Goal: Task Accomplishment & Management: Manage account settings

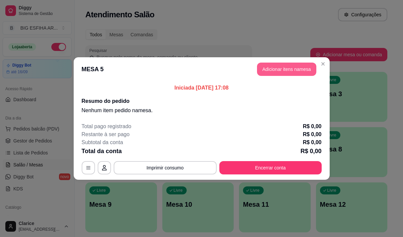
click at [274, 71] on button "Adicionar itens na mesa" at bounding box center [286, 69] width 59 height 13
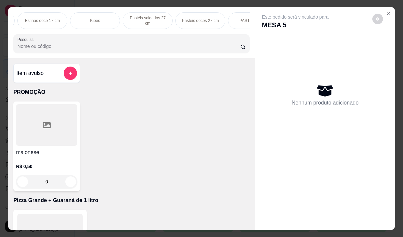
scroll to position [0, 413]
click at [100, 19] on p "Pizza Salgadas" at bounding box center [100, 20] width 28 height 5
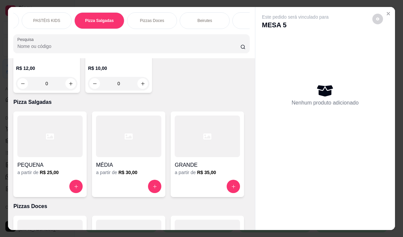
scroll to position [17, 0]
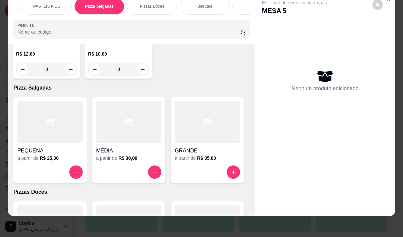
click at [119, 101] on div at bounding box center [128, 122] width 65 height 42
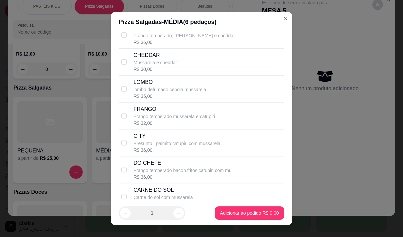
scroll to position [300, 0]
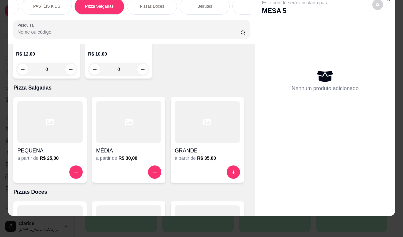
click at [321, 126] on div "Nenhum produto adicionado" at bounding box center [325, 80] width 126 height 131
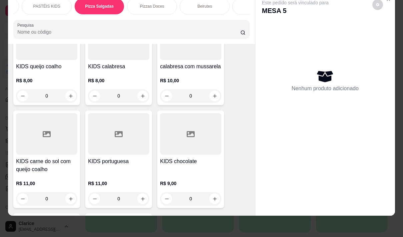
scroll to position [4886, 0]
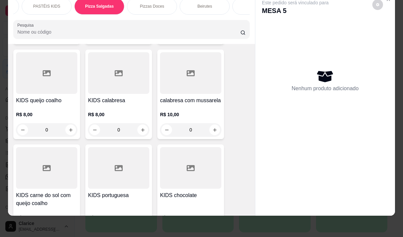
click at [387, 2] on div "Este pedido será vinculado para MESA 5 Nenhum produto adicionado" at bounding box center [325, 99] width 140 height 212
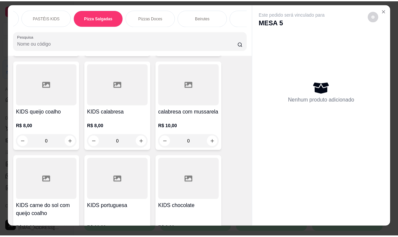
scroll to position [0, 0]
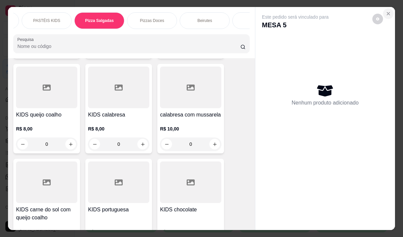
click at [388, 11] on icon "Close" at bounding box center [387, 13] width 5 height 5
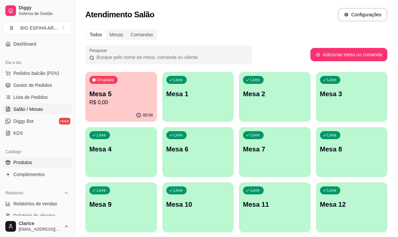
scroll to position [67, 0]
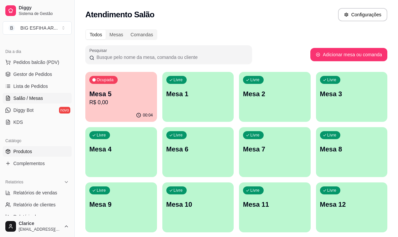
click at [47, 147] on link "Produtos" at bounding box center [37, 151] width 69 height 11
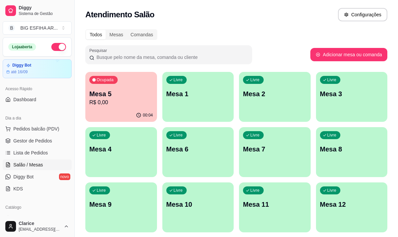
click at [120, 103] on p "R$ 0,00" at bounding box center [121, 103] width 64 height 8
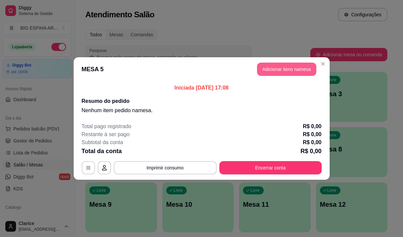
click at [276, 67] on button "Adicionar itens na mesa" at bounding box center [286, 69] width 59 height 13
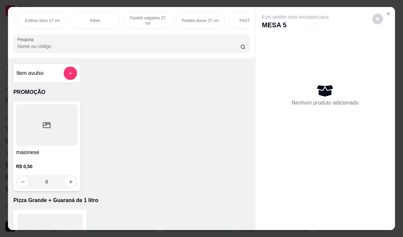
scroll to position [0, 413]
click at [89, 19] on p "Pizza Salgadas" at bounding box center [100, 20] width 28 height 5
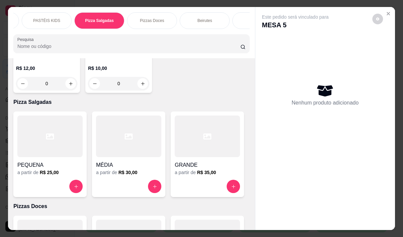
scroll to position [17, 0]
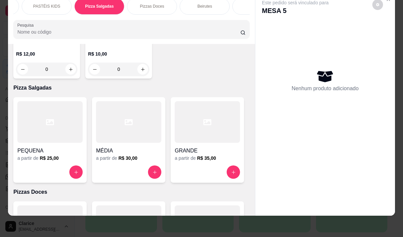
click at [138, 101] on div at bounding box center [128, 122] width 65 height 42
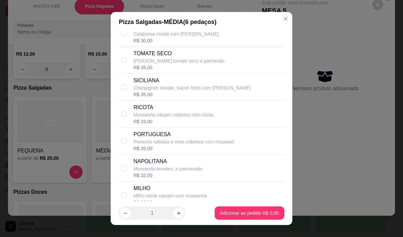
scroll to position [0, 0]
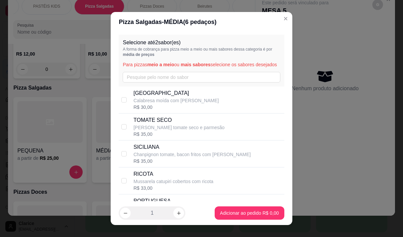
click at [163, 151] on p "SICILIANA" at bounding box center [191, 147] width 117 height 8
checkbox input "true"
click at [170, 111] on div "R$ 30,00" at bounding box center [175, 107] width 85 height 7
checkbox input "true"
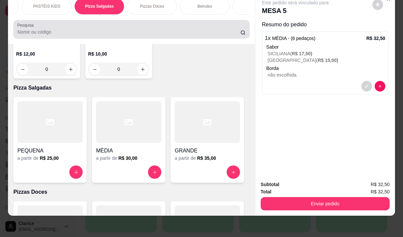
click at [56, 33] on input "Pesquisa" at bounding box center [128, 32] width 223 height 7
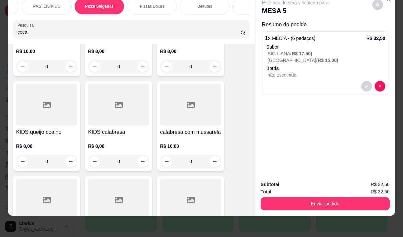
scroll to position [5450, 0]
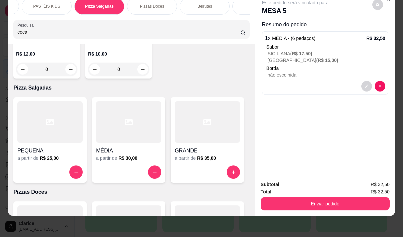
type input "coca"
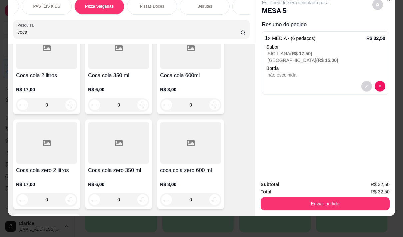
scroll to position [0, 0]
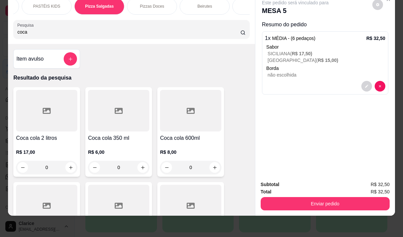
click at [187, 115] on icon at bounding box center [191, 111] width 8 height 8
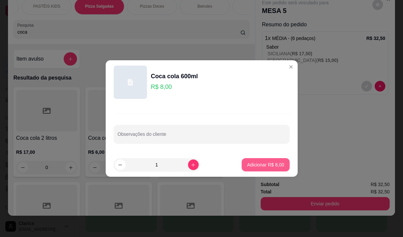
click at [262, 163] on p "Adicionar R$ 8,00" at bounding box center [265, 165] width 37 height 7
type input "1"
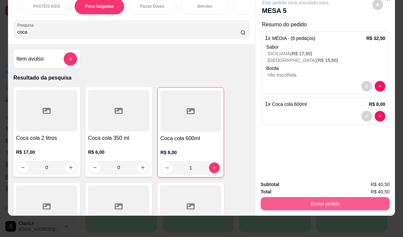
click at [311, 201] on button "Enviar pedido" at bounding box center [324, 203] width 129 height 13
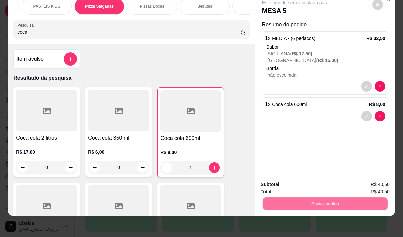
click at [307, 182] on button "Não registrar e enviar pedido" at bounding box center [302, 182] width 67 height 12
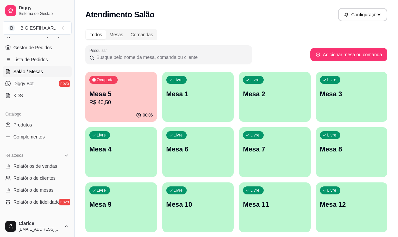
scroll to position [100, 0]
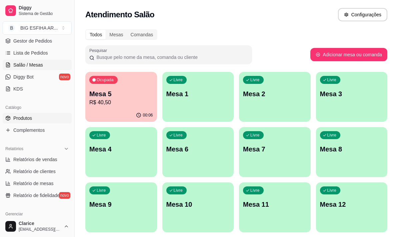
click at [42, 119] on link "Produtos" at bounding box center [37, 118] width 69 height 11
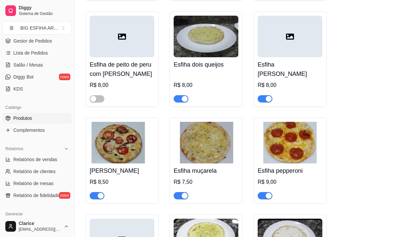
scroll to position [1466, 0]
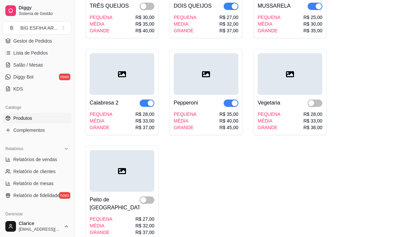
scroll to position [7159, 0]
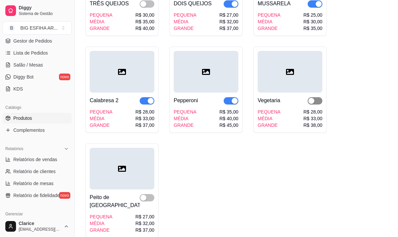
click at [320, 105] on span "button" at bounding box center [314, 100] width 15 height 7
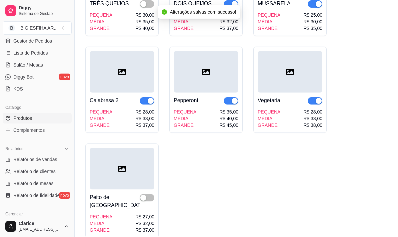
scroll to position [7126, 0]
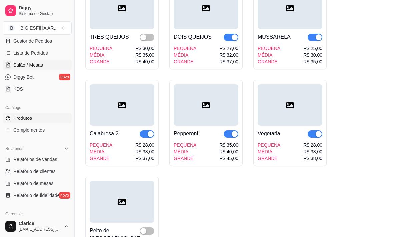
click at [33, 65] on span "Salão / Mesas" at bounding box center [28, 65] width 30 height 7
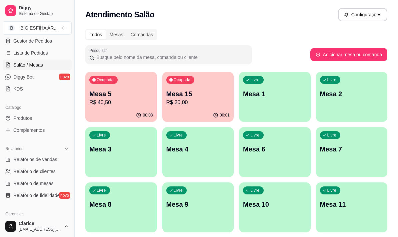
click at [188, 107] on div "Ocupada Mesa 15 R$ 20,00" at bounding box center [198, 90] width 72 height 37
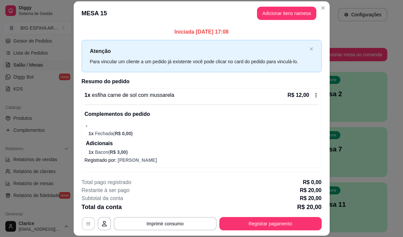
click at [86, 225] on icon "button" at bounding box center [88, 224] width 5 height 5
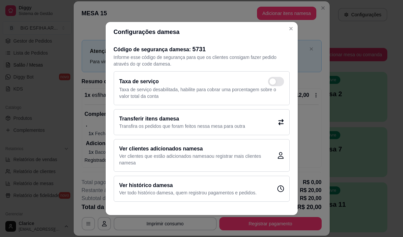
click at [165, 122] on h2 "Transferir itens da mesa" at bounding box center [182, 119] width 126 height 8
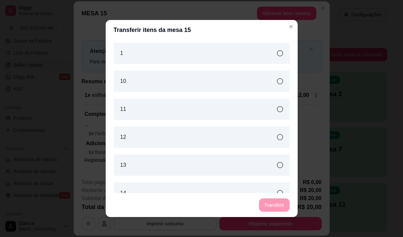
click at [173, 46] on div "1" at bounding box center [202, 53] width 176 height 21
click at [268, 204] on button "Transferir" at bounding box center [274, 205] width 30 height 13
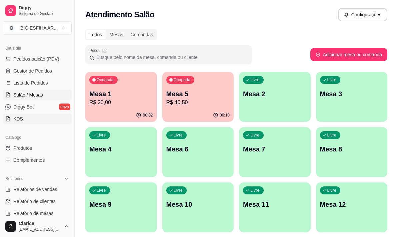
scroll to position [100, 0]
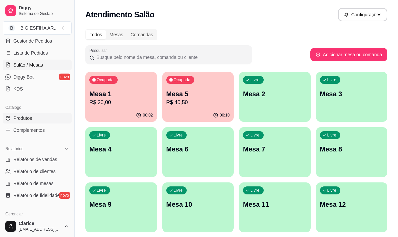
click at [41, 119] on link "Produtos" at bounding box center [37, 118] width 69 height 11
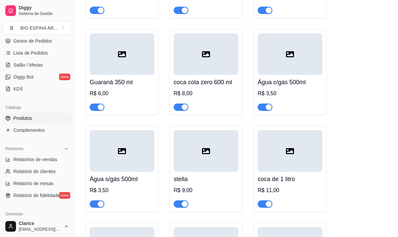
scroll to position [67, 0]
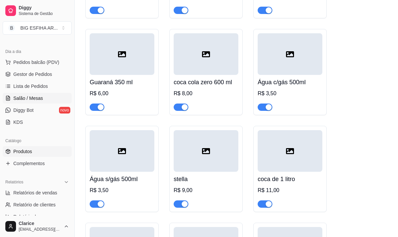
click at [31, 98] on span "Salão / Mesas" at bounding box center [28, 98] width 30 height 7
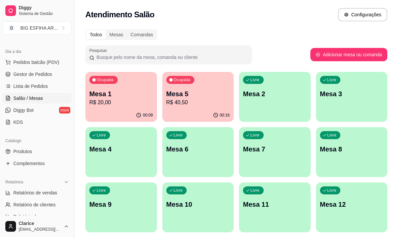
click at [107, 105] on p "R$ 20,00" at bounding box center [121, 103] width 64 height 8
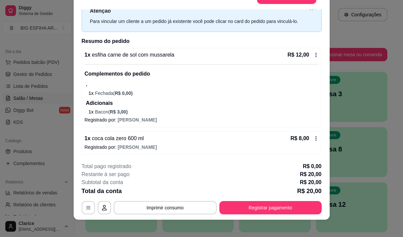
scroll to position [20, 0]
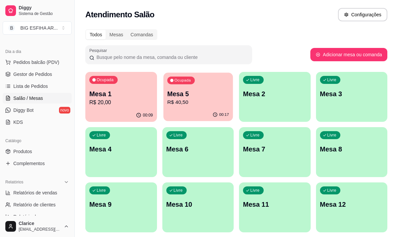
click at [188, 108] on div "Ocupada Mesa 5 R$ 40,50" at bounding box center [197, 91] width 69 height 36
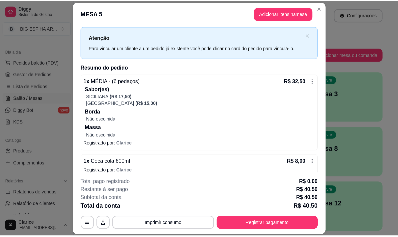
scroll to position [21, 0]
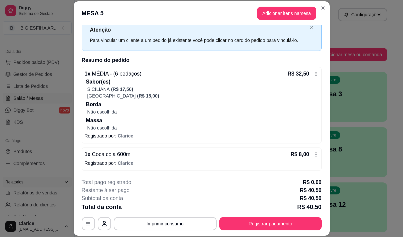
click at [33, 187] on div "Relatórios" at bounding box center [37, 182] width 69 height 11
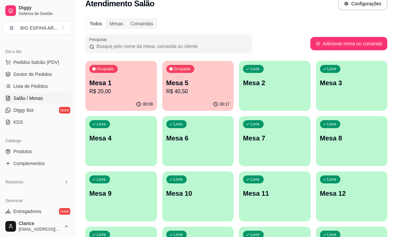
scroll to position [0, 0]
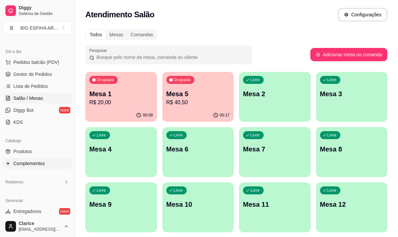
click at [66, 166] on link "Complementos" at bounding box center [37, 163] width 69 height 11
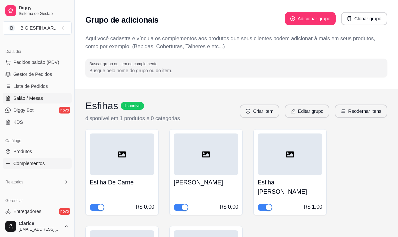
click at [35, 99] on span "Salão / Mesas" at bounding box center [28, 98] width 30 height 7
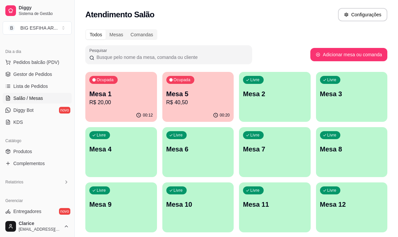
click at [340, 98] on p "Mesa 3" at bounding box center [352, 93] width 64 height 9
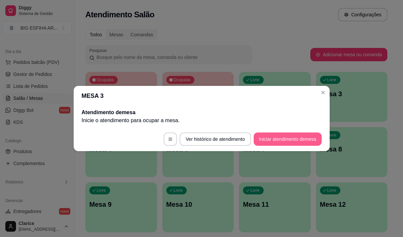
click at [282, 139] on button "Iniciar atendimento de mesa" at bounding box center [287, 139] width 68 height 13
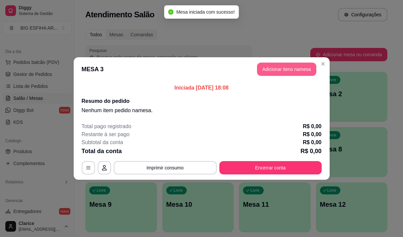
click at [269, 68] on button "Adicionar itens na mesa" at bounding box center [286, 69] width 59 height 13
click at [164, 50] on div at bounding box center [131, 43] width 228 height 13
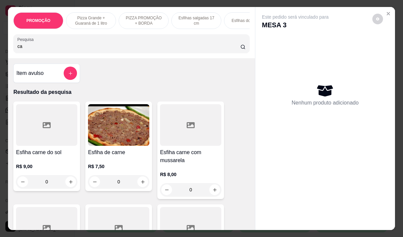
type input "c"
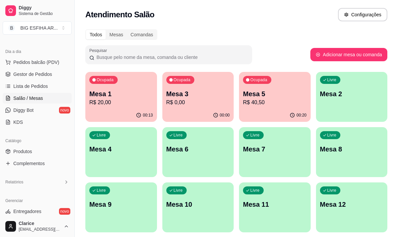
click at [167, 155] on div "Livre Mesa 6" at bounding box center [198, 148] width 72 height 42
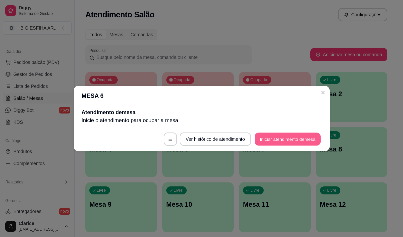
click at [293, 138] on button "Iniciar atendimento de mesa" at bounding box center [287, 139] width 66 height 13
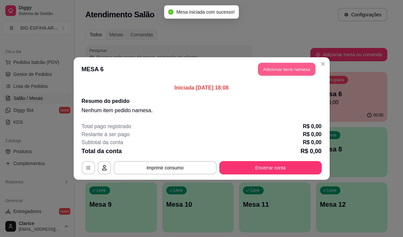
click at [282, 70] on button "Adicionar itens na mesa" at bounding box center [286, 69] width 57 height 13
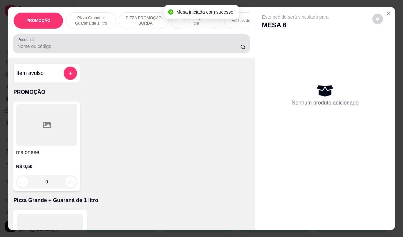
click at [141, 50] on input "Pesquisa" at bounding box center [128, 46] width 223 height 7
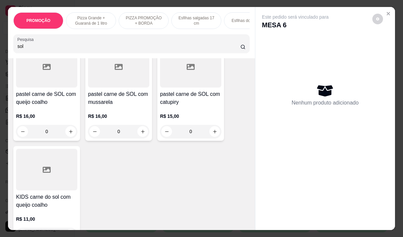
scroll to position [266, 0]
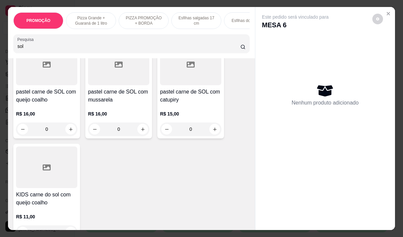
type input "sol"
click at [115, 101] on h4 "pastel carne de SOL com mussarela" at bounding box center [118, 96] width 61 height 16
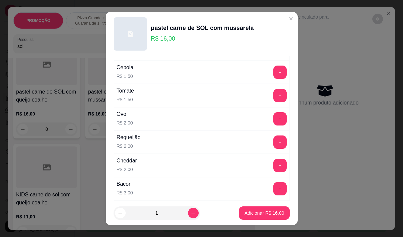
scroll to position [100, 0]
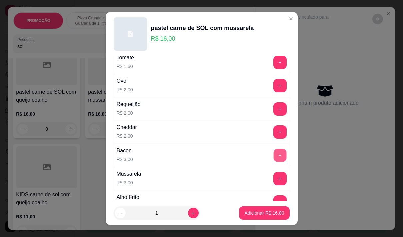
click at [273, 154] on button "+" at bounding box center [279, 155] width 13 height 13
click at [260, 214] on p "Adicionar R$ 19,00" at bounding box center [264, 213] width 40 height 7
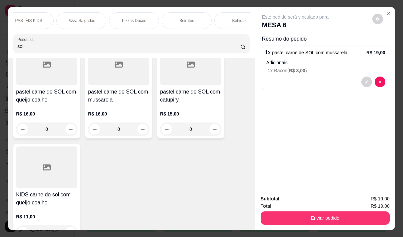
scroll to position [0, 440]
click at [217, 18] on div "Bebidas" at bounding box center [230, 20] width 50 height 17
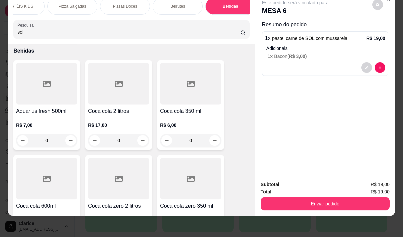
scroll to position [6212, 0]
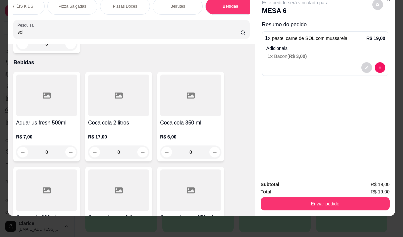
click at [35, 72] on div "Aquarius fresh 500ml R$ 7,00 0" at bounding box center [46, 117] width 67 height 90
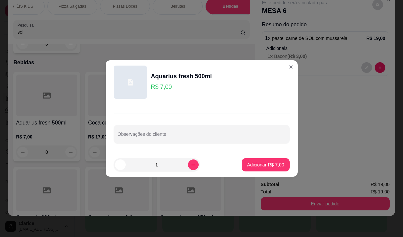
drag, startPoint x: 255, startPoint y: 155, endPoint x: 252, endPoint y: 161, distance: 7.3
click at [255, 155] on footer "1 Adicionar R$ 7,00" at bounding box center [202, 165] width 192 height 24
click at [251, 162] on p "Adicionar R$ 7,00" at bounding box center [265, 165] width 37 height 7
type input "1"
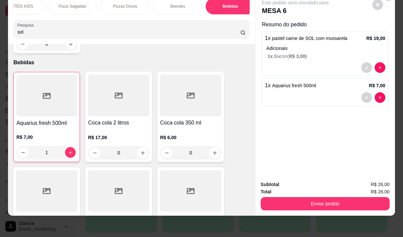
scroll to position [6213, 0]
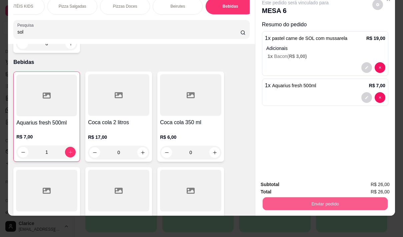
click at [321, 200] on button "Enviar pedido" at bounding box center [324, 203] width 125 height 13
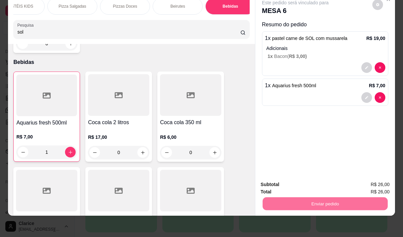
click at [297, 180] on button "Não registrar e enviar pedido" at bounding box center [302, 182] width 69 height 13
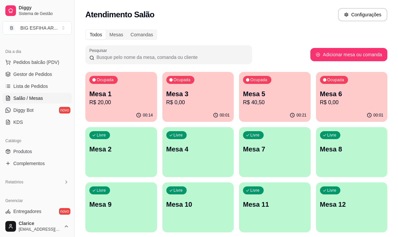
click at [189, 101] on p "R$ 0,00" at bounding box center [198, 103] width 64 height 8
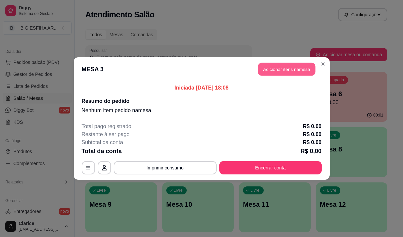
click at [275, 69] on button "Adicionar itens na mesa" at bounding box center [286, 69] width 57 height 13
click at [130, 46] on input "Pesquisa" at bounding box center [128, 46] width 223 height 7
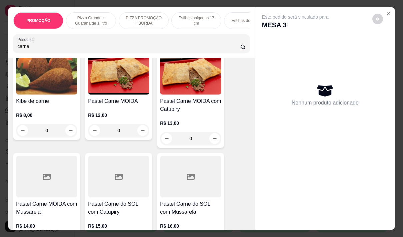
scroll to position [400, 0]
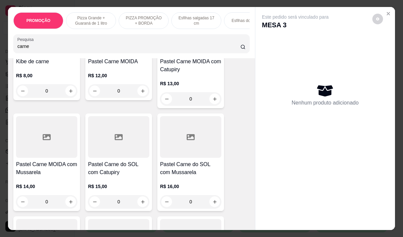
type input "carne"
click at [34, 181] on div "R$ 14,00 0" at bounding box center [46, 193] width 61 height 32
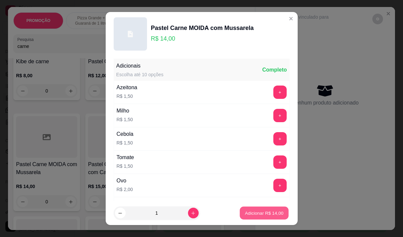
click at [249, 213] on p "Adicionar R$ 14,00" at bounding box center [264, 213] width 39 height 6
type input "1"
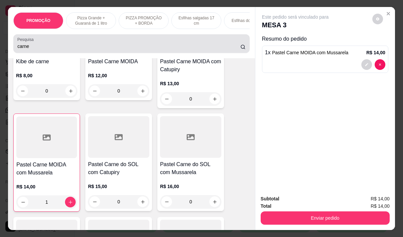
click at [35, 48] on input "carne" at bounding box center [128, 46] width 223 height 7
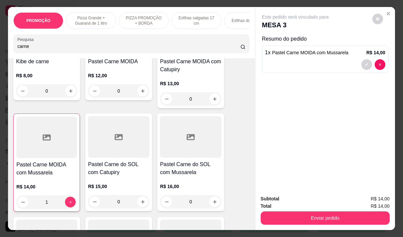
click at [35, 48] on input "carne" at bounding box center [128, 46] width 223 height 7
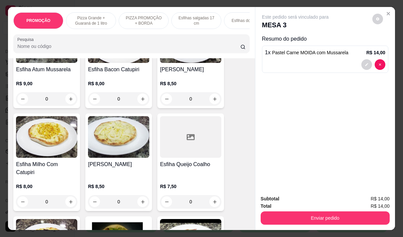
type input "v"
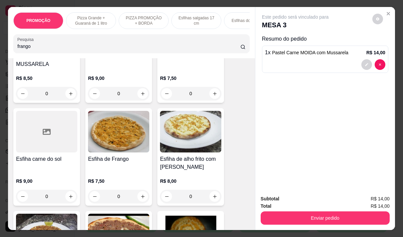
scroll to position [714, 0]
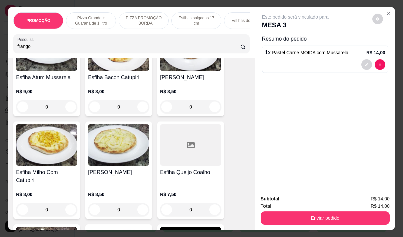
type input "frango"
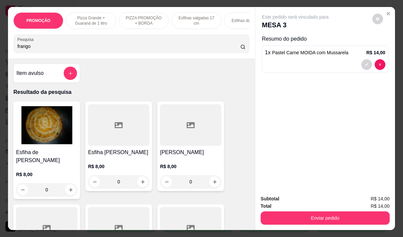
scroll to position [167, 0]
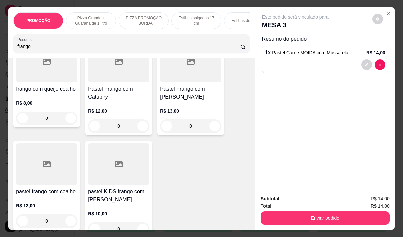
click at [160, 101] on div "R$ 13,00 0" at bounding box center [190, 117] width 61 height 32
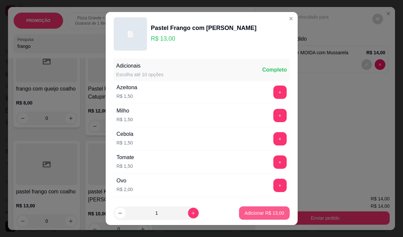
click at [268, 212] on p "Adicionar R$ 13,00" at bounding box center [264, 213] width 40 height 7
type input "1"
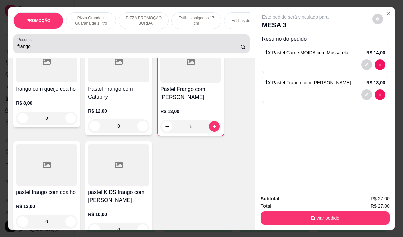
click at [31, 45] on div "Pesquisa frango" at bounding box center [131, 43] width 236 height 19
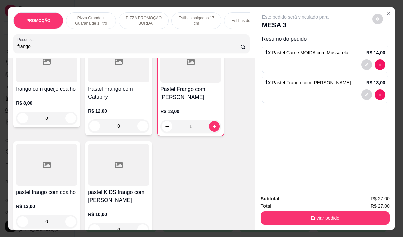
click at [31, 45] on div "frango" at bounding box center [131, 43] width 228 height 13
click at [29, 50] on input "frango" at bounding box center [128, 46] width 223 height 7
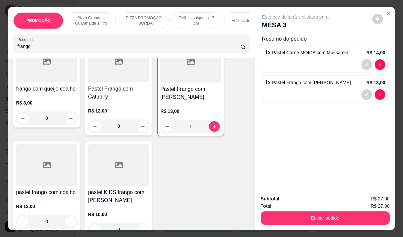
click at [29, 50] on input "frango" at bounding box center [128, 46] width 223 height 7
click at [28, 50] on input "frango" at bounding box center [128, 46] width 223 height 7
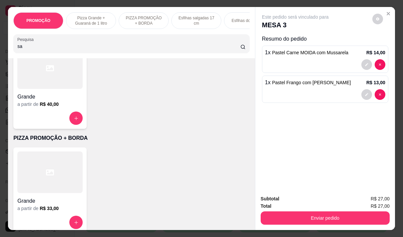
type input "sao"
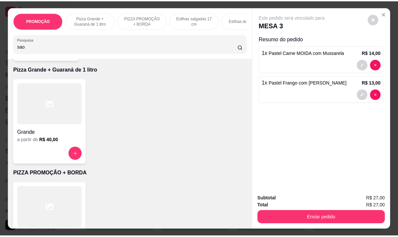
scroll to position [0, 0]
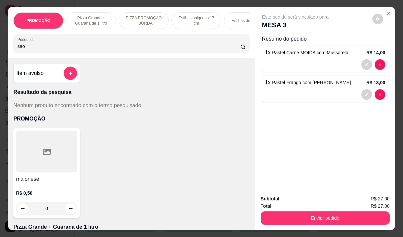
click at [33, 49] on input "sao" at bounding box center [128, 46] width 223 height 7
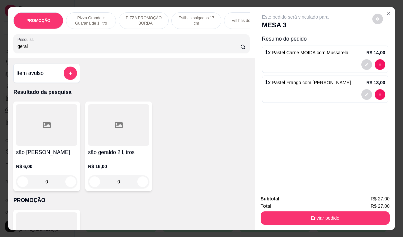
type input "geral"
click at [40, 170] on p "R$ 6,00" at bounding box center [46, 166] width 61 height 7
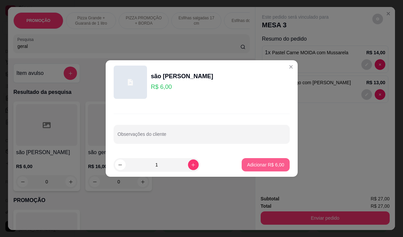
click at [255, 162] on p "Adicionar R$ 6,00" at bounding box center [265, 165] width 37 height 7
type input "1"
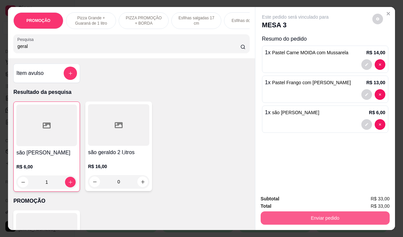
click at [321, 217] on button "Enviar pedido" at bounding box center [324, 218] width 129 height 13
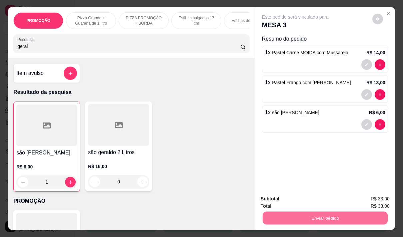
click at [293, 200] on button "Não registrar e enviar pedido" at bounding box center [302, 199] width 67 height 12
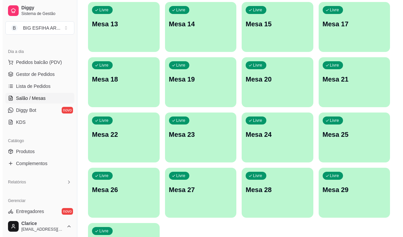
scroll to position [299, 0]
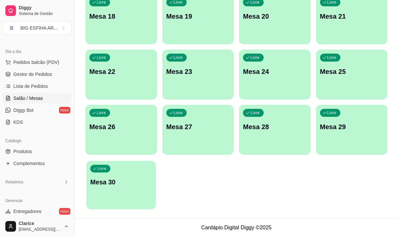
click at [118, 194] on div "Livre Mesa 30" at bounding box center [120, 181] width 69 height 41
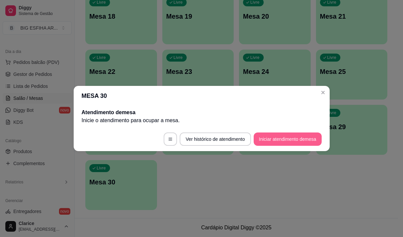
click at [292, 139] on button "Iniciar atendimento de mesa" at bounding box center [287, 139] width 68 height 13
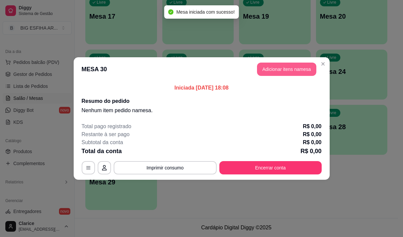
click at [286, 65] on button "Adicionar itens na mesa" at bounding box center [286, 69] width 59 height 13
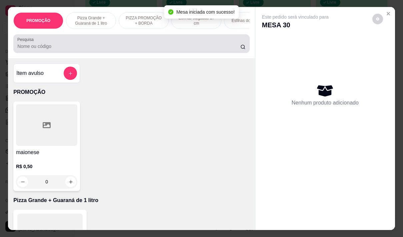
click at [119, 50] on div at bounding box center [131, 43] width 228 height 13
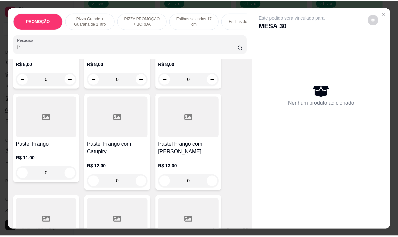
scroll to position [200, 0]
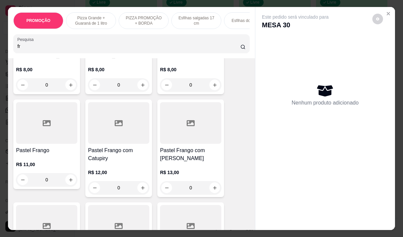
type input "fr"
click at [33, 167] on p "R$ 11,00" at bounding box center [46, 164] width 61 height 7
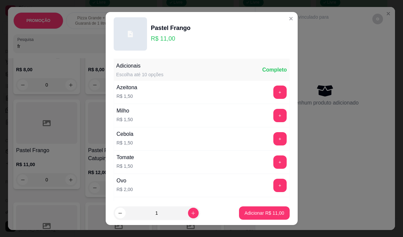
click at [253, 222] on footer "1 Adicionar R$ 11,00" at bounding box center [202, 213] width 192 height 24
click at [253, 217] on button "Adicionar R$ 11,00" at bounding box center [264, 213] width 50 height 13
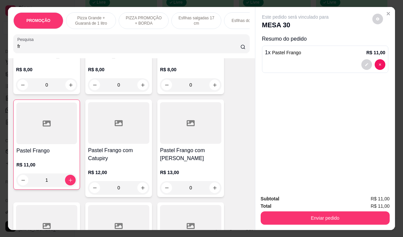
type input "1"
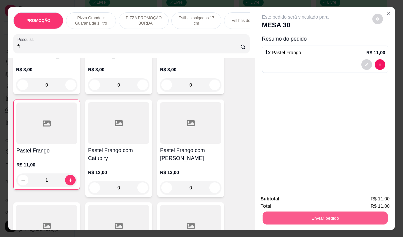
click at [324, 214] on button "Enviar pedido" at bounding box center [324, 218] width 125 height 13
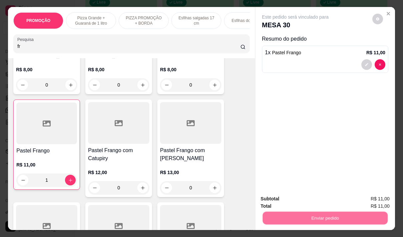
click at [310, 199] on button "Não registrar e enviar pedido" at bounding box center [302, 199] width 67 height 12
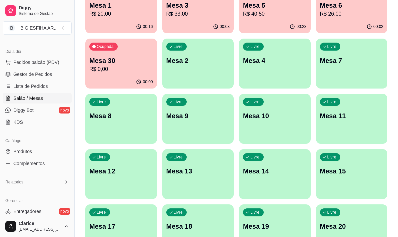
scroll to position [99, 0]
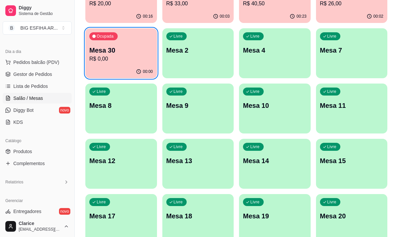
click at [88, 148] on div "Livre Mesa 12" at bounding box center [121, 160] width 72 height 42
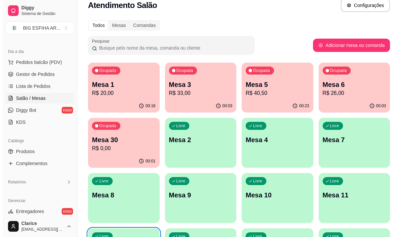
scroll to position [0, 0]
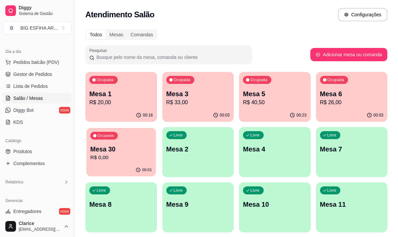
click at [107, 159] on p "R$ 0,00" at bounding box center [121, 158] width 62 height 8
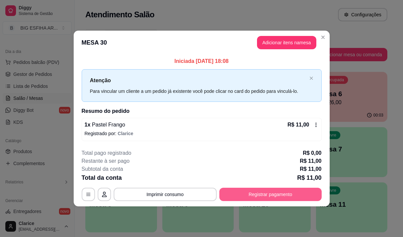
click at [283, 196] on button "Registrar pagamento" at bounding box center [270, 194] width 102 height 13
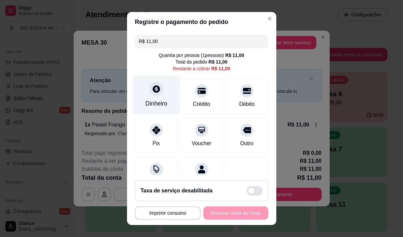
click at [149, 97] on div "Dinheiro" at bounding box center [156, 94] width 47 height 39
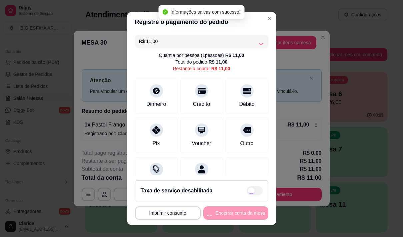
type input "R$ 0,00"
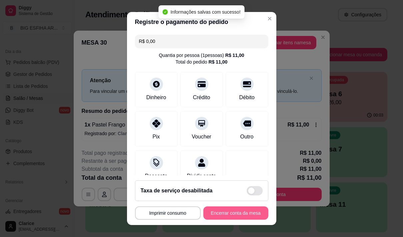
click at [230, 212] on button "Encerrar conta da mesa" at bounding box center [235, 213] width 65 height 13
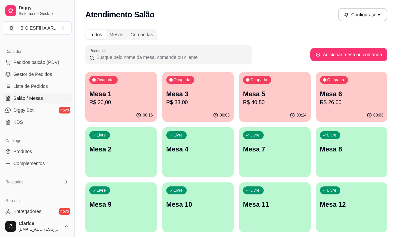
click at [182, 147] on p "Mesa 4" at bounding box center [198, 149] width 64 height 9
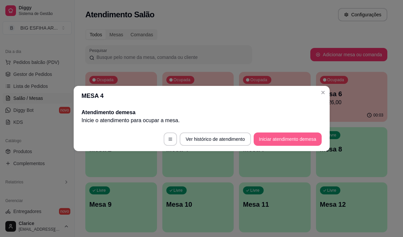
click at [286, 140] on button "Iniciar atendimento de mesa" at bounding box center [287, 139] width 68 height 13
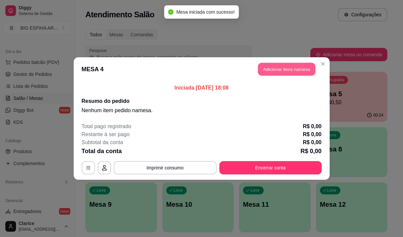
click at [282, 69] on button "Adicionar itens na mesa" at bounding box center [286, 69] width 57 height 13
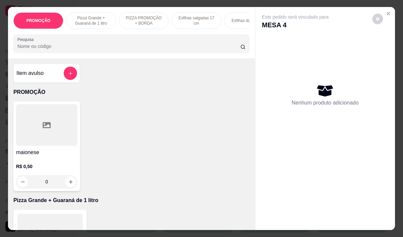
click at [115, 50] on input "Pesquisa" at bounding box center [128, 46] width 223 height 7
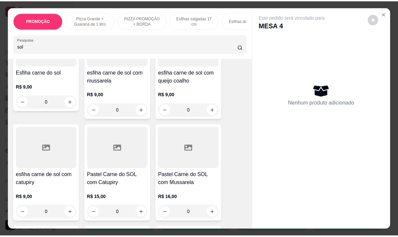
scroll to position [167, 0]
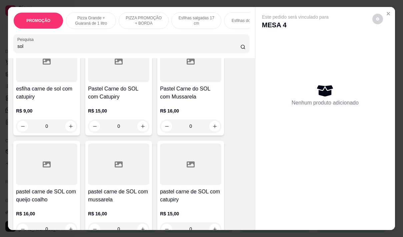
type input "sol"
click at [37, 202] on h4 "pastel carne de SOL com queijo coalho" at bounding box center [46, 196] width 61 height 16
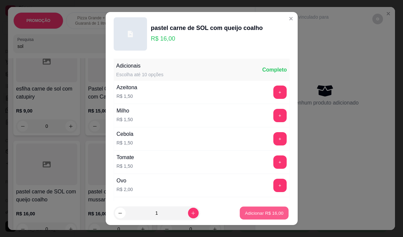
click at [265, 216] on p "Adicionar R$ 16,00" at bounding box center [264, 213] width 39 height 6
type input "1"
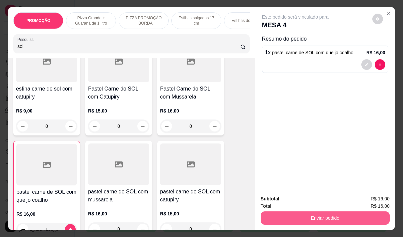
click at [307, 215] on button "Enviar pedido" at bounding box center [324, 218] width 129 height 13
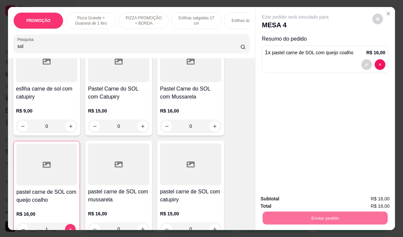
click at [307, 200] on button "Não registrar e enviar pedido" at bounding box center [302, 199] width 69 height 13
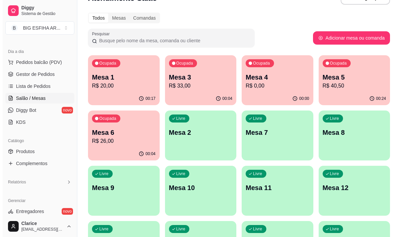
scroll to position [33, 0]
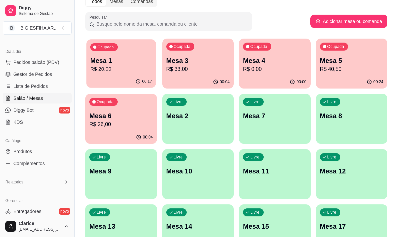
click at [120, 59] on p "Mesa 1" at bounding box center [121, 60] width 62 height 9
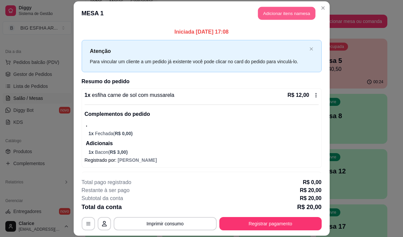
click at [286, 15] on button "Adicionar itens na mesa" at bounding box center [286, 13] width 57 height 13
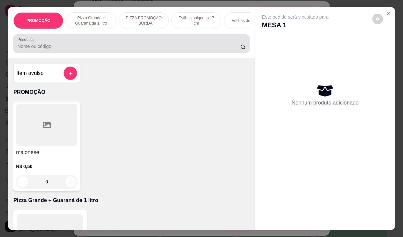
click at [172, 49] on input "Pesquisa" at bounding box center [128, 46] width 223 height 7
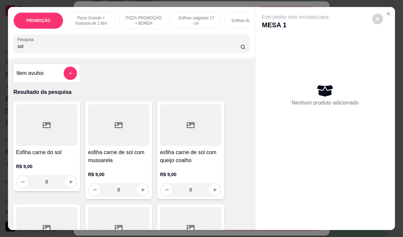
type input "sol"
click at [385, 11] on icon "Close" at bounding box center [387, 13] width 5 height 5
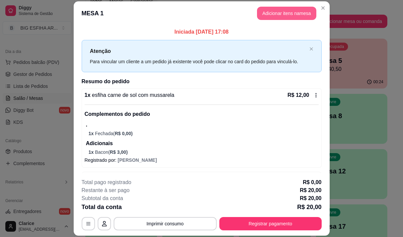
click at [273, 14] on button "Adicionar itens na mesa" at bounding box center [286, 13] width 59 height 13
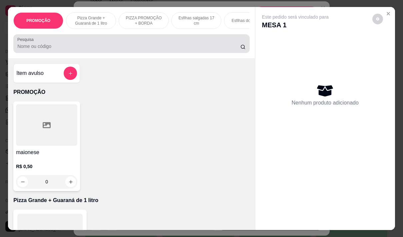
click at [151, 50] on input "Pesquisa" at bounding box center [128, 46] width 223 height 7
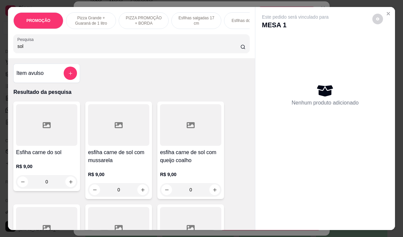
type input "sol"
click at [101, 165] on h4 "esfiha carne de sol com mussarela" at bounding box center [118, 157] width 61 height 16
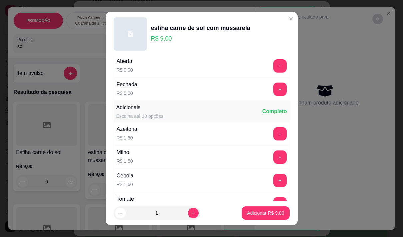
scroll to position [0, 0]
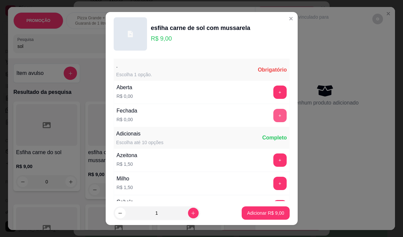
click at [273, 115] on button "+" at bounding box center [279, 115] width 13 height 13
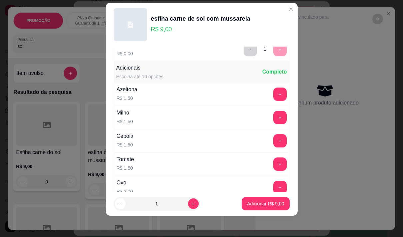
scroll to position [71, 0]
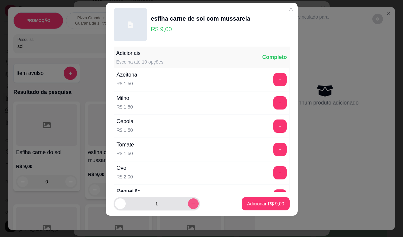
click at [191, 203] on icon "increase-product-quantity" at bounding box center [193, 204] width 5 height 5
type input "2"
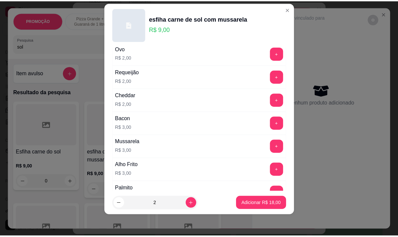
scroll to position [205, 0]
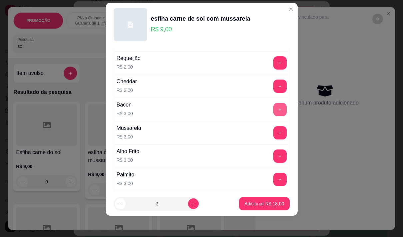
click at [273, 110] on button "+" at bounding box center [279, 109] width 13 height 13
click at [256, 203] on p "Adicionar R$ 24,00" at bounding box center [264, 204] width 39 height 6
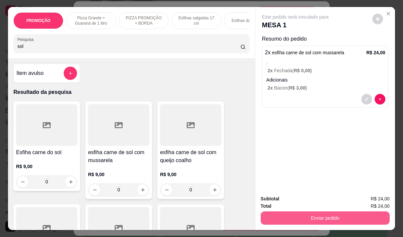
click at [273, 212] on button "Enviar pedido" at bounding box center [324, 218] width 129 height 13
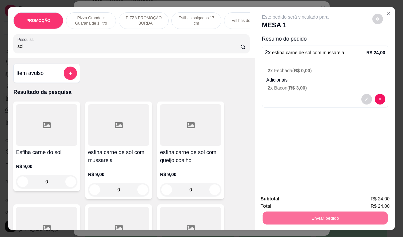
click at [278, 196] on button "Não registrar e enviar pedido" at bounding box center [302, 199] width 67 height 12
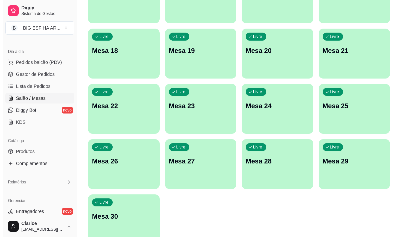
scroll to position [299, 0]
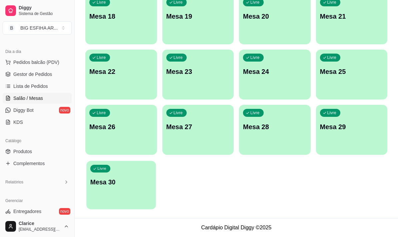
click at [117, 187] on div "Livre Mesa 30" at bounding box center [120, 181] width 69 height 41
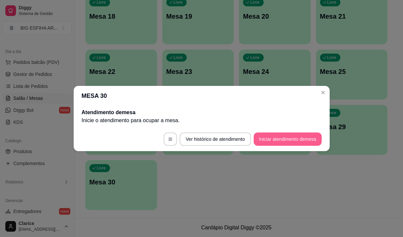
click at [289, 143] on button "Iniciar atendimento de mesa" at bounding box center [287, 139] width 68 height 13
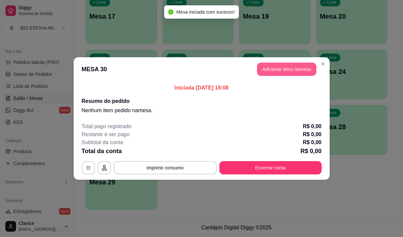
click at [286, 68] on button "Adicionar itens na mesa" at bounding box center [286, 69] width 59 height 13
click at [124, 53] on div "Pesquisa" at bounding box center [131, 43] width 236 height 19
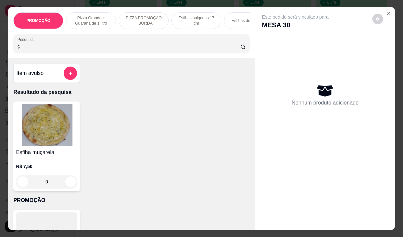
type input "ç"
click at [38, 139] on img at bounding box center [46, 125] width 61 height 42
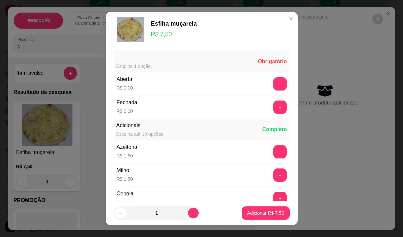
click at [273, 105] on button "+" at bounding box center [279, 107] width 13 height 13
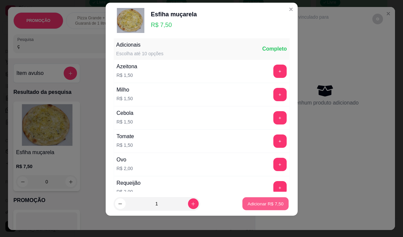
click at [255, 202] on p "Adicionar R$ 7,50" at bounding box center [265, 204] width 36 height 6
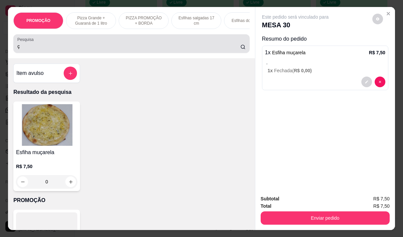
click at [39, 50] on input "ç" at bounding box center [128, 46] width 223 height 7
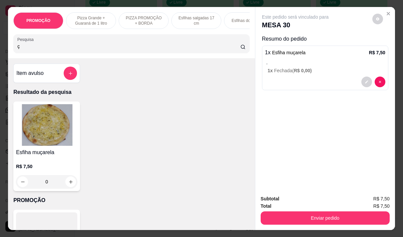
click at [39, 50] on input "ç" at bounding box center [128, 46] width 223 height 7
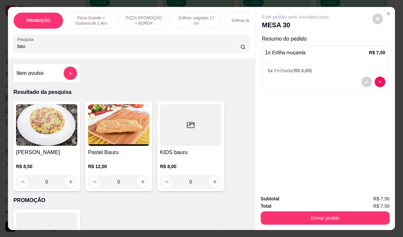
type input "bau"
click at [44, 163] on div "R$ 8,50 0" at bounding box center [46, 173] width 61 height 32
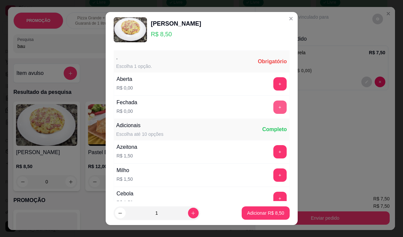
click at [273, 109] on button "+" at bounding box center [279, 107] width 13 height 13
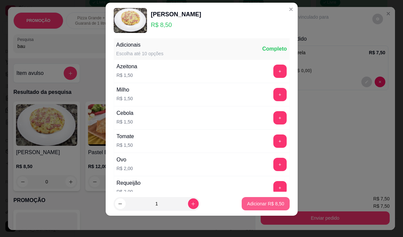
click at [257, 203] on p "Adicionar R$ 8,50" at bounding box center [265, 204] width 37 height 7
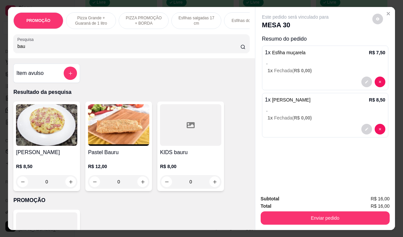
click at [22, 49] on input "bau" at bounding box center [128, 46] width 223 height 7
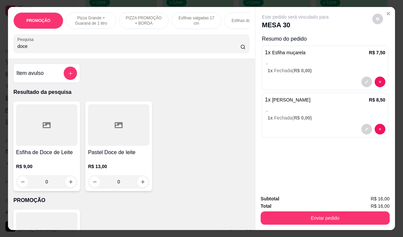
type input "doce"
click at [61, 159] on div "R$ 9,00 0" at bounding box center [46, 173] width 61 height 32
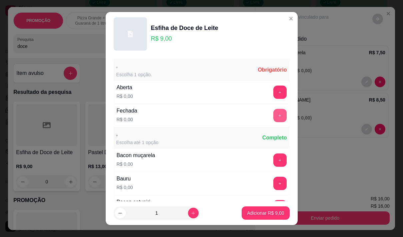
click at [273, 114] on button "+" at bounding box center [279, 115] width 13 height 13
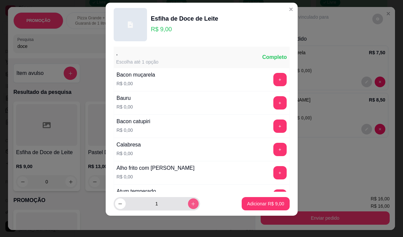
click at [191, 205] on icon "increase-product-quantity" at bounding box center [193, 204] width 5 height 5
type input "2"
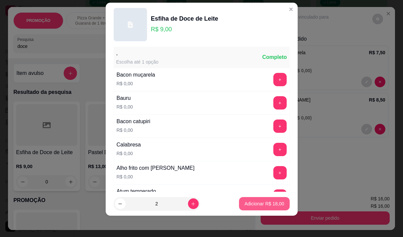
click at [261, 203] on p "Adicionar R$ 18,00" at bounding box center [264, 204] width 40 height 7
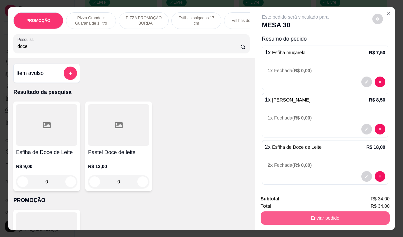
click at [317, 212] on button "Enviar pedido" at bounding box center [324, 218] width 129 height 13
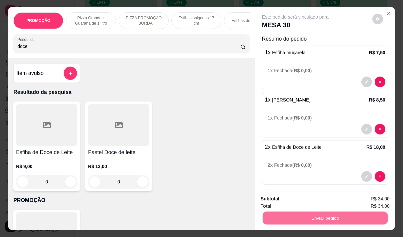
click at [285, 200] on button "Não registrar e enviar pedido" at bounding box center [302, 199] width 69 height 13
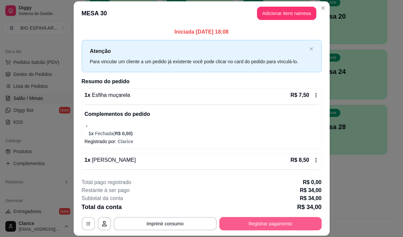
click at [276, 227] on button "Registrar pagamento" at bounding box center [270, 223] width 102 height 13
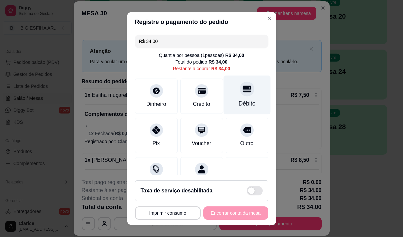
click at [225, 98] on div "Débito" at bounding box center [246, 94] width 47 height 39
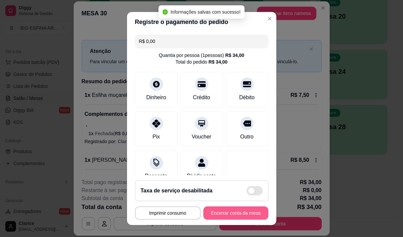
type input "R$ 0,00"
click at [233, 214] on button "Encerrar conta da mesa" at bounding box center [235, 213] width 63 height 13
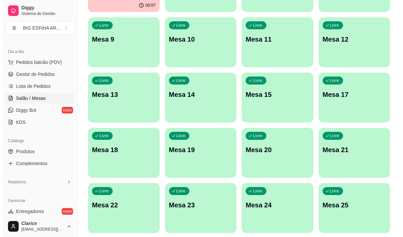
scroll to position [0, 0]
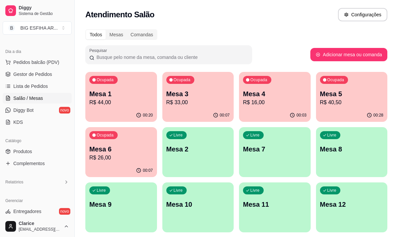
click at [274, 156] on div "Livre Mesa 7" at bounding box center [275, 148] width 72 height 42
click at [262, 148] on p "Mesa 7" at bounding box center [275, 149] width 62 height 9
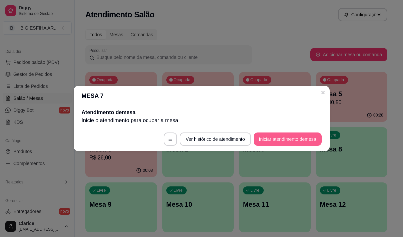
click at [275, 137] on button "Iniciar atendimento de mesa" at bounding box center [287, 139] width 68 height 13
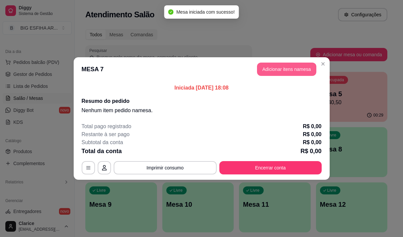
click at [286, 69] on button "Adicionar itens na mesa" at bounding box center [286, 69] width 59 height 13
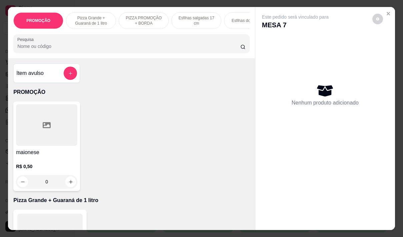
click at [105, 48] on input "Pesquisa" at bounding box center [128, 46] width 223 height 7
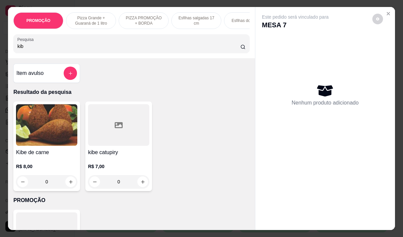
type input "kib"
click at [27, 146] on img at bounding box center [46, 125] width 61 height 42
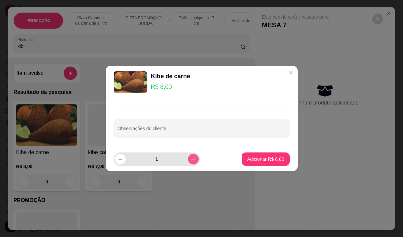
click at [188, 155] on button "increase-product-quantity" at bounding box center [193, 159] width 11 height 11
type input "2"
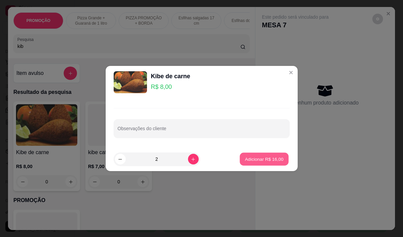
click at [246, 156] on p "Adicionar R$ 16,00" at bounding box center [264, 159] width 39 height 6
type input "2"
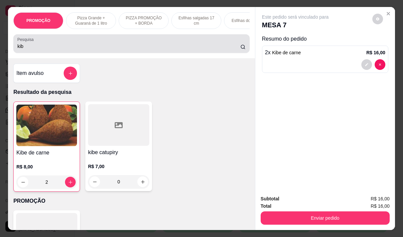
click at [40, 50] on input "kib" at bounding box center [128, 46] width 223 height 7
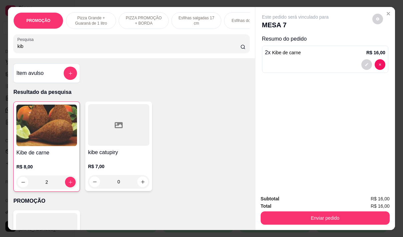
click at [40, 50] on input "kib" at bounding box center [128, 46] width 223 height 7
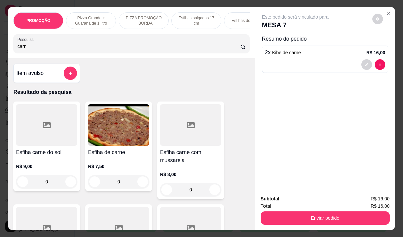
type input "carn"
click at [122, 162] on div "R$ 7,50 0" at bounding box center [118, 173] width 61 height 32
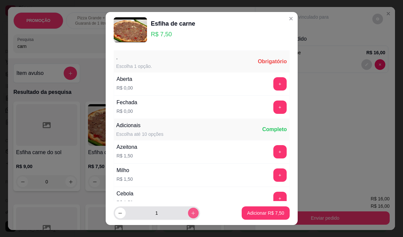
click at [191, 214] on icon "increase-product-quantity" at bounding box center [193, 213] width 5 height 5
type input "2"
click at [273, 112] on button "+" at bounding box center [279, 107] width 13 height 13
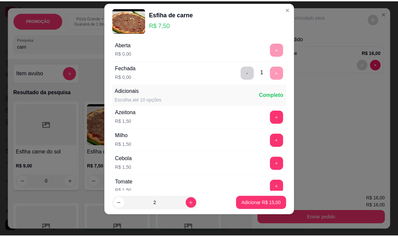
scroll to position [71, 0]
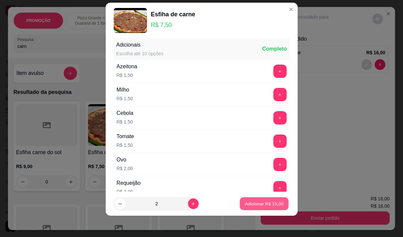
click at [261, 205] on p "Adicionar R$ 15,00" at bounding box center [264, 204] width 39 height 6
click at [321, 216] on button "Enviar pedido" at bounding box center [324, 218] width 129 height 13
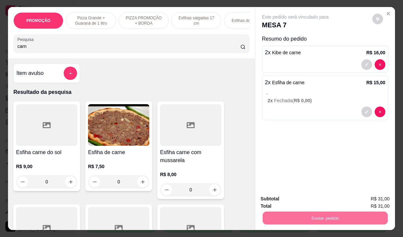
click at [295, 201] on button "Não registrar e enviar pedido" at bounding box center [302, 199] width 69 height 13
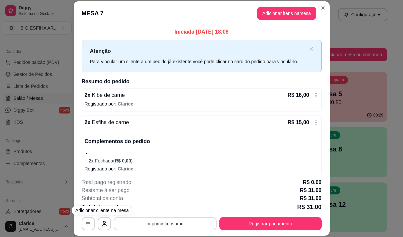
click at [137, 226] on button "Imprimir consumo" at bounding box center [165, 223] width 103 height 13
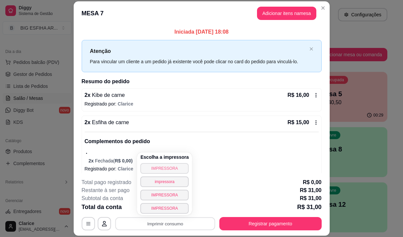
click at [151, 171] on button "IMPRESSORA" at bounding box center [164, 168] width 48 height 11
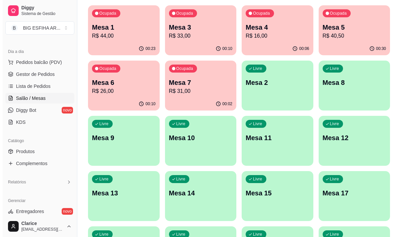
scroll to position [0, 0]
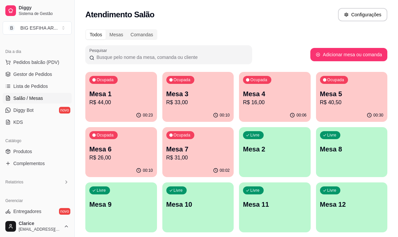
click at [245, 154] on div "Livre Mesa 2" at bounding box center [275, 148] width 72 height 42
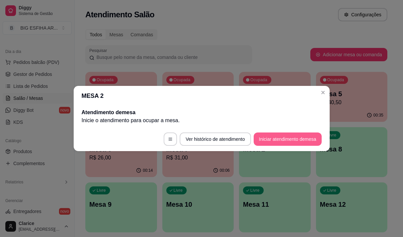
click at [285, 138] on button "Iniciar atendimento de mesa" at bounding box center [287, 139] width 68 height 13
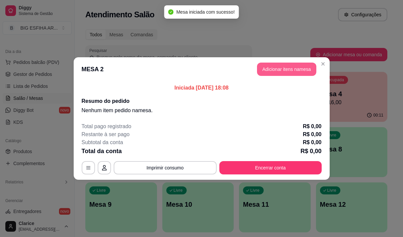
click at [273, 69] on button "Adicionar itens na mesa" at bounding box center [286, 69] width 59 height 13
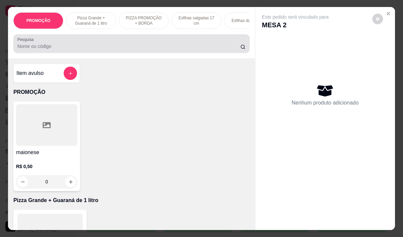
click at [187, 48] on input "Pesquisa" at bounding box center [128, 46] width 223 height 7
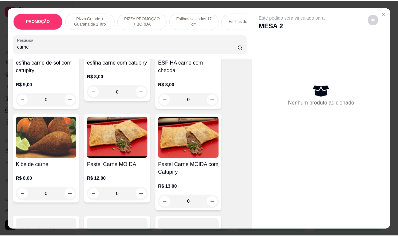
scroll to position [300, 0]
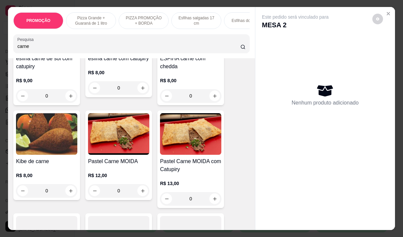
type input "carne"
click at [120, 170] on div "R$ 12,00 0" at bounding box center [118, 182] width 61 height 32
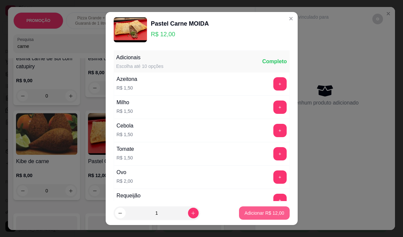
click at [259, 215] on p "Adicionar R$ 12,00" at bounding box center [264, 213] width 40 height 7
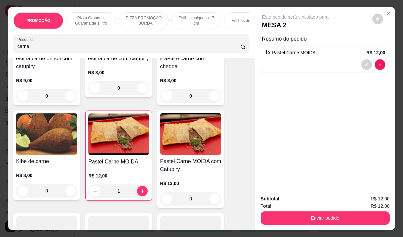
type input "1"
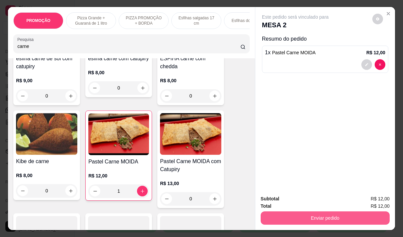
click at [304, 217] on button "Enviar pedido" at bounding box center [324, 218] width 129 height 13
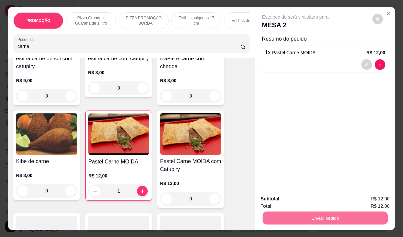
click at [291, 196] on button "Não registrar e enviar pedido" at bounding box center [302, 199] width 67 height 12
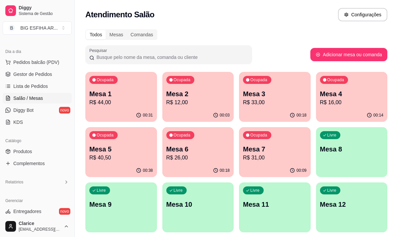
click at [193, 154] on p "R$ 26,00" at bounding box center [198, 158] width 64 height 8
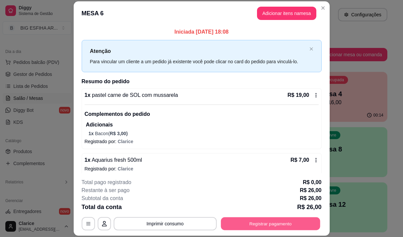
click at [278, 222] on button "Registrar pagamento" at bounding box center [270, 224] width 99 height 13
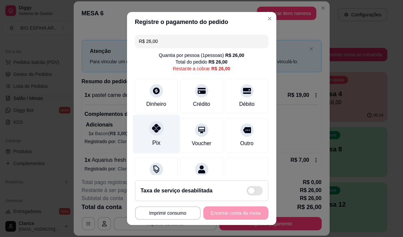
click at [158, 146] on div "Pix" at bounding box center [156, 134] width 47 height 39
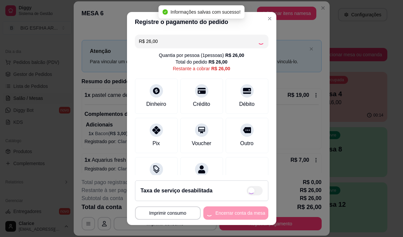
type input "R$ 0,00"
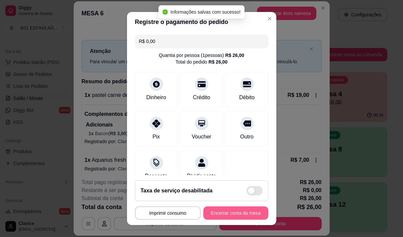
click at [223, 212] on button "Encerrar conta da mesa" at bounding box center [235, 213] width 65 height 13
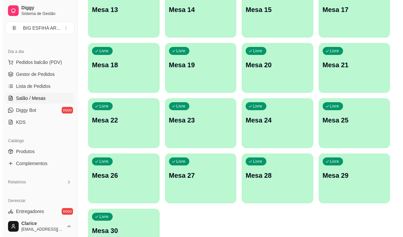
scroll to position [299, 0]
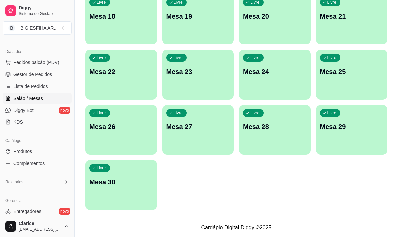
click at [129, 191] on div "Livre Mesa 30" at bounding box center [121, 181] width 72 height 42
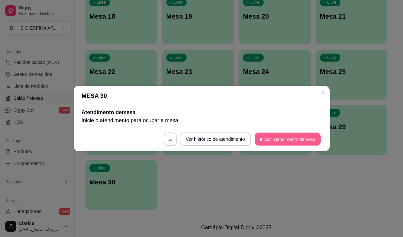
click at [288, 144] on button "Iniciar atendimento de mesa" at bounding box center [287, 139] width 66 height 13
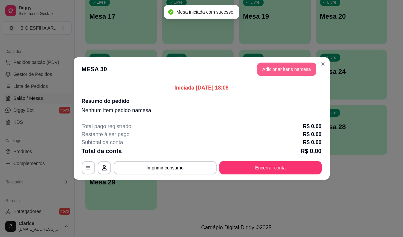
click at [290, 66] on button "Adicionar itens na mesa" at bounding box center [286, 69] width 59 height 13
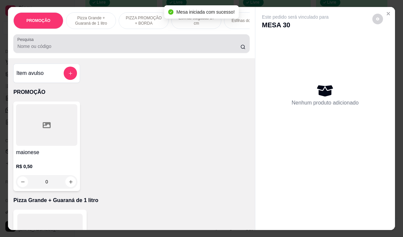
click at [146, 50] on input "Pesquisa" at bounding box center [128, 46] width 223 height 7
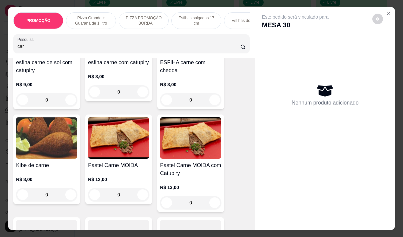
scroll to position [400, 0]
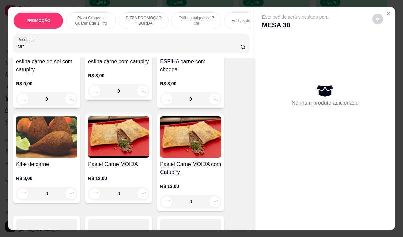
type input "car"
click at [117, 174] on div "R$ 12,00 0" at bounding box center [118, 185] width 61 height 32
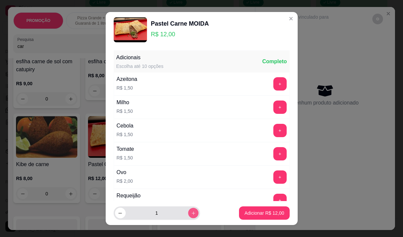
click at [191, 211] on icon "increase-product-quantity" at bounding box center [193, 213] width 5 height 5
type input "2"
click at [273, 84] on button "+" at bounding box center [279, 83] width 13 height 13
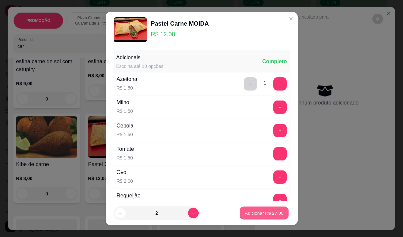
click at [260, 213] on p "Adicionar R$ 27,00" at bounding box center [264, 213] width 39 height 6
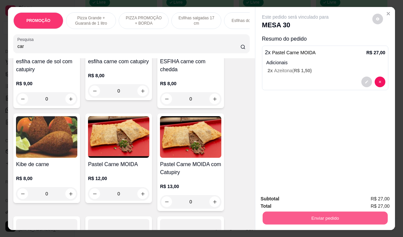
click at [330, 212] on button "Enviar pedido" at bounding box center [324, 218] width 125 height 13
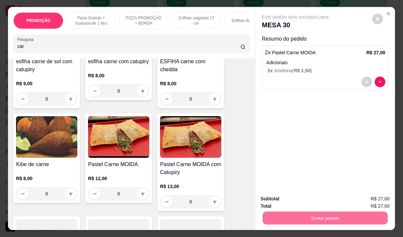
click at [290, 199] on button "Não registrar e enviar pedido" at bounding box center [302, 199] width 67 height 12
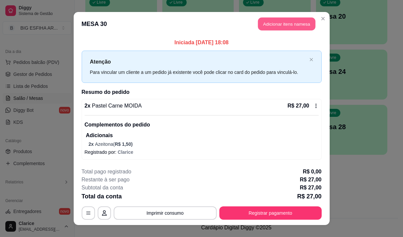
click at [294, 19] on button "Adicionar itens na mesa" at bounding box center [286, 24] width 57 height 13
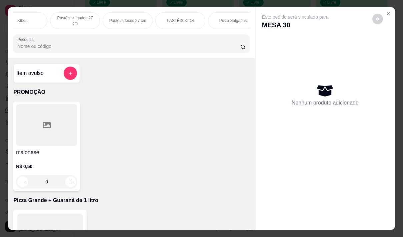
scroll to position [0, 320]
click at [243, 26] on div "Pizzas Doces" at bounding box center [245, 20] width 50 height 17
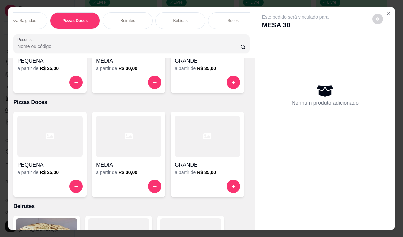
scroll to position [0, 493]
click at [181, 21] on div "Bebidas" at bounding box center [177, 20] width 50 height 17
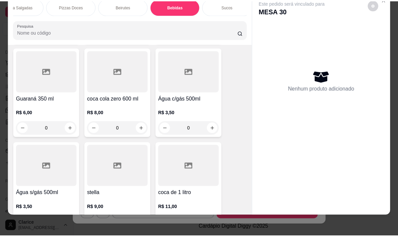
scroll to position [6154, 0]
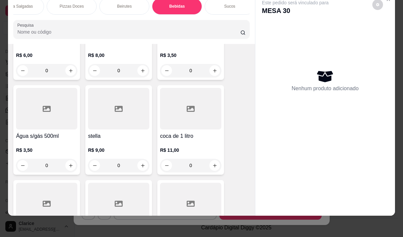
click at [103, 140] on div "R$ 9,00 0" at bounding box center [118, 156] width 61 height 32
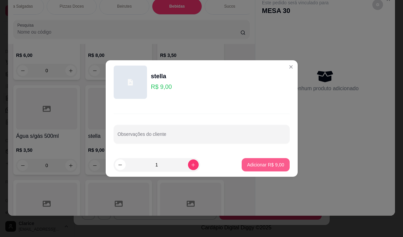
click at [251, 165] on p "Adicionar R$ 9,00" at bounding box center [265, 165] width 37 height 7
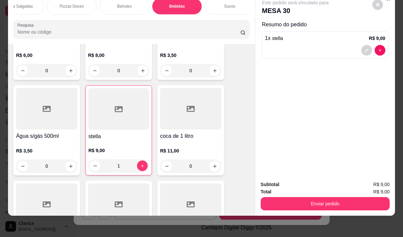
type input "1"
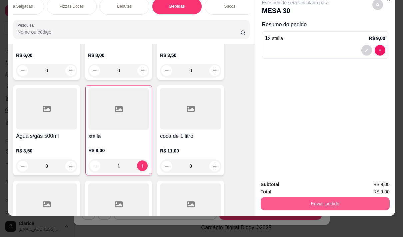
click at [318, 201] on button "Enviar pedido" at bounding box center [324, 203] width 129 height 13
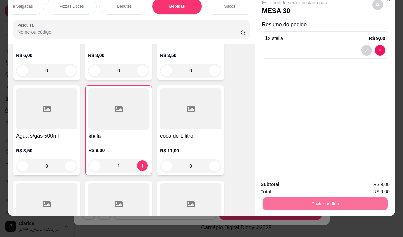
click at [308, 183] on button "Não registrar e enviar pedido" at bounding box center [302, 182] width 67 height 12
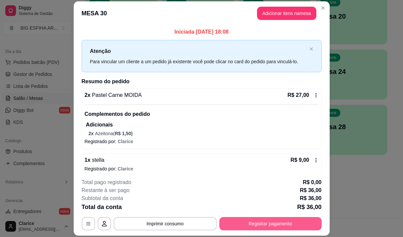
click at [271, 225] on button "Registrar pagamento" at bounding box center [270, 223] width 102 height 13
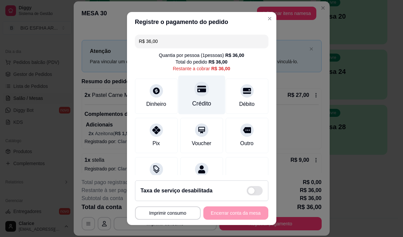
click at [192, 101] on div "Crédito" at bounding box center [201, 103] width 19 height 9
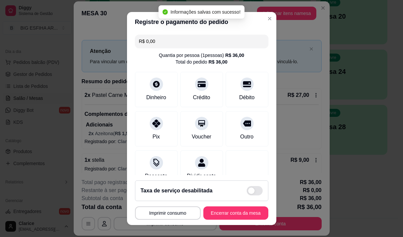
type input "R$ 0,00"
click at [219, 211] on button "Encerrar conta da mesa" at bounding box center [235, 213] width 65 height 13
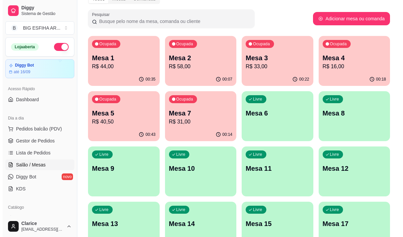
scroll to position [32, 0]
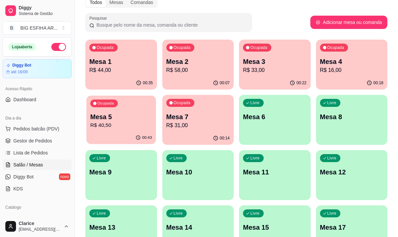
click at [131, 127] on p "R$ 40,50" at bounding box center [121, 126] width 62 height 8
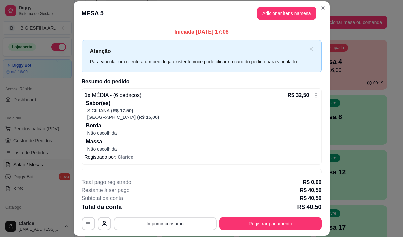
click at [175, 225] on button "Imprimir consumo" at bounding box center [165, 223] width 103 height 13
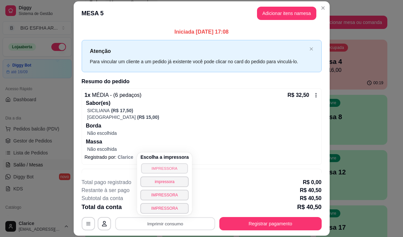
click at [172, 166] on button "IMPRESSORA" at bounding box center [164, 168] width 47 height 10
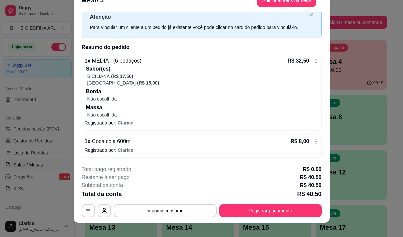
scroll to position [20, 0]
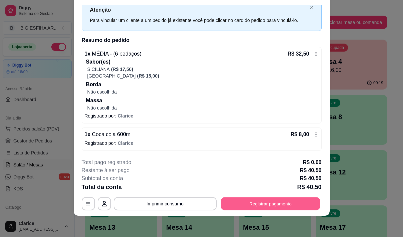
click at [254, 206] on button "Registrar pagamento" at bounding box center [270, 204] width 99 height 13
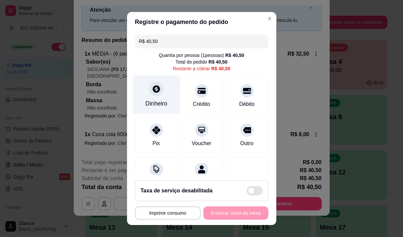
click at [147, 100] on div "Dinheiro" at bounding box center [156, 103] width 22 height 9
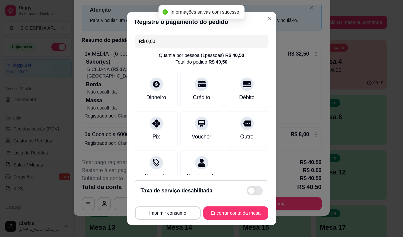
type input "R$ 0,00"
click at [229, 217] on button "Encerrar conta da mesa" at bounding box center [235, 213] width 63 height 13
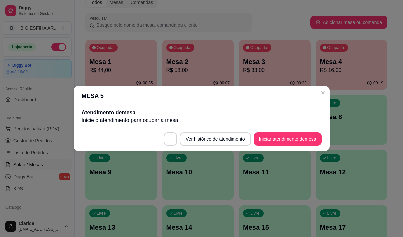
scroll to position [0, 0]
click at [155, 171] on div "MESA 5 Atendimento de mesa Inicie o atendimento para ocupar a mesa . Ver histór…" at bounding box center [201, 118] width 403 height 237
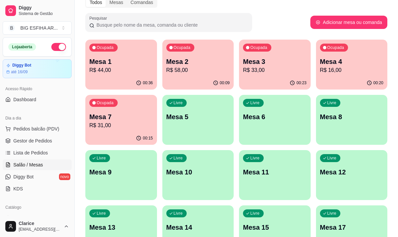
click at [262, 63] on p "Mesa 3" at bounding box center [275, 61] width 64 height 9
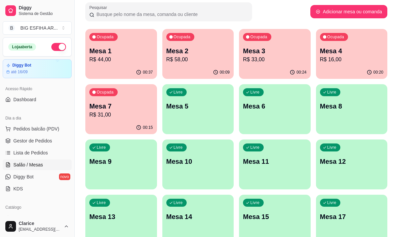
scroll to position [32, 0]
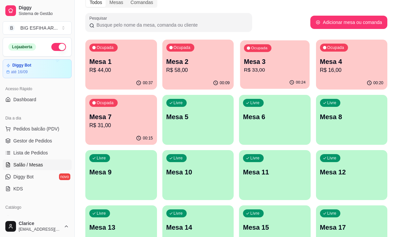
click at [259, 77] on div "00:24" at bounding box center [274, 82] width 69 height 13
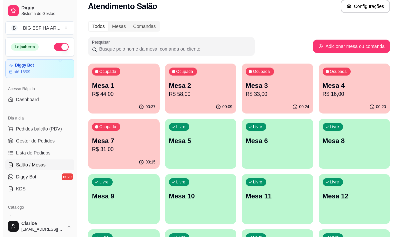
scroll to position [0, 0]
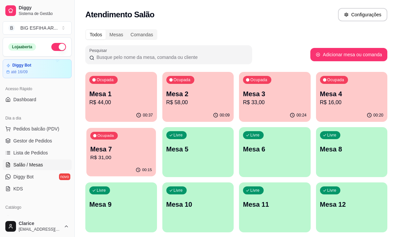
click at [118, 160] on p "R$ 31,00" at bounding box center [121, 158] width 62 height 8
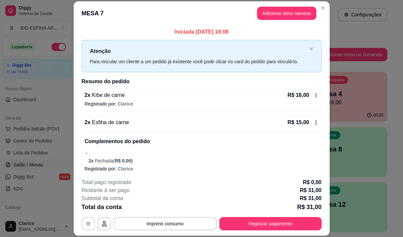
scroll to position [6, 0]
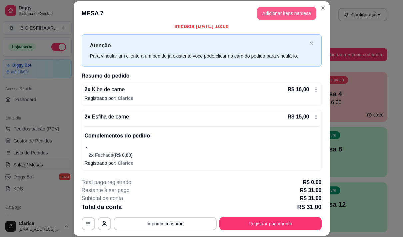
click at [271, 12] on button "Adicionar itens na mesa" at bounding box center [286, 13] width 59 height 13
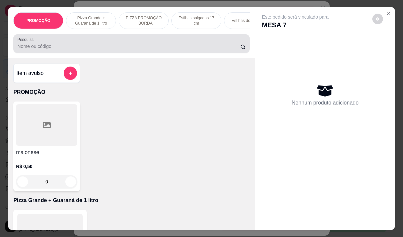
click at [120, 50] on input "Pesquisa" at bounding box center [128, 46] width 223 height 7
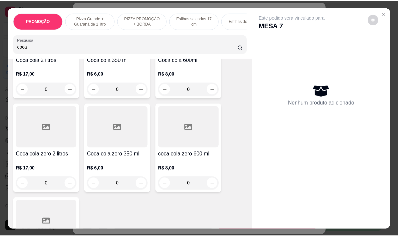
scroll to position [100, 0]
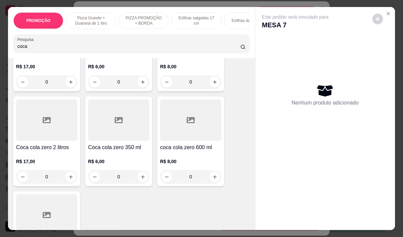
type input "coca"
click at [113, 159] on div "R$ 6,00 0" at bounding box center [118, 168] width 61 height 32
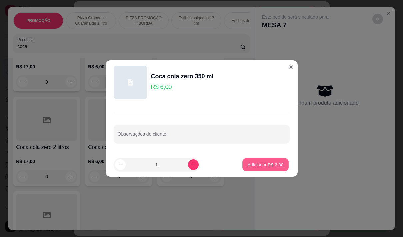
click at [251, 164] on p "Adicionar R$ 6,00" at bounding box center [265, 165] width 36 height 6
type input "1"
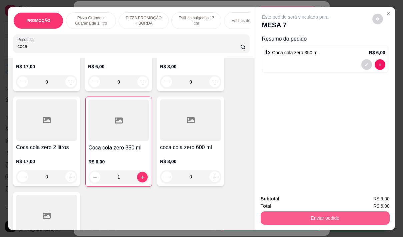
click at [291, 217] on button "Enviar pedido" at bounding box center [324, 218] width 129 height 13
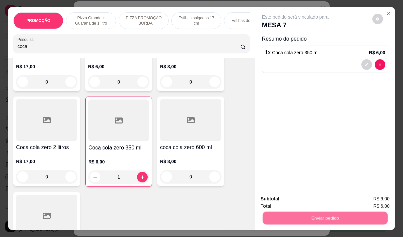
click at [294, 200] on button "Não registrar e enviar pedido" at bounding box center [302, 199] width 67 height 12
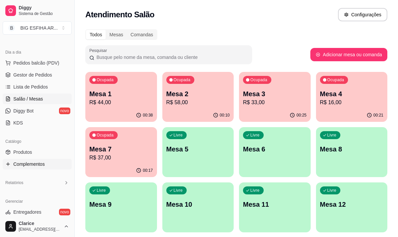
scroll to position [67, 0]
click at [14, 147] on link "Produtos" at bounding box center [37, 151] width 69 height 11
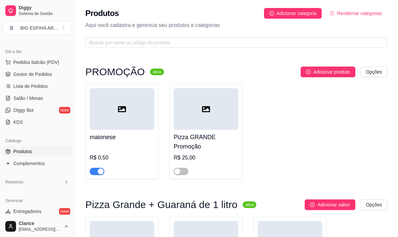
click at [36, 156] on link "Produtos" at bounding box center [37, 151] width 69 height 11
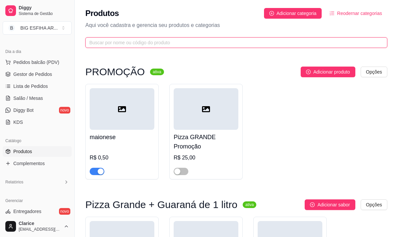
click at [157, 43] on input "text" at bounding box center [233, 42] width 288 height 7
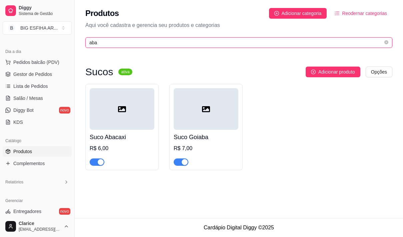
type input "aba"
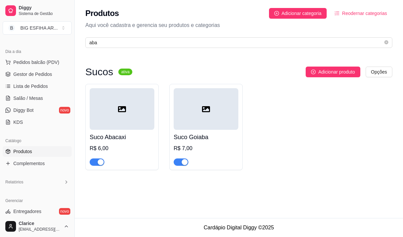
click at [94, 163] on span "button" at bounding box center [97, 162] width 15 height 7
click at [22, 100] on span "Salão / Mesas" at bounding box center [28, 98] width 30 height 7
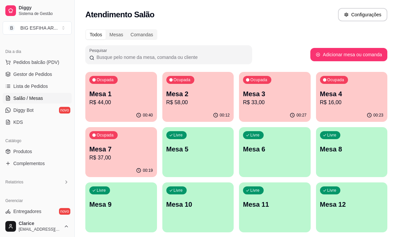
click at [252, 107] on div "Ocupada Mesa 3 R$ 33,00" at bounding box center [275, 90] width 72 height 37
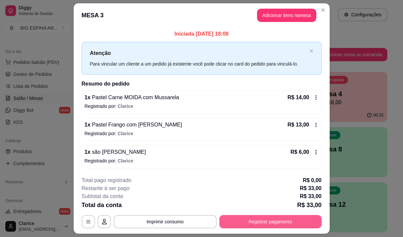
click at [270, 220] on button "Registrar pagamento" at bounding box center [270, 221] width 102 height 13
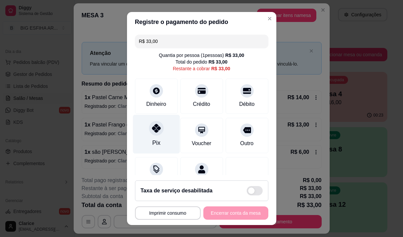
click at [155, 137] on div "Pix" at bounding box center [156, 134] width 47 height 39
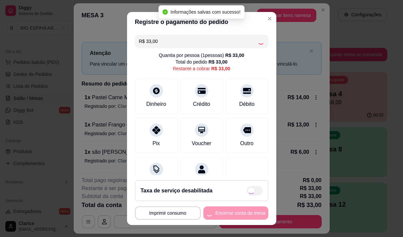
type input "R$ 0,00"
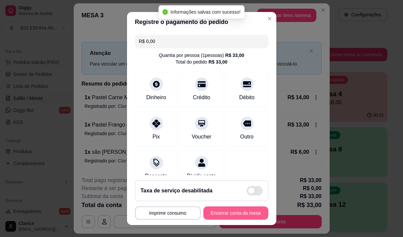
click at [232, 215] on button "Encerrar conta da mesa" at bounding box center [235, 213] width 65 height 13
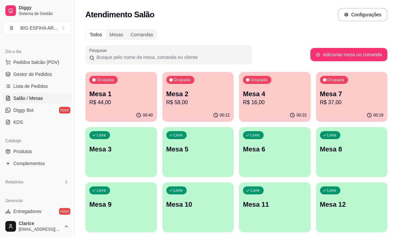
click at [254, 97] on p "Mesa 4" at bounding box center [275, 93] width 64 height 9
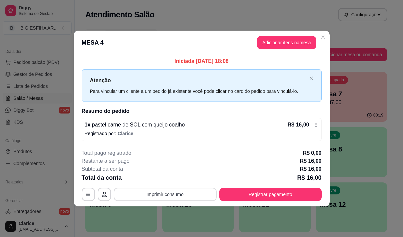
click at [166, 194] on button "Imprimir consumo" at bounding box center [165, 194] width 103 height 13
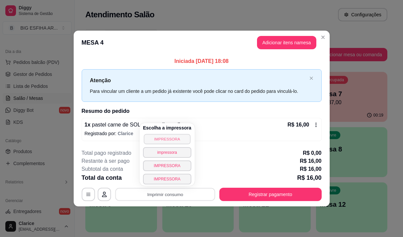
click at [170, 140] on button "IMPRESSORA" at bounding box center [167, 139] width 47 height 10
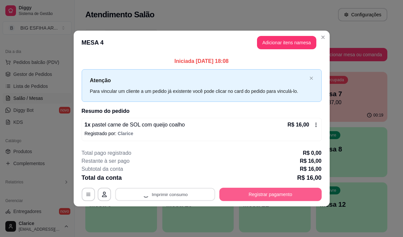
click at [235, 198] on button "Registrar pagamento" at bounding box center [270, 194] width 102 height 13
click at [297, 191] on button "Registrar pagamento" at bounding box center [270, 194] width 102 height 13
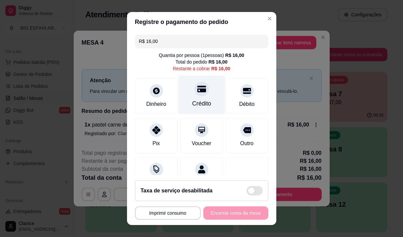
click at [200, 97] on div "Crédito" at bounding box center [201, 94] width 47 height 39
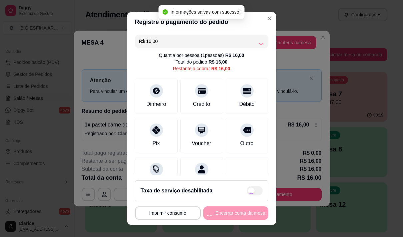
type input "R$ 0,00"
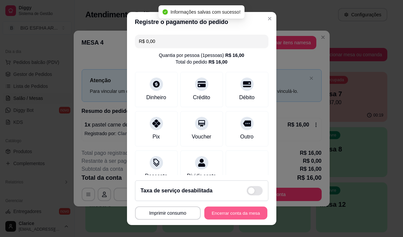
click at [220, 211] on button "Encerrar conta da mesa" at bounding box center [235, 213] width 63 height 13
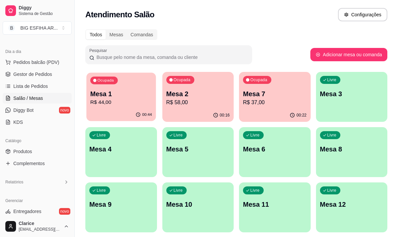
click at [119, 102] on p "R$ 44,00" at bounding box center [121, 103] width 62 height 8
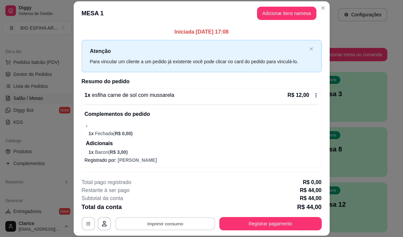
click at [194, 226] on button "Imprimir consumo" at bounding box center [165, 224] width 100 height 13
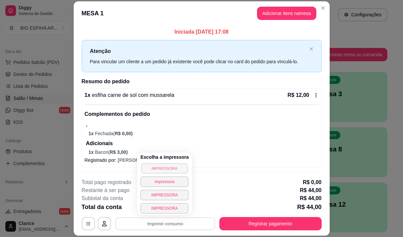
click at [175, 167] on button "IMPRESSORA" at bounding box center [164, 168] width 47 height 10
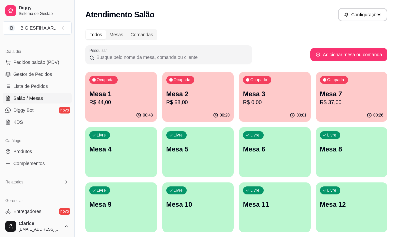
click at [335, 105] on p "R$ 37,00" at bounding box center [352, 103] width 64 height 8
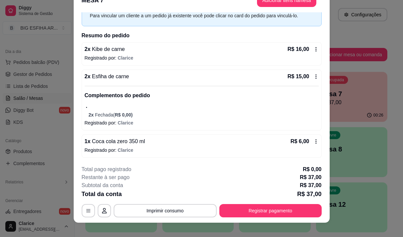
scroll to position [20, 0]
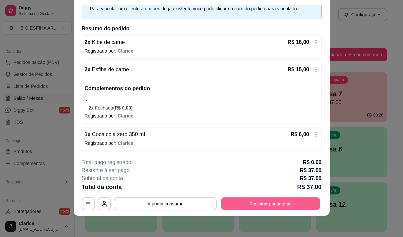
click at [268, 203] on button "Registrar pagamento" at bounding box center [270, 204] width 99 height 13
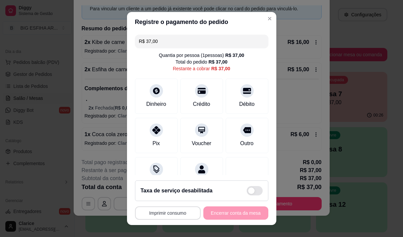
click at [161, 213] on button "Imprimir consumo" at bounding box center [168, 213] width 66 height 13
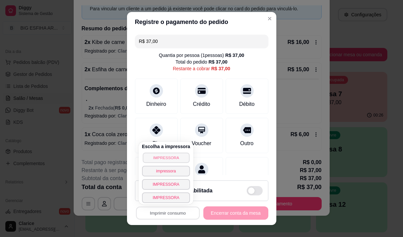
click at [157, 161] on button "IMPRESSORA" at bounding box center [166, 158] width 47 height 10
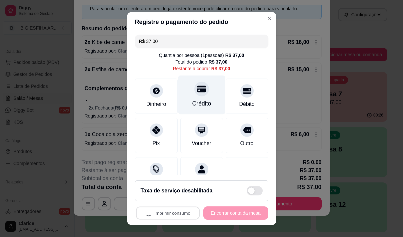
click at [188, 96] on div "Crédito" at bounding box center [201, 94] width 47 height 39
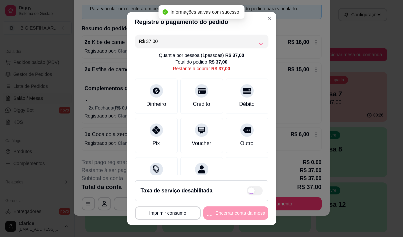
type input "R$ 0,00"
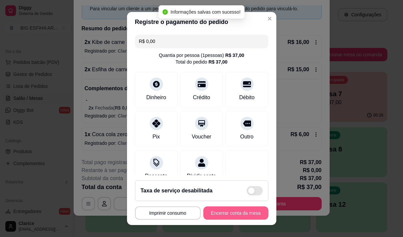
click at [225, 214] on button "Encerrar conta da mesa" at bounding box center [235, 213] width 65 height 13
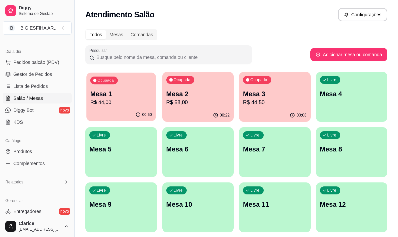
click at [124, 105] on p "R$ 44,00" at bounding box center [121, 103] width 62 height 8
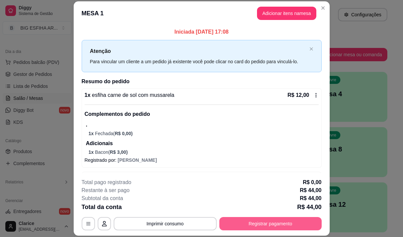
click at [258, 223] on button "Registrar pagamento" at bounding box center [270, 223] width 102 height 13
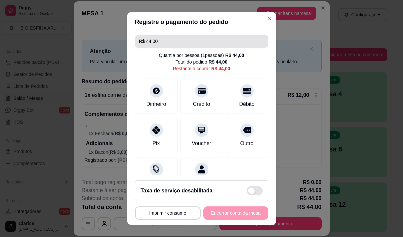
click at [186, 45] on input "R$ 44,00" at bounding box center [201, 41] width 125 height 13
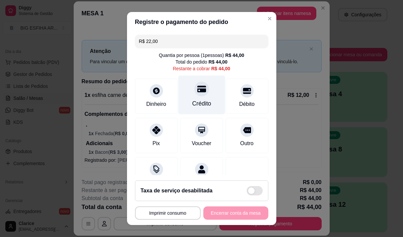
click at [198, 96] on div "Crédito" at bounding box center [201, 94] width 47 height 39
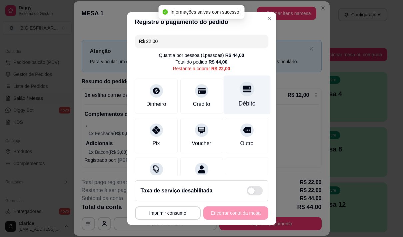
click at [241, 105] on div "Débito" at bounding box center [246, 103] width 17 height 9
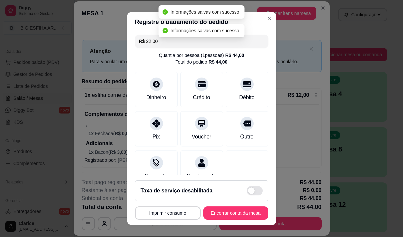
type input "R$ 0,00"
click at [231, 210] on button "Encerrar conta da mesa" at bounding box center [235, 213] width 65 height 13
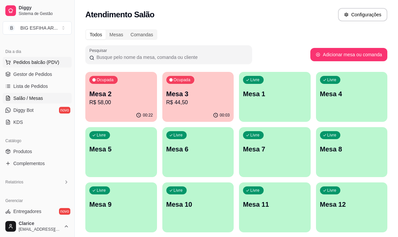
click at [34, 64] on span "Pedidos balcão (PDV)" at bounding box center [36, 62] width 46 height 7
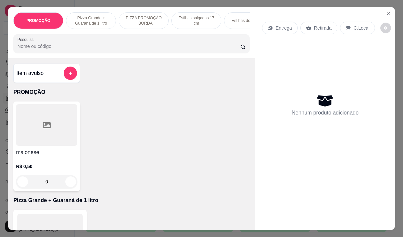
click at [275, 27] on p "Entrega" at bounding box center [283, 28] width 16 height 7
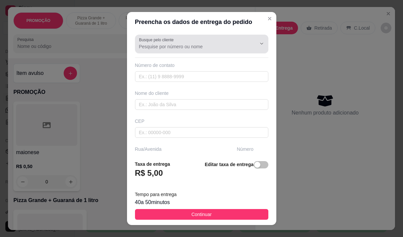
click at [205, 45] on input "Busque pelo cliente" at bounding box center [192, 46] width 107 height 7
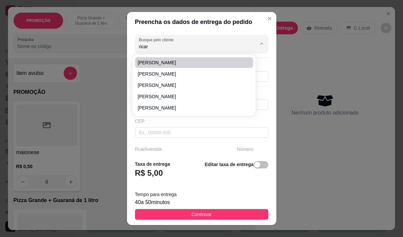
click at [189, 60] on span "[PERSON_NAME]" at bounding box center [191, 62] width 106 height 7
type input "[PERSON_NAME]"
type input "85999256060"
type input "[PERSON_NAME]"
type input "[STREET_ADDRESS]"
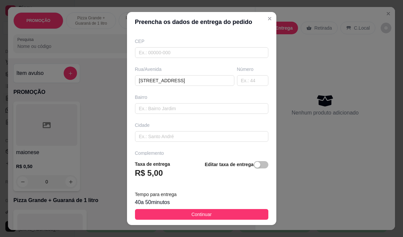
scroll to position [100, 0]
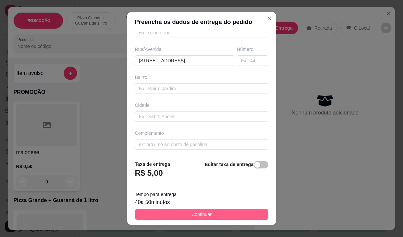
type input "[PERSON_NAME]"
click at [205, 217] on span "Continuar" at bounding box center [201, 214] width 20 height 7
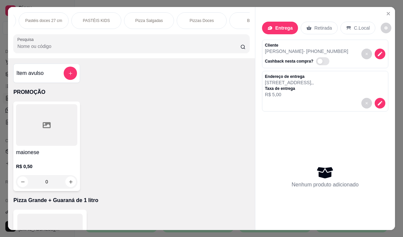
scroll to position [0, 386]
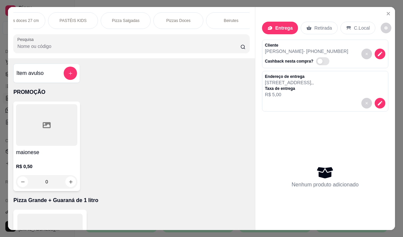
click at [121, 18] on p "Pizza Salgadas" at bounding box center [126, 20] width 28 height 5
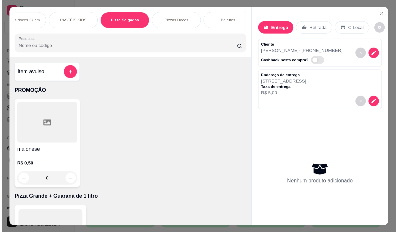
scroll to position [17, 0]
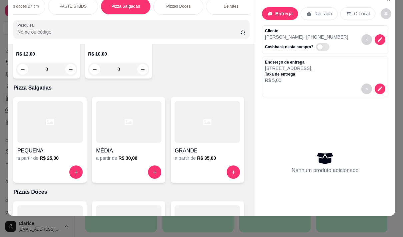
click at [184, 102] on div at bounding box center [207, 122] width 65 height 42
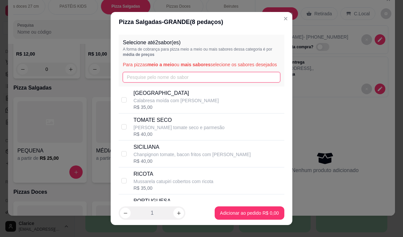
click at [144, 83] on input "text" at bounding box center [201, 77] width 157 height 11
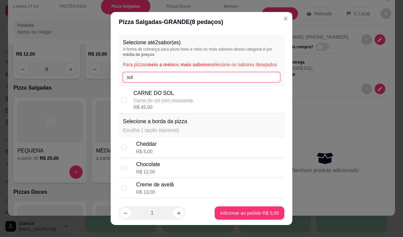
type input "sol"
click at [141, 104] on p "Carne do sol com mussarela" at bounding box center [162, 100] width 59 height 7
checkbox input "true"
click at [137, 81] on input "sol" at bounding box center [201, 77] width 157 height 11
type input "s"
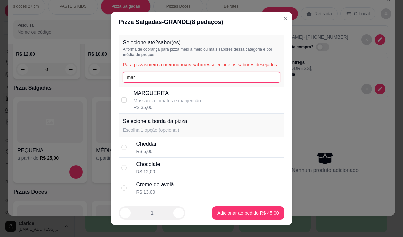
type input "mar"
click at [226, 100] on div "MARGUERITA Mussarela tomates e manjericão R$ 35,00" at bounding box center [207, 99] width 148 height 21
checkbox input "true"
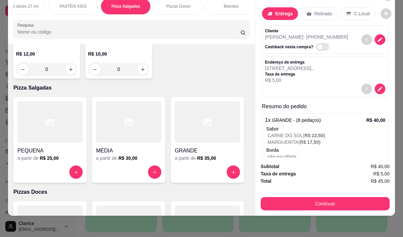
click at [303, 198] on button "Continuar" at bounding box center [324, 203] width 129 height 13
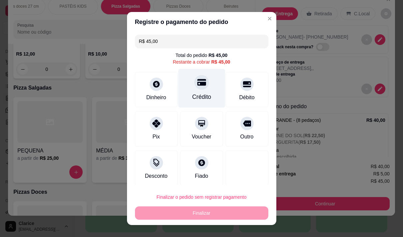
click at [203, 94] on div "Crédito" at bounding box center [201, 97] width 19 height 9
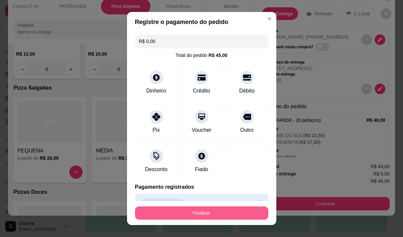
click at [225, 217] on button "Finalizar" at bounding box center [201, 213] width 133 height 13
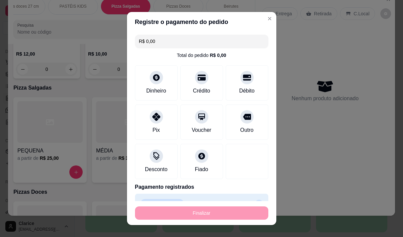
type input "-R$ 45,00"
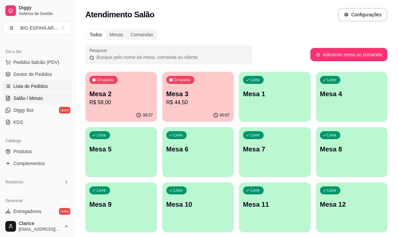
click at [38, 85] on span "Lista de Pedidos" at bounding box center [30, 86] width 35 height 7
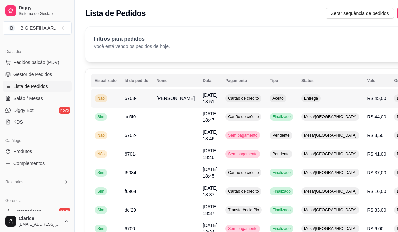
click at [199, 101] on td "[DATE] 18:51" at bounding box center [210, 98] width 23 height 19
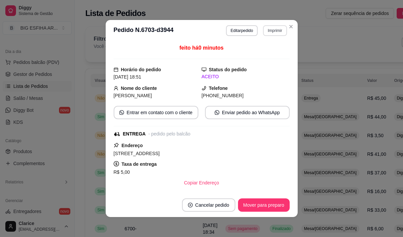
click at [271, 33] on button "Imprimir" at bounding box center [275, 30] width 24 height 11
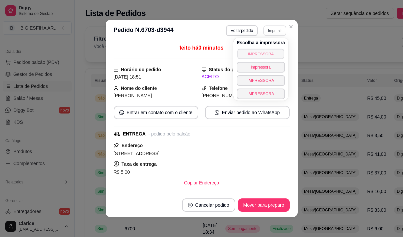
click at [254, 57] on button "IMPRESSORA" at bounding box center [260, 54] width 47 height 10
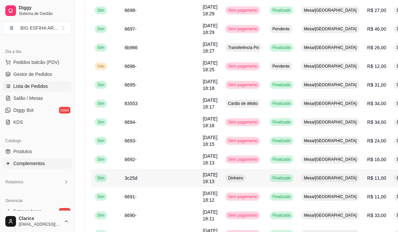
scroll to position [261, 0]
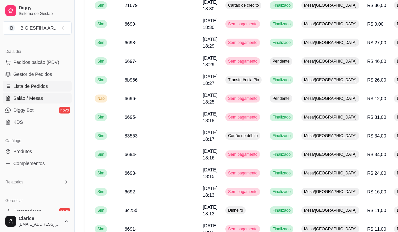
click at [29, 99] on span "Salão / Mesas" at bounding box center [28, 98] width 30 height 7
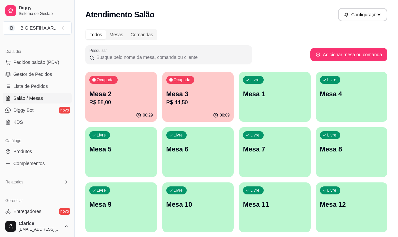
click at [123, 102] on p "R$ 58,00" at bounding box center [121, 103] width 64 height 8
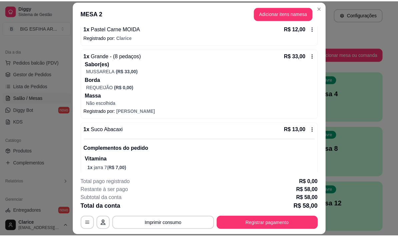
scroll to position [80, 0]
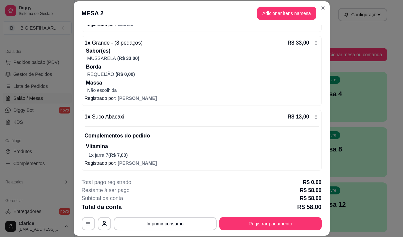
click at [145, 117] on div "1 x Suco Abacaxi R$ 13,00" at bounding box center [202, 117] width 234 height 8
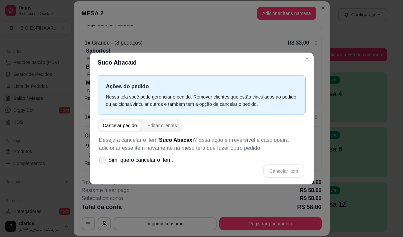
click at [126, 160] on span "Sim, quero cancelar o item." at bounding box center [140, 160] width 65 height 8
click at [103, 162] on input "Sim, quero cancelar o item." at bounding box center [101, 164] width 4 height 4
checkbox input "true"
click at [270, 169] on button "Cancelar item" at bounding box center [283, 171] width 41 height 13
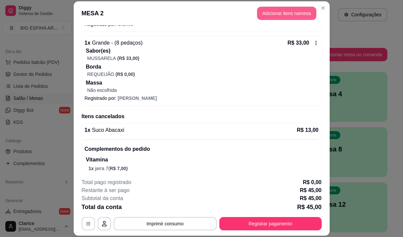
click at [270, 18] on button "Adicionar itens na mesa" at bounding box center [286, 13] width 59 height 13
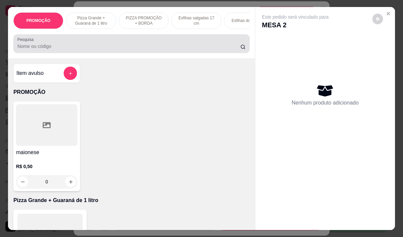
click at [149, 50] on input "Pesquisa" at bounding box center [128, 46] width 223 height 7
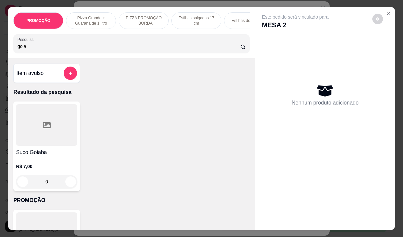
type input "goia"
click at [39, 146] on div at bounding box center [46, 125] width 61 height 42
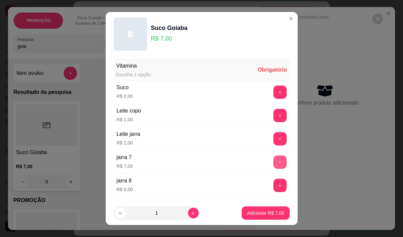
click at [273, 163] on button "+" at bounding box center [279, 162] width 13 height 13
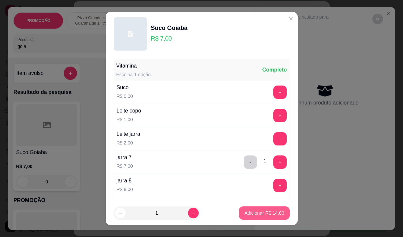
click at [256, 213] on p "Adicionar R$ 14,00" at bounding box center [264, 213] width 40 height 7
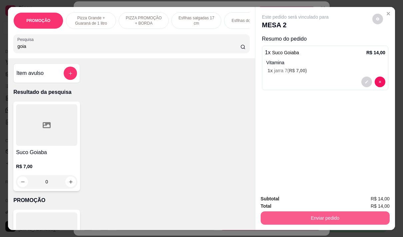
click at [312, 221] on button "Enviar pedido" at bounding box center [324, 218] width 129 height 13
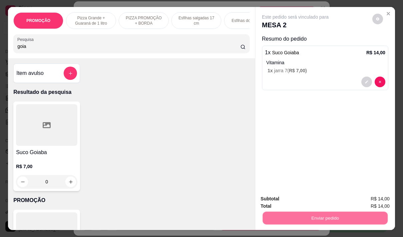
click at [310, 201] on button "Não registrar e enviar pedido" at bounding box center [302, 199] width 69 height 13
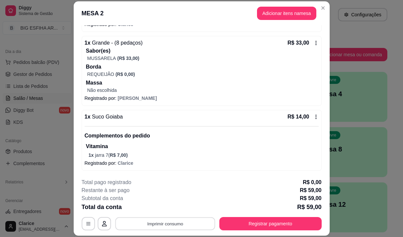
click at [148, 221] on button "Imprimir consumo" at bounding box center [165, 224] width 100 height 13
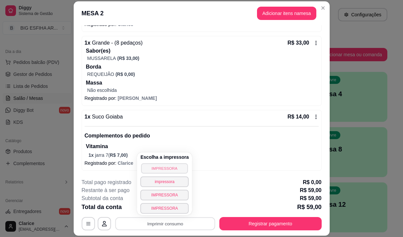
click at [150, 168] on button "IMPRESSORA" at bounding box center [164, 168] width 47 height 10
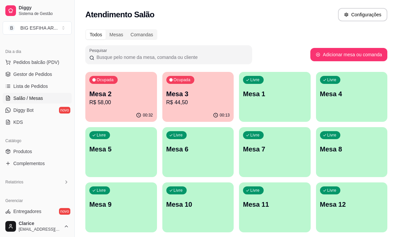
click at [184, 102] on p "R$ 44,50" at bounding box center [198, 103] width 64 height 8
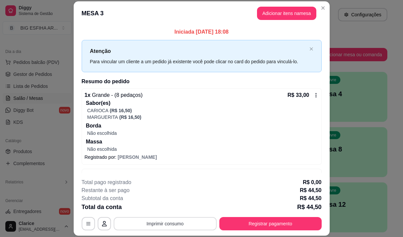
click at [162, 223] on button "Imprimir consumo" at bounding box center [165, 223] width 103 height 13
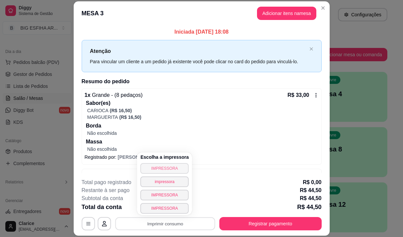
click at [158, 166] on button "IMPRESSORA" at bounding box center [164, 168] width 48 height 11
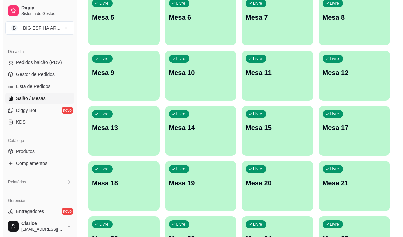
scroll to position [133, 0]
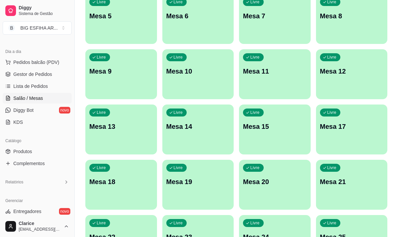
click at [205, 134] on div "Livre Mesa 14" at bounding box center [198, 126] width 72 height 42
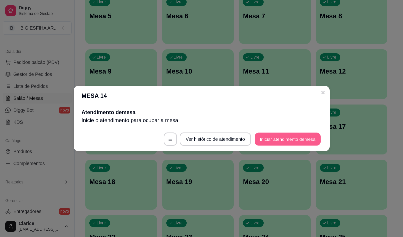
click at [264, 137] on button "Iniciar atendimento de mesa" at bounding box center [287, 139] width 66 height 13
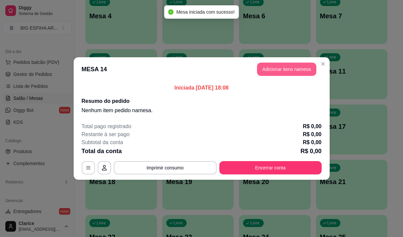
click at [297, 71] on button "Adicionar itens na mesa" at bounding box center [286, 69] width 59 height 13
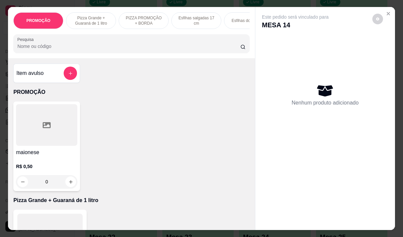
click at [134, 18] on p "PIZZA PROMOÇÃO + BORDA" at bounding box center [143, 20] width 39 height 11
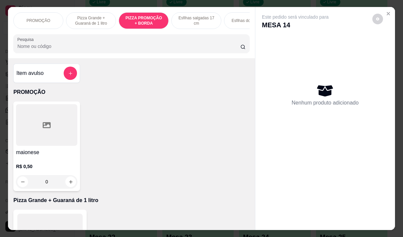
scroll to position [17, 0]
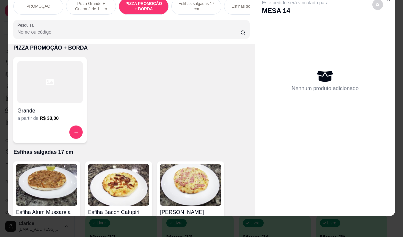
click at [35, 100] on div at bounding box center [49, 82] width 65 height 42
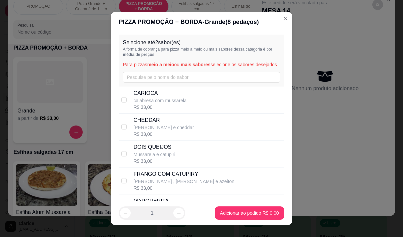
click at [139, 104] on p "calabresa com mussarela" at bounding box center [159, 100] width 53 height 7
checkbox input "true"
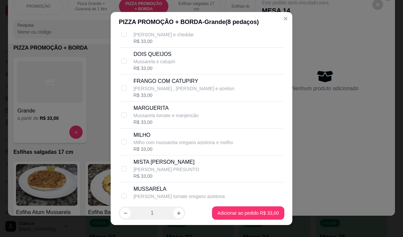
scroll to position [100, 0]
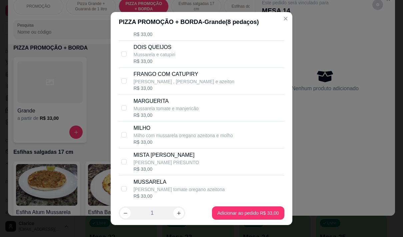
click at [170, 85] on p "[PERSON_NAME] , [PERSON_NAME] e azeiton" at bounding box center [183, 81] width 101 height 7
checkbox input "true"
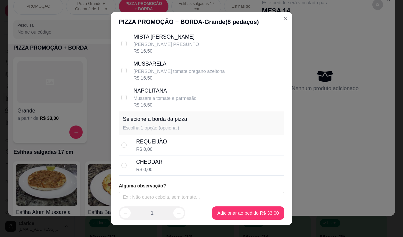
scroll to position [229, 0]
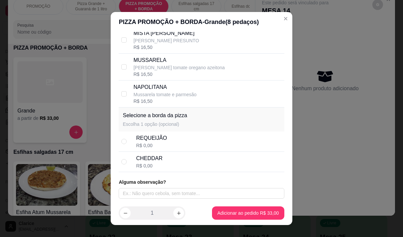
click at [160, 163] on div "CHEDDAR R$ 0,00" at bounding box center [208, 162] width 145 height 15
radio input "true"
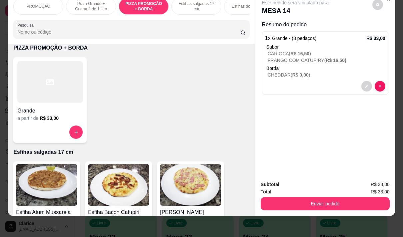
click at [26, 32] on input "Pesquisa" at bounding box center [128, 32] width 223 height 7
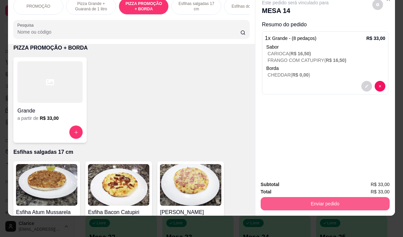
click at [345, 199] on button "Enviar pedido" at bounding box center [324, 203] width 129 height 13
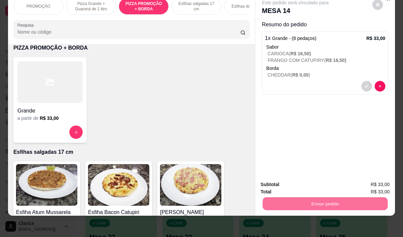
click at [284, 184] on button "Não registrar e enviar pedido" at bounding box center [302, 182] width 69 height 13
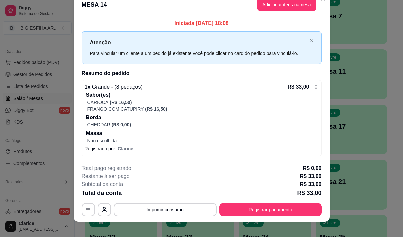
scroll to position [17, 0]
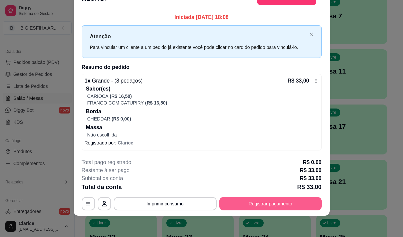
click at [240, 199] on button "Registrar pagamento" at bounding box center [270, 203] width 102 height 13
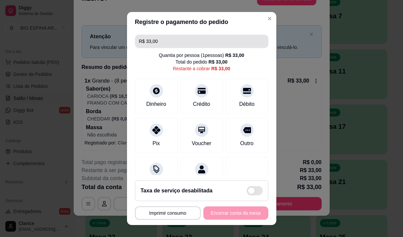
click at [165, 38] on input "R$ 33,00" at bounding box center [201, 41] width 125 height 13
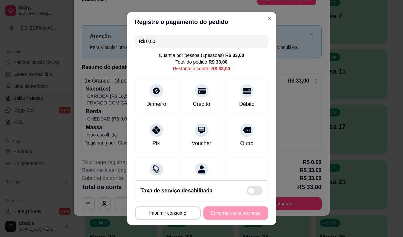
type input "R$ 0,00"
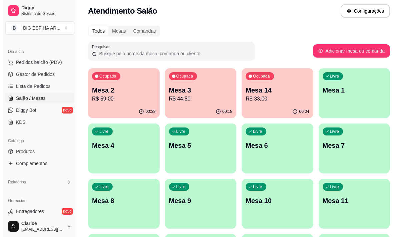
scroll to position [0, 0]
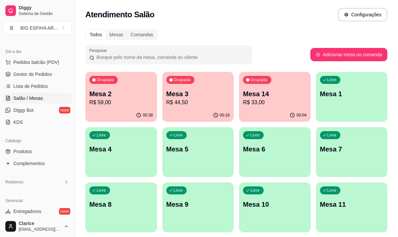
click at [133, 106] on p "R$ 59,00" at bounding box center [121, 103] width 64 height 8
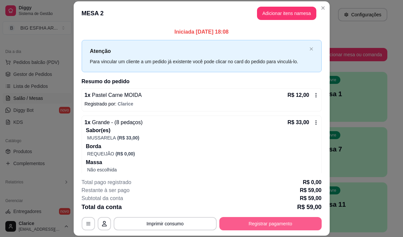
click at [265, 222] on button "Registrar pagamento" at bounding box center [270, 223] width 102 height 13
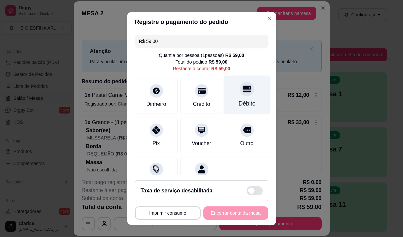
click at [230, 99] on div "Débito" at bounding box center [246, 94] width 47 height 39
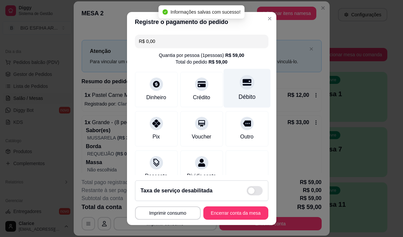
type input "R$ 0,00"
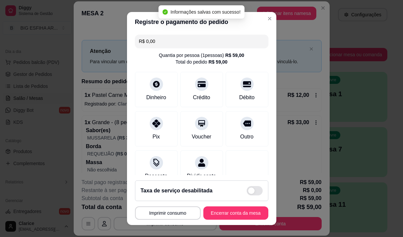
scroll to position [56, 0]
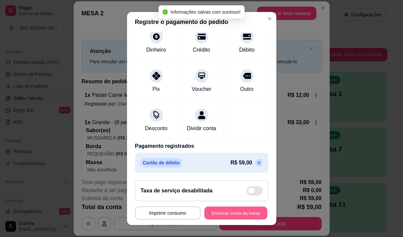
click at [219, 212] on button "Encerrar conta da mesa" at bounding box center [235, 213] width 63 height 13
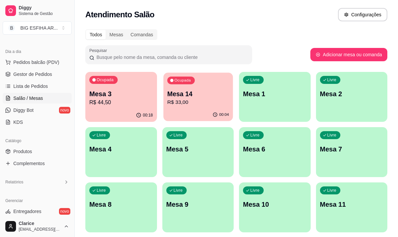
click at [203, 99] on p "R$ 33,00" at bounding box center [198, 103] width 62 height 8
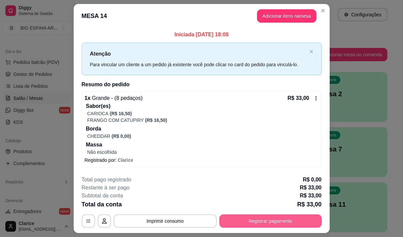
click at [269, 217] on button "Registrar pagamento" at bounding box center [270, 221] width 102 height 13
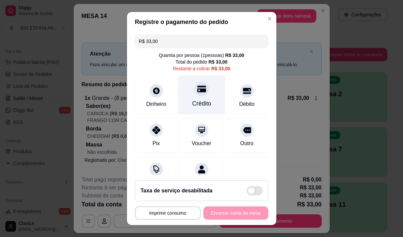
click at [199, 97] on div "Crédito" at bounding box center [201, 94] width 47 height 39
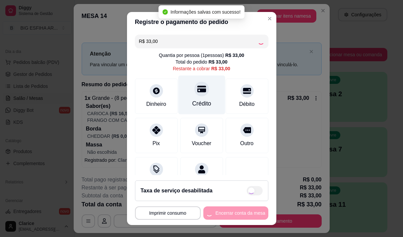
type input "R$ 0,00"
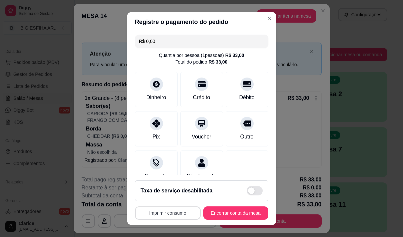
click at [167, 211] on button "Imprimir consumo" at bounding box center [168, 213] width 66 height 13
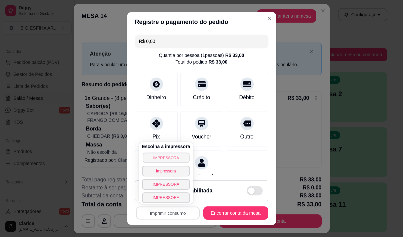
click at [172, 157] on button "IMPRESSORA" at bounding box center [166, 158] width 47 height 10
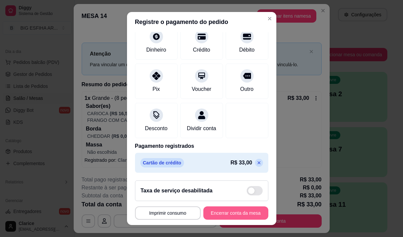
click at [230, 212] on button "Encerrar conta da mesa" at bounding box center [235, 213] width 65 height 13
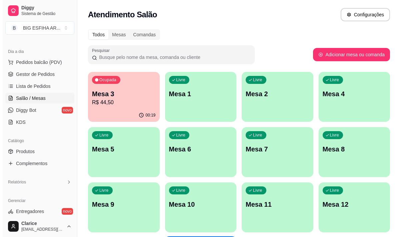
scroll to position [33, 0]
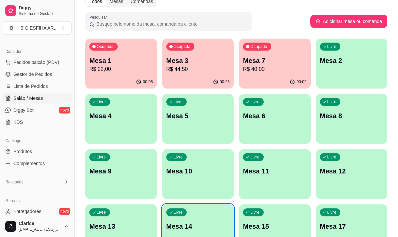
click at [192, 116] on p "Mesa 5" at bounding box center [198, 115] width 64 height 9
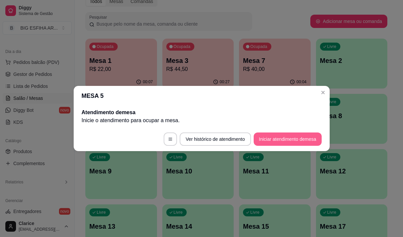
click at [263, 139] on button "Iniciar atendimento de mesa" at bounding box center [287, 139] width 68 height 13
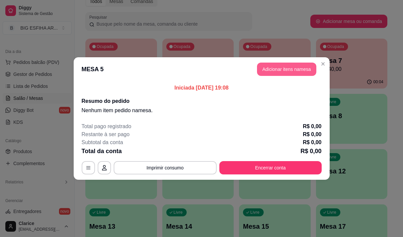
click at [275, 71] on button "Adicionar itens na mesa" at bounding box center [286, 69] width 59 height 13
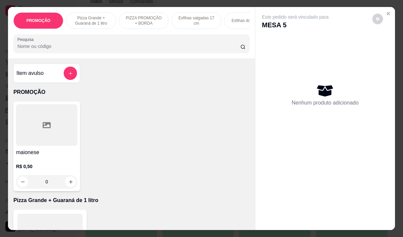
click at [94, 19] on p "Pizza Grande + Guaraná de 1 litro" at bounding box center [91, 20] width 39 height 11
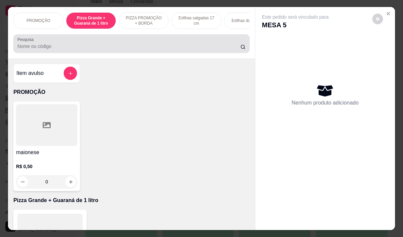
scroll to position [17, 0]
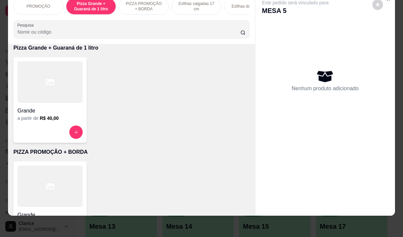
click at [52, 90] on div at bounding box center [49, 82] width 65 height 42
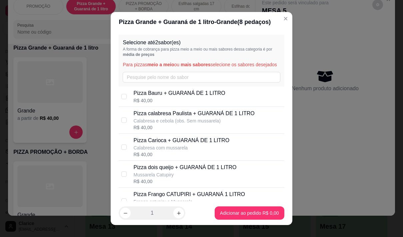
click at [209, 145] on p "Pizza Carioca + GUARANÁ DE 1 LITRO" at bounding box center [181, 141] width 96 height 8
checkbox input "true"
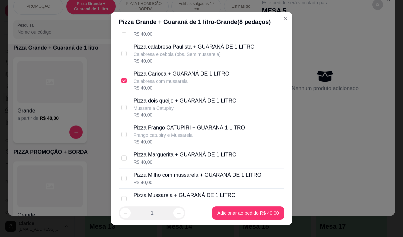
click at [202, 159] on p "Pizza Marguerita + GUARANÁ DE 1 LITRO" at bounding box center [184, 155] width 103 height 8
checkbox input "true"
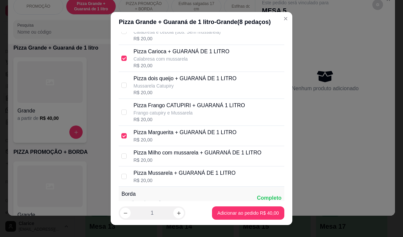
scroll to position [156, 0]
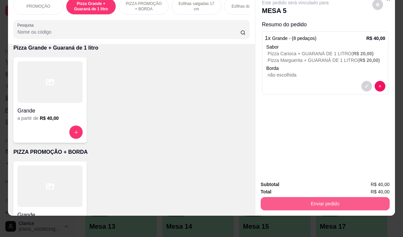
click at [308, 200] on button "Enviar pedido" at bounding box center [324, 203] width 129 height 13
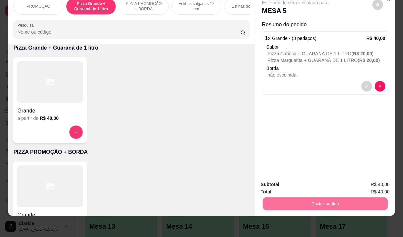
click at [302, 183] on button "Não registrar e enviar pedido" at bounding box center [302, 182] width 69 height 13
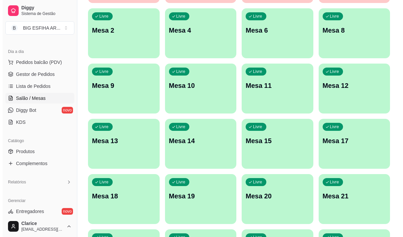
scroll to position [133, 0]
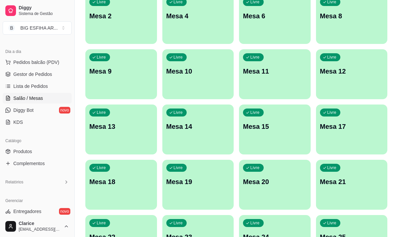
click at [267, 129] on p "Mesa 15" at bounding box center [275, 126] width 64 height 9
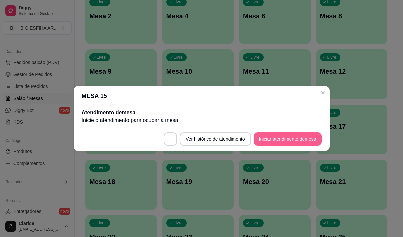
click at [268, 142] on button "Iniciar atendimento de mesa" at bounding box center [287, 139] width 68 height 13
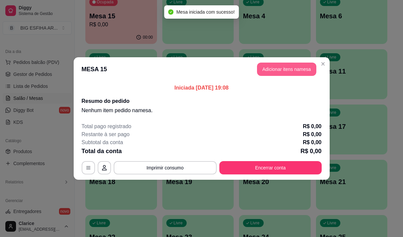
click at [275, 71] on button "Adicionar itens na mesa" at bounding box center [286, 69] width 59 height 13
click at [94, 44] on div at bounding box center [131, 43] width 228 height 13
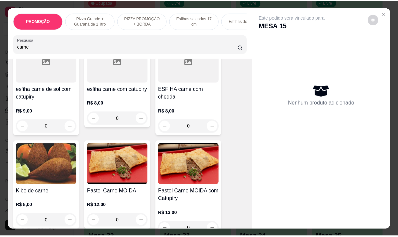
scroll to position [300, 0]
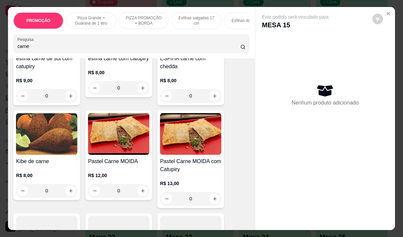
type input "carne"
click at [121, 146] on img at bounding box center [118, 134] width 61 height 42
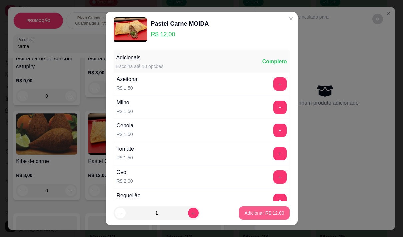
click at [244, 215] on p "Adicionar R$ 12,00" at bounding box center [264, 213] width 40 height 7
type input "1"
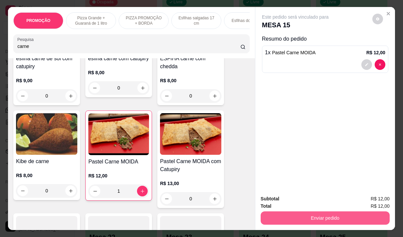
click at [320, 214] on button "Enviar pedido" at bounding box center [324, 218] width 129 height 13
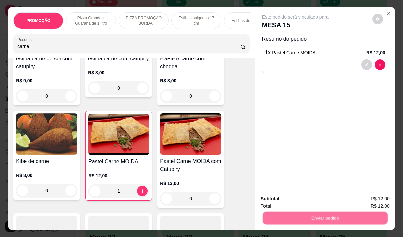
click at [313, 201] on button "Não registrar e enviar pedido" at bounding box center [302, 199] width 67 height 12
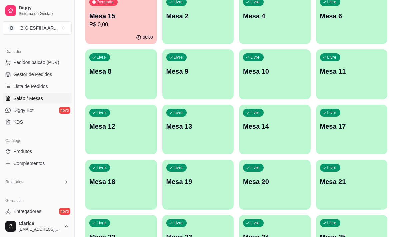
click at [83, 202] on div "Todos Mesas Comandas Pesquisar Adicionar mesa ou comanda Ocupada Mesa 1 R$ 22,0…" at bounding box center [236, 138] width 323 height 492
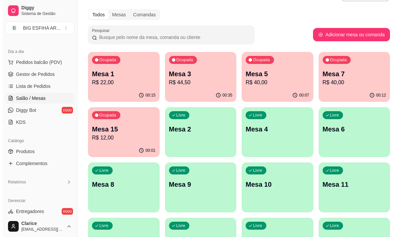
scroll to position [0, 0]
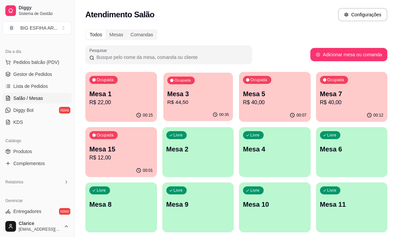
click at [193, 103] on p "R$ 44,50" at bounding box center [198, 103] width 62 height 8
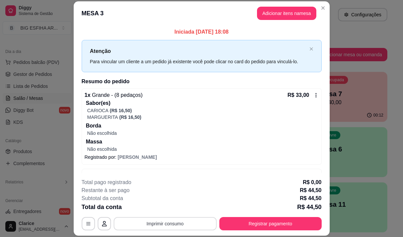
click at [196, 222] on button "Imprimir consumo" at bounding box center [165, 223] width 103 height 13
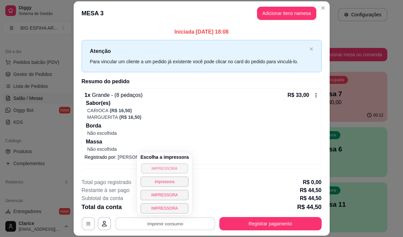
click at [171, 167] on button "IMPRESSORA" at bounding box center [164, 168] width 47 height 10
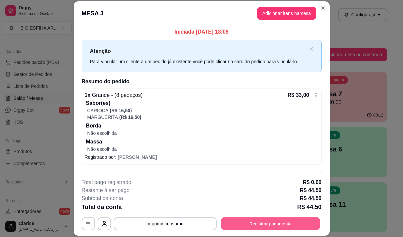
click at [247, 224] on button "Registrar pagamento" at bounding box center [270, 224] width 99 height 13
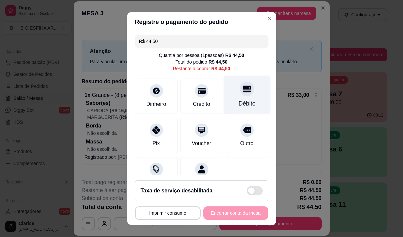
click at [240, 103] on div "Débito" at bounding box center [246, 103] width 17 height 9
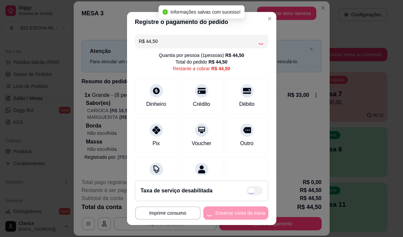
type input "R$ 0,00"
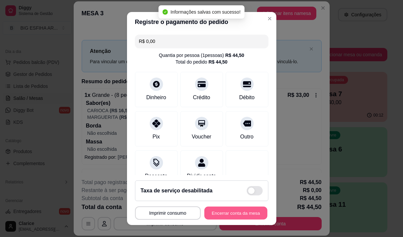
click at [234, 213] on button "Encerrar conta da mesa" at bounding box center [235, 213] width 63 height 13
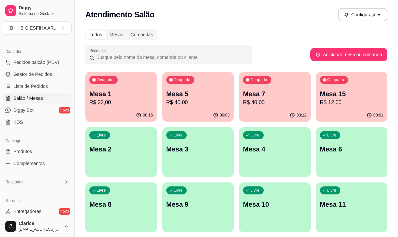
click at [287, 160] on div "Livre Mesa 4" at bounding box center [275, 148] width 72 height 42
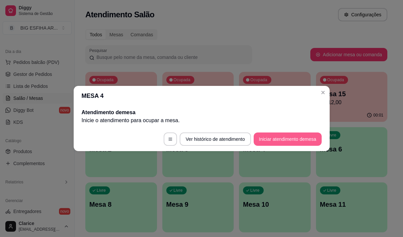
click at [285, 136] on button "Iniciar atendimento de mesa" at bounding box center [287, 139] width 68 height 13
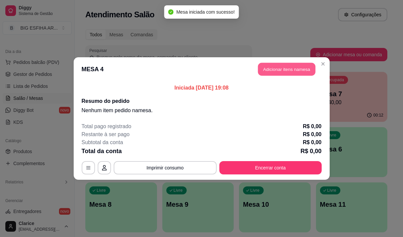
click at [269, 66] on button "Adicionar itens na mesa" at bounding box center [286, 69] width 57 height 13
click at [157, 50] on input "Pesquisa" at bounding box center [128, 46] width 223 height 7
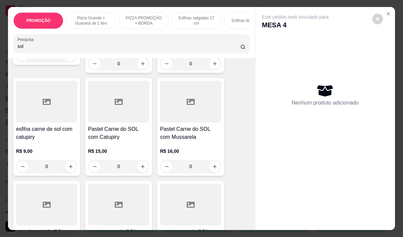
scroll to position [167, 0]
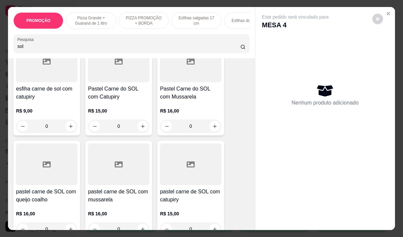
type input "sol"
click at [190, 208] on div "R$ 15,00 0" at bounding box center [190, 220] width 61 height 32
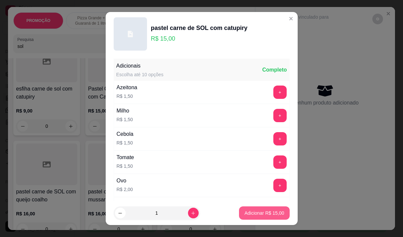
click at [269, 218] on button "Adicionar R$ 15,00" at bounding box center [264, 213] width 50 height 13
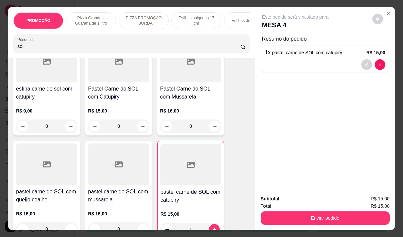
type input "1"
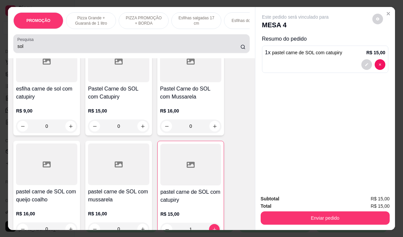
click at [33, 47] on input "sol" at bounding box center [128, 46] width 223 height 7
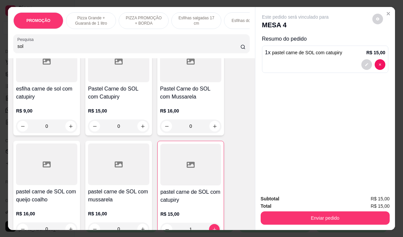
click at [33, 47] on input "sol" at bounding box center [128, 46] width 223 height 7
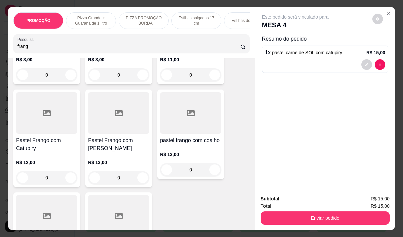
scroll to position [209, 0]
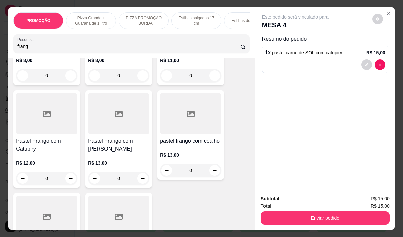
type input "frang"
click at [33, 153] on div "R$ 12,00 0" at bounding box center [46, 169] width 61 height 32
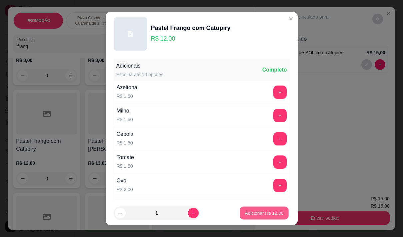
click at [253, 212] on p "Adicionar R$ 12,00" at bounding box center [264, 213] width 39 height 6
type input "1"
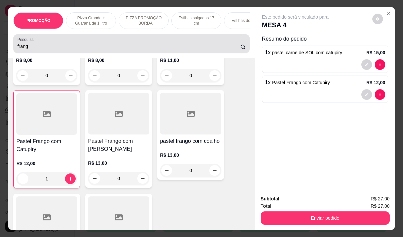
click at [51, 46] on input "frang" at bounding box center [128, 46] width 223 height 7
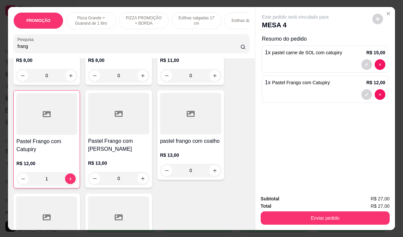
click at [51, 46] on input "frang" at bounding box center [128, 46] width 223 height 7
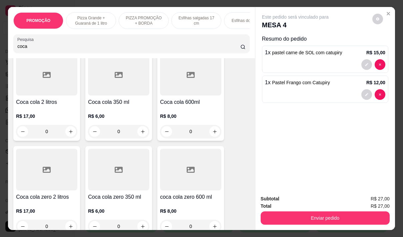
scroll to position [108, 0]
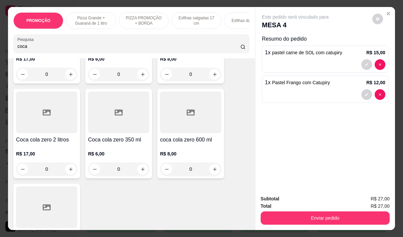
type input "coca"
click at [191, 140] on h4 "coca cola zero 600 ml" at bounding box center [190, 140] width 61 height 8
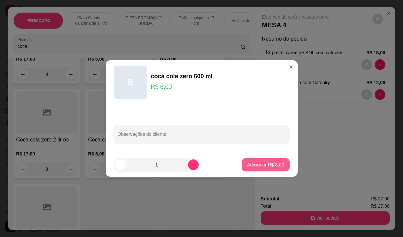
click at [269, 165] on p "Adicionar R$ 8,00" at bounding box center [265, 165] width 37 height 7
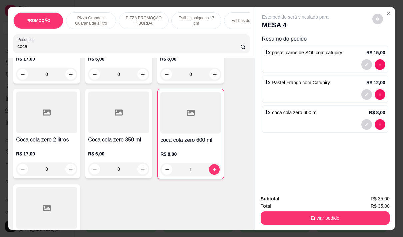
type input "1"
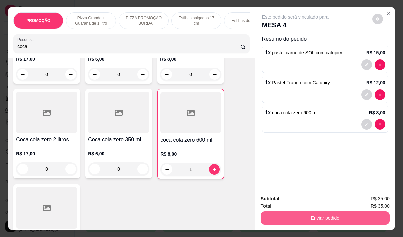
click at [323, 218] on button "Enviar pedido" at bounding box center [324, 218] width 129 height 13
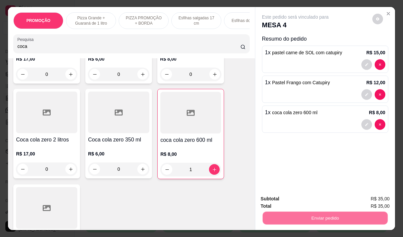
click at [310, 195] on button "Não registrar e enviar pedido" at bounding box center [302, 199] width 69 height 13
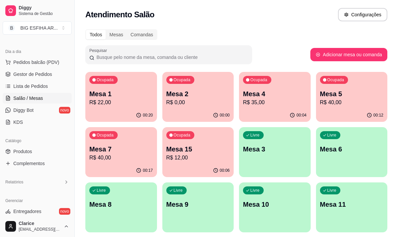
click at [118, 98] on p "Mesa 1" at bounding box center [121, 93] width 64 height 9
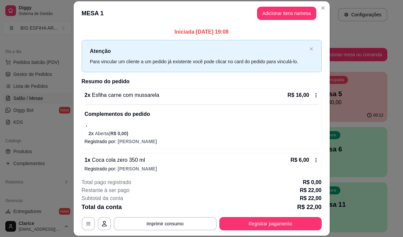
scroll to position [6, 0]
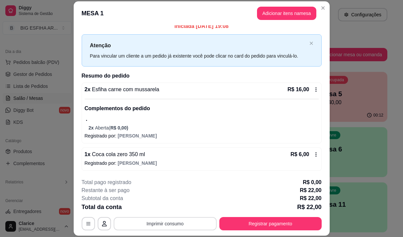
click at [160, 226] on button "Imprimir consumo" at bounding box center [165, 223] width 103 height 13
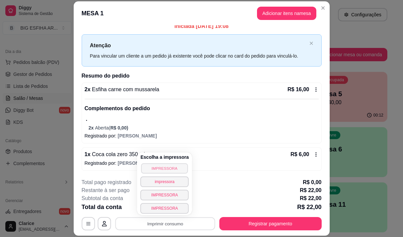
click at [159, 171] on button "IMPRESSORA" at bounding box center [164, 168] width 47 height 10
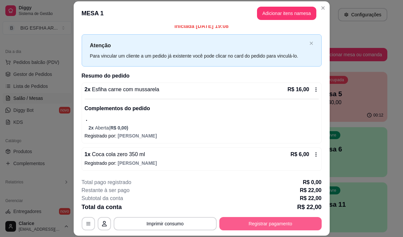
click at [291, 224] on button "Registrar pagamento" at bounding box center [270, 223] width 102 height 13
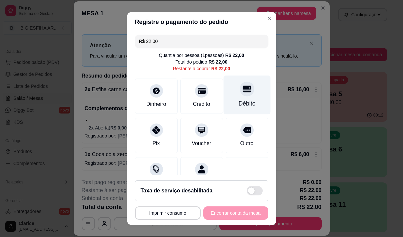
click at [242, 92] on icon at bounding box center [246, 89] width 9 height 7
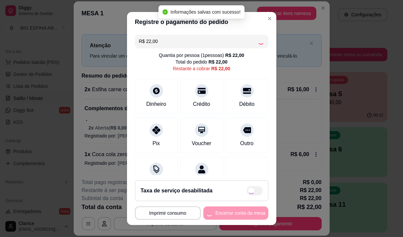
type input "R$ 0,00"
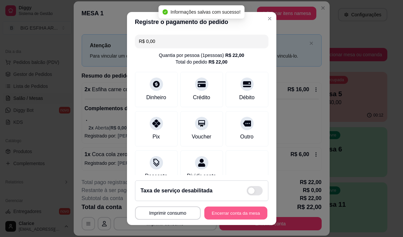
click at [222, 212] on button "Encerrar conta da mesa" at bounding box center [235, 213] width 63 height 13
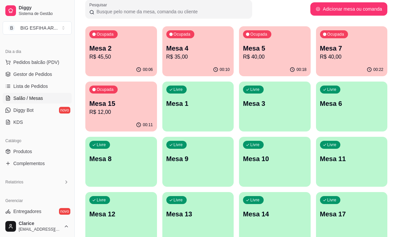
scroll to position [0, 0]
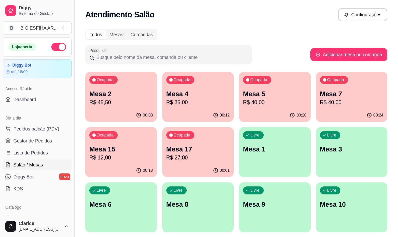
click at [202, 158] on p "R$ 27,00" at bounding box center [198, 158] width 64 height 8
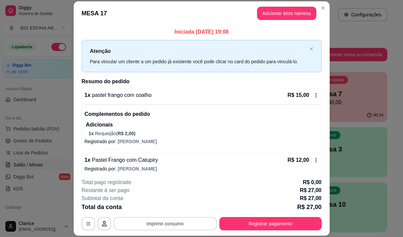
click at [170, 221] on button "Imprimir consumo" at bounding box center [165, 223] width 103 height 13
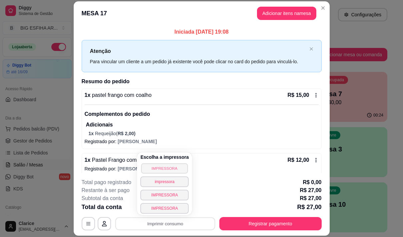
click at [163, 168] on button "IMPRESSORA" at bounding box center [164, 168] width 47 height 10
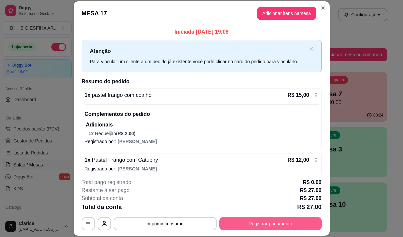
click at [275, 225] on button "Registrar pagamento" at bounding box center [270, 223] width 102 height 13
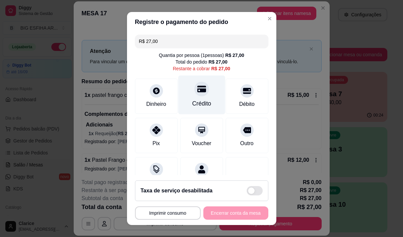
click at [193, 104] on div "Crédito" at bounding box center [201, 103] width 19 height 9
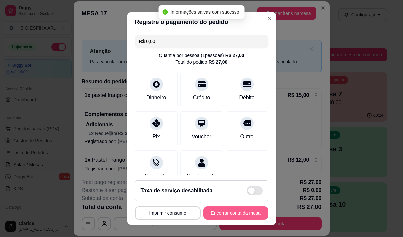
type input "R$ 0,00"
click at [220, 214] on button "Encerrar conta da mesa" at bounding box center [235, 213] width 65 height 13
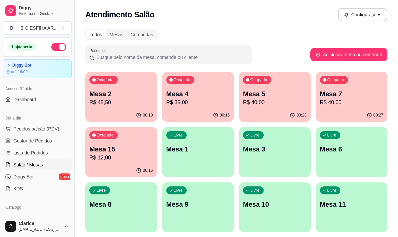
click at [106, 152] on p "Mesa 15" at bounding box center [121, 149] width 64 height 9
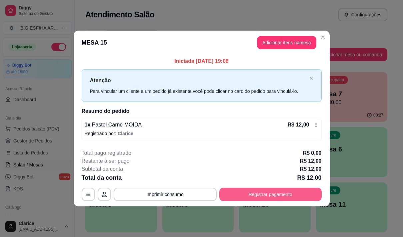
click at [266, 196] on button "Registrar pagamento" at bounding box center [270, 194] width 102 height 13
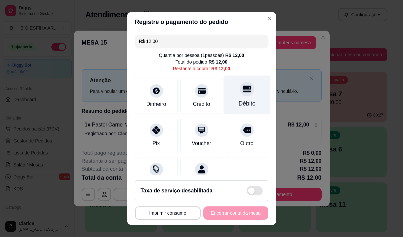
click at [238, 98] on div "Débito" at bounding box center [246, 94] width 47 height 39
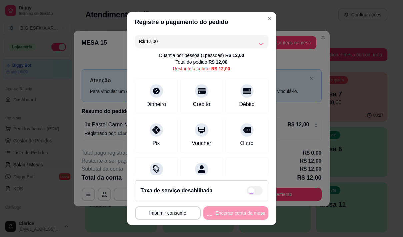
click at [236, 212] on div "**********" at bounding box center [201, 213] width 133 height 13
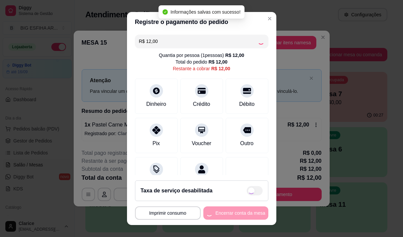
type input "R$ 0,00"
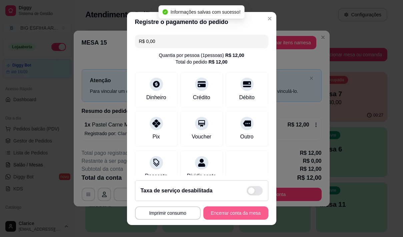
click at [232, 212] on button "Encerrar conta da mesa" at bounding box center [235, 213] width 65 height 13
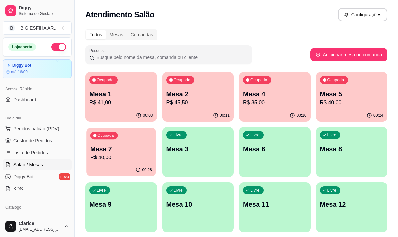
click at [109, 168] on div "00:28" at bounding box center [120, 170] width 69 height 13
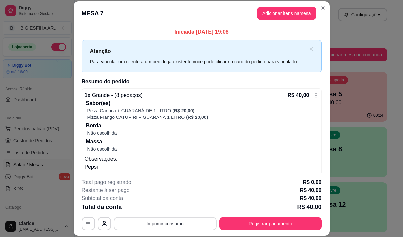
click at [167, 224] on button "Imprimir consumo" at bounding box center [165, 223] width 103 height 13
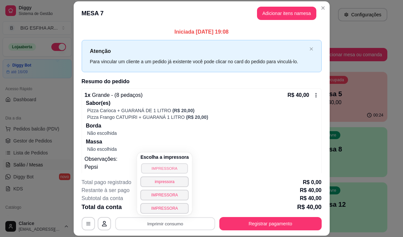
click at [170, 166] on button "IMPRESSORA" at bounding box center [164, 168] width 47 height 10
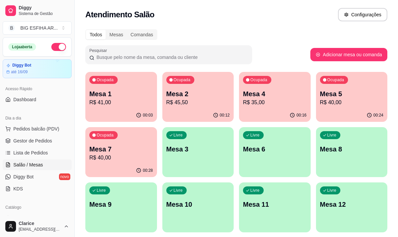
click at [335, 102] on p "R$ 40,00" at bounding box center [352, 103] width 64 height 8
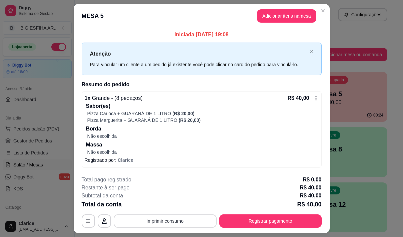
click at [145, 221] on button "Imprimir consumo" at bounding box center [165, 221] width 103 height 13
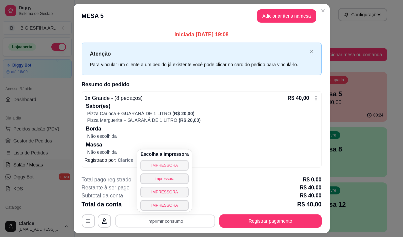
click at [164, 165] on button "IMPRESSORA" at bounding box center [164, 165] width 48 height 11
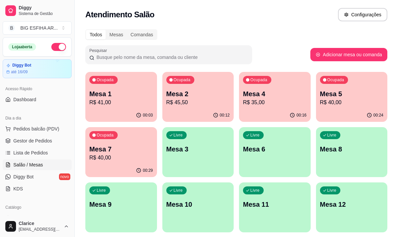
click at [264, 106] on p "R$ 35,00" at bounding box center [275, 103] width 64 height 8
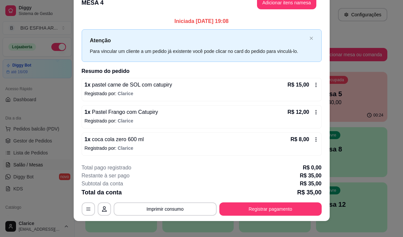
scroll to position [18, 0]
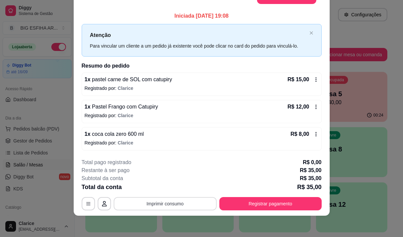
click at [167, 203] on button "Imprimir consumo" at bounding box center [165, 203] width 103 height 13
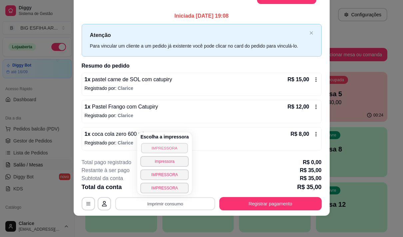
click at [168, 149] on button "IMPRESSORA" at bounding box center [164, 148] width 47 height 10
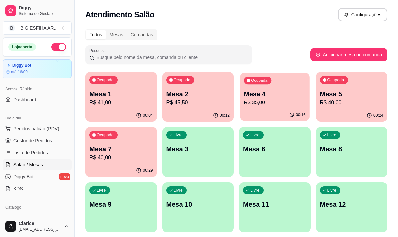
click at [260, 100] on p "R$ 35,00" at bounding box center [275, 103] width 62 height 8
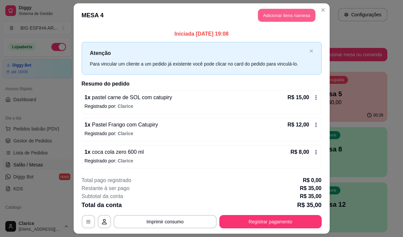
click at [278, 14] on button "Adicionar itens na mesa" at bounding box center [286, 15] width 57 height 13
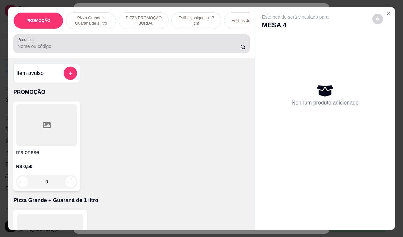
click at [110, 48] on input "Pesquisa" at bounding box center [128, 46] width 223 height 7
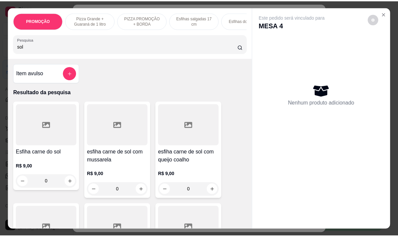
scroll to position [133, 0]
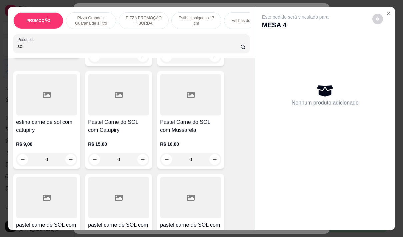
type input "sol"
click at [118, 133] on h4 "Pastel Carne do SOL com Catupiry" at bounding box center [118, 126] width 61 height 16
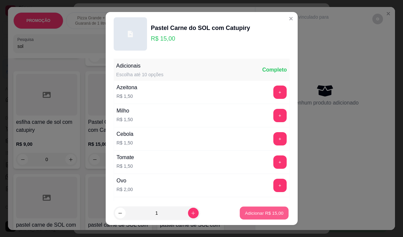
click at [253, 216] on p "Adicionar R$ 15,00" at bounding box center [264, 213] width 39 height 6
type input "1"
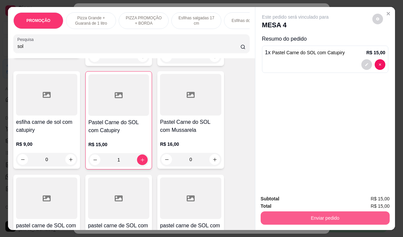
click at [290, 210] on div "Enviar pedido" at bounding box center [324, 217] width 129 height 15
click at [290, 212] on button "Enviar pedido" at bounding box center [324, 218] width 129 height 13
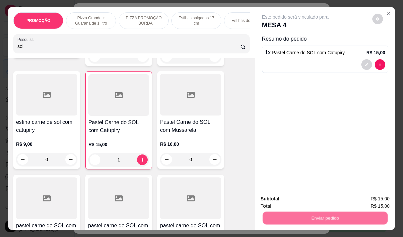
click at [295, 199] on button "Não registrar e enviar pedido" at bounding box center [302, 199] width 69 height 13
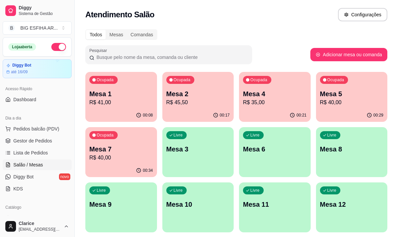
click at [351, 102] on p "R$ 40,00" at bounding box center [352, 103] width 64 height 8
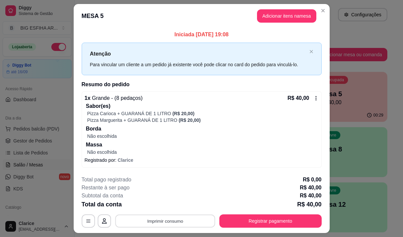
click at [192, 221] on button "Imprimir consumo" at bounding box center [165, 221] width 100 height 13
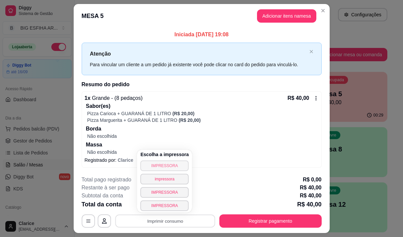
click at [174, 163] on button "IMPRESSORA" at bounding box center [164, 166] width 48 height 11
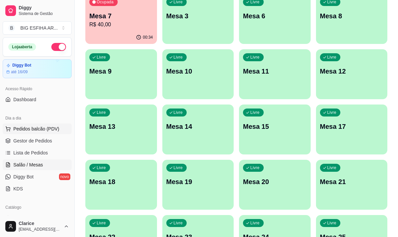
click at [46, 130] on span "Pedidos balcão (PDV)" at bounding box center [36, 129] width 46 height 7
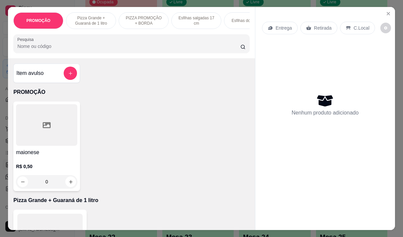
click at [275, 25] on p "Entrega" at bounding box center [283, 28] width 16 height 7
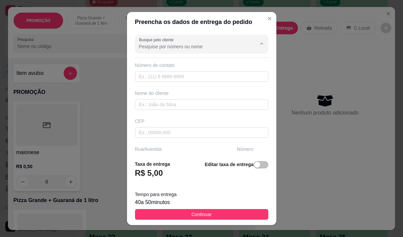
click at [191, 45] on input "Busque pelo cliente" at bounding box center [192, 46] width 107 height 7
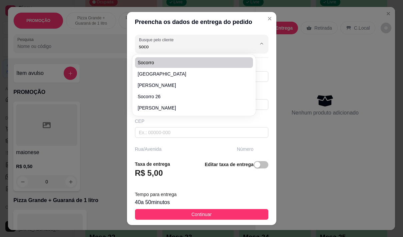
click at [190, 65] on span "socorro" at bounding box center [191, 62] width 106 height 7
type input "socorro"
type input "85996104661"
type input "socorro"
type input "[STREET_ADDRESS][PERSON_NAME]"
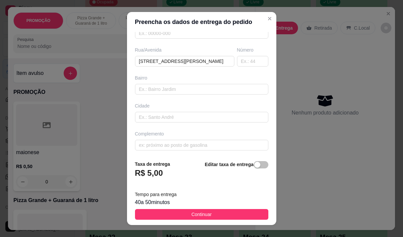
scroll to position [100, 0]
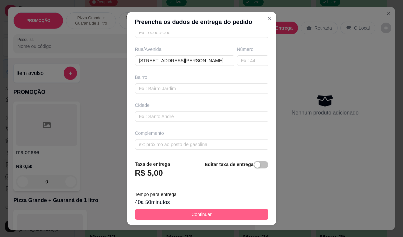
type input "socorro"
click at [199, 215] on span "Continuar" at bounding box center [201, 214] width 20 height 7
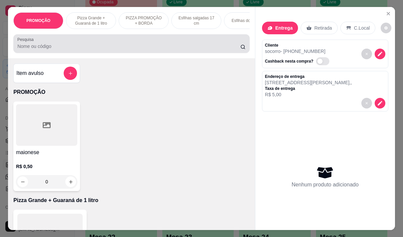
click at [68, 53] on div "Pesquisa" at bounding box center [131, 43] width 236 height 19
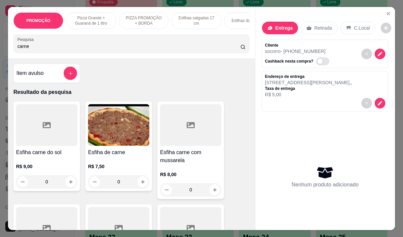
type input "carne"
click at [210, 155] on h4 "Esfiha carne com mussarela" at bounding box center [190, 157] width 61 height 16
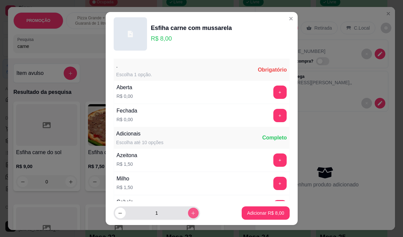
click at [188, 214] on button "increase-product-quantity" at bounding box center [193, 213] width 11 height 11
type input "2"
click at [273, 118] on button "+" at bounding box center [279, 115] width 13 height 13
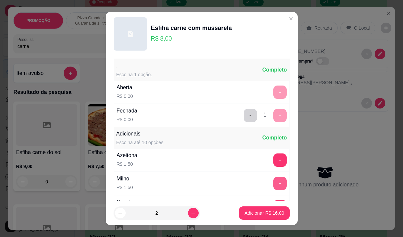
scroll to position [71, 0]
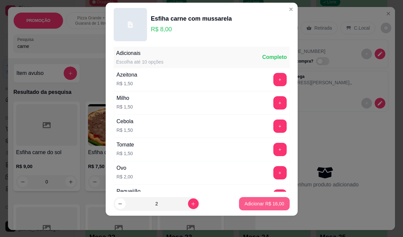
click at [257, 202] on p "Adicionar R$ 16,00" at bounding box center [264, 204] width 40 height 7
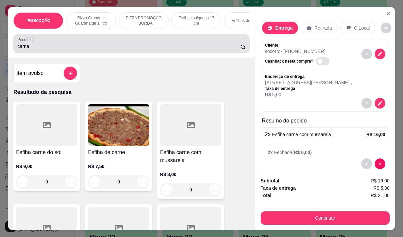
click at [74, 49] on input "carne" at bounding box center [128, 46] width 223 height 7
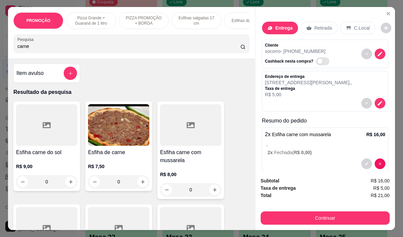
click at [74, 49] on input "carne" at bounding box center [128, 46] width 223 height 7
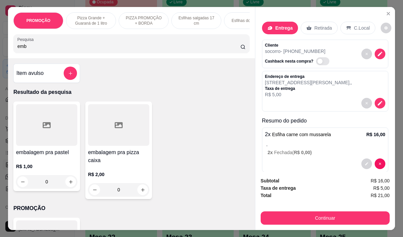
type input "emb"
click at [127, 172] on div "R$ 2,00 0" at bounding box center [118, 181] width 61 height 32
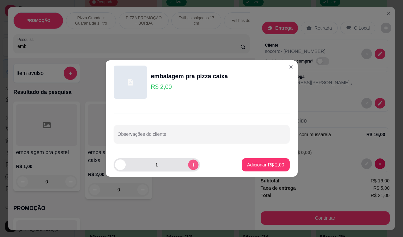
click at [188, 164] on button "increase-product-quantity" at bounding box center [193, 165] width 10 height 10
type input "2"
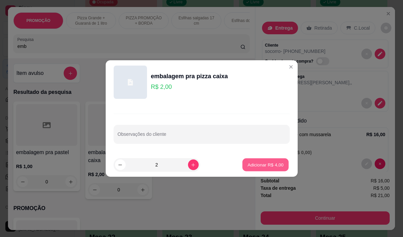
click at [252, 164] on p "Adicionar R$ 4,00" at bounding box center [265, 165] width 36 height 6
type input "2"
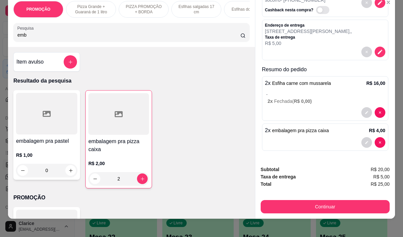
scroll to position [17, 0]
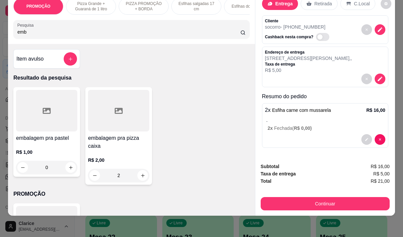
type input "0"
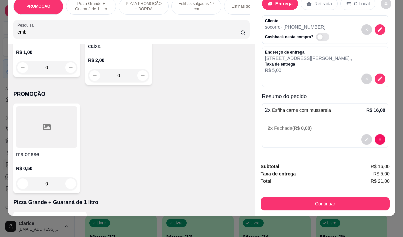
scroll to position [0, 0]
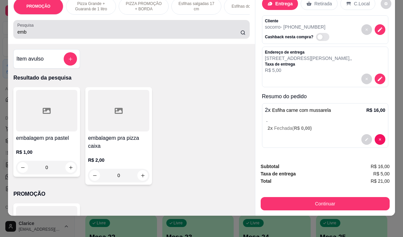
click at [35, 34] on input "emb" at bounding box center [128, 32] width 223 height 7
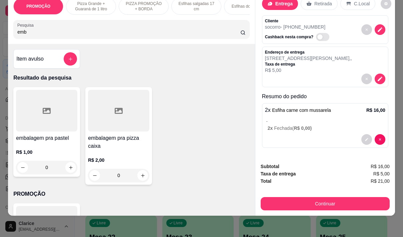
click at [54, 152] on p "R$ 1,00" at bounding box center [46, 152] width 61 height 7
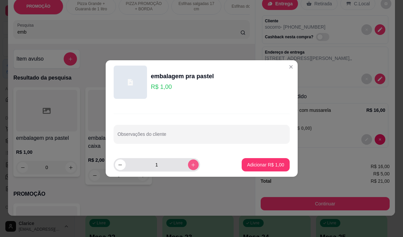
click at [192, 166] on button "increase-product-quantity" at bounding box center [193, 165] width 11 height 11
type input "2"
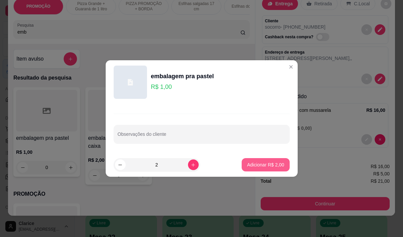
click at [250, 166] on p "Adicionar R$ 2,00" at bounding box center [265, 165] width 37 height 7
type input "2"
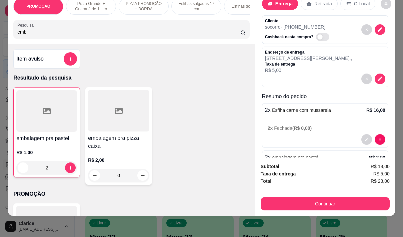
scroll to position [40, 0]
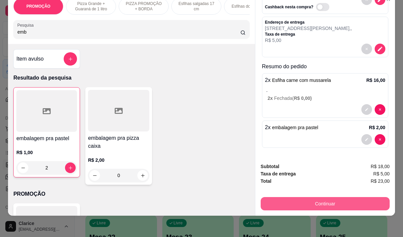
click at [296, 197] on button "Continuar" at bounding box center [324, 203] width 129 height 13
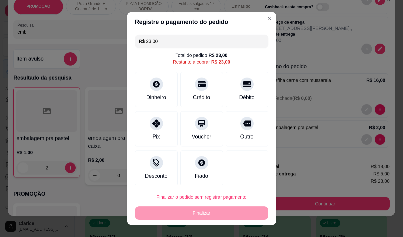
click at [193, 99] on div "Crédito" at bounding box center [201, 98] width 17 height 8
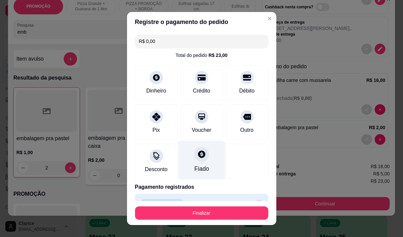
type input "R$ 0,00"
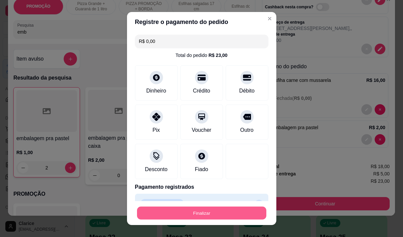
click at [220, 214] on button "Finalizar" at bounding box center [201, 213] width 129 height 13
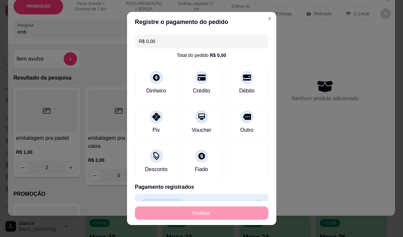
type input "0"
type input "-R$ 23,00"
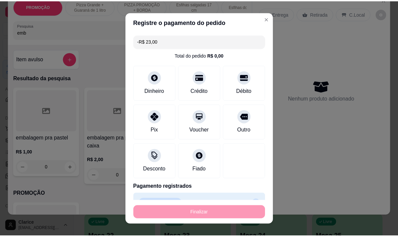
scroll to position [0, 0]
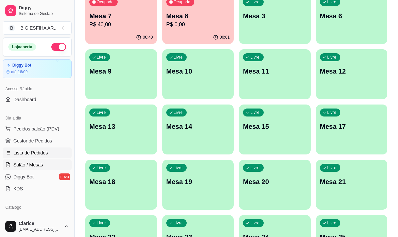
click at [27, 152] on span "Lista de Pedidos" at bounding box center [30, 153] width 35 height 7
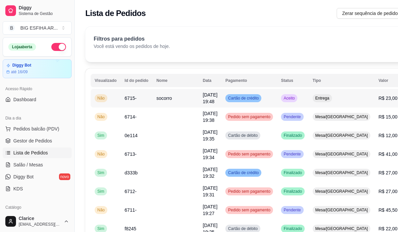
click at [203, 98] on span "[DATE] 19:48" at bounding box center [210, 98] width 15 height 12
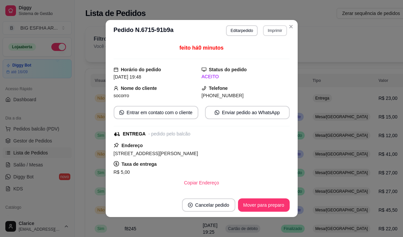
click at [274, 29] on button "Imprimir" at bounding box center [275, 30] width 24 height 11
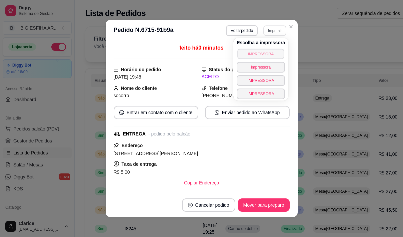
click at [262, 55] on button "IMPRESSORA" at bounding box center [260, 54] width 47 height 10
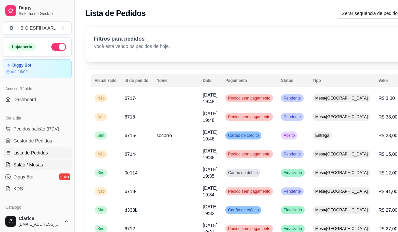
click at [32, 166] on span "Salão / Mesas" at bounding box center [28, 165] width 30 height 7
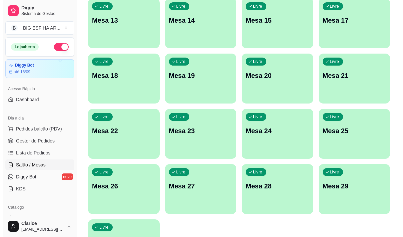
scroll to position [299, 0]
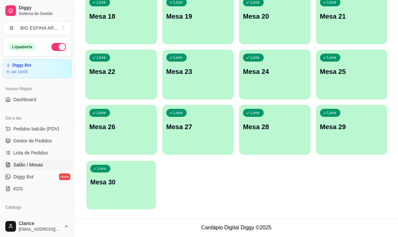
click at [126, 179] on p "Mesa 30" at bounding box center [121, 182] width 62 height 9
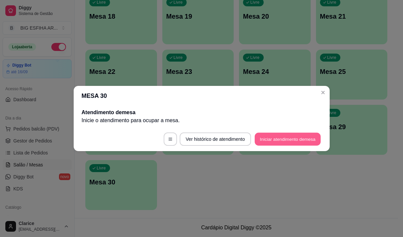
click at [286, 138] on button "Iniciar atendimento de mesa" at bounding box center [287, 139] width 66 height 13
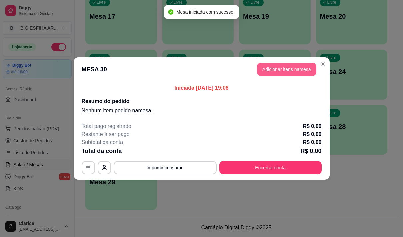
click at [284, 68] on button "Adicionar itens na mesa" at bounding box center [286, 69] width 59 height 13
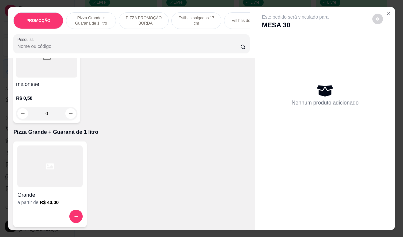
scroll to position [67, 0]
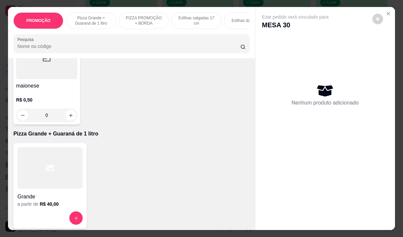
click at [37, 185] on div at bounding box center [49, 168] width 65 height 42
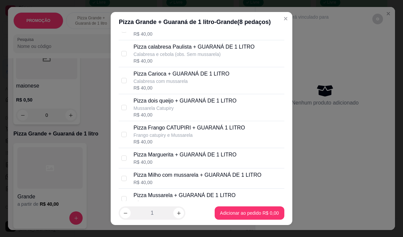
click at [162, 139] on p "Frango catupiry e Mussarela" at bounding box center [188, 135] width 111 height 7
checkbox input "true"
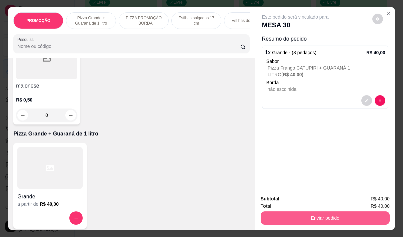
click at [321, 213] on button "Enviar pedido" at bounding box center [324, 218] width 129 height 13
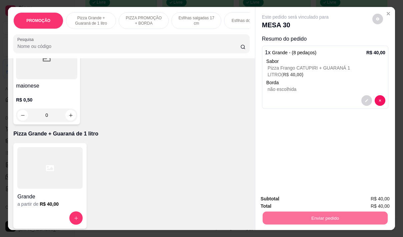
click at [316, 197] on button "Não registrar e enviar pedido" at bounding box center [302, 199] width 67 height 12
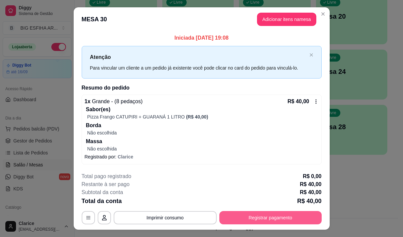
click at [249, 216] on button "Registrar pagamento" at bounding box center [270, 217] width 102 height 13
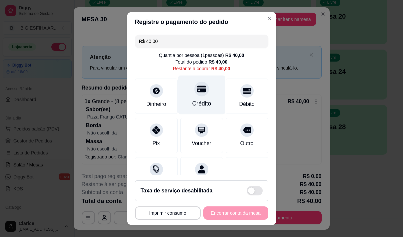
click at [197, 91] on icon at bounding box center [201, 89] width 9 height 7
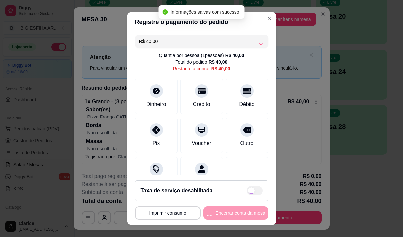
type input "R$ 0,00"
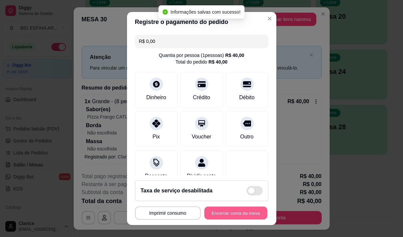
click at [227, 214] on button "Encerrar conta da mesa" at bounding box center [235, 213] width 63 height 13
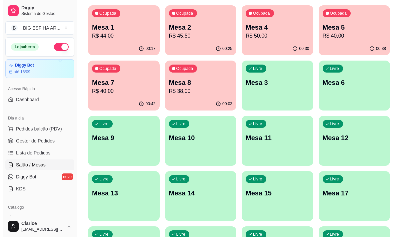
scroll to position [0, 0]
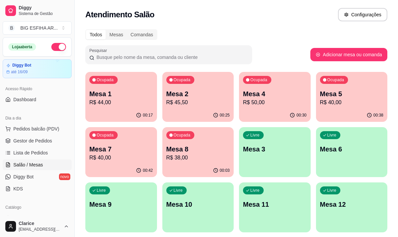
click at [111, 103] on p "R$ 44,00" at bounding box center [121, 103] width 64 height 8
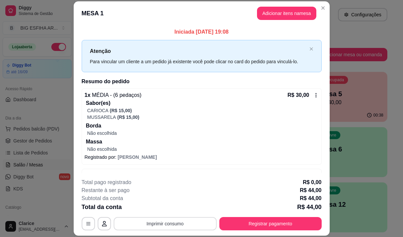
click at [183, 224] on button "Imprimir consumo" at bounding box center [165, 223] width 103 height 13
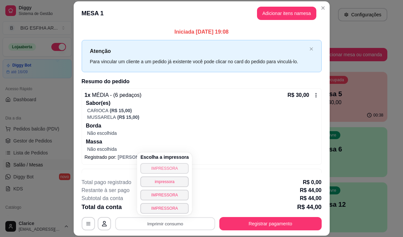
click at [170, 165] on button "IMPRESSORA" at bounding box center [164, 168] width 48 height 11
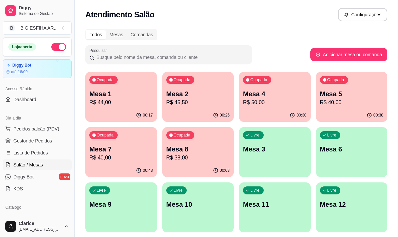
click at [249, 97] on p "Mesa 4" at bounding box center [275, 93] width 64 height 9
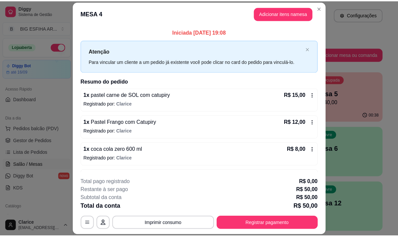
scroll to position [23, 0]
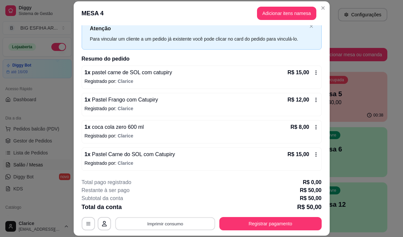
click at [167, 222] on button "Imprimir consumo" at bounding box center [165, 224] width 100 height 13
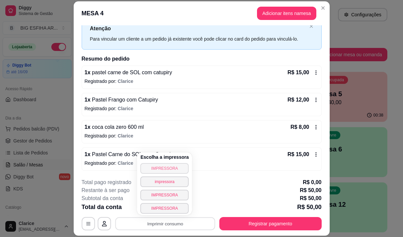
click at [150, 169] on button "IMPRESSORA" at bounding box center [164, 168] width 48 height 11
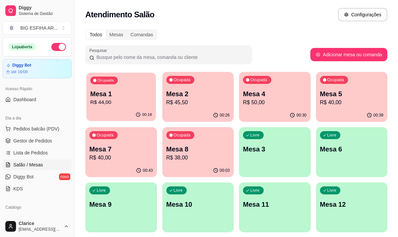
click at [134, 96] on p "Mesa 1" at bounding box center [121, 94] width 62 height 9
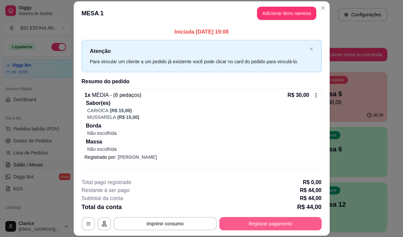
click at [237, 221] on button "Registrar pagamento" at bounding box center [270, 223] width 102 height 13
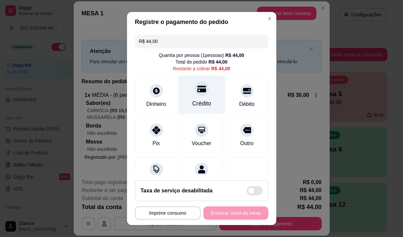
click at [192, 103] on div "Crédito" at bounding box center [201, 103] width 19 height 9
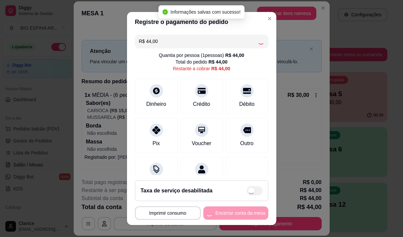
type input "R$ 0,00"
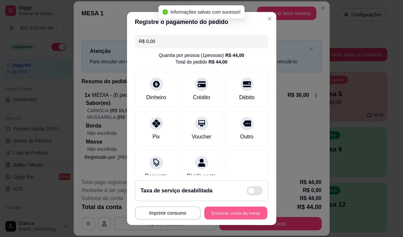
click at [231, 213] on button "Encerrar conta da mesa" at bounding box center [235, 213] width 63 height 13
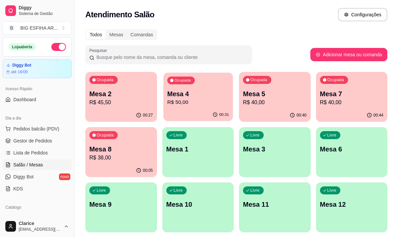
click at [204, 110] on div "00:31" at bounding box center [197, 115] width 69 height 13
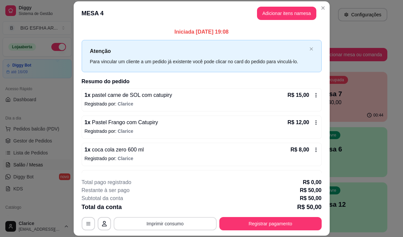
click at [183, 225] on button "Imprimir consumo" at bounding box center [165, 223] width 103 height 13
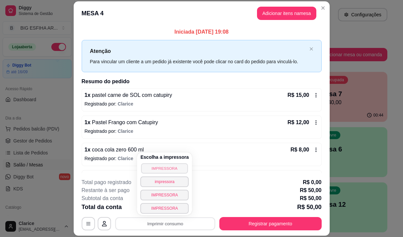
click at [159, 172] on button "IMPRESSORA" at bounding box center [164, 168] width 47 height 10
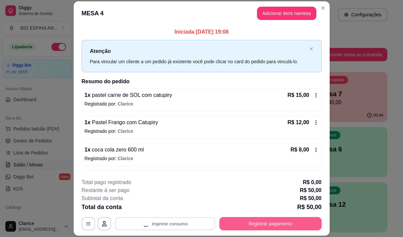
click at [233, 226] on button "Registrar pagamento" at bounding box center [270, 223] width 102 height 13
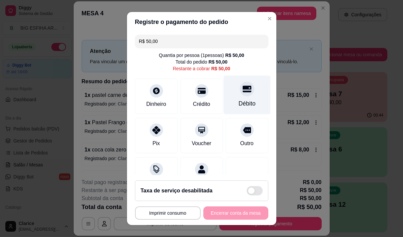
click at [242, 93] on icon at bounding box center [246, 89] width 9 height 9
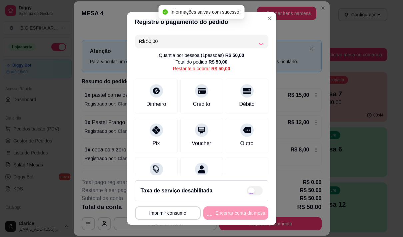
type input "R$ 0,00"
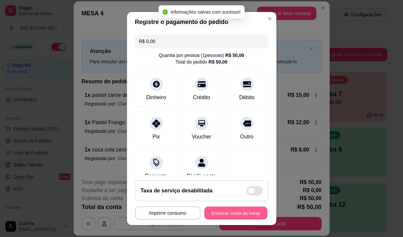
click at [244, 213] on button "Encerrar conta da mesa" at bounding box center [235, 213] width 63 height 13
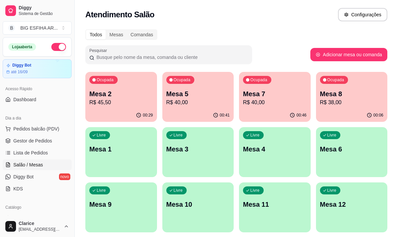
click at [111, 109] on div "00:29" at bounding box center [121, 115] width 72 height 13
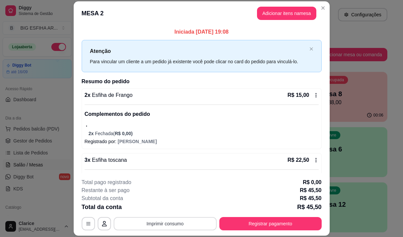
click at [164, 223] on button "Imprimir consumo" at bounding box center [165, 223] width 103 height 13
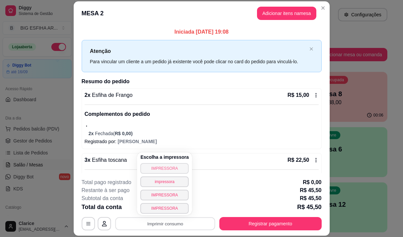
click at [162, 170] on button "IMPRESSORA" at bounding box center [164, 168] width 48 height 11
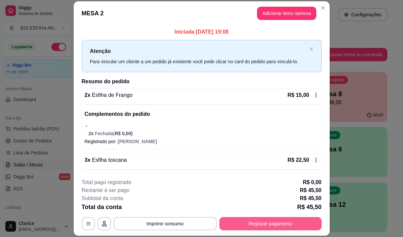
click at [244, 225] on button "Registrar pagamento" at bounding box center [270, 223] width 102 height 13
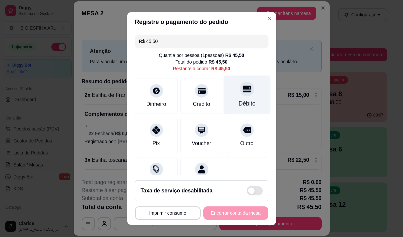
click at [241, 93] on div at bounding box center [246, 89] width 15 height 15
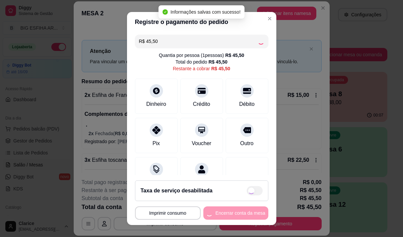
type input "R$ 0,00"
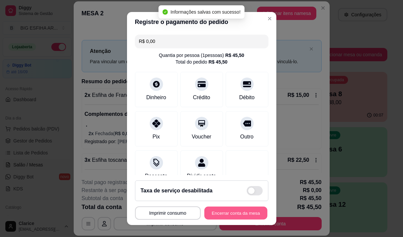
click at [238, 213] on button "Encerrar conta da mesa" at bounding box center [235, 213] width 63 height 13
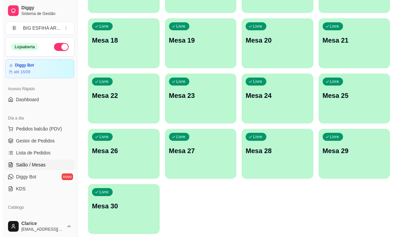
scroll to position [299, 0]
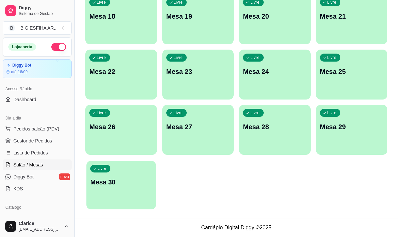
click at [109, 184] on p "Mesa 30" at bounding box center [121, 182] width 62 height 9
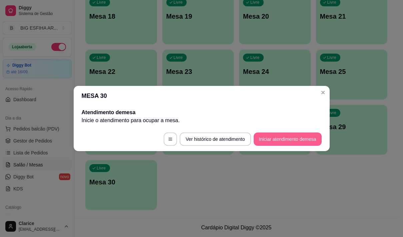
click at [277, 140] on button "Iniciar atendimento de mesa" at bounding box center [287, 139] width 68 height 13
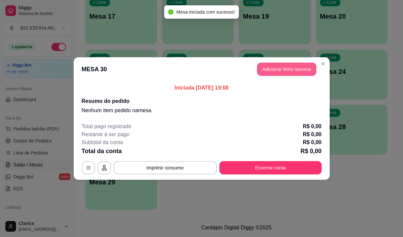
click at [281, 66] on button "Adicionar itens na mesa" at bounding box center [286, 69] width 59 height 13
click at [73, 50] on div at bounding box center [131, 43] width 228 height 13
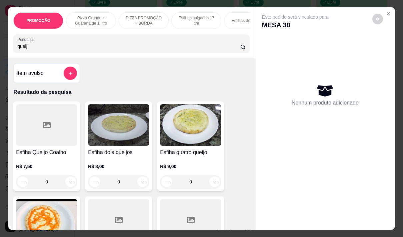
type input "queij"
click at [42, 161] on div "R$ 7,50 0" at bounding box center [46, 173] width 61 height 32
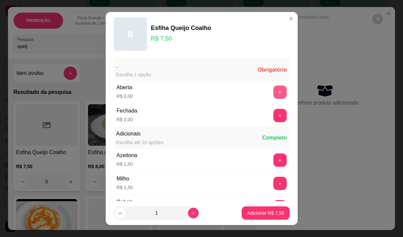
click at [273, 88] on button "+" at bounding box center [279, 92] width 13 height 13
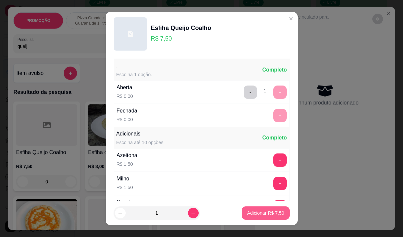
scroll to position [71, 0]
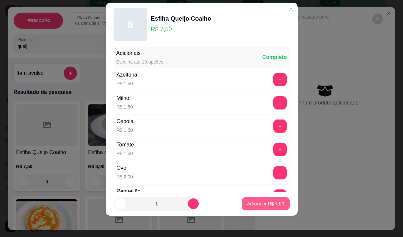
click at [250, 206] on p "Adicionar R$ 7,50" at bounding box center [265, 204] width 37 height 7
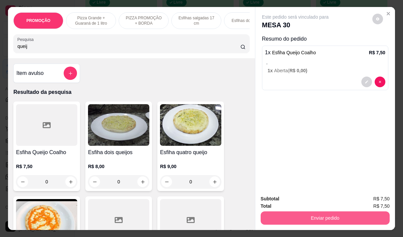
click at [354, 219] on button "Enviar pedido" at bounding box center [324, 218] width 129 height 13
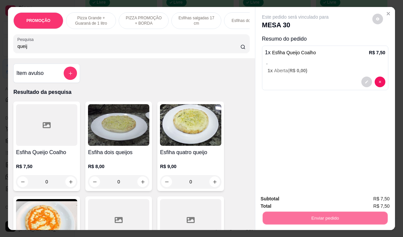
click at [269, 194] on button "Não registrar e enviar pedido" at bounding box center [302, 199] width 69 height 13
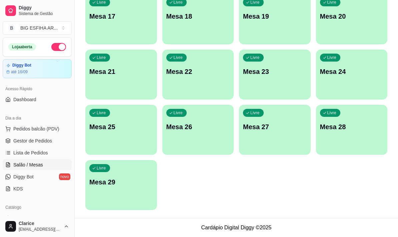
click at [117, 193] on div "Livre Mesa 29" at bounding box center [121, 181] width 72 height 42
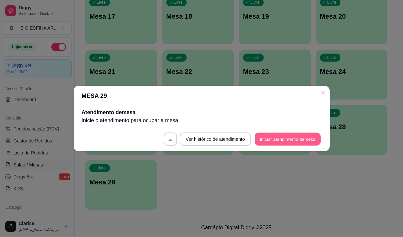
click at [274, 137] on button "Iniciar atendimento de mesa" at bounding box center [287, 139] width 66 height 13
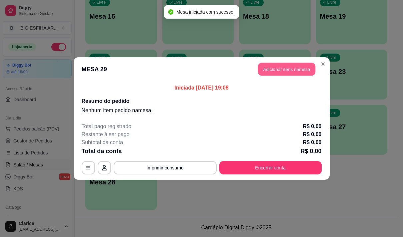
click at [289, 71] on button "Adicionar itens na mesa" at bounding box center [286, 69] width 57 height 13
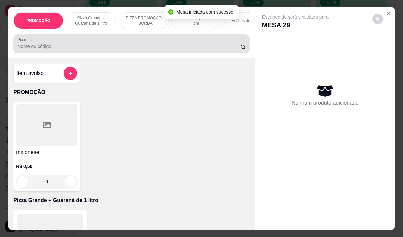
click at [113, 46] on input "Pesquisa" at bounding box center [128, 46] width 223 height 7
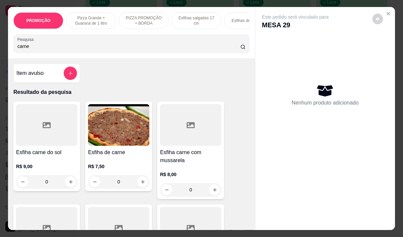
type input "carne"
click at [105, 150] on div "Esfiha de carne R$ 7,50 0" at bounding box center [118, 147] width 67 height 90
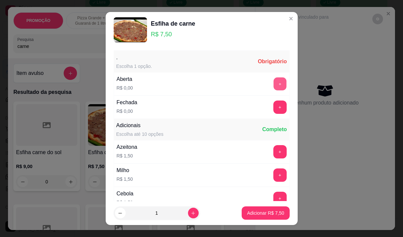
click at [273, 84] on button "+" at bounding box center [279, 83] width 13 height 13
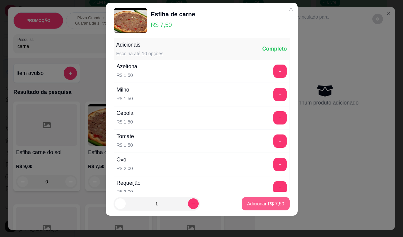
click at [257, 203] on p "Adicionar R$ 7,50" at bounding box center [265, 204] width 37 height 7
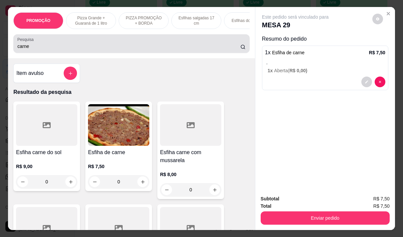
click at [29, 48] on input "carne" at bounding box center [128, 46] width 223 height 7
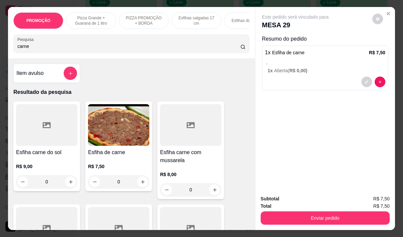
click at [29, 48] on input "carne" at bounding box center [128, 46] width 223 height 7
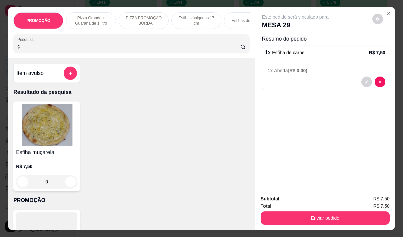
type input "ç"
click at [26, 130] on img at bounding box center [46, 125] width 61 height 42
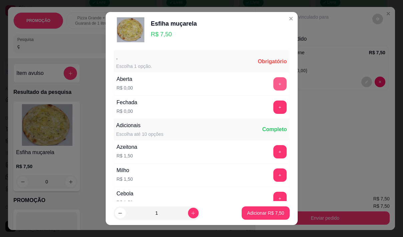
click at [273, 84] on button "+" at bounding box center [279, 83] width 13 height 13
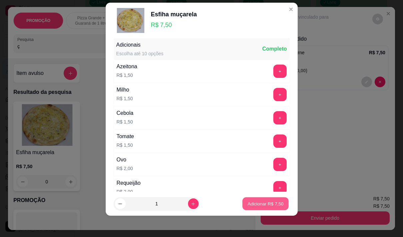
click at [257, 204] on p "Adicionar R$ 7,50" at bounding box center [265, 204] width 36 height 6
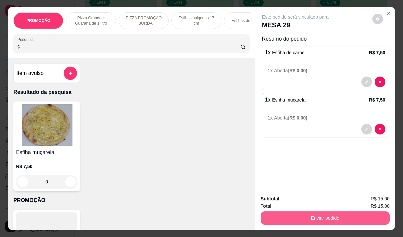
click at [320, 212] on button "Enviar pedido" at bounding box center [324, 218] width 129 height 13
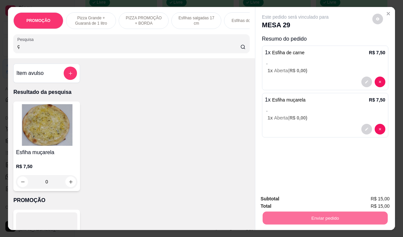
click at [301, 198] on button "Não registrar e enviar pedido" at bounding box center [302, 199] width 67 height 12
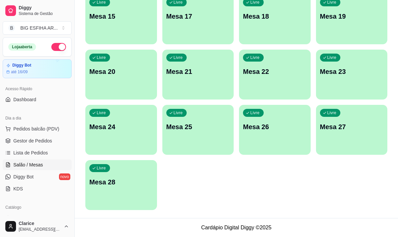
click at [102, 181] on p "Mesa 28" at bounding box center [121, 182] width 64 height 9
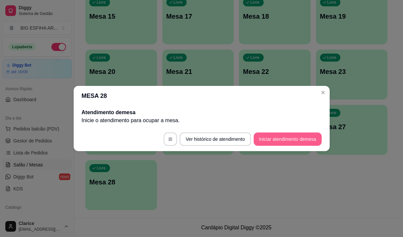
click at [292, 134] on button "Iniciar atendimento de mesa" at bounding box center [287, 139] width 68 height 13
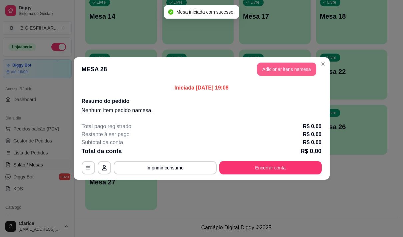
click at [286, 74] on button "Adicionar itens na mesa" at bounding box center [286, 69] width 59 height 13
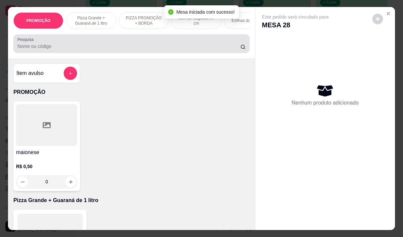
click at [70, 47] on input "Pesquisa" at bounding box center [128, 46] width 223 height 7
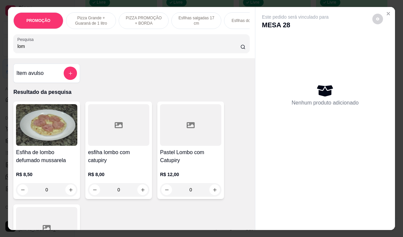
type input "lom"
click at [44, 164] on h4 "Esfiha de lombo defumado mussarela" at bounding box center [46, 157] width 61 height 16
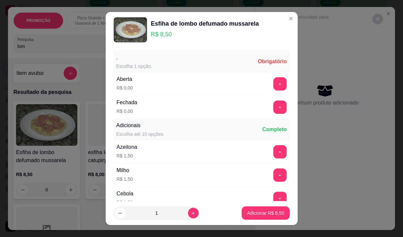
click at [273, 83] on button "+" at bounding box center [279, 83] width 13 height 13
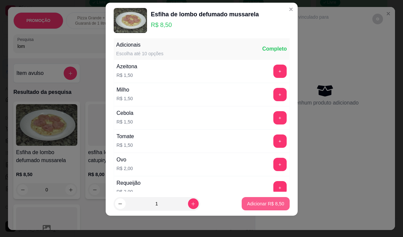
click at [277, 204] on button "Adicionar R$ 8,50" at bounding box center [265, 203] width 48 height 13
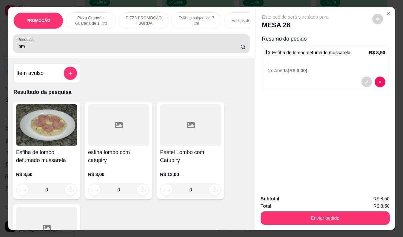
click at [42, 49] on input "lom" at bounding box center [128, 46] width 223 height 7
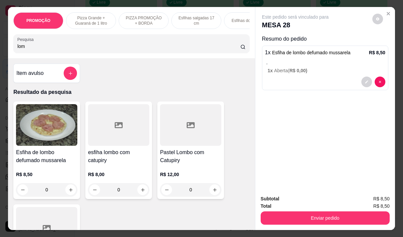
click at [42, 49] on input "lom" at bounding box center [128, 46] width 223 height 7
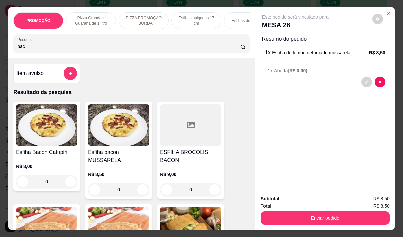
click at [112, 165] on div "R$ 8,50 0" at bounding box center [118, 181] width 61 height 32
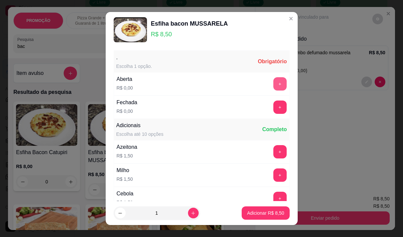
click at [273, 85] on button "+" at bounding box center [279, 83] width 13 height 13
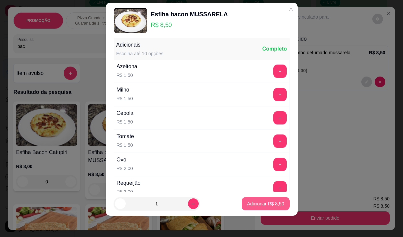
click at [272, 205] on p "Adicionar R$ 8,50" at bounding box center [265, 204] width 37 height 7
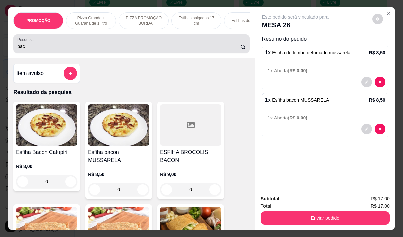
click at [38, 50] on div "bac" at bounding box center [131, 43] width 228 height 13
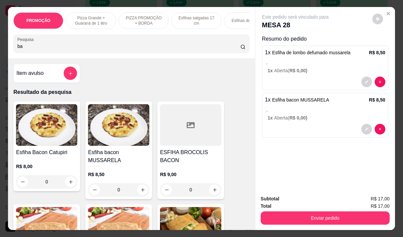
type input "b"
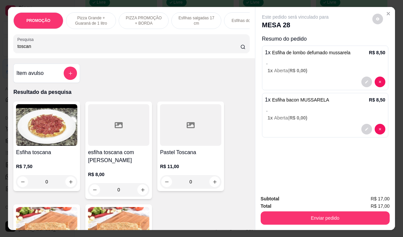
type input "toscan"
click at [112, 165] on h4 "esfiha toscana com [PERSON_NAME]" at bounding box center [118, 157] width 61 height 16
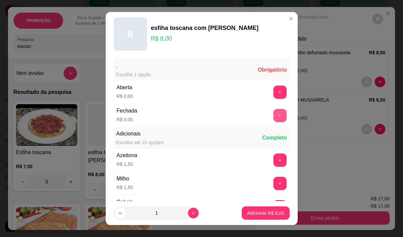
click at [273, 116] on button "+" at bounding box center [279, 115] width 13 height 13
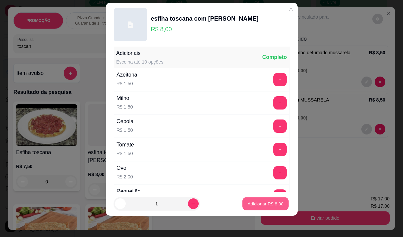
click at [254, 200] on button "Adicionar R$ 8,00" at bounding box center [265, 204] width 46 height 13
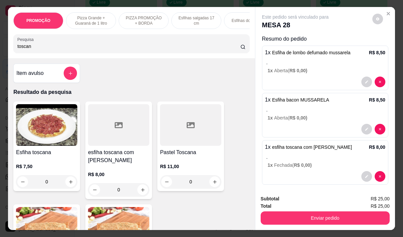
click at [30, 48] on input "toscan" at bounding box center [128, 46] width 223 height 7
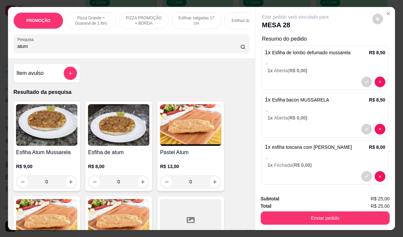
click at [46, 169] on p "R$ 9,00" at bounding box center [46, 166] width 61 height 7
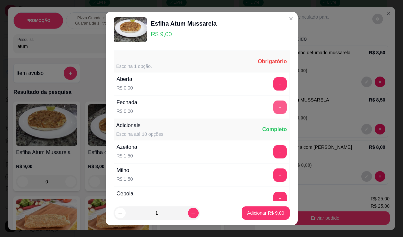
click at [273, 113] on button "+" at bounding box center [279, 107] width 13 height 13
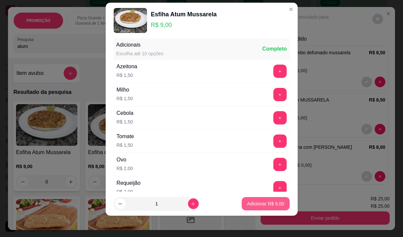
click at [259, 203] on p "Adicionar R$ 9,00" at bounding box center [265, 204] width 37 height 7
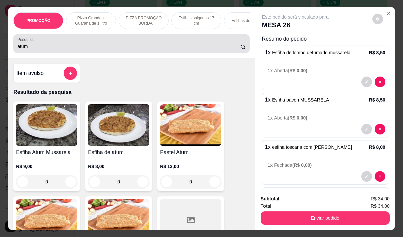
click at [58, 53] on div "Pesquisa atum" at bounding box center [131, 43] width 236 height 19
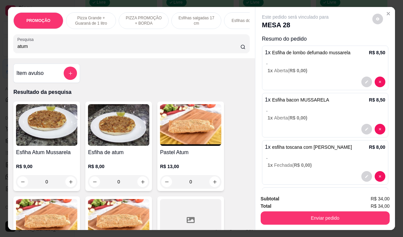
click at [58, 53] on div "Pesquisa atum" at bounding box center [131, 43] width 236 height 19
type input "a"
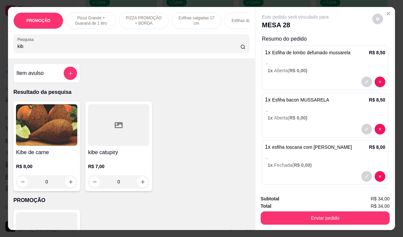
type input "kib"
click at [122, 150] on div "kibe catupiry R$ 7,00 0" at bounding box center [118, 147] width 67 height 90
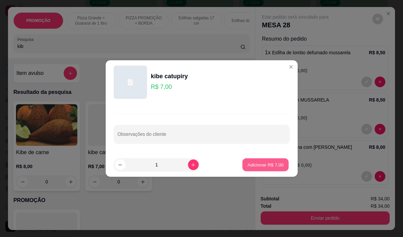
click at [271, 165] on p "Adicionar R$ 7,00" at bounding box center [265, 165] width 36 height 6
type input "1"
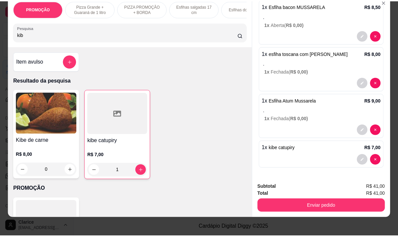
scroll to position [17, 0]
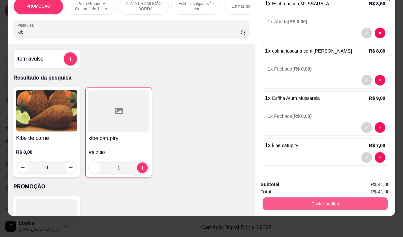
click at [319, 199] on button "Enviar pedido" at bounding box center [324, 203] width 125 height 13
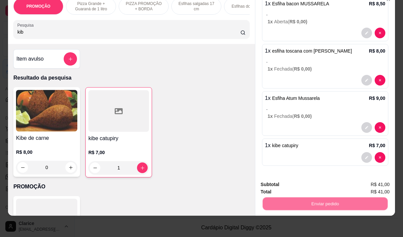
click at [287, 180] on button "Não registrar e enviar pedido" at bounding box center [302, 182] width 69 height 13
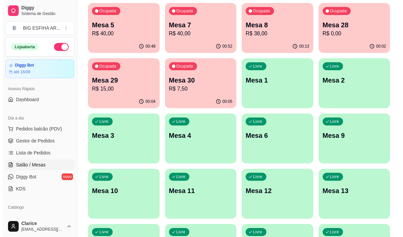
scroll to position [66, 0]
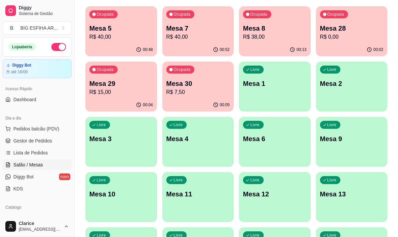
click at [260, 30] on p "Mesa 8" at bounding box center [275, 28] width 64 height 9
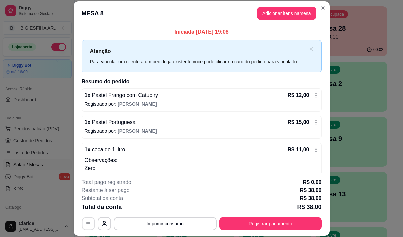
click at [86, 223] on icon "button" at bounding box center [88, 224] width 4 height 3
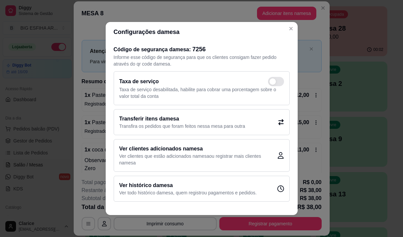
click at [152, 122] on h2 "Transferir itens da mesa" at bounding box center [182, 119] width 126 height 8
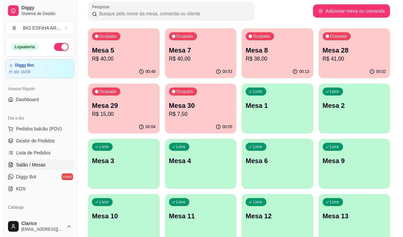
scroll to position [0, 0]
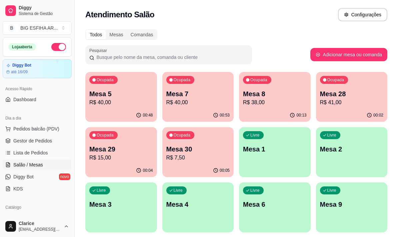
click at [114, 92] on p "Mesa 5" at bounding box center [121, 93] width 64 height 9
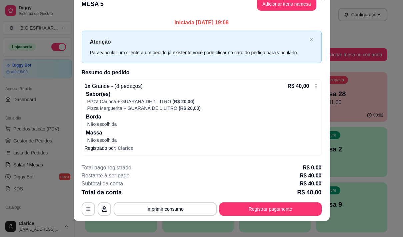
scroll to position [17, 0]
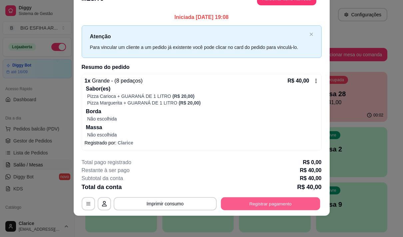
click at [254, 202] on button "Registrar pagamento" at bounding box center [270, 203] width 99 height 13
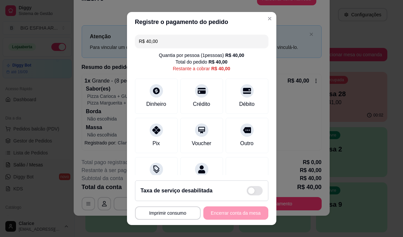
click at [174, 35] on input "R$ 40,00" at bounding box center [201, 41] width 125 height 13
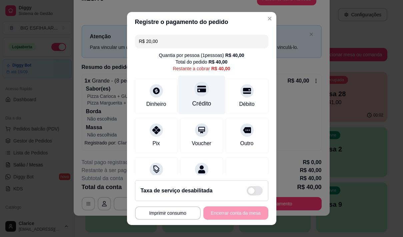
click at [192, 100] on div "Crédito" at bounding box center [201, 103] width 19 height 9
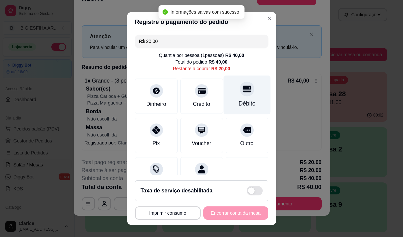
click at [238, 102] on div "Débito" at bounding box center [246, 103] width 17 height 9
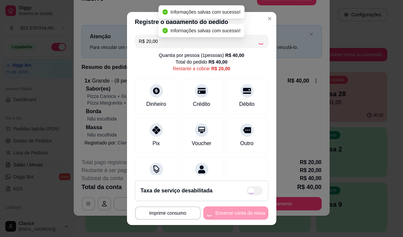
type input "R$ 0,00"
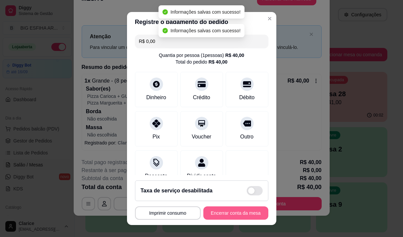
click at [246, 217] on button "Encerrar conta da mesa" at bounding box center [235, 213] width 65 height 13
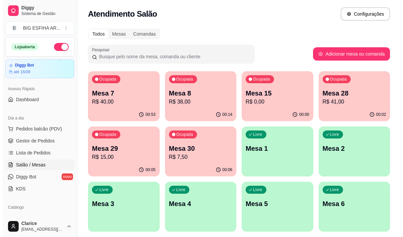
scroll to position [0, 0]
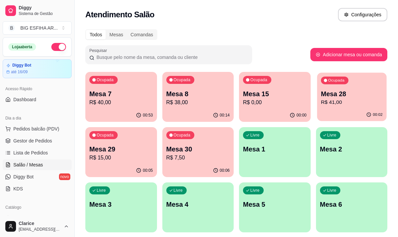
click at [353, 97] on p "Mesa 28" at bounding box center [351, 94] width 62 height 9
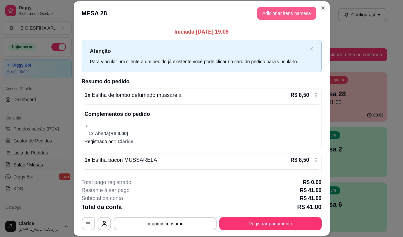
click at [264, 12] on button "Adicionar itens na mesa" at bounding box center [286, 13] width 59 height 13
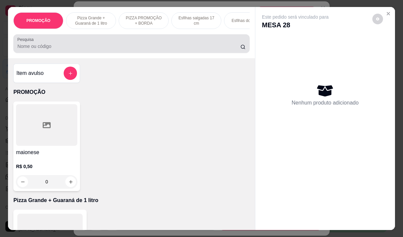
click at [177, 50] on input "Pesquisa" at bounding box center [128, 46] width 223 height 7
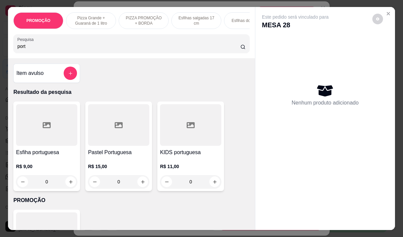
type input "port"
click at [35, 154] on h4 "Esfiha portuguesa" at bounding box center [46, 153] width 61 height 8
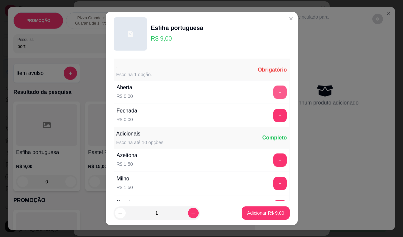
click at [273, 95] on button "+" at bounding box center [279, 92] width 13 height 13
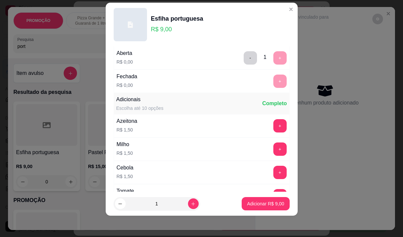
scroll to position [71, 0]
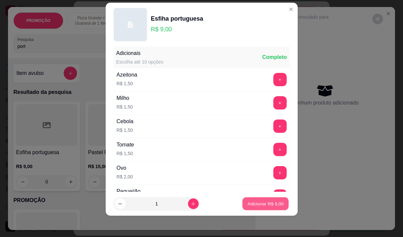
click at [265, 206] on p "Adicionar R$ 9,00" at bounding box center [265, 204] width 36 height 6
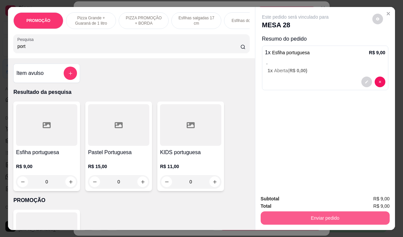
click at [317, 215] on button "Enviar pedido" at bounding box center [324, 218] width 129 height 13
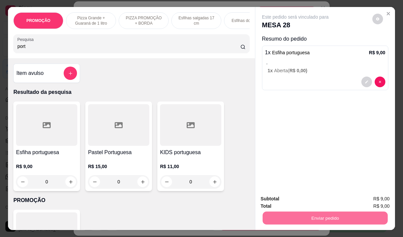
click at [319, 200] on button "Não registrar e enviar pedido" at bounding box center [302, 199] width 67 height 12
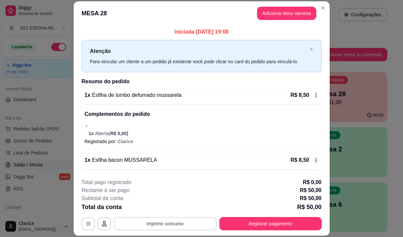
click at [159, 227] on button "Imprimir consumo" at bounding box center [165, 223] width 103 height 13
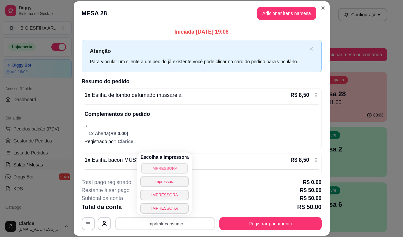
click at [174, 166] on button "IMPRESSORA" at bounding box center [164, 168] width 47 height 10
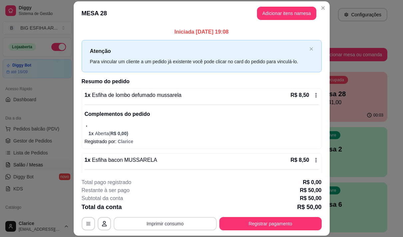
click at [181, 217] on button "Imprimir consumo" at bounding box center [165, 223] width 103 height 13
click at [181, 226] on button "Imprimir consumo" at bounding box center [165, 223] width 103 height 13
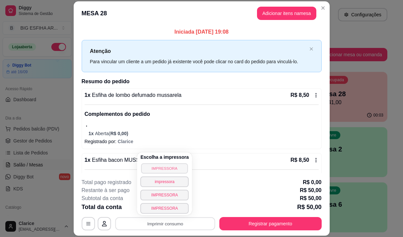
click at [176, 170] on button "IMPRESSORA" at bounding box center [164, 168] width 47 height 10
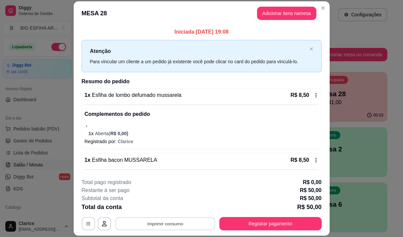
click at [160, 228] on button "Imprimir consumo" at bounding box center [165, 224] width 100 height 13
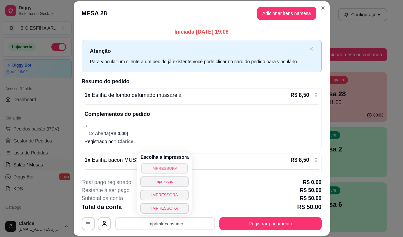
click at [161, 169] on button "IMPRESSORA" at bounding box center [164, 168] width 47 height 10
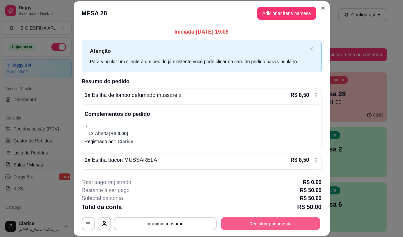
click at [286, 219] on button "Registrar pagamento" at bounding box center [270, 224] width 99 height 13
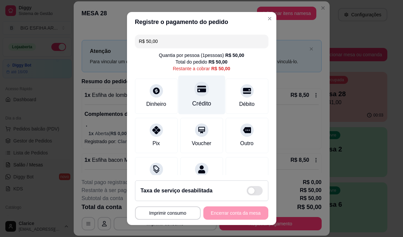
click at [192, 102] on div "Crédito" at bounding box center [201, 103] width 19 height 9
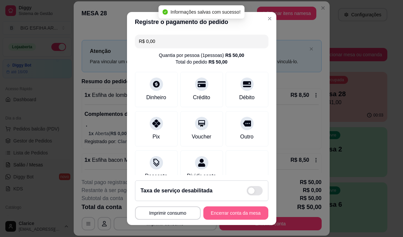
type input "R$ 0,00"
click at [225, 212] on button "Encerrar conta da mesa" at bounding box center [235, 213] width 63 height 13
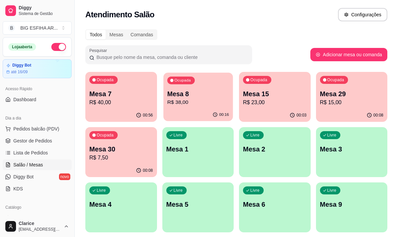
click at [185, 107] on div "Ocupada Mesa 8 R$ 38,00" at bounding box center [197, 91] width 69 height 36
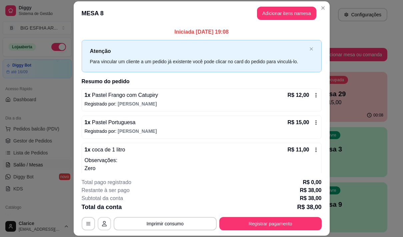
click at [102, 224] on icon "button" at bounding box center [104, 223] width 5 height 5
click at [87, 222] on button "button" at bounding box center [88, 224] width 13 height 13
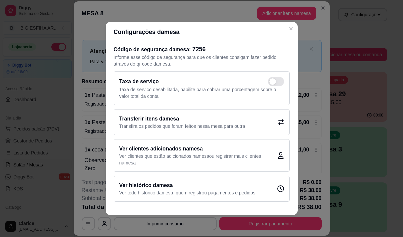
click at [183, 124] on p "Transfira os pedidos que foram feitos nessa mesa para outra" at bounding box center [182, 126] width 126 height 7
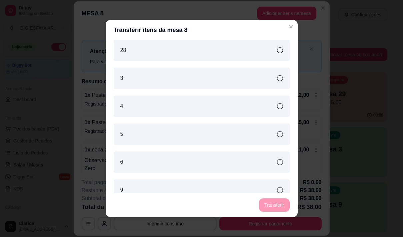
scroll to position [517, 0]
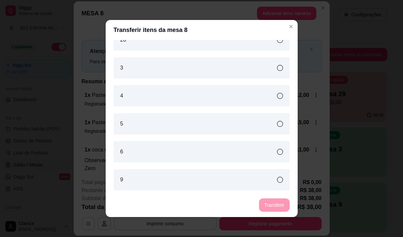
drag, startPoint x: 161, startPoint y: 125, endPoint x: 200, endPoint y: 142, distance: 42.1
click at [161, 125] on div "5" at bounding box center [202, 123] width 176 height 21
click at [268, 203] on button "Transferir" at bounding box center [274, 205] width 30 height 13
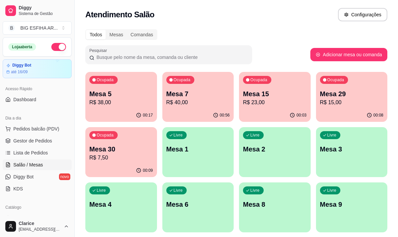
click at [192, 99] on p "R$ 40,00" at bounding box center [198, 103] width 64 height 8
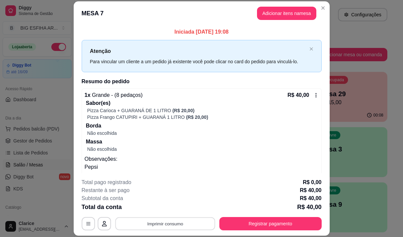
click at [175, 221] on button "Imprimir consumo" at bounding box center [165, 224] width 100 height 13
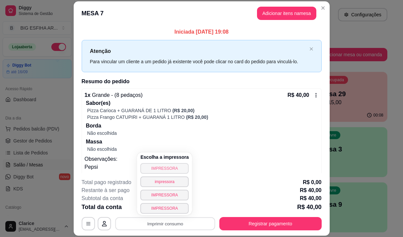
click at [150, 169] on button "IMPRESSORA" at bounding box center [164, 168] width 48 height 11
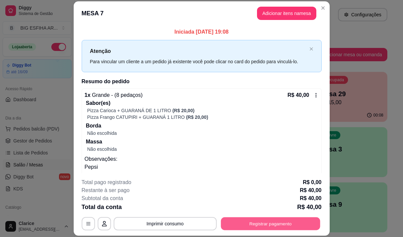
click at [243, 220] on button "Registrar pagamento" at bounding box center [270, 224] width 99 height 13
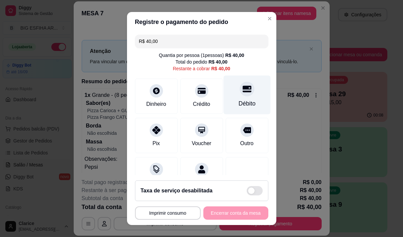
click at [238, 101] on div "Débito" at bounding box center [246, 103] width 17 height 9
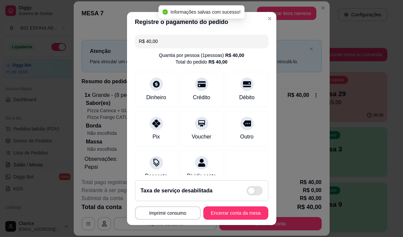
type input "R$ 0,00"
click at [242, 213] on button "Encerrar conta da mesa" at bounding box center [235, 213] width 63 height 13
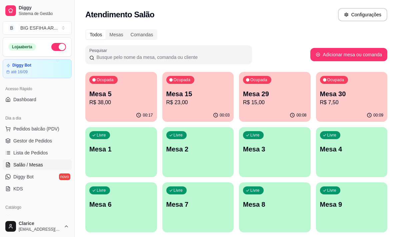
click at [204, 94] on p "Mesa 15" at bounding box center [198, 93] width 64 height 9
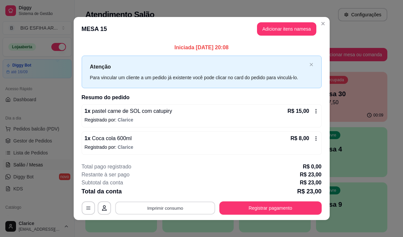
click at [203, 206] on button "Imprimir consumo" at bounding box center [165, 208] width 100 height 13
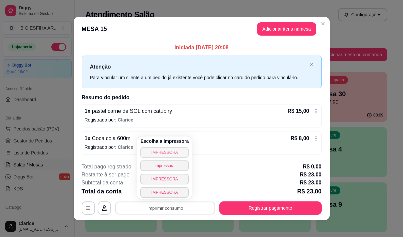
click at [175, 154] on button "IMPRESSORA" at bounding box center [164, 152] width 48 height 11
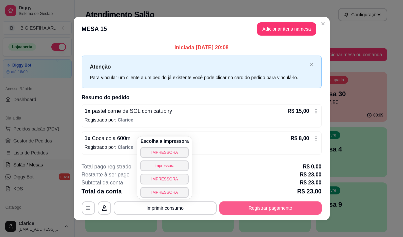
click at [249, 207] on button "Registrar pagamento" at bounding box center [270, 208] width 102 height 13
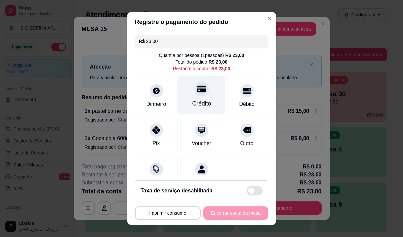
click at [196, 102] on div "Crédito" at bounding box center [201, 103] width 19 height 9
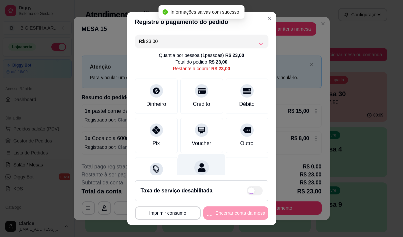
type input "R$ 0,00"
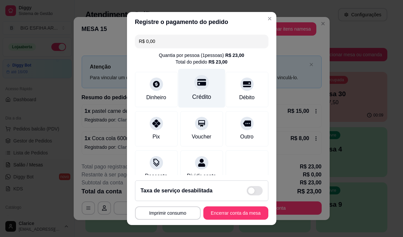
click at [192, 96] on div "Crédito" at bounding box center [201, 97] width 19 height 9
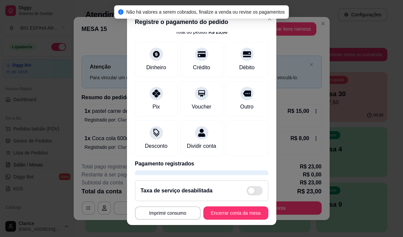
scroll to position [56, 0]
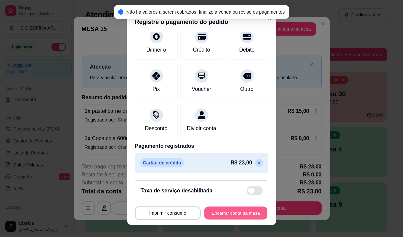
click at [225, 214] on button "Encerrar conta da mesa" at bounding box center [235, 213] width 63 height 13
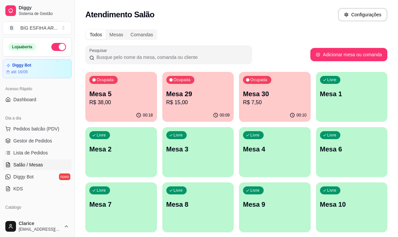
click at [250, 97] on p "Mesa 30" at bounding box center [275, 93] width 64 height 9
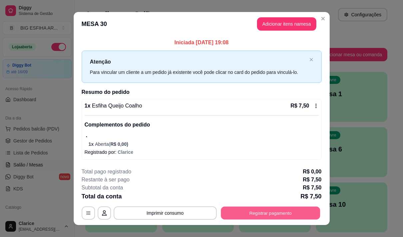
click at [275, 213] on button "Registrar pagamento" at bounding box center [270, 213] width 99 height 13
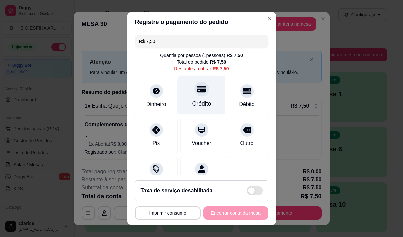
click at [199, 94] on div at bounding box center [201, 89] width 15 height 15
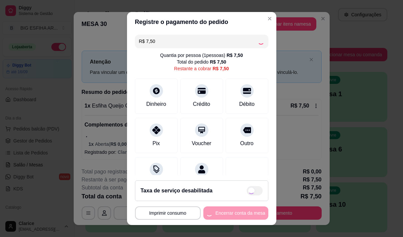
type input "R$ 0,00"
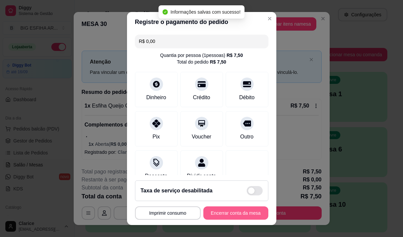
click at [226, 214] on button "Encerrar conta da mesa" at bounding box center [235, 213] width 65 height 13
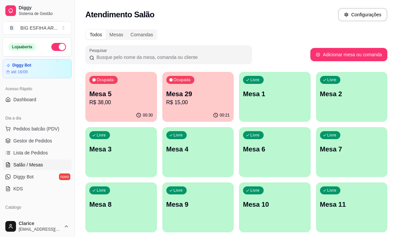
click at [135, 93] on p "Mesa 5" at bounding box center [121, 93] width 64 height 9
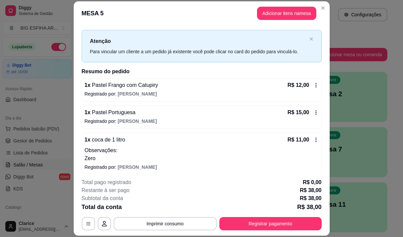
scroll to position [14, 0]
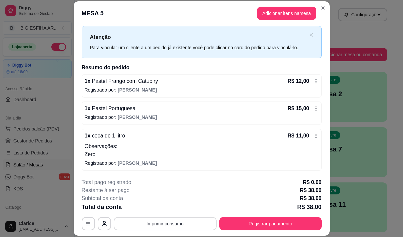
click at [167, 229] on button "Imprimir consumo" at bounding box center [165, 223] width 103 height 13
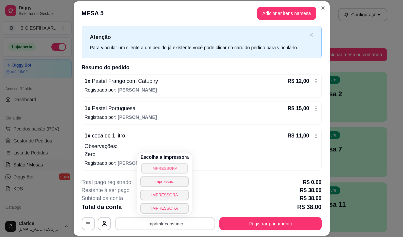
click at [146, 165] on button "IMPRESSORA" at bounding box center [164, 168] width 47 height 10
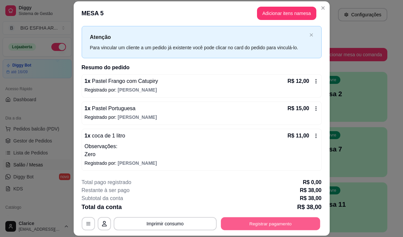
click at [237, 219] on button "Registrar pagamento" at bounding box center [270, 224] width 99 height 13
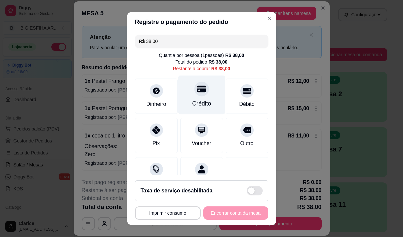
click at [197, 89] on icon at bounding box center [201, 89] width 9 height 7
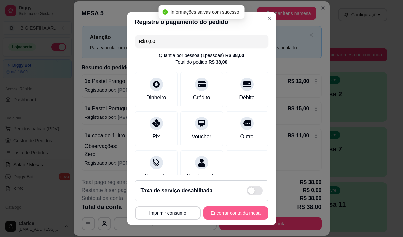
type input "R$ 0,00"
click at [235, 216] on button "Encerrar conta da mesa" at bounding box center [235, 213] width 63 height 13
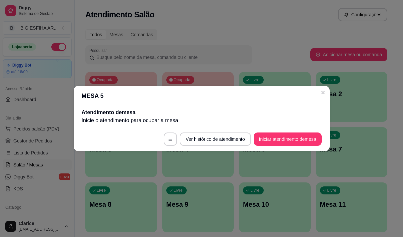
scroll to position [0, 0]
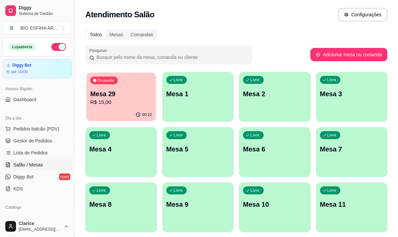
click at [111, 106] on p "R$ 15,00" at bounding box center [121, 103] width 62 height 8
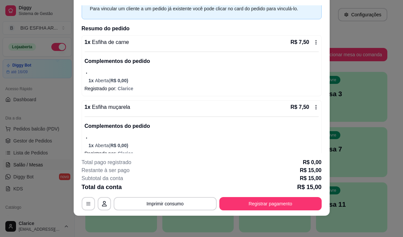
scroll to position [43, 0]
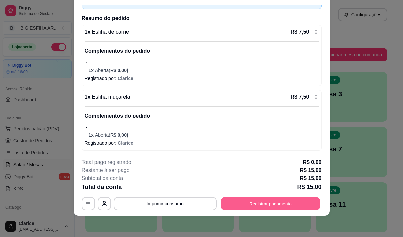
click at [296, 199] on button "Registrar pagamento" at bounding box center [270, 204] width 99 height 13
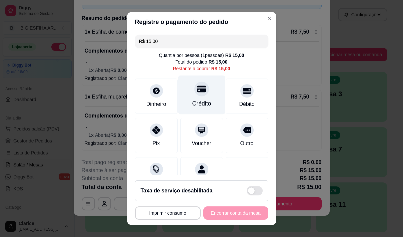
scroll to position [28, 0]
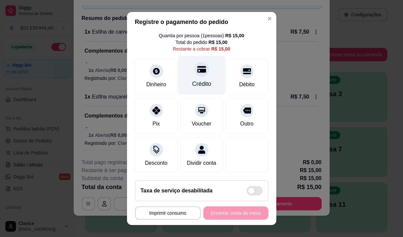
click at [193, 83] on div "Crédito" at bounding box center [201, 75] width 47 height 39
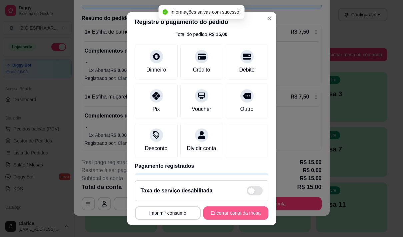
type input "R$ 0,00"
click at [235, 213] on button "Encerrar conta da mesa" at bounding box center [235, 213] width 65 height 13
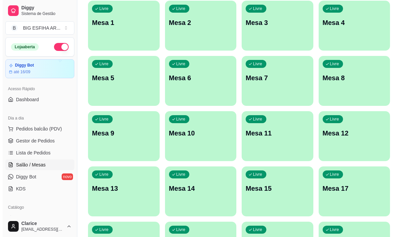
scroll to position [133, 0]
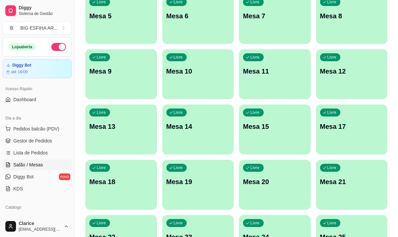
click at [288, 85] on div "Livre Mesa 11" at bounding box center [275, 70] width 72 height 42
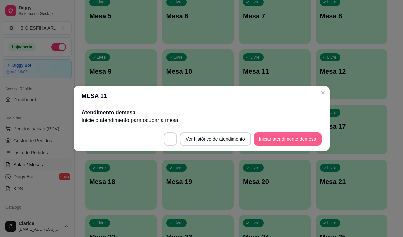
click at [305, 135] on button "Iniciar atendimento de mesa" at bounding box center [287, 139] width 68 height 13
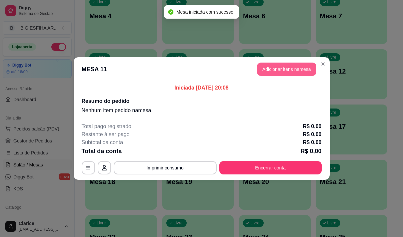
click at [295, 73] on button "Adicionar itens na mesa" at bounding box center [286, 69] width 59 height 13
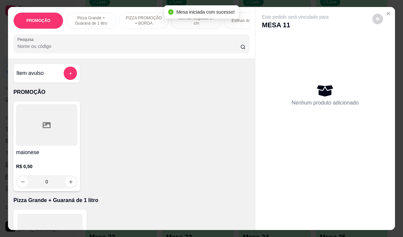
click at [133, 16] on p "PIZZA PROMOÇÃO + BORDA" at bounding box center [143, 20] width 39 height 11
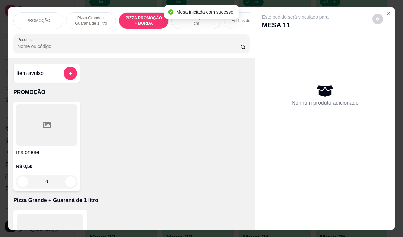
scroll to position [17, 0]
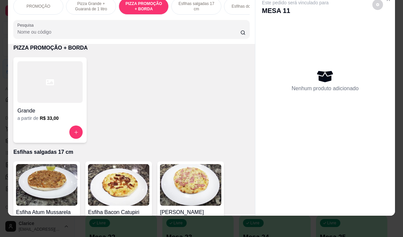
click at [41, 96] on div at bounding box center [49, 82] width 65 height 42
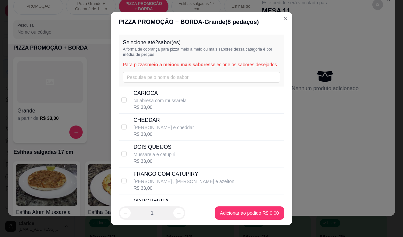
click at [197, 107] on div "CARIOCA calabresa com mussarela R$ 33,00" at bounding box center [207, 99] width 148 height 21
checkbox input "true"
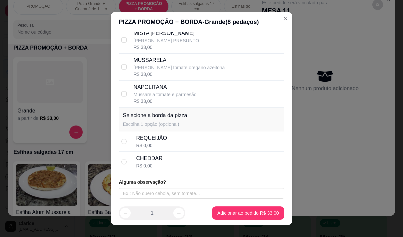
scroll to position [229, 0]
click at [181, 157] on div "CHEDDAR R$ 0,00" at bounding box center [208, 162] width 145 height 15
radio input "true"
click at [190, 156] on div "CHEDDAR R$ 0,00" at bounding box center [208, 162] width 145 height 15
click at [190, 138] on div "REQUEIJÃO R$ 0,00" at bounding box center [208, 141] width 145 height 15
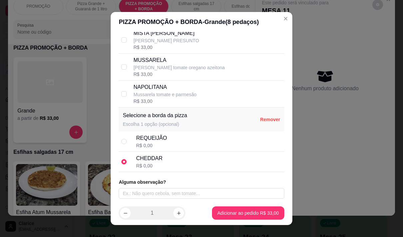
radio input "true"
radio input "false"
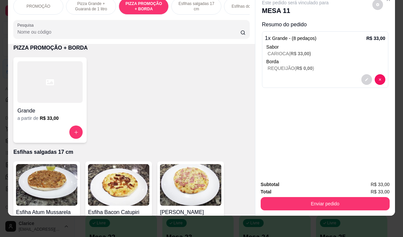
click at [18, 96] on div at bounding box center [49, 82] width 65 height 42
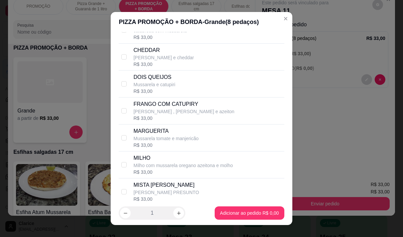
scroll to position [100, 0]
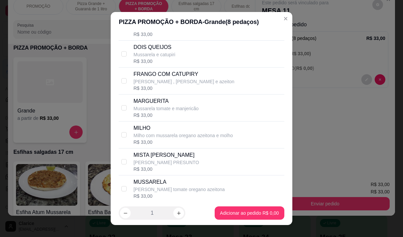
click at [217, 85] on p "[PERSON_NAME] , [PERSON_NAME] e azeiton" at bounding box center [183, 81] width 101 height 7
checkbox input "true"
click at [208, 107] on div "MARGUERITA Mussarela tomate e manjericão R$ 33,00" at bounding box center [207, 107] width 148 height 21
checkbox input "true"
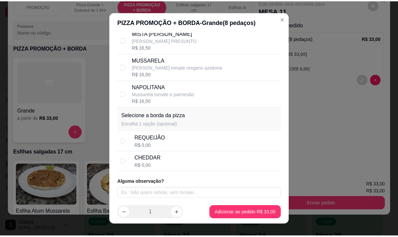
scroll to position [229, 0]
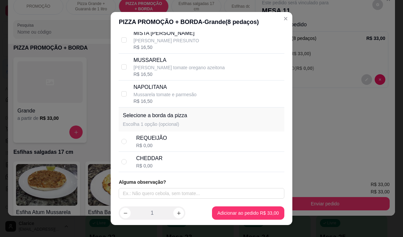
click at [173, 139] on div "REQUEIJÃO R$ 0,00" at bounding box center [208, 141] width 145 height 15
radio input "true"
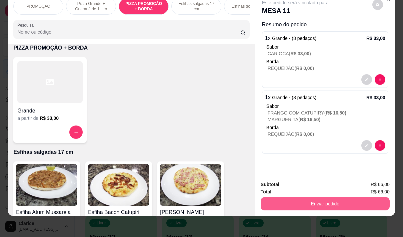
click at [284, 199] on button "Enviar pedido" at bounding box center [324, 203] width 129 height 13
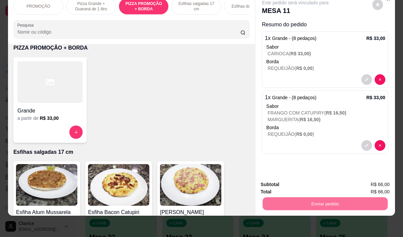
click at [286, 182] on button "Não registrar e enviar pedido" at bounding box center [302, 182] width 69 height 13
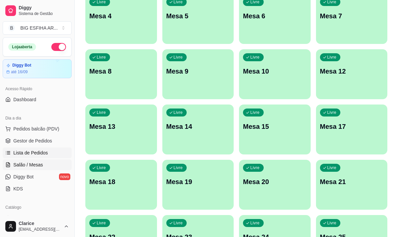
click at [40, 150] on span "Lista de Pedidos" at bounding box center [30, 153] width 35 height 7
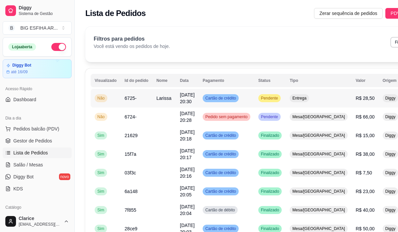
click at [170, 100] on td "Larissa" at bounding box center [164, 98] width 24 height 19
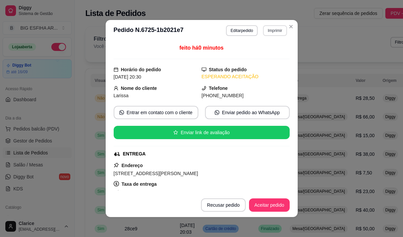
click at [271, 31] on button "Imprimir" at bounding box center [275, 30] width 24 height 11
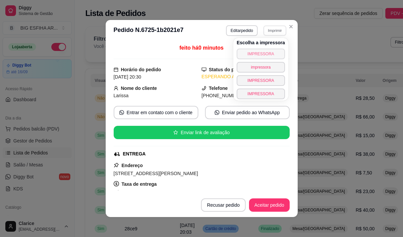
click at [269, 52] on button "IMPRESSORA" at bounding box center [260, 54] width 48 height 11
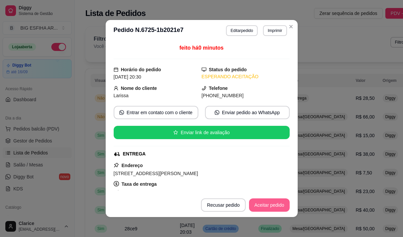
click at [264, 205] on button "Aceitar pedido" at bounding box center [269, 205] width 41 height 13
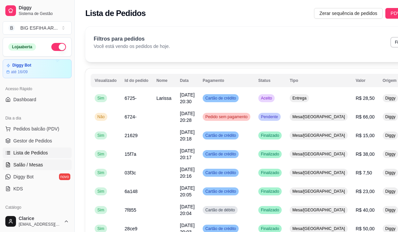
click at [34, 162] on span "Salão / Mesas" at bounding box center [28, 165] width 30 height 7
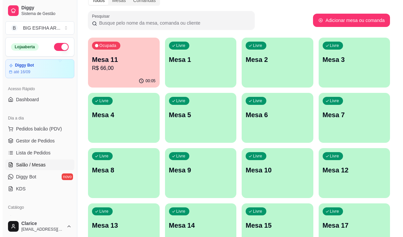
scroll to position [32, 0]
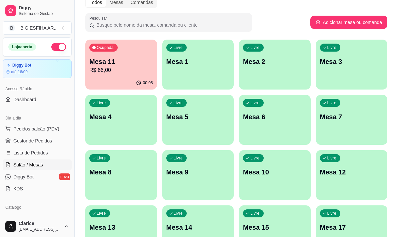
click at [99, 72] on p "R$ 66,00" at bounding box center [121, 70] width 64 height 8
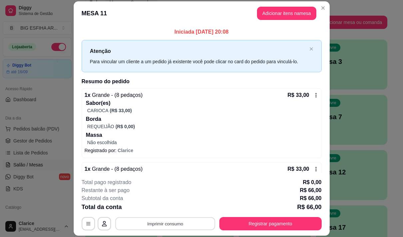
click at [167, 222] on button "Imprimir consumo" at bounding box center [165, 224] width 100 height 13
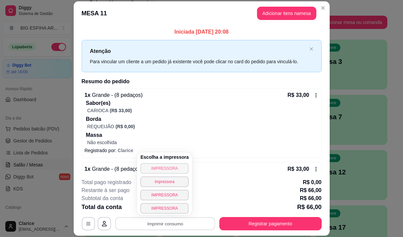
click at [176, 169] on button "IMPRESSORA" at bounding box center [164, 168] width 48 height 11
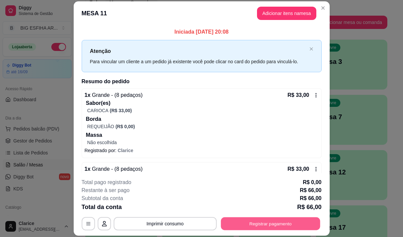
click at [251, 223] on button "Registrar pagamento" at bounding box center [270, 224] width 99 height 13
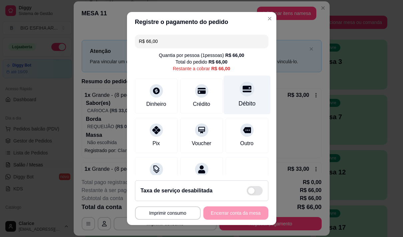
click at [230, 97] on div "Débito" at bounding box center [246, 94] width 47 height 39
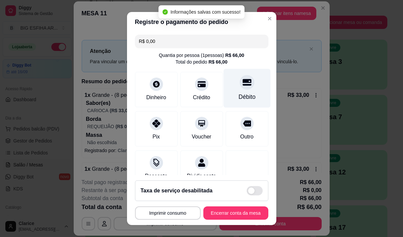
type input "R$ 0,00"
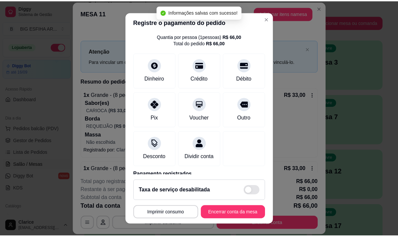
scroll to position [56, 0]
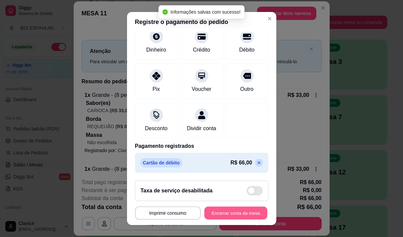
click at [239, 212] on button "Encerrar conta da mesa" at bounding box center [235, 213] width 63 height 13
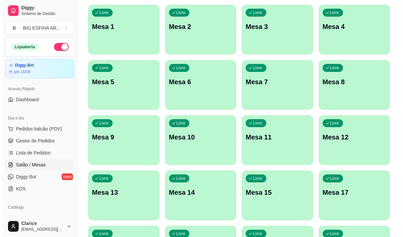
scroll to position [99, 0]
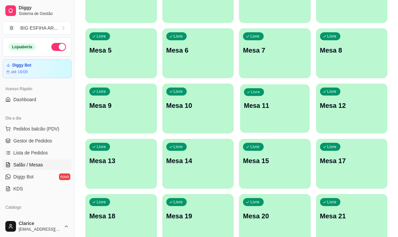
click at [281, 123] on div "Livre Mesa 11" at bounding box center [274, 104] width 69 height 41
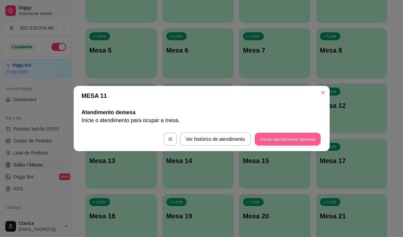
click at [279, 139] on button "Iniciar atendimento de mesa" at bounding box center [287, 139] width 66 height 13
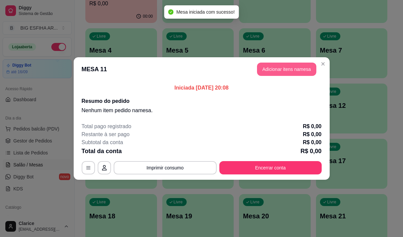
click at [280, 71] on button "Adicionar itens na mesa" at bounding box center [286, 69] width 59 height 13
click at [31, 50] on input "Pesquisa" at bounding box center [128, 46] width 223 height 7
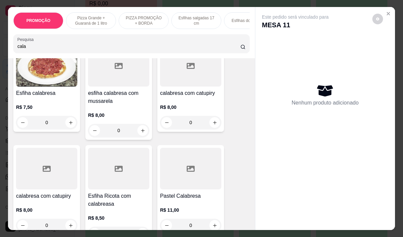
scroll to position [0, 0]
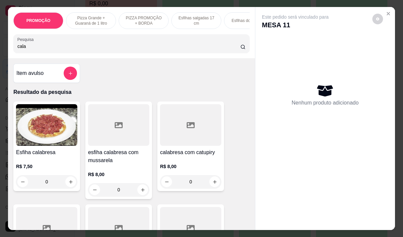
click at [53, 159] on div "R$ 7,50 0" at bounding box center [46, 173] width 61 height 32
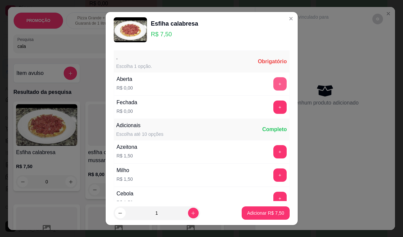
click at [273, 83] on button "+" at bounding box center [279, 83] width 13 height 13
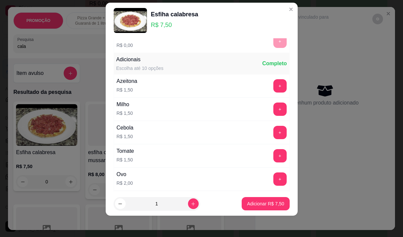
scroll to position [71, 0]
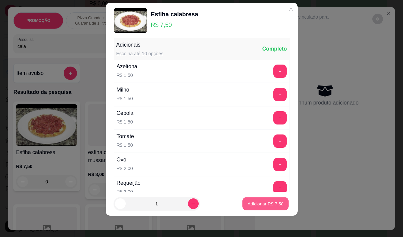
click at [254, 208] on button "Adicionar R$ 7,50" at bounding box center [265, 204] width 46 height 13
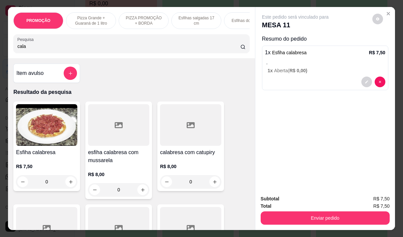
click at [27, 48] on input "cala" at bounding box center [128, 46] width 223 height 7
type input "c"
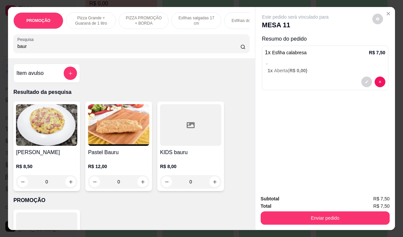
click at [36, 146] on img at bounding box center [46, 125] width 61 height 42
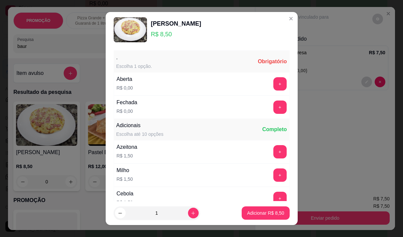
click at [273, 85] on button "+" at bounding box center [279, 83] width 13 height 13
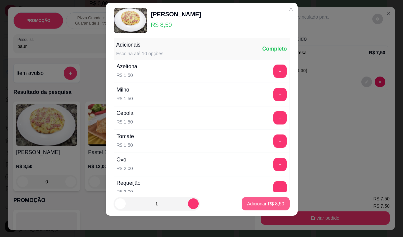
click at [251, 205] on p "Adicionar R$ 8,50" at bounding box center [265, 204] width 37 height 7
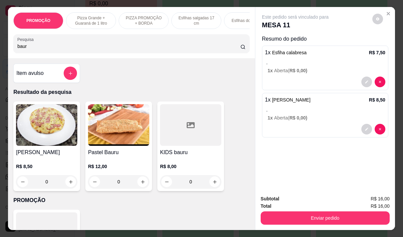
scroll to position [17, 0]
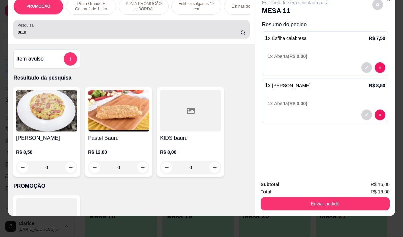
click at [38, 31] on input "baur" at bounding box center [128, 32] width 223 height 7
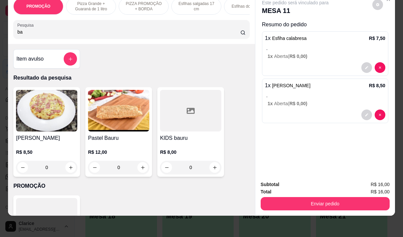
type input "b"
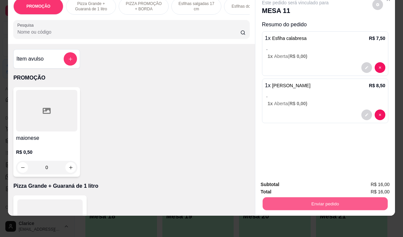
click at [290, 198] on button "Enviar pedido" at bounding box center [324, 203] width 125 height 13
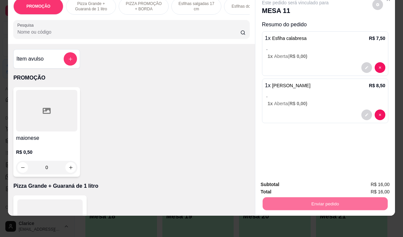
click at [289, 184] on button "Não registrar e enviar pedido" at bounding box center [302, 182] width 69 height 13
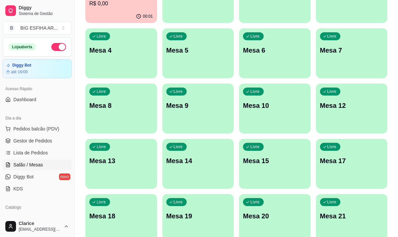
click at [279, 120] on div "Livre Mesa 10" at bounding box center [275, 105] width 72 height 42
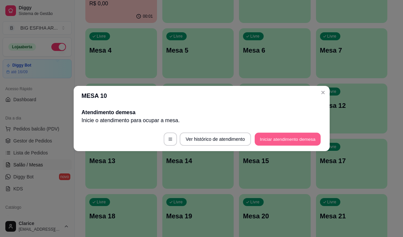
click at [290, 141] on button "Iniciar atendimento de mesa" at bounding box center [287, 139] width 66 height 13
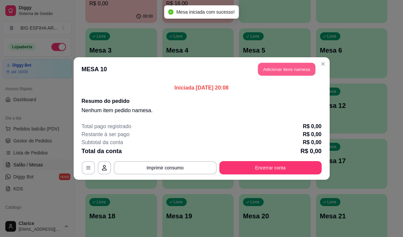
click at [285, 72] on button "Adicionar itens na mesa" at bounding box center [286, 69] width 57 height 13
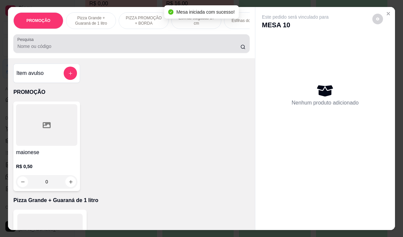
click at [50, 44] on div at bounding box center [131, 43] width 228 height 13
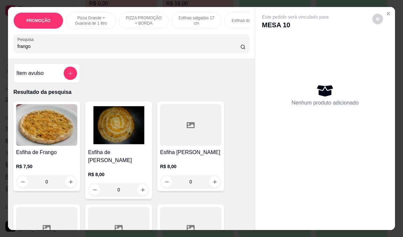
scroll to position [133, 0]
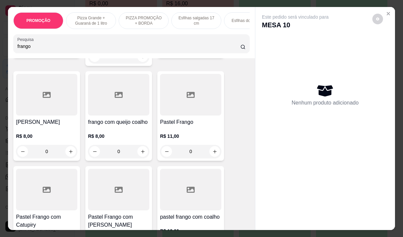
type input "frango"
click at [172, 118] on h4 "Pastel Frango" at bounding box center [190, 122] width 61 height 8
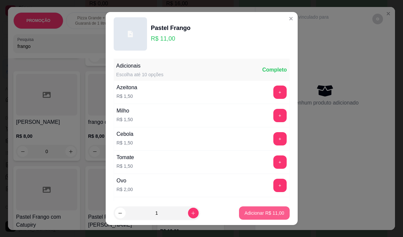
click at [251, 214] on p "Adicionar R$ 11,00" at bounding box center [264, 213] width 40 height 7
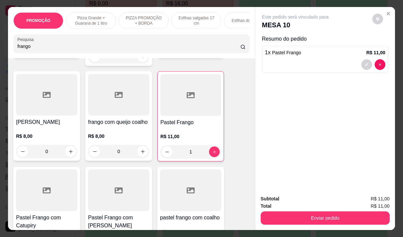
type input "1"
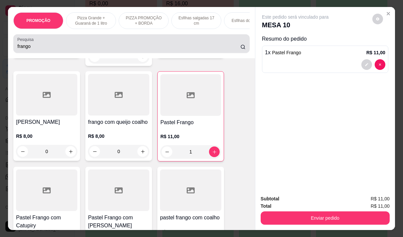
click at [34, 48] on input "frango" at bounding box center [128, 46] width 223 height 7
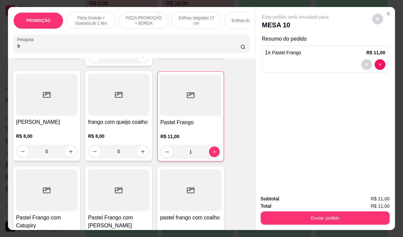
type input "f"
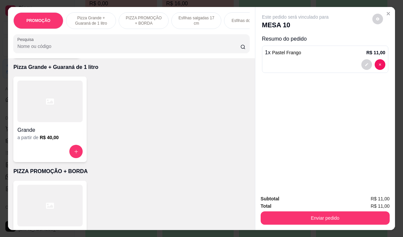
scroll to position [1217, 0]
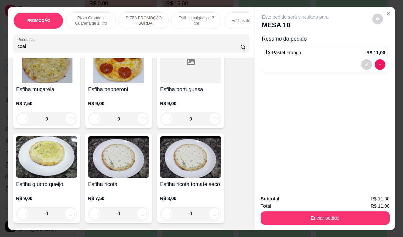
type input "coal"
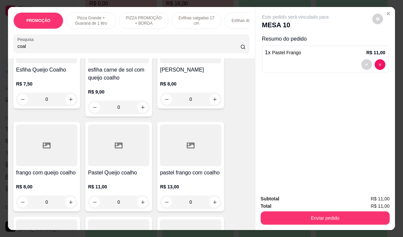
scroll to position [100, 0]
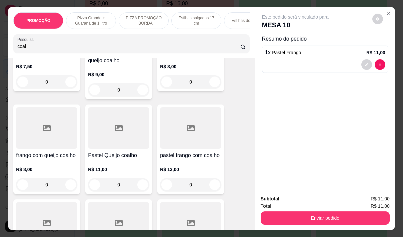
click at [102, 141] on div at bounding box center [118, 128] width 61 height 42
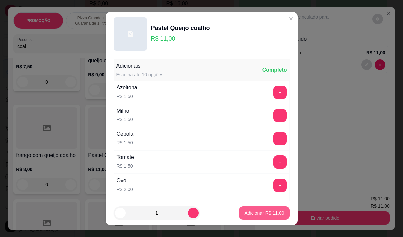
click at [253, 211] on p "Adicionar R$ 11,00" at bounding box center [264, 213] width 40 height 7
type input "1"
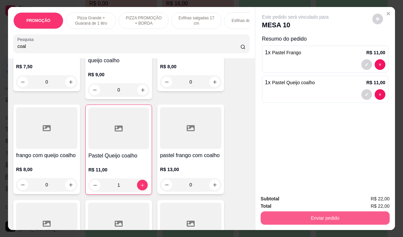
click at [306, 212] on button "Enviar pedido" at bounding box center [324, 218] width 129 height 13
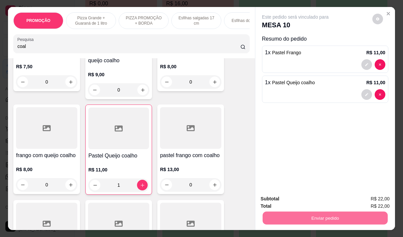
click at [309, 202] on button "Não registrar e enviar pedido" at bounding box center [302, 199] width 69 height 13
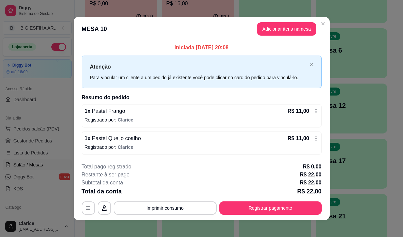
click at [105, 141] on span "Pastel Queijo coalho" at bounding box center [115, 139] width 50 height 6
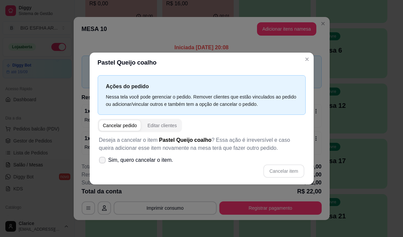
click at [136, 165] on label "Sim, quero cancelar o item." at bounding box center [136, 160] width 80 height 13
click at [103, 165] on input "Sim, quero cancelar o item." at bounding box center [101, 164] width 4 height 4
checkbox input "true"
click at [274, 169] on button "Cancelar item" at bounding box center [283, 171] width 41 height 13
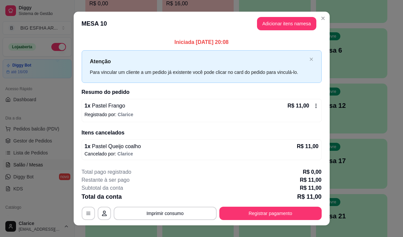
click at [136, 105] on div "1 x Pastel Frango R$ 11,00" at bounding box center [202, 106] width 234 height 8
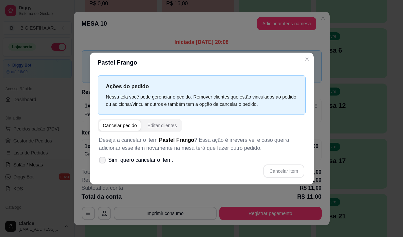
click at [114, 160] on span "Sim, quero cancelar o item." at bounding box center [140, 160] width 65 height 8
click at [103, 162] on input "Sim, quero cancelar o item." at bounding box center [101, 164] width 4 height 4
checkbox input "true"
click at [298, 174] on button "Cancelar item" at bounding box center [283, 171] width 41 height 13
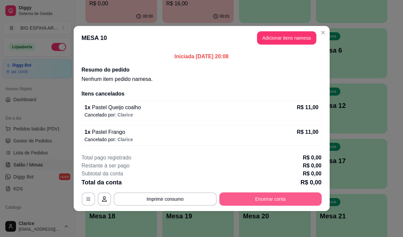
click at [250, 200] on button "Encerrar conta" at bounding box center [270, 199] width 102 height 13
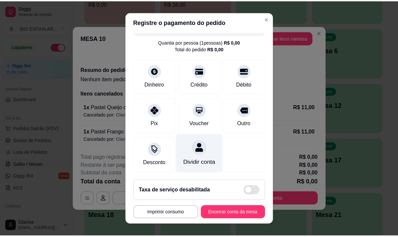
scroll to position [21, 0]
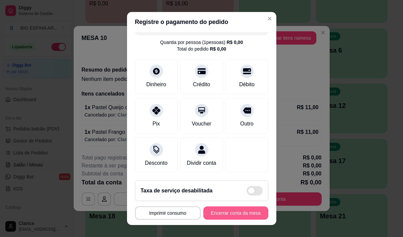
click at [210, 212] on button "Encerrar conta da mesa" at bounding box center [235, 213] width 65 height 13
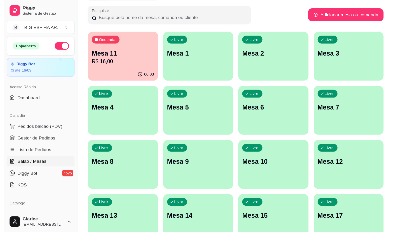
scroll to position [0, 0]
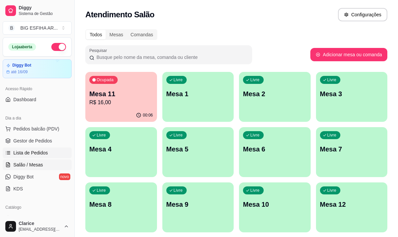
click at [33, 151] on span "Lista de Pedidos" at bounding box center [30, 153] width 35 height 7
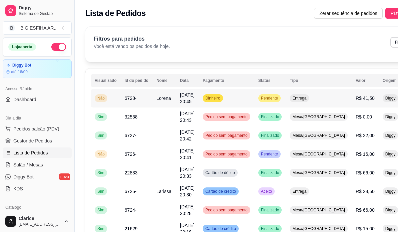
click at [169, 96] on td "Lorena" at bounding box center [164, 98] width 24 height 19
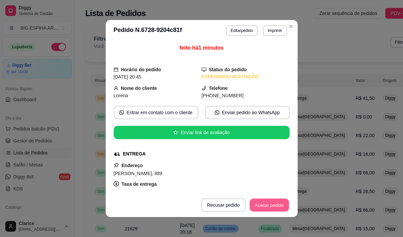
click at [273, 200] on button "Aceitar pedido" at bounding box center [268, 205] width 39 height 13
click at [273, 204] on button "Mover para preparo" at bounding box center [264, 205] width 52 height 13
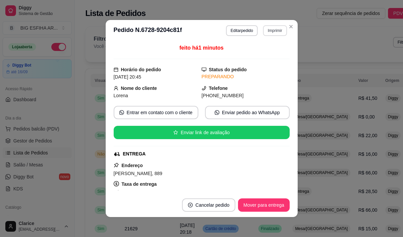
click at [272, 30] on button "Imprimir" at bounding box center [275, 30] width 24 height 11
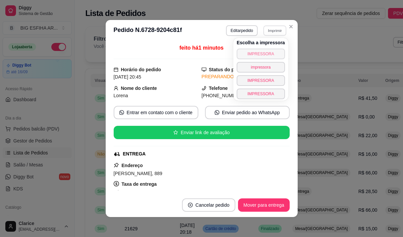
click at [262, 53] on button "IMPRESSORA" at bounding box center [260, 54] width 48 height 11
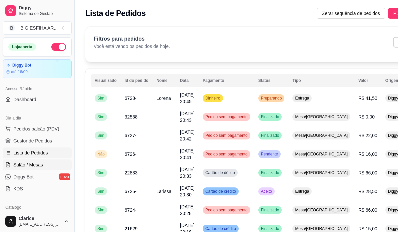
drag, startPoint x: 24, startPoint y: 164, endPoint x: 31, endPoint y: 165, distance: 7.3
click at [24, 165] on span "Salão / Mesas" at bounding box center [28, 165] width 30 height 7
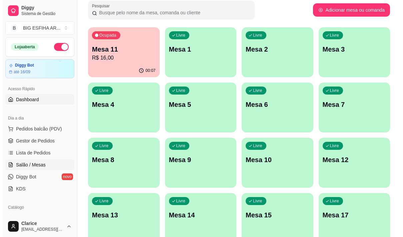
scroll to position [33, 0]
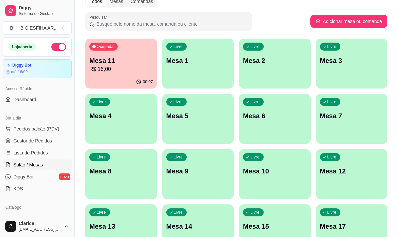
click at [100, 69] on p "R$ 16,00" at bounding box center [121, 69] width 64 height 8
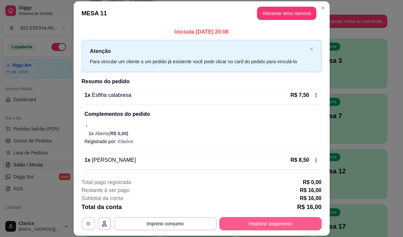
click at [258, 219] on button "Registrar pagamento" at bounding box center [270, 223] width 102 height 13
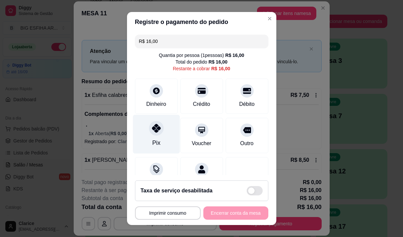
click at [154, 140] on div "Pix" at bounding box center [156, 143] width 8 height 9
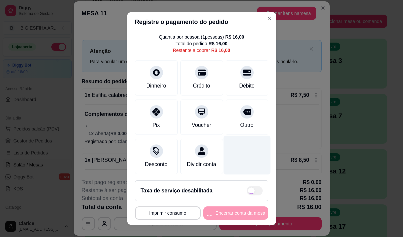
scroll to position [28, 0]
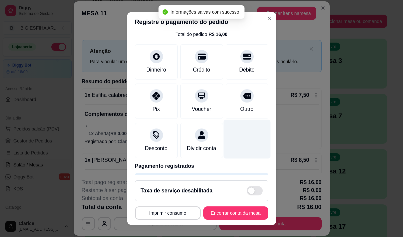
type input "R$ 0,00"
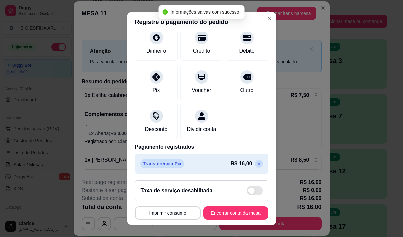
scroll to position [56, 0]
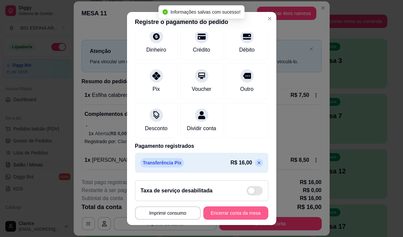
click at [237, 210] on button "Encerrar conta da mesa" at bounding box center [235, 213] width 65 height 13
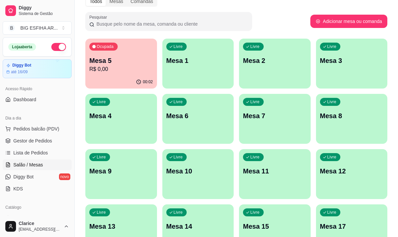
click at [285, 121] on div "Livre Mesa 7" at bounding box center [275, 115] width 72 height 42
click at [269, 183] on div "Livre Mesa 11" at bounding box center [275, 170] width 72 height 42
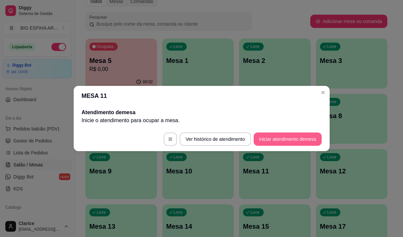
click at [288, 137] on button "Iniciar atendimento de mesa" at bounding box center [287, 139] width 68 height 13
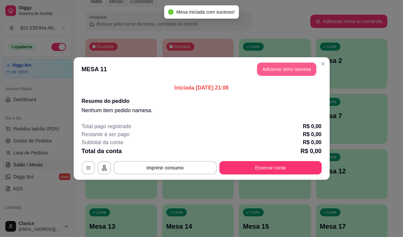
click at [276, 71] on button "Adicionar itens na mesa" at bounding box center [286, 69] width 59 height 13
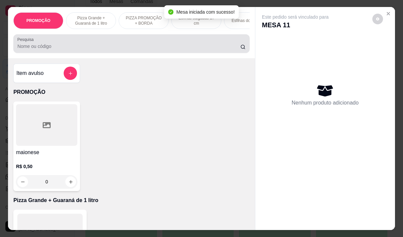
click at [39, 46] on input "Pesquisa" at bounding box center [128, 46] width 223 height 7
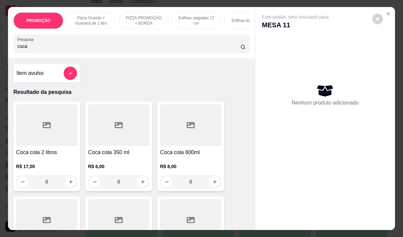
type input "coca"
click at [120, 151] on h4 "Coca cola 350 ml" at bounding box center [118, 153] width 61 height 8
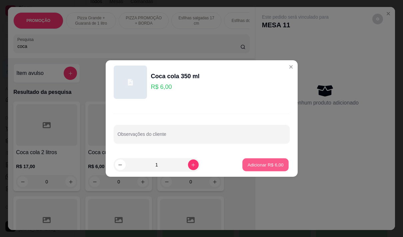
click at [273, 168] on p "Adicionar R$ 6,00" at bounding box center [265, 165] width 36 height 6
type input "1"
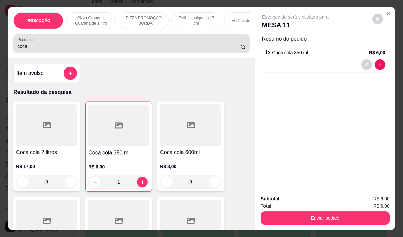
click at [40, 49] on input "coca" at bounding box center [128, 46] width 223 height 7
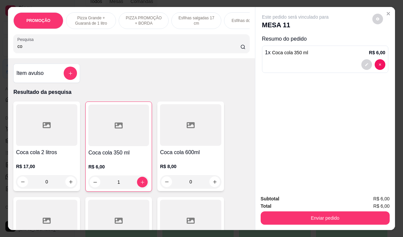
type input "c"
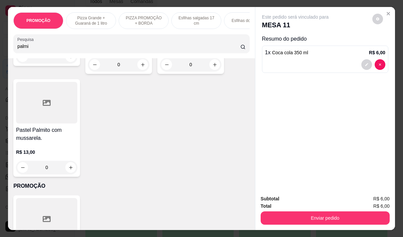
scroll to position [167, 0]
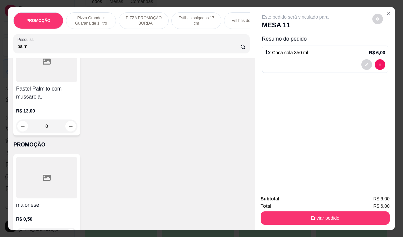
type input "palmi"
click at [35, 104] on div "R$ 13,00 0" at bounding box center [46, 117] width 61 height 32
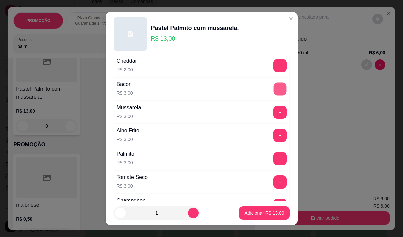
click at [273, 88] on button "+" at bounding box center [279, 88] width 13 height 13
click at [251, 211] on p "Adicionar R$ 16,00" at bounding box center [264, 213] width 40 height 7
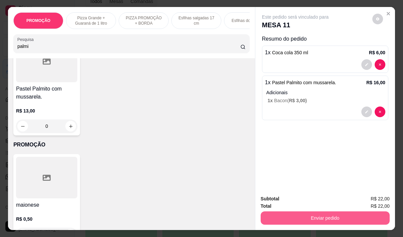
click at [305, 217] on button "Enviar pedido" at bounding box center [324, 218] width 129 height 13
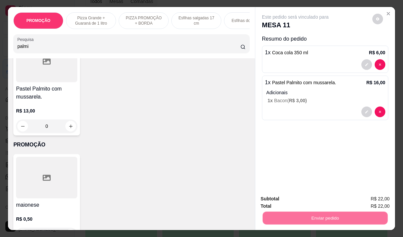
click at [298, 200] on button "Não registrar e enviar pedido" at bounding box center [302, 199] width 69 height 13
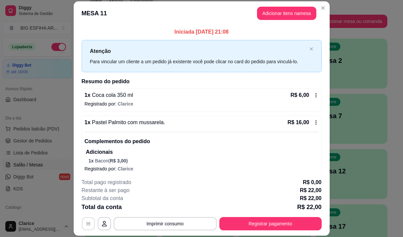
click at [86, 223] on icon "button" at bounding box center [88, 224] width 4 height 3
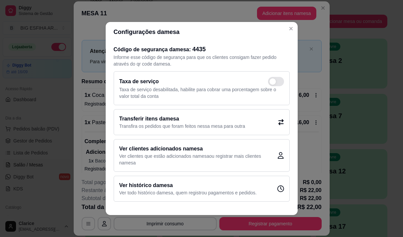
click at [170, 114] on div "Transferir itens da mesa Transfira os pedidos que foram feitos nessa mesa para …" at bounding box center [202, 122] width 176 height 26
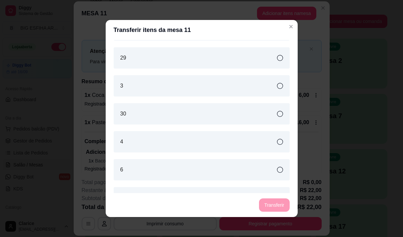
scroll to position [533, 0]
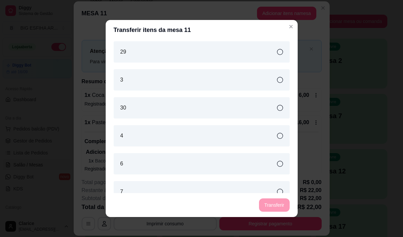
click at [205, 80] on div "3" at bounding box center [202, 79] width 176 height 21
click at [263, 203] on button "Transferir" at bounding box center [274, 205] width 30 height 13
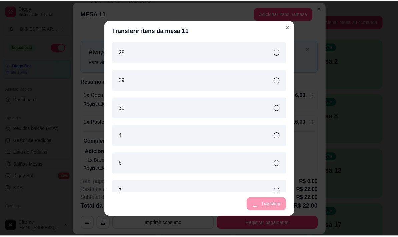
scroll to position [561, 0]
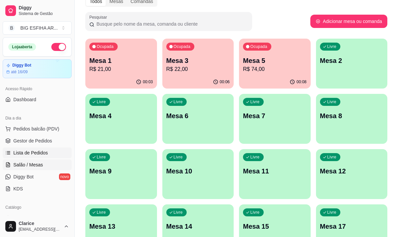
click at [37, 154] on span "Lista de Pedidos" at bounding box center [30, 153] width 35 height 7
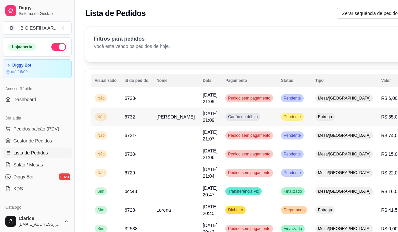
click at [165, 120] on span "[PERSON_NAME]" at bounding box center [175, 116] width 38 height 5
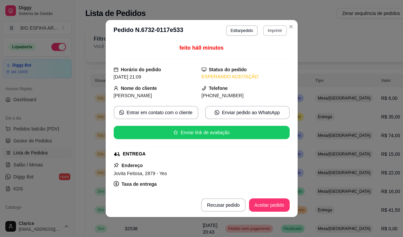
click at [269, 30] on button "Imprimir" at bounding box center [275, 30] width 24 height 11
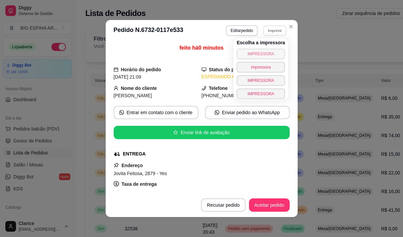
click at [261, 56] on button "IMPRESSORA" at bounding box center [260, 54] width 48 height 11
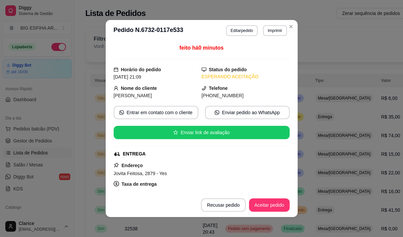
click at [184, 215] on footer "Recusar pedido Aceitar pedido" at bounding box center [202, 205] width 192 height 24
click at [180, 149] on div "feito há 0 minutos Horário do pedido [DATE] 21:09 Status do pedido ESPERANDO AC…" at bounding box center [202, 117] width 176 height 147
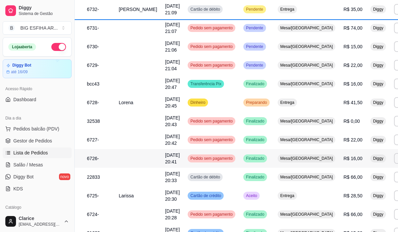
click at [161, 153] on td "[DATE] 20:41" at bounding box center [172, 158] width 23 height 19
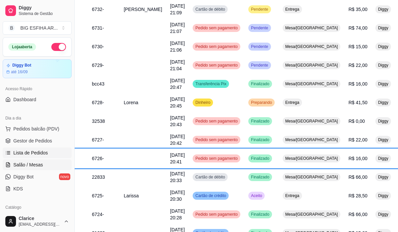
click at [24, 162] on span "Salão / Mesas" at bounding box center [28, 165] width 30 height 7
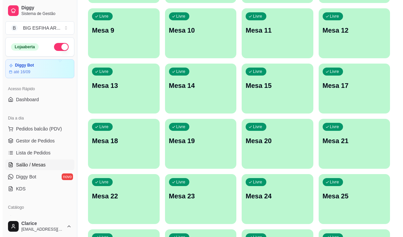
scroll to position [233, 0]
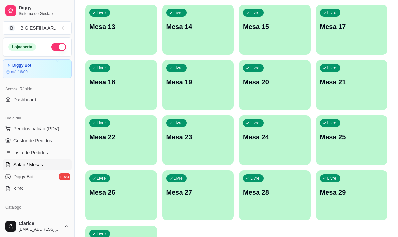
click at [121, 199] on div "Livre Mesa 26" at bounding box center [121, 192] width 72 height 42
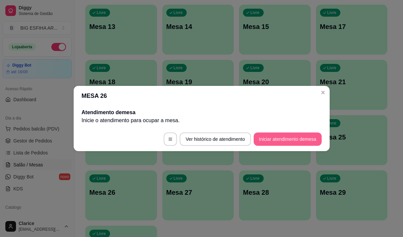
click at [291, 136] on button "Iniciar atendimento de mesa" at bounding box center [287, 139] width 68 height 13
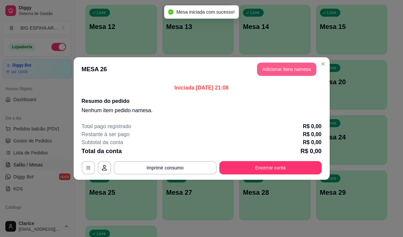
click at [284, 65] on button "Adicionar itens na mesa" at bounding box center [286, 69] width 59 height 13
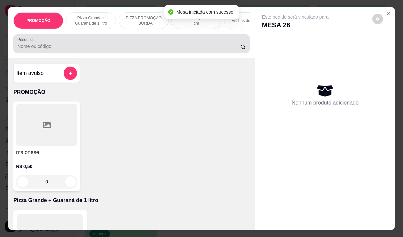
click at [91, 46] on input "Pesquisa" at bounding box center [128, 46] width 223 height 7
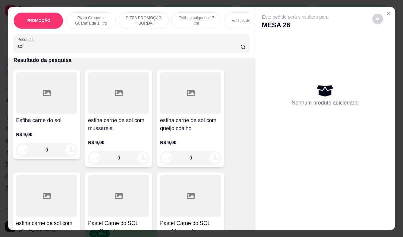
scroll to position [33, 0]
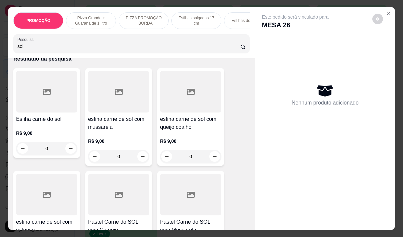
type input "sol"
click at [179, 136] on div "R$ 9,00 0" at bounding box center [190, 147] width 61 height 32
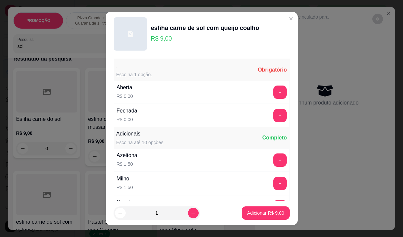
click at [271, 108] on div "Fechada R$ 0,00 +" at bounding box center [202, 115] width 176 height 23
click at [273, 113] on button "+" at bounding box center [279, 115] width 13 height 13
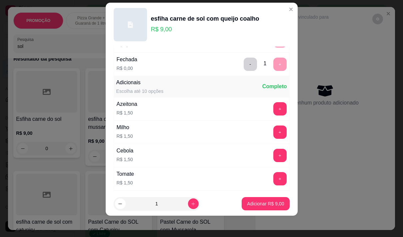
scroll to position [71, 0]
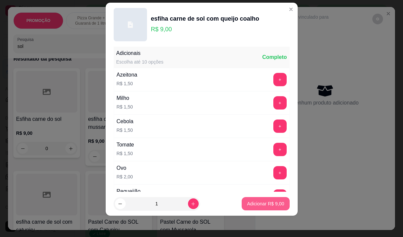
click at [261, 202] on p "Adicionar R$ 9,00" at bounding box center [265, 204] width 37 height 7
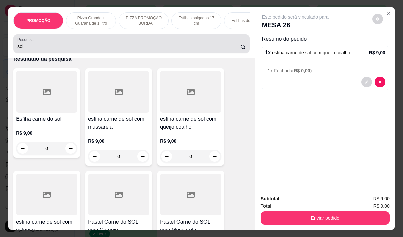
click at [23, 48] on input "sol" at bounding box center [128, 46] width 223 height 7
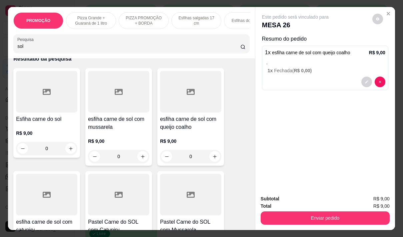
click at [23, 48] on input "sol" at bounding box center [128, 46] width 223 height 7
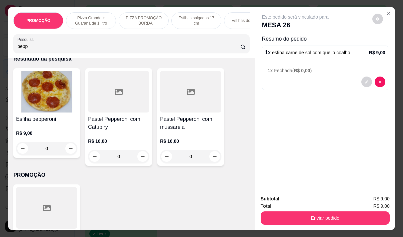
scroll to position [150, 0]
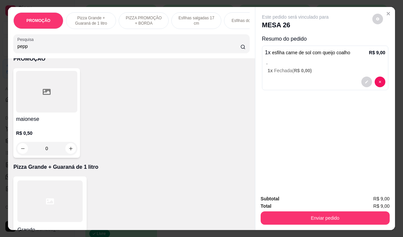
type input "pepp"
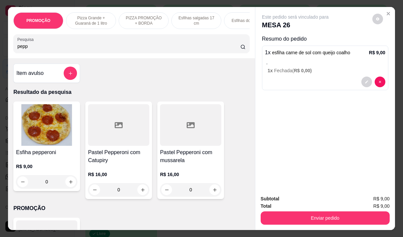
click at [18, 162] on div "R$ 9,00 0" at bounding box center [46, 173] width 61 height 32
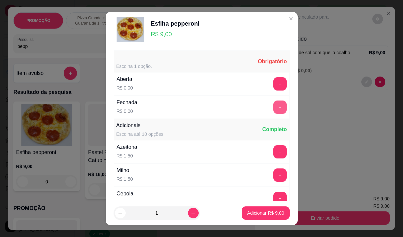
click at [273, 105] on button "+" at bounding box center [279, 107] width 13 height 13
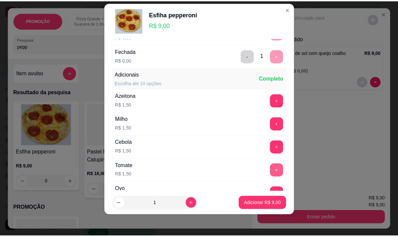
scroll to position [71, 0]
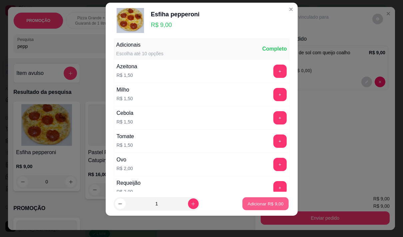
click at [264, 203] on p "Adicionar R$ 9,00" at bounding box center [265, 204] width 36 height 6
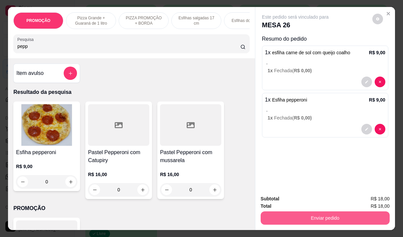
click at [299, 215] on button "Enviar pedido" at bounding box center [324, 218] width 129 height 13
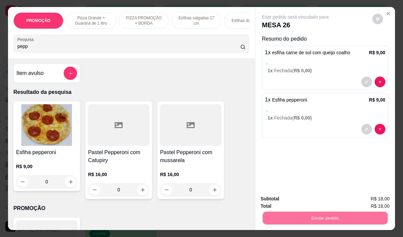
click at [297, 199] on button "Não registrar e enviar pedido" at bounding box center [302, 199] width 69 height 13
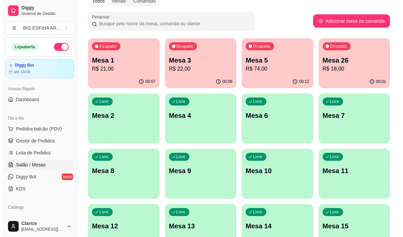
scroll to position [33, 0]
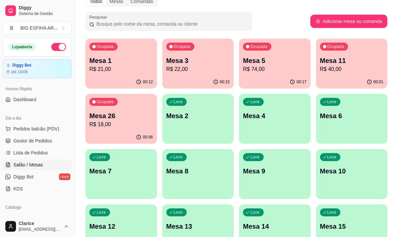
click at [339, 62] on p "Mesa 11" at bounding box center [352, 60] width 64 height 9
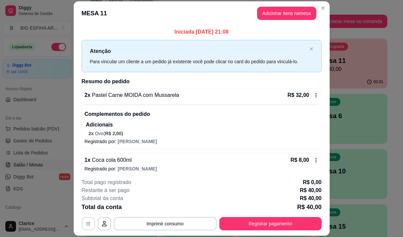
click at [86, 223] on icon "button" at bounding box center [88, 223] width 5 height 5
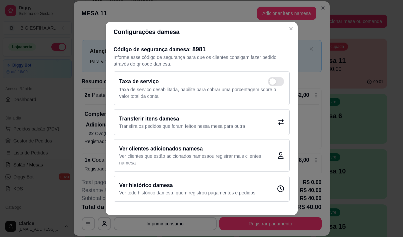
click at [176, 118] on h2 "Transferir itens da mesa" at bounding box center [182, 119] width 126 height 8
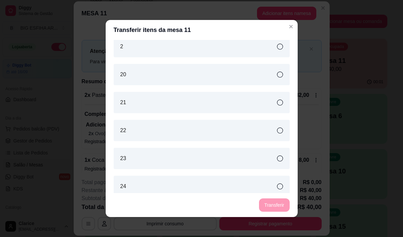
scroll to position [233, 0]
click at [146, 46] on div "2" at bounding box center [202, 43] width 176 height 21
click at [269, 203] on button "Transferir" at bounding box center [274, 205] width 30 height 13
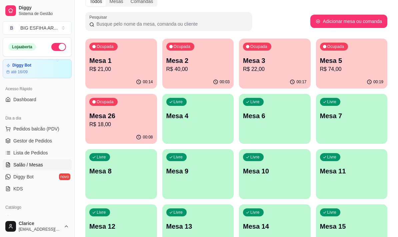
click at [133, 70] on p "R$ 21,00" at bounding box center [121, 69] width 64 height 8
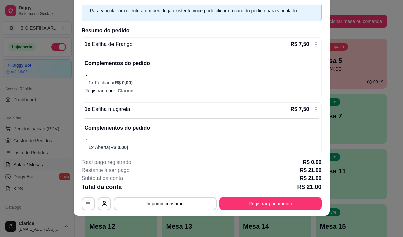
scroll to position [71, 0]
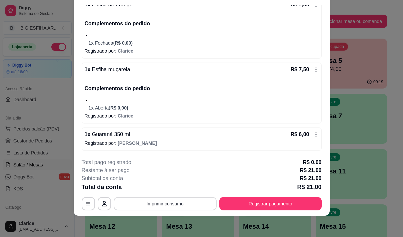
click at [170, 204] on button "Imprimir consumo" at bounding box center [165, 203] width 103 height 13
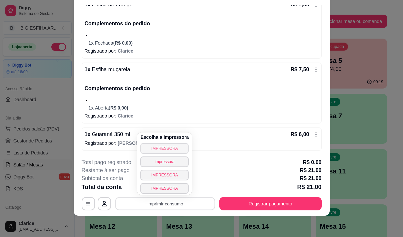
click at [177, 148] on button "IMPRESSORA" at bounding box center [164, 148] width 48 height 11
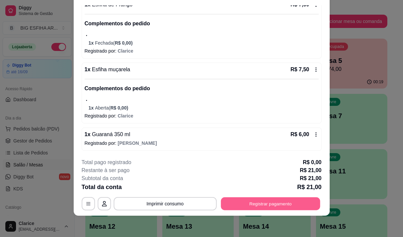
click at [247, 207] on button "Registrar pagamento" at bounding box center [270, 204] width 99 height 13
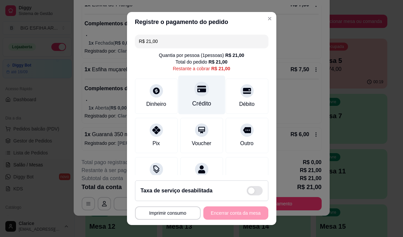
click at [203, 101] on div "Crédito" at bounding box center [201, 103] width 19 height 9
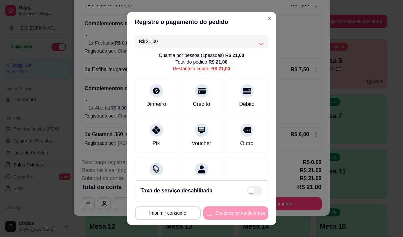
type input "R$ 0,00"
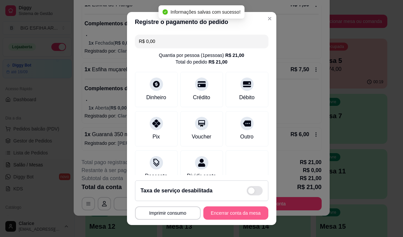
click at [225, 212] on button "Encerrar conta da mesa" at bounding box center [235, 213] width 65 height 13
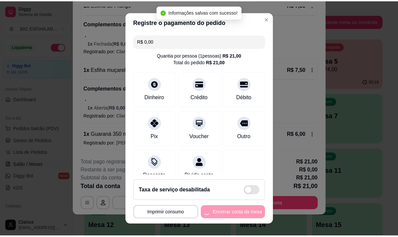
scroll to position [0, 0]
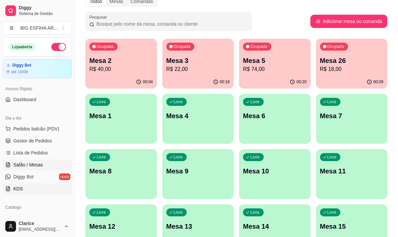
click at [43, 184] on link "KDS" at bounding box center [37, 189] width 69 height 11
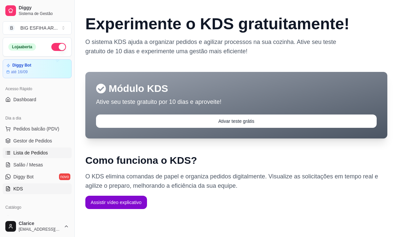
click at [59, 152] on link "Lista de Pedidos" at bounding box center [37, 153] width 69 height 11
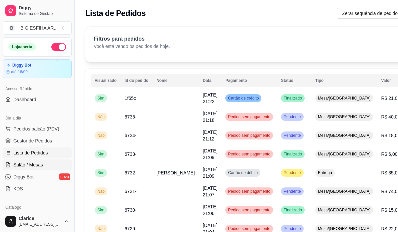
click at [43, 165] on link "Salão / Mesas" at bounding box center [37, 165] width 69 height 11
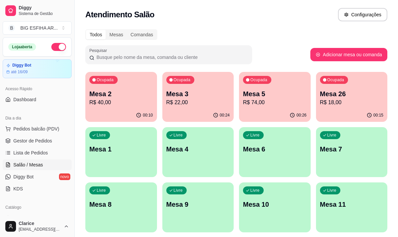
click at [192, 105] on p "R$ 22,00" at bounding box center [198, 103] width 64 height 8
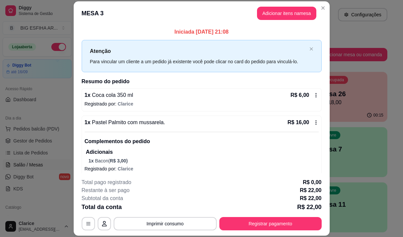
scroll to position [6, 0]
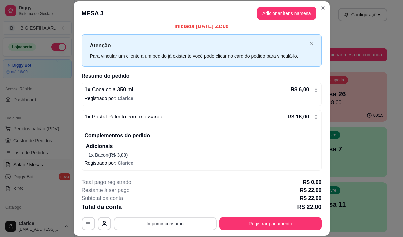
click at [184, 222] on button "Imprimir consumo" at bounding box center [165, 223] width 103 height 13
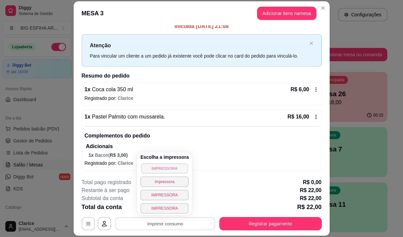
click at [179, 167] on button "IMPRESSORA" at bounding box center [164, 168] width 47 height 10
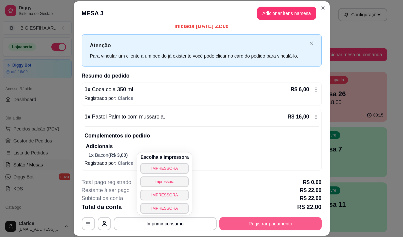
click at [293, 228] on button "Registrar pagamento" at bounding box center [270, 223] width 102 height 13
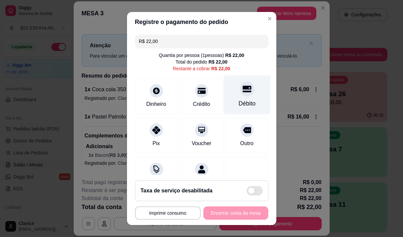
click at [244, 100] on div "Débito" at bounding box center [246, 103] width 17 height 9
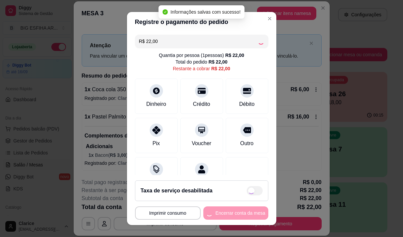
type input "R$ 0,00"
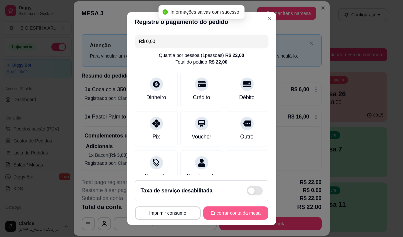
click at [238, 212] on button "Encerrar conta da mesa" at bounding box center [235, 213] width 65 height 13
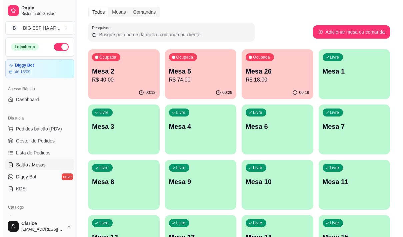
scroll to position [33, 0]
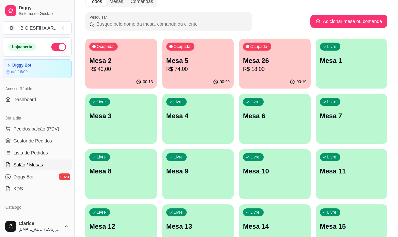
click at [341, 65] on p "Mesa 1" at bounding box center [352, 60] width 64 height 9
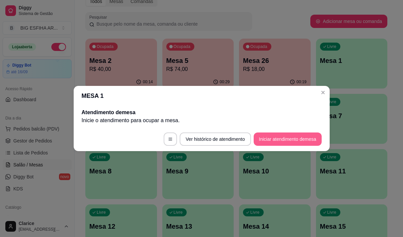
click at [296, 144] on button "Iniciar atendimento de mesa" at bounding box center [287, 139] width 68 height 13
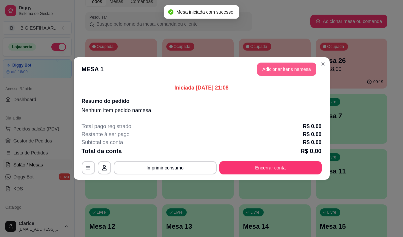
click at [273, 68] on button "Adicionar itens na mesa" at bounding box center [286, 69] width 59 height 13
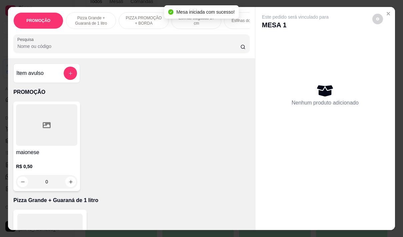
click at [58, 50] on input "Pesquisa" at bounding box center [128, 46] width 223 height 7
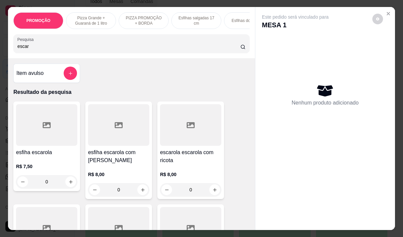
click at [33, 141] on div at bounding box center [46, 125] width 61 height 42
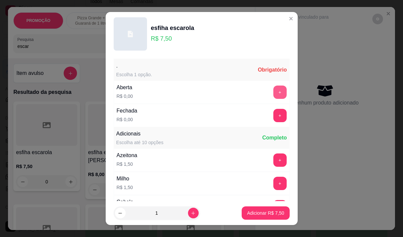
click at [273, 91] on button "+" at bounding box center [279, 92] width 13 height 13
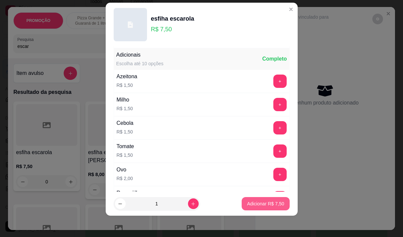
scroll to position [71, 0]
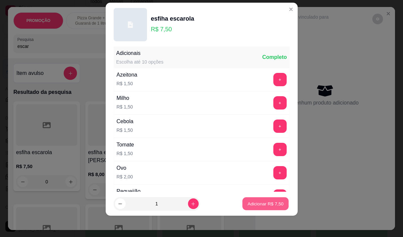
click at [258, 203] on p "Adicionar R$ 7,50" at bounding box center [265, 204] width 36 height 6
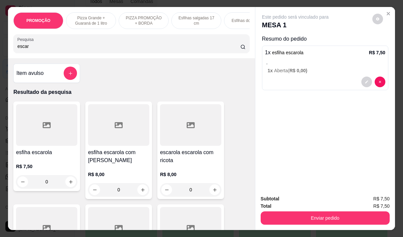
click at [46, 50] on input "escar" at bounding box center [128, 46] width 223 height 7
type input "e"
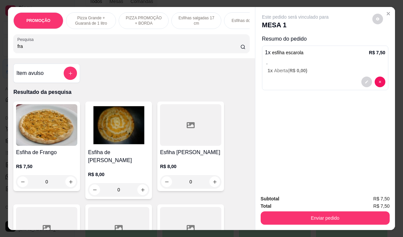
type input "fra"
click at [46, 132] on img at bounding box center [46, 125] width 61 height 42
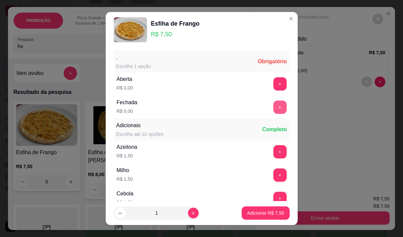
click at [273, 105] on button "+" at bounding box center [279, 107] width 13 height 13
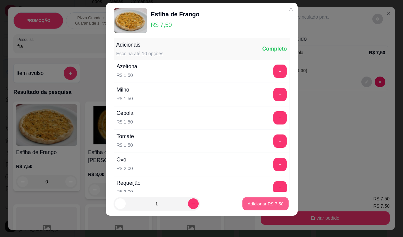
click at [251, 209] on button "Adicionar R$ 7,50" at bounding box center [265, 204] width 46 height 13
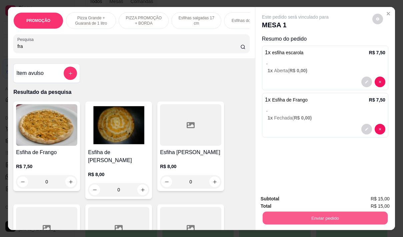
click at [288, 217] on button "Enviar pedido" at bounding box center [324, 218] width 125 height 13
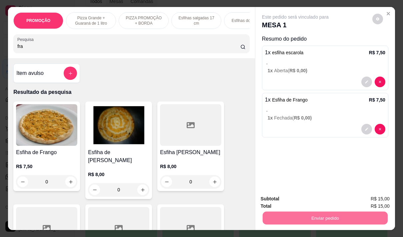
click at [290, 198] on button "Não registrar e enviar pedido" at bounding box center [302, 199] width 69 height 13
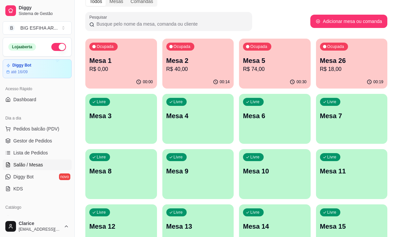
click at [351, 77] on div "00:19" at bounding box center [352, 82] width 72 height 13
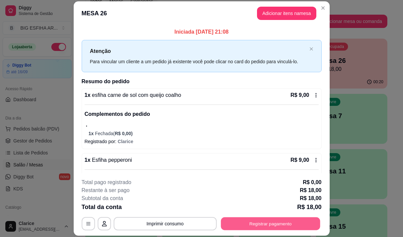
click at [247, 228] on button "Registrar pagamento" at bounding box center [270, 224] width 99 height 13
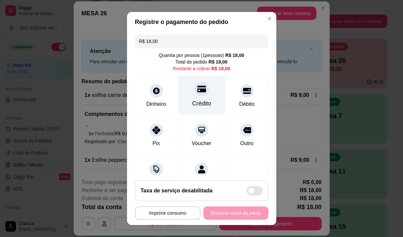
click at [194, 94] on div at bounding box center [201, 89] width 15 height 15
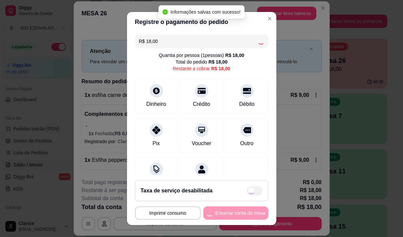
type input "R$ 0,00"
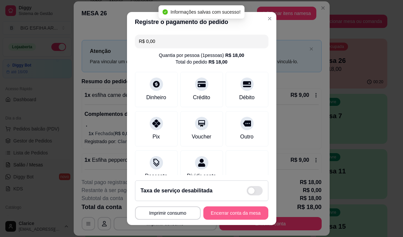
click at [225, 211] on button "Encerrar conta da mesa" at bounding box center [235, 213] width 65 height 13
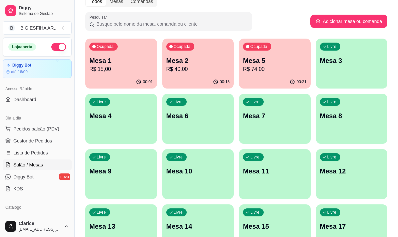
click at [125, 69] on p "R$ 15,00" at bounding box center [121, 69] width 64 height 8
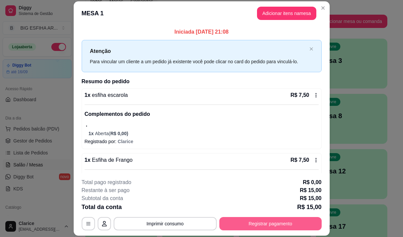
click at [248, 229] on button "Registrar pagamento" at bounding box center [270, 223] width 102 height 13
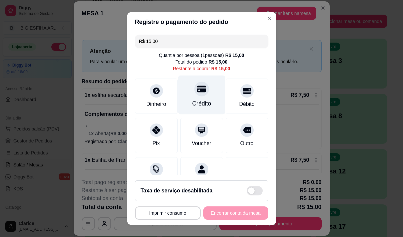
click at [195, 99] on div "Crédito" at bounding box center [201, 94] width 47 height 39
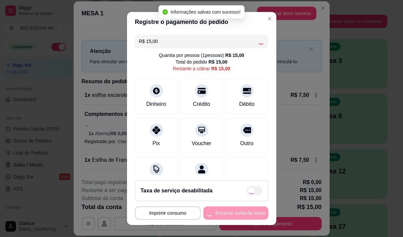
type input "R$ 0,00"
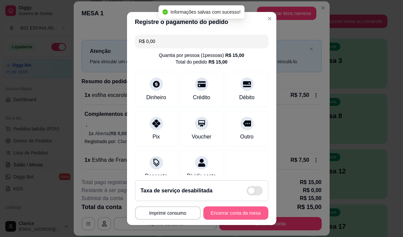
click at [219, 214] on button "Encerrar conta da mesa" at bounding box center [235, 213] width 65 height 13
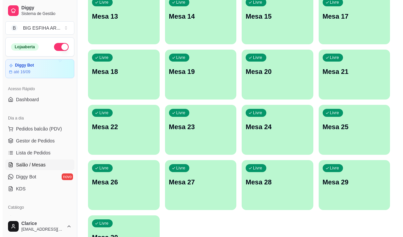
scroll to position [299, 0]
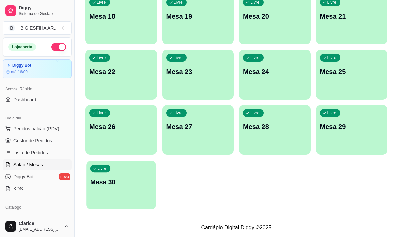
click at [126, 187] on div "Livre Mesa 30" at bounding box center [120, 181] width 69 height 41
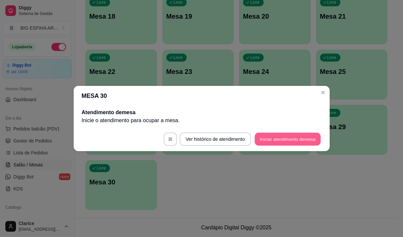
click at [286, 138] on button "Iniciar atendimento de mesa" at bounding box center [287, 139] width 66 height 13
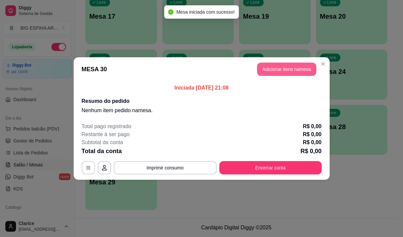
click at [276, 65] on button "Adicionar itens na mesa" at bounding box center [286, 69] width 59 height 13
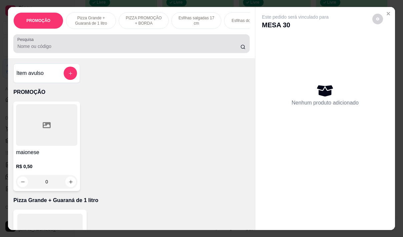
click at [45, 50] on input "Pesquisa" at bounding box center [128, 46] width 223 height 7
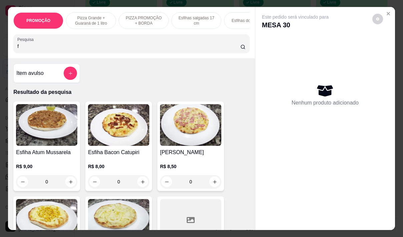
type input "f"
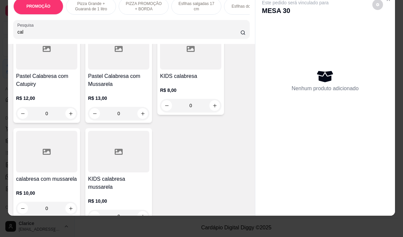
scroll to position [233, 0]
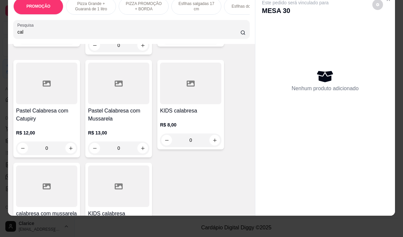
type input "cal"
click at [23, 102] on div at bounding box center [46, 84] width 61 height 42
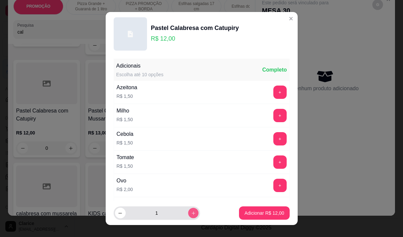
click at [188, 210] on button "increase-product-quantity" at bounding box center [193, 213] width 10 height 10
click at [190, 208] on div "2" at bounding box center [157, 213] width 84 height 13
click at [191, 214] on icon "increase-product-quantity" at bounding box center [193, 213] width 5 height 5
type input "3"
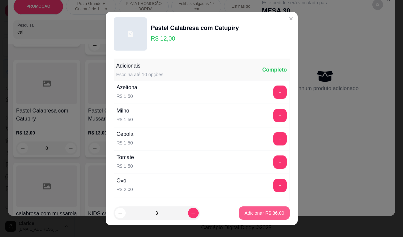
click at [253, 210] on p "Adicionar R$ 36,00" at bounding box center [264, 213] width 40 height 7
type input "3"
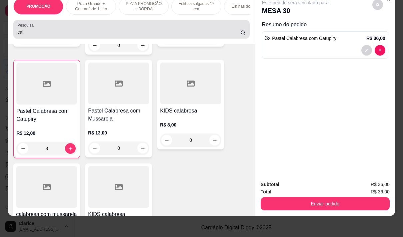
click at [34, 35] on input "cal" at bounding box center [128, 32] width 223 height 7
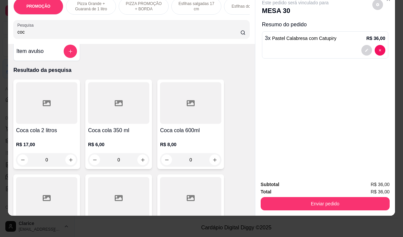
scroll to position [0, 0]
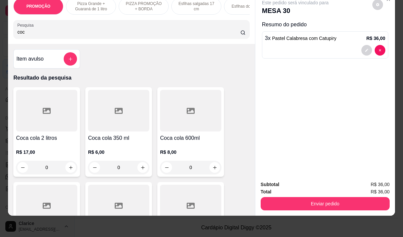
type input "coc"
click at [57, 141] on h4 "Coca cola 2 litros" at bounding box center [46, 138] width 61 height 8
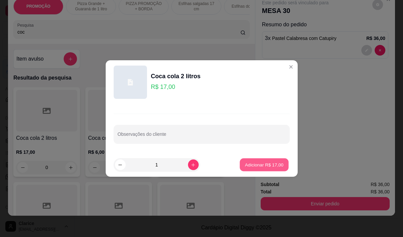
click at [248, 160] on button "Adicionar R$ 17,00" at bounding box center [264, 165] width 49 height 13
type input "1"
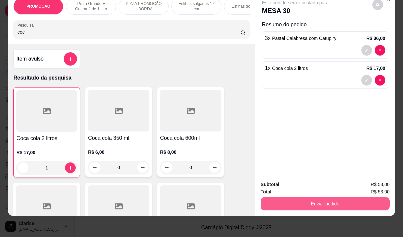
click at [311, 197] on button "Enviar pedido" at bounding box center [324, 203] width 129 height 13
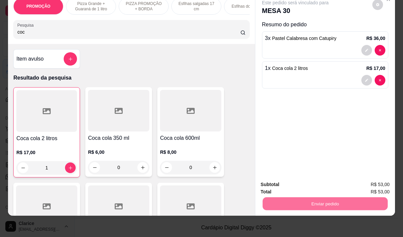
click at [299, 181] on button "Não registrar e enviar pedido" at bounding box center [302, 182] width 67 height 12
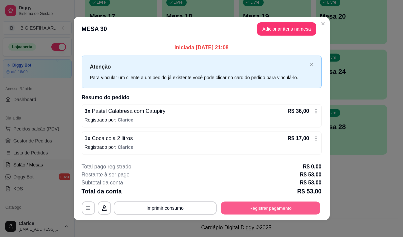
click at [254, 211] on button "Registrar pagamento" at bounding box center [270, 208] width 99 height 13
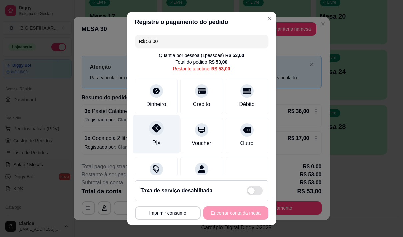
click at [151, 136] on div "Pix" at bounding box center [156, 134] width 47 height 39
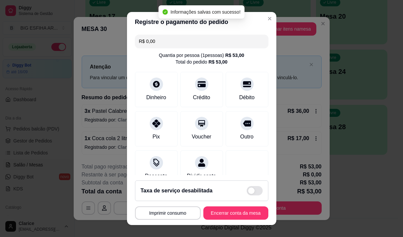
type input "R$ 0,00"
click at [247, 213] on button "Encerrar conta da mesa" at bounding box center [235, 213] width 65 height 13
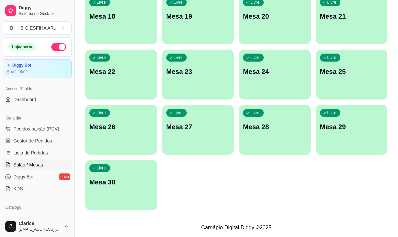
click at [116, 192] on div "Livre Mesa 30" at bounding box center [121, 181] width 72 height 42
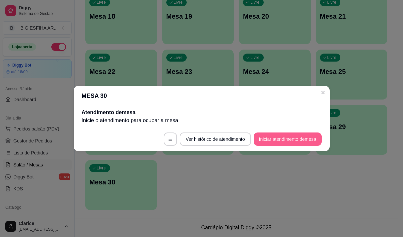
click at [269, 140] on button "Iniciar atendimento de mesa" at bounding box center [287, 139] width 68 height 13
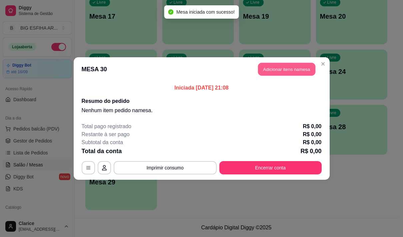
click at [291, 66] on button "Adicionar itens na mesa" at bounding box center [286, 69] width 57 height 13
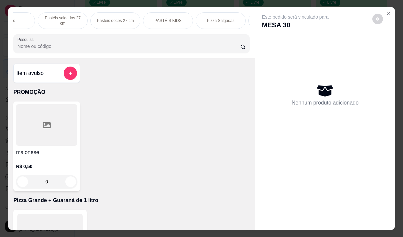
scroll to position [0, 320]
click at [185, 18] on p "Pizza Salgadas" at bounding box center [193, 20] width 28 height 5
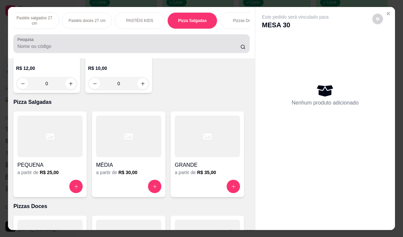
scroll to position [17, 0]
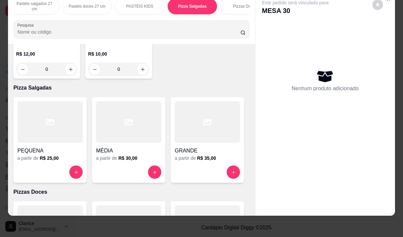
click at [193, 147] on h4 "GRANDE" at bounding box center [207, 151] width 65 height 8
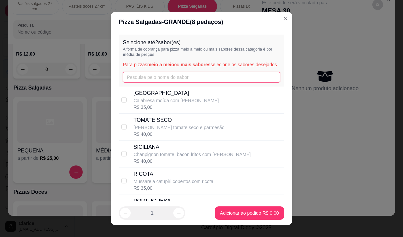
click at [151, 83] on input "text" at bounding box center [201, 77] width 157 height 11
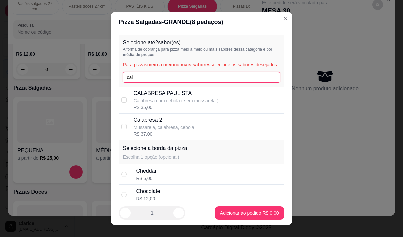
type input "cal"
click at [168, 124] on p "Calabresa 2" at bounding box center [163, 120] width 61 height 8
checkbox input "true"
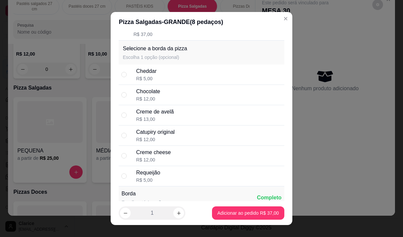
scroll to position [166, 0]
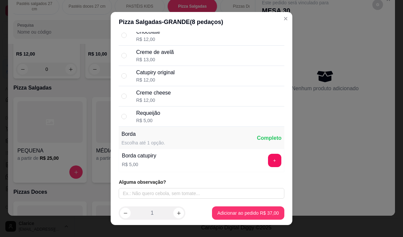
click at [148, 121] on div "R$ 5,00" at bounding box center [148, 120] width 24 height 7
radio input "true"
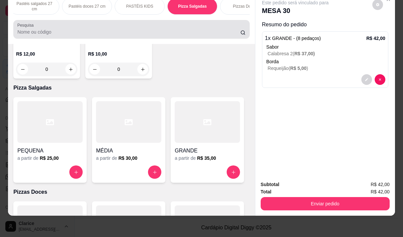
click at [28, 30] on input "Pesquisa" at bounding box center [128, 32] width 223 height 7
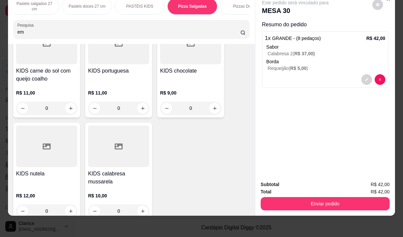
scroll to position [5035, 0]
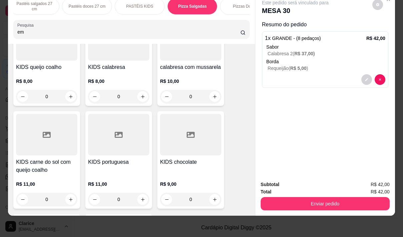
type input "em"
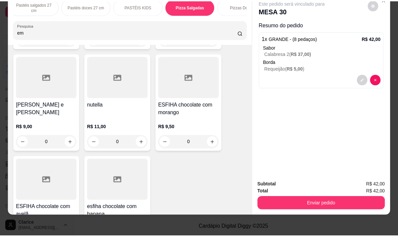
scroll to position [0, 0]
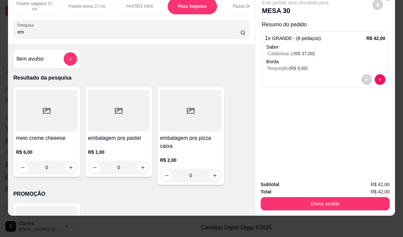
click at [120, 150] on p "R$ 1,00" at bounding box center [118, 152] width 61 height 7
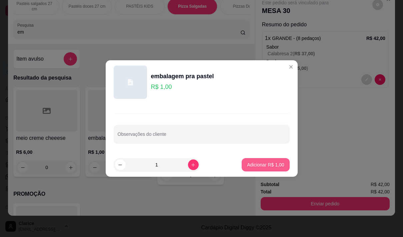
click at [249, 168] on p "Adicionar R$ 1,00" at bounding box center [265, 165] width 37 height 7
type input "1"
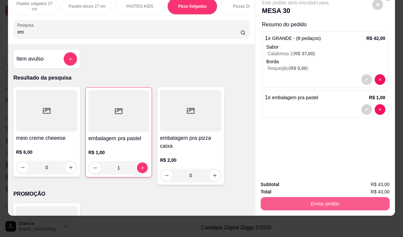
click at [300, 197] on button "Enviar pedido" at bounding box center [324, 203] width 129 height 13
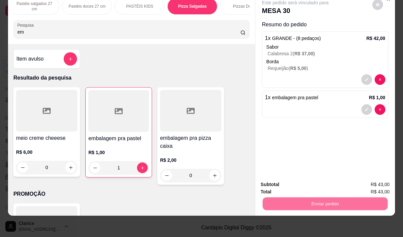
click at [297, 184] on button "Não registrar e enviar pedido" at bounding box center [302, 182] width 69 height 13
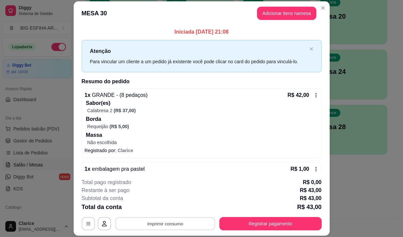
click at [168, 228] on button "Imprimir consumo" at bounding box center [165, 224] width 100 height 13
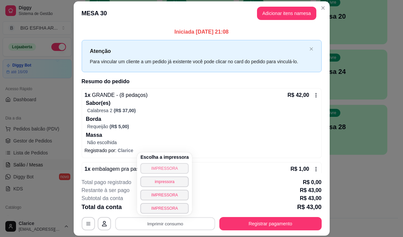
click at [153, 165] on button "IMPRESSORA" at bounding box center [164, 168] width 48 height 11
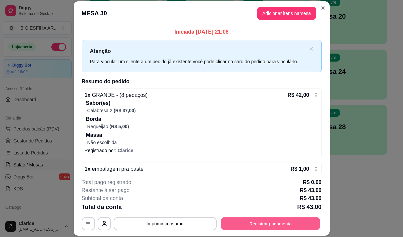
click at [263, 219] on button "Registrar pagamento" at bounding box center [270, 224] width 99 height 13
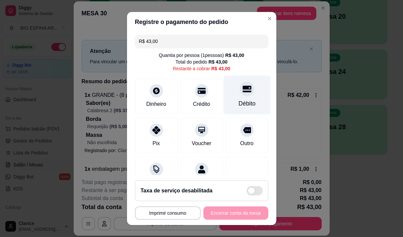
click at [243, 94] on div "Débito" at bounding box center [246, 94] width 47 height 39
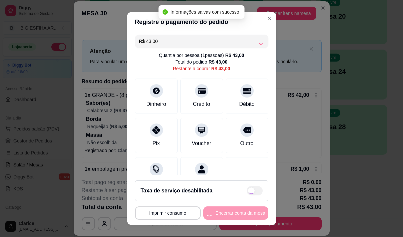
type input "R$ 0,00"
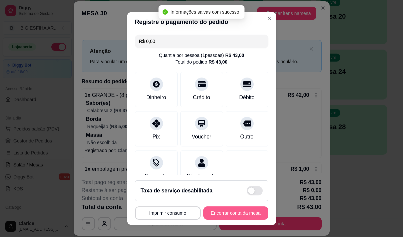
click at [242, 213] on button "Encerrar conta da mesa" at bounding box center [235, 213] width 65 height 13
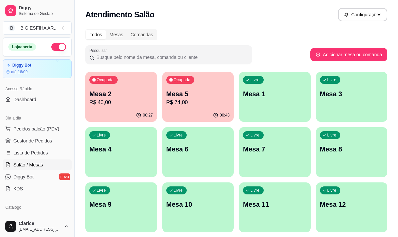
click at [93, 100] on p "R$ 40,00" at bounding box center [121, 103] width 64 height 8
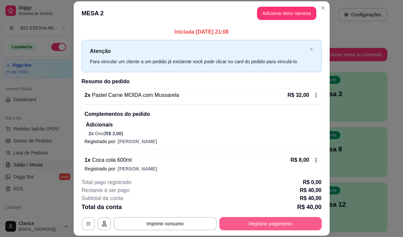
click at [284, 220] on button "Registrar pagamento" at bounding box center [270, 223] width 102 height 13
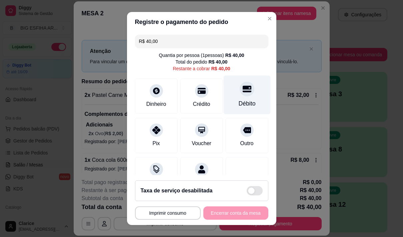
click at [243, 102] on div "Débito" at bounding box center [246, 103] width 17 height 9
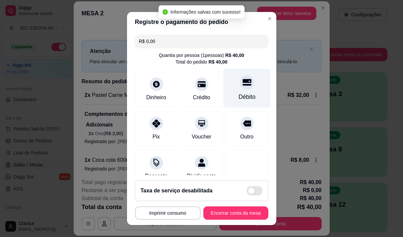
type input "R$ 0,00"
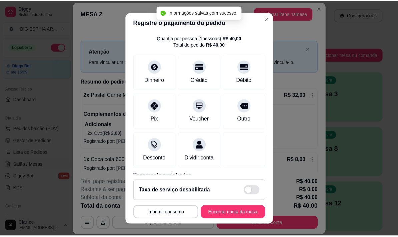
scroll to position [56, 0]
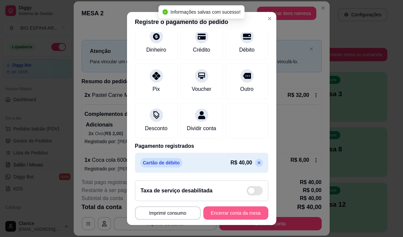
click at [229, 212] on button "Encerrar conta da mesa" at bounding box center [235, 213] width 65 height 13
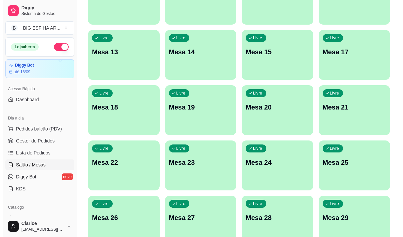
scroll to position [299, 0]
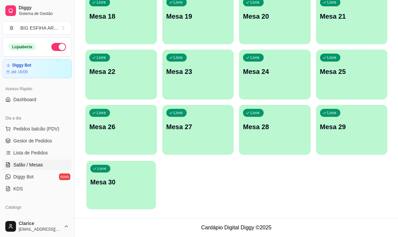
click at [125, 191] on div "Livre Mesa 30" at bounding box center [120, 181] width 69 height 41
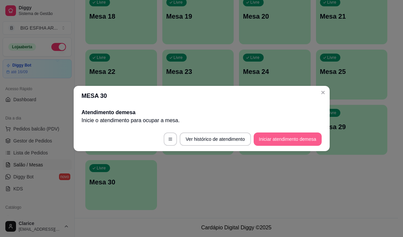
click at [269, 138] on button "Iniciar atendimento de mesa" at bounding box center [287, 139] width 68 height 13
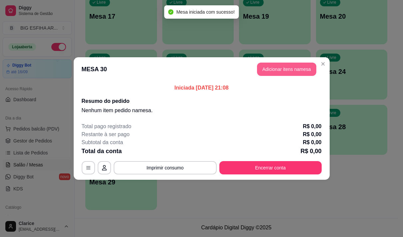
click at [268, 66] on button "Adicionar itens na mesa" at bounding box center [286, 69] width 59 height 13
click at [172, 42] on div at bounding box center [131, 43] width 228 height 13
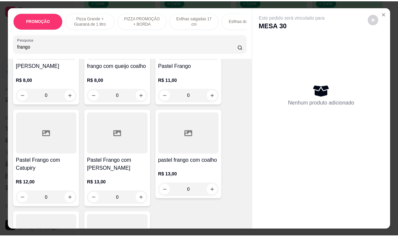
scroll to position [133, 0]
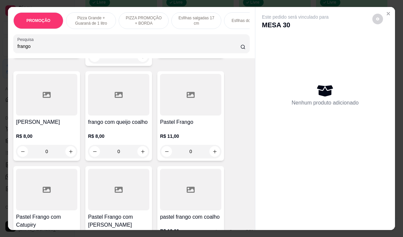
type input "frango"
click at [177, 118] on h4 "Pastel Frango" at bounding box center [190, 122] width 61 height 8
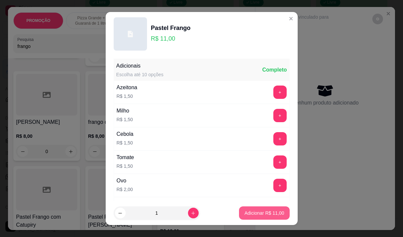
click at [262, 213] on p "Adicionar R$ 11,00" at bounding box center [264, 213] width 40 height 7
type input "1"
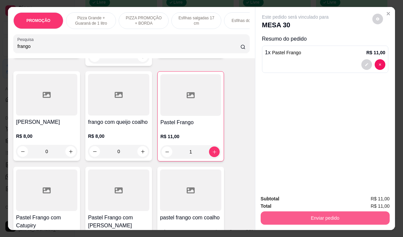
click at [331, 215] on button "Enviar pedido" at bounding box center [324, 218] width 129 height 13
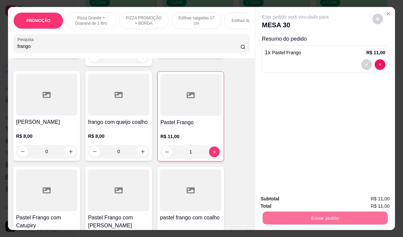
click at [305, 199] on button "Não registrar e enviar pedido" at bounding box center [302, 199] width 67 height 12
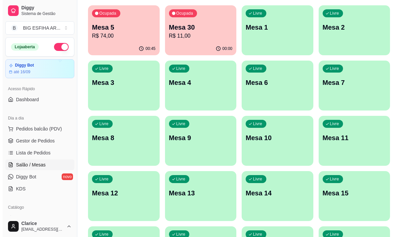
scroll to position [66, 0]
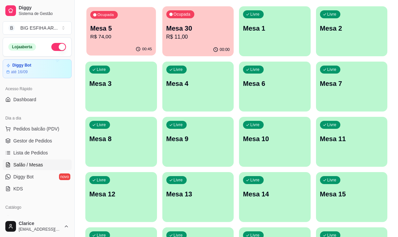
click at [131, 31] on p "Mesa 5" at bounding box center [121, 28] width 62 height 9
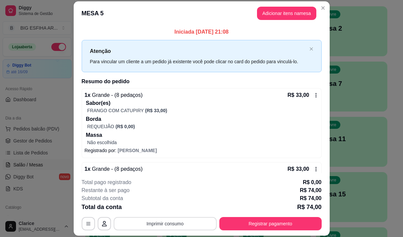
click at [183, 224] on button "Imprimir consumo" at bounding box center [165, 223] width 103 height 13
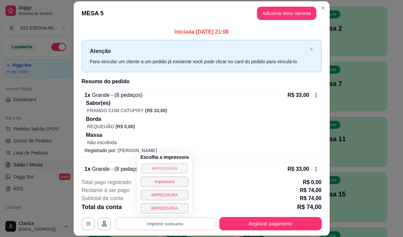
click at [153, 169] on button "IMPRESSORA" at bounding box center [164, 168] width 47 height 10
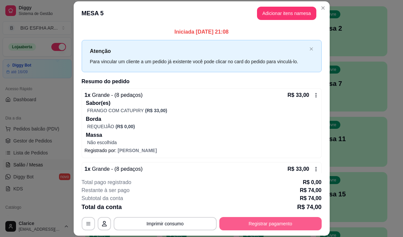
click at [246, 220] on button "Registrar pagamento" at bounding box center [270, 223] width 102 height 13
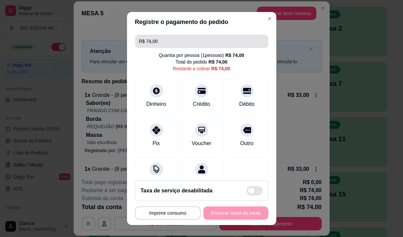
click at [160, 41] on input "R$ 74,00" at bounding box center [201, 41] width 125 height 13
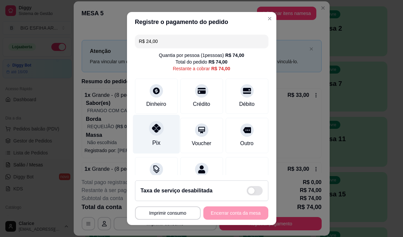
click at [152, 132] on icon at bounding box center [156, 128] width 9 height 9
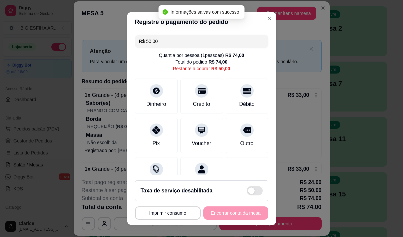
click at [157, 41] on input "R$ 50,00" at bounding box center [201, 41] width 125 height 13
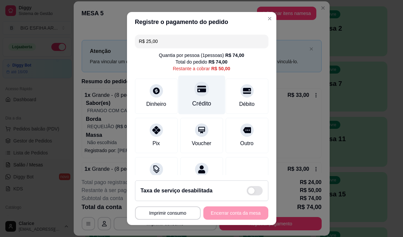
click at [203, 98] on div "Crédito" at bounding box center [201, 94] width 47 height 39
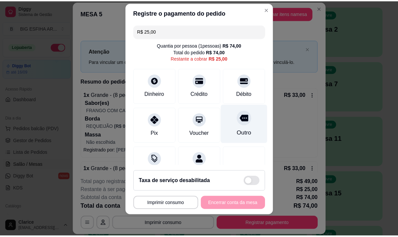
scroll to position [0, 0]
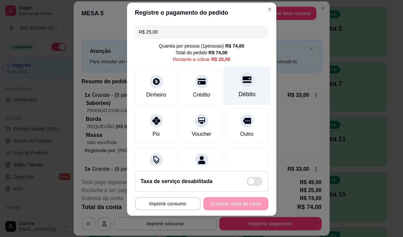
click at [233, 89] on div "Débito" at bounding box center [246, 85] width 47 height 39
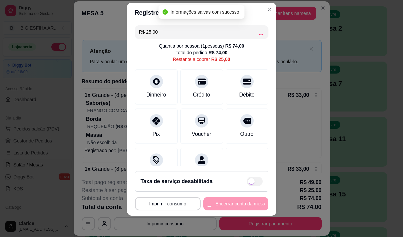
type input "R$ 0,00"
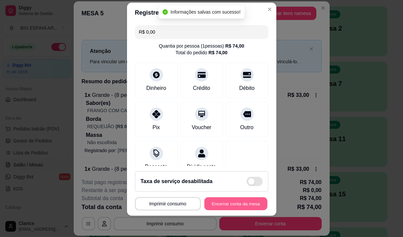
click at [246, 203] on button "Encerrar conta da mesa" at bounding box center [235, 204] width 63 height 13
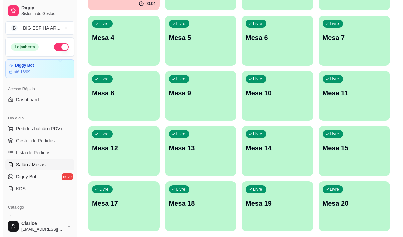
scroll to position [166, 0]
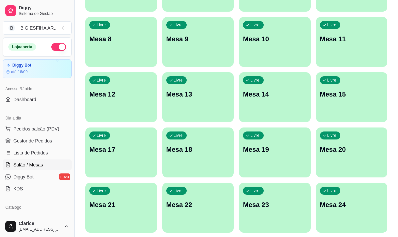
click at [266, 102] on div "Livre Mesa 14" at bounding box center [275, 93] width 72 height 42
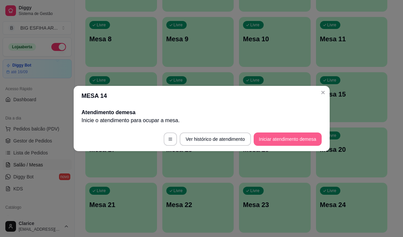
click at [301, 134] on button "Iniciar atendimento de mesa" at bounding box center [287, 139] width 68 height 13
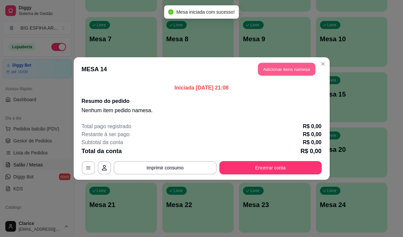
click at [289, 66] on button "Adicionar itens na mesa" at bounding box center [286, 69] width 57 height 13
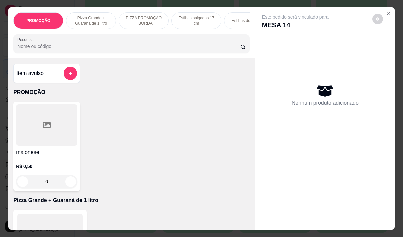
click at [131, 19] on p "PIZZA PROMOÇÃO + BORDA" at bounding box center [143, 20] width 39 height 11
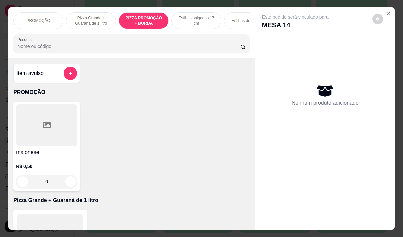
scroll to position [17, 0]
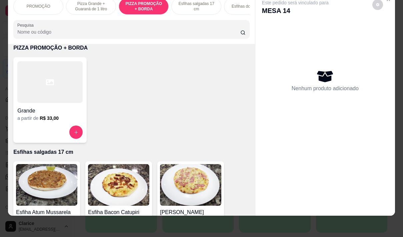
click at [47, 96] on div at bounding box center [49, 82] width 65 height 42
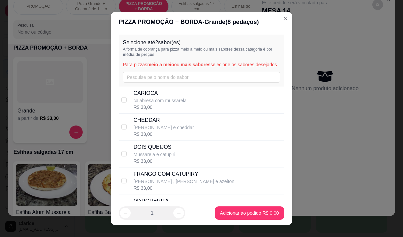
click at [161, 104] on p "calabresa com mussarela" at bounding box center [159, 100] width 53 height 7
checkbox input "true"
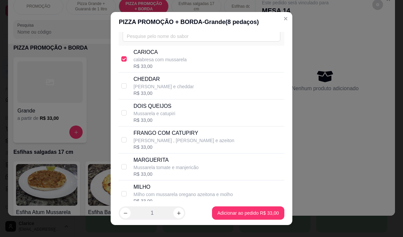
scroll to position [33, 0]
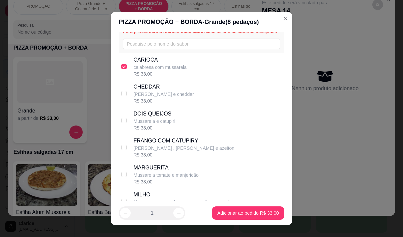
click at [167, 118] on p "DOIS QUEIJOS" at bounding box center [154, 114] width 42 height 8
checkbox input "true"
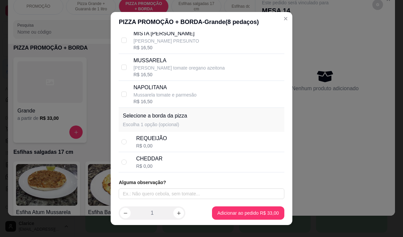
scroll to position [229, 0]
click at [170, 161] on div "CHEDDAR R$ 0,00" at bounding box center [208, 162] width 145 height 15
radio input "true"
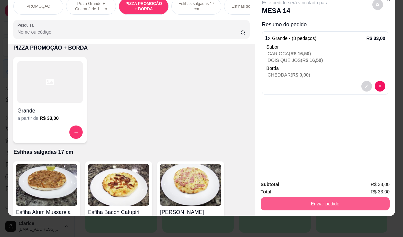
click at [293, 199] on button "Enviar pedido" at bounding box center [324, 203] width 129 height 13
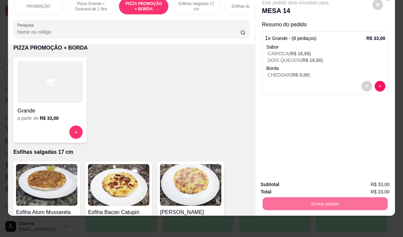
click at [288, 183] on button "Não registrar e enviar pedido" at bounding box center [302, 182] width 69 height 13
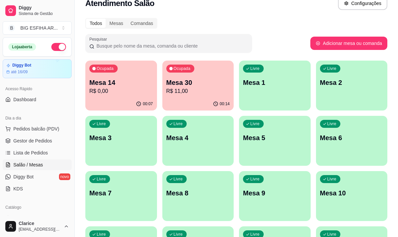
scroll to position [0, 0]
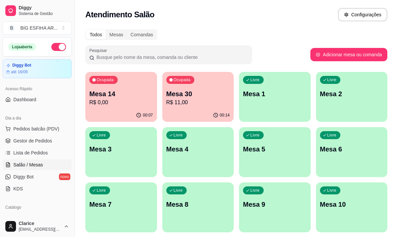
click at [196, 92] on p "Mesa 30" at bounding box center [198, 93] width 64 height 9
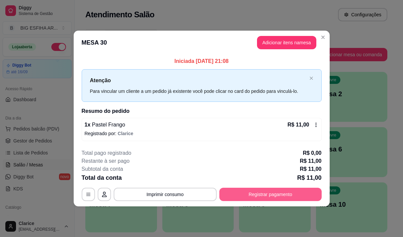
click at [254, 189] on button "Registrar pagamento" at bounding box center [270, 194] width 102 height 13
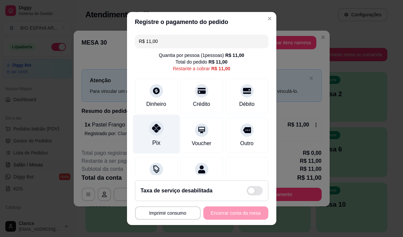
click at [155, 141] on div "Pix" at bounding box center [156, 143] width 8 height 9
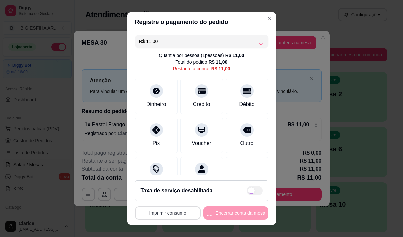
type input "R$ 0,00"
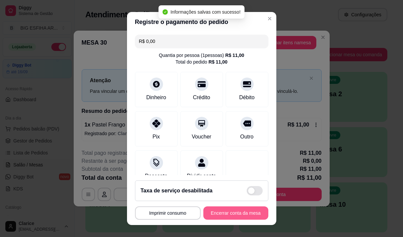
click at [226, 213] on button "Encerrar conta da mesa" at bounding box center [235, 213] width 65 height 13
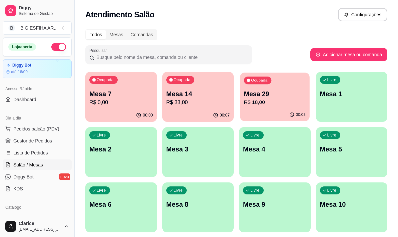
click at [261, 105] on p "R$ 18,00" at bounding box center [275, 103] width 62 height 8
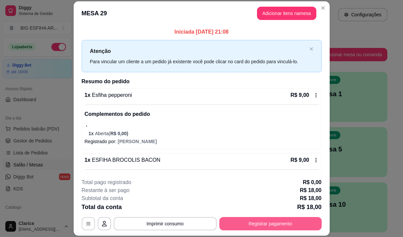
click at [272, 225] on button "Registrar pagamento" at bounding box center [270, 223] width 102 height 13
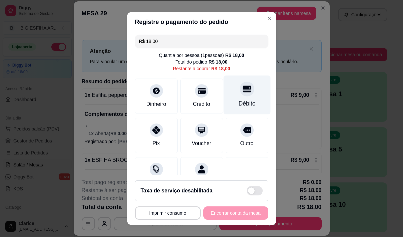
click at [227, 104] on div "Débito" at bounding box center [246, 94] width 47 height 39
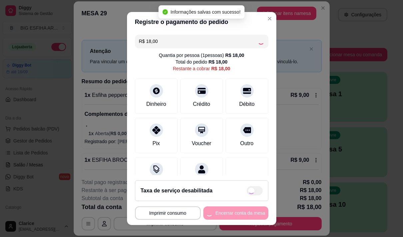
type input "R$ 0,00"
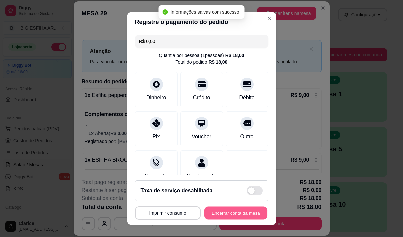
click at [232, 211] on button "Encerrar conta da mesa" at bounding box center [235, 213] width 63 height 13
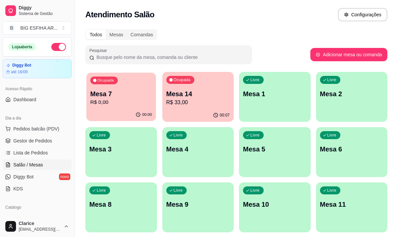
click at [119, 104] on p "R$ 0,00" at bounding box center [121, 103] width 62 height 8
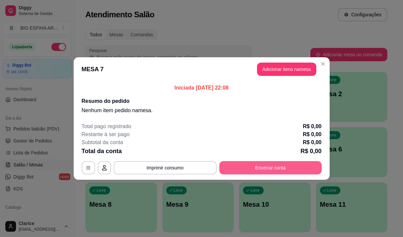
click at [277, 175] on footer "Total pago registrado R$ 0,00 Restante à ser pago R$ 0,00 Subtotal da conta R$ …" at bounding box center [202, 148] width 256 height 63
click at [277, 170] on button "Encerrar conta" at bounding box center [270, 167] width 102 height 13
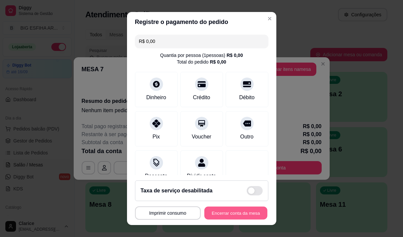
click at [231, 214] on button "Encerrar conta da mesa" at bounding box center [235, 213] width 63 height 13
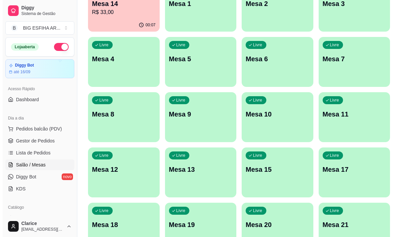
scroll to position [100, 0]
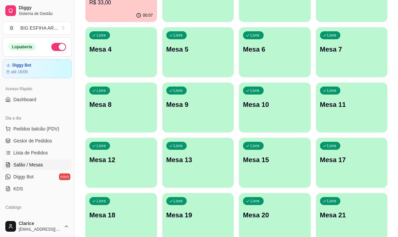
click at [324, 54] on p "Mesa 7" at bounding box center [352, 49] width 64 height 9
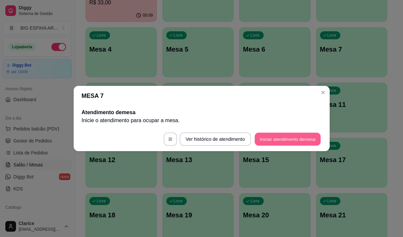
click at [308, 136] on button "Iniciar atendimento de mesa" at bounding box center [287, 139] width 66 height 13
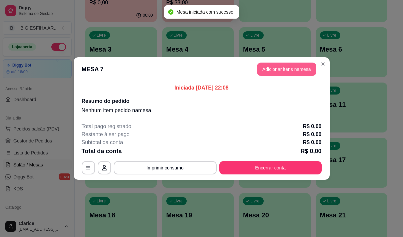
click at [286, 66] on button "Adicionar itens na mesa" at bounding box center [286, 69] width 59 height 13
click at [95, 46] on input "Pesquisa" at bounding box center [128, 46] width 223 height 7
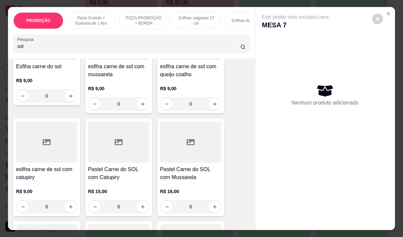
scroll to position [33, 0]
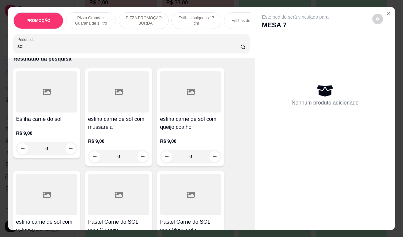
type input "sol"
click at [172, 121] on h4 "esfiha carne de sol com queijo coalho" at bounding box center [190, 123] width 61 height 16
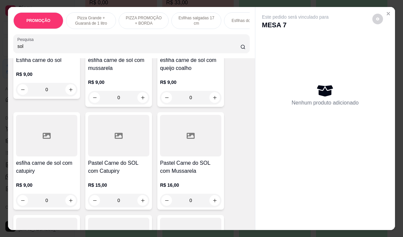
scroll to position [133, 0]
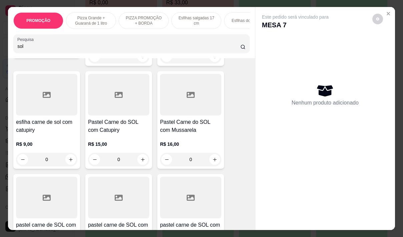
click at [190, 116] on div at bounding box center [190, 95] width 61 height 42
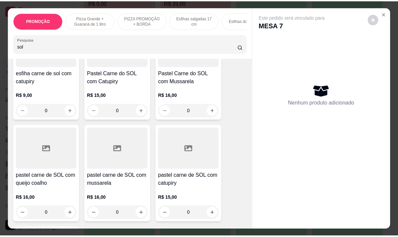
scroll to position [233, 0]
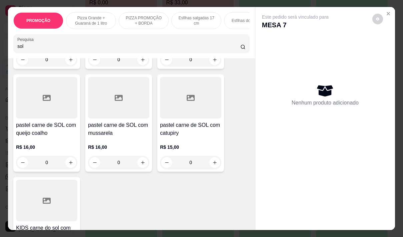
click at [45, 136] on h4 "pastel carne de SOL com queijo coalho" at bounding box center [46, 129] width 61 height 16
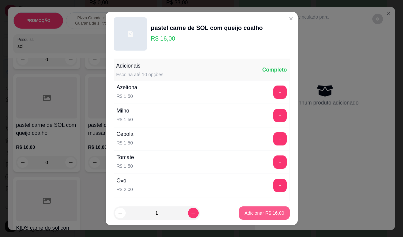
click at [251, 213] on p "Adicionar R$ 16,00" at bounding box center [264, 213] width 40 height 7
type input "1"
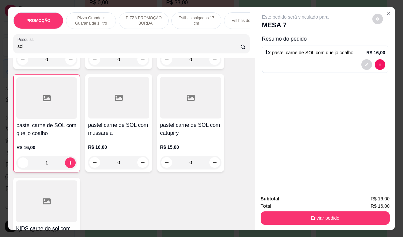
click at [273, 210] on div "Enviar pedido" at bounding box center [324, 217] width 129 height 15
click at [275, 212] on button "Enviar pedido" at bounding box center [324, 218] width 129 height 13
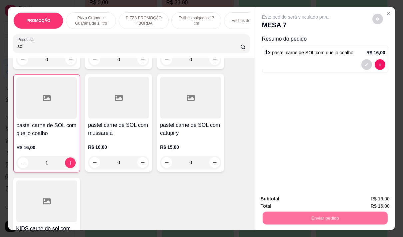
click at [281, 200] on button "Não registrar e enviar pedido" at bounding box center [302, 199] width 67 height 12
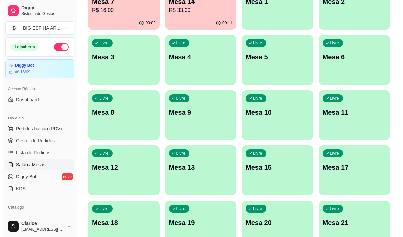
scroll to position [100, 0]
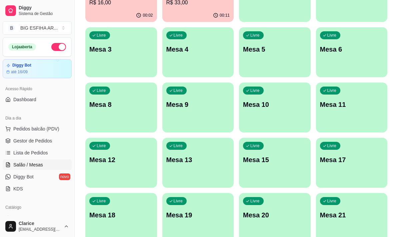
click at [346, 106] on p "Mesa 11" at bounding box center [352, 104] width 64 height 9
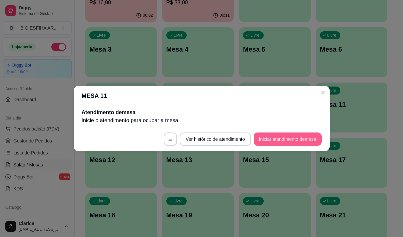
click at [285, 140] on button "Iniciar atendimento de mesa" at bounding box center [287, 139] width 68 height 13
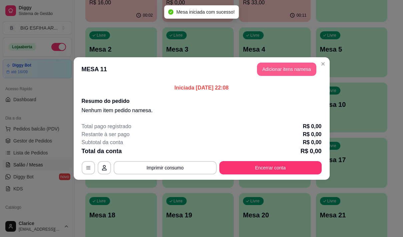
click at [297, 73] on button "Adicionar itens na mesa" at bounding box center [286, 69] width 59 height 13
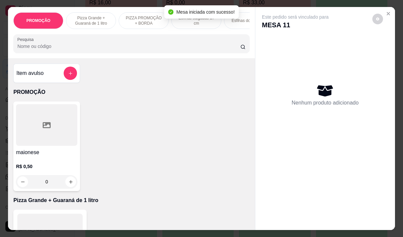
click at [151, 19] on p "PIZZA PROMOÇÃO + BORDA" at bounding box center [143, 20] width 39 height 11
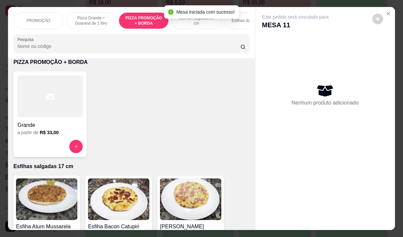
scroll to position [17, 0]
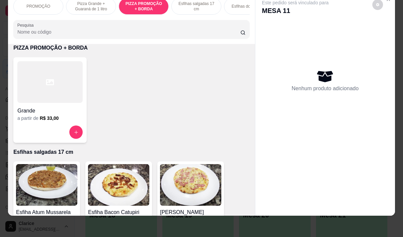
click at [50, 101] on div at bounding box center [49, 82] width 65 height 42
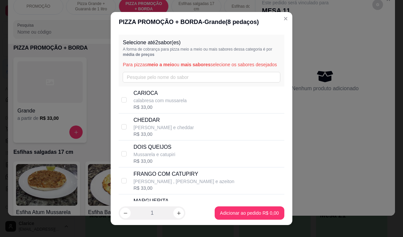
click at [158, 104] on p "calabresa com mussarela" at bounding box center [159, 100] width 53 height 7
checkbox input "true"
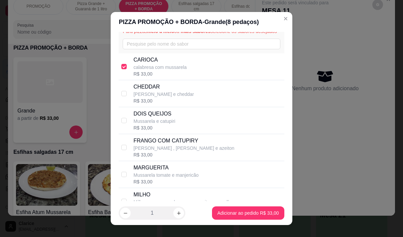
click at [164, 124] on p "Mussarela e catupiri" at bounding box center [154, 121] width 42 height 7
checkbox input "true"
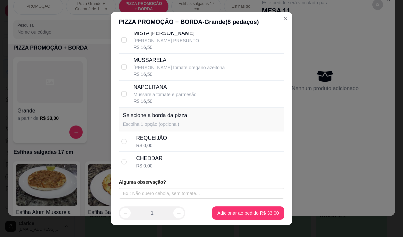
scroll to position [229, 0]
click at [193, 157] on div "CHEDDAR R$ 0,00" at bounding box center [208, 162] width 145 height 15
radio input "true"
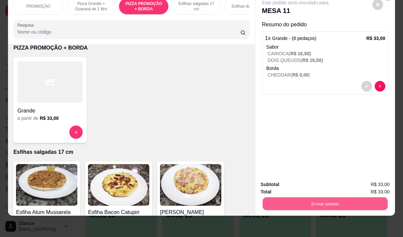
click at [300, 198] on button "Enviar pedido" at bounding box center [324, 203] width 125 height 13
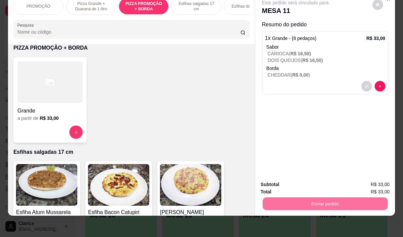
click at [297, 181] on button "Não registrar e enviar pedido" at bounding box center [302, 182] width 69 height 13
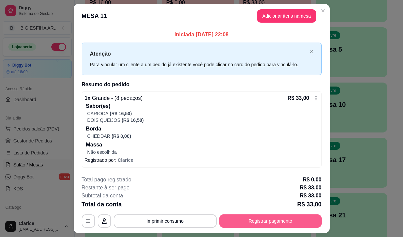
click at [247, 217] on button "Registrar pagamento" at bounding box center [270, 221] width 102 height 13
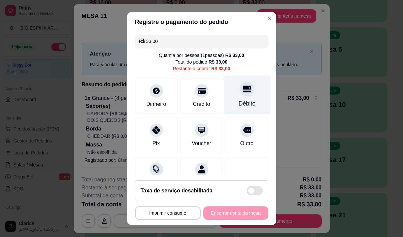
click at [229, 98] on div "Débito" at bounding box center [246, 94] width 47 height 39
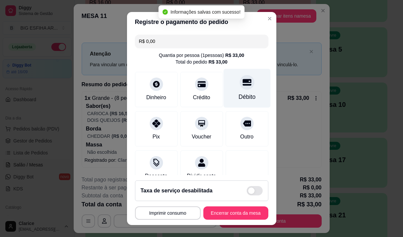
type input "R$ 0,00"
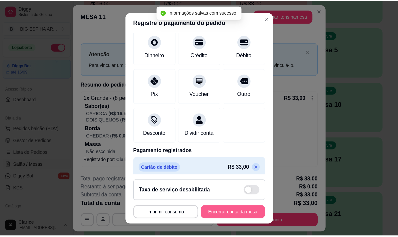
scroll to position [56, 0]
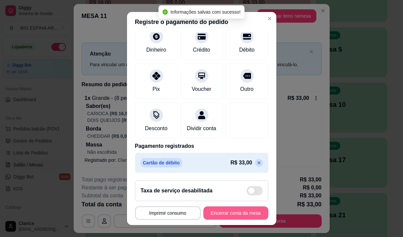
click at [247, 216] on button "Encerrar conta da mesa" at bounding box center [235, 213] width 65 height 13
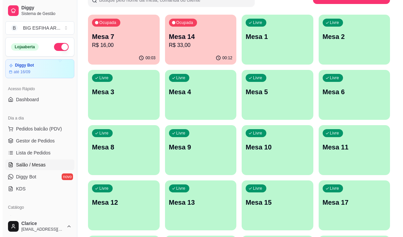
scroll to position [0, 0]
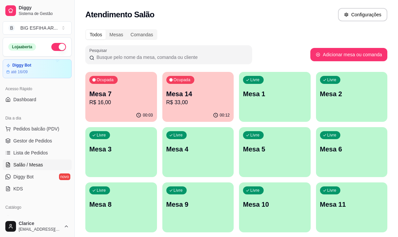
click at [125, 102] on p "R$ 16,00" at bounding box center [121, 103] width 64 height 8
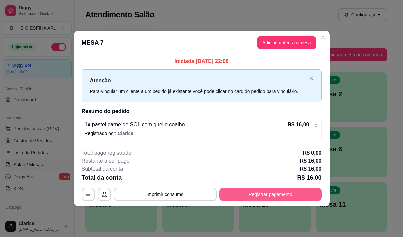
click at [267, 191] on button "Registrar pagamento" at bounding box center [270, 194] width 102 height 13
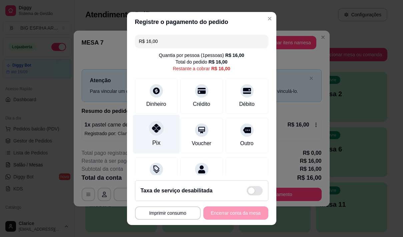
click at [139, 130] on div "Pix" at bounding box center [156, 134] width 47 height 39
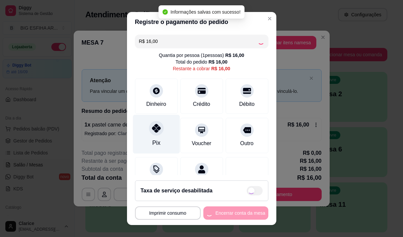
type input "R$ 0,00"
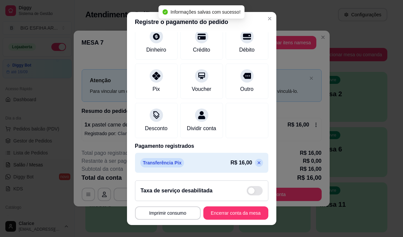
scroll to position [56, 0]
click at [212, 214] on button "Encerrar conta da mesa" at bounding box center [235, 213] width 65 height 13
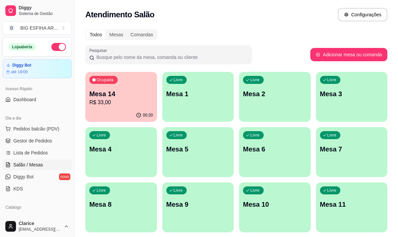
click at [105, 95] on p "Mesa 14" at bounding box center [121, 93] width 64 height 9
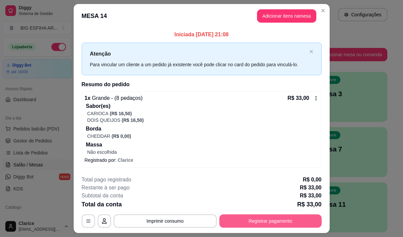
click at [262, 221] on button "Registrar pagamento" at bounding box center [270, 221] width 102 height 13
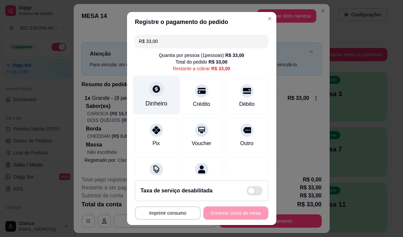
click at [152, 106] on div "Dinheiro" at bounding box center [156, 103] width 22 height 9
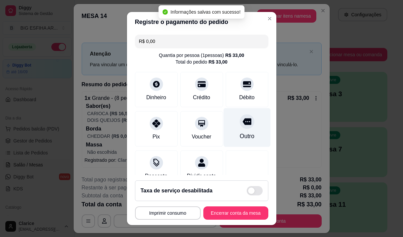
type input "R$ 0,00"
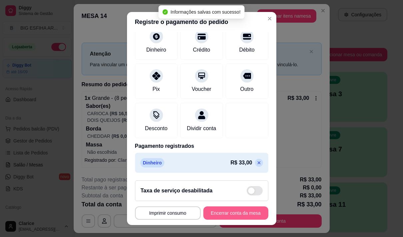
click at [237, 214] on button "Encerrar conta da mesa" at bounding box center [235, 213] width 65 height 13
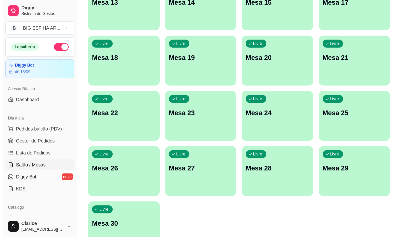
scroll to position [299, 0]
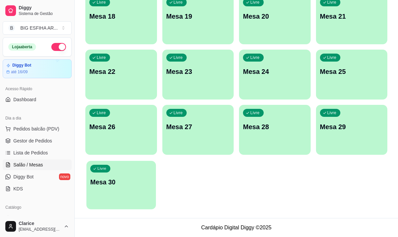
click at [113, 186] on p "Mesa 30" at bounding box center [121, 182] width 62 height 9
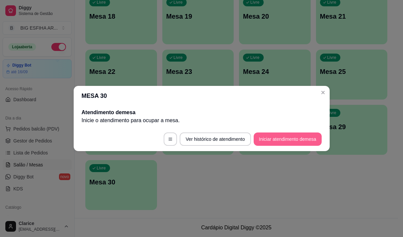
click at [286, 136] on button "Iniciar atendimento de mesa" at bounding box center [287, 139] width 68 height 13
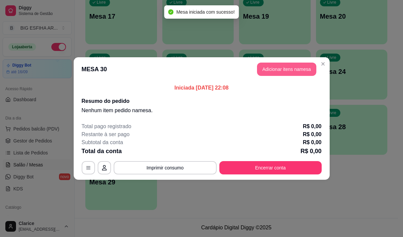
click at [304, 71] on button "Adicionar itens na mesa" at bounding box center [286, 69] width 59 height 13
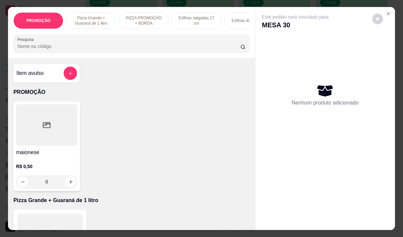
scroll to position [133, 0]
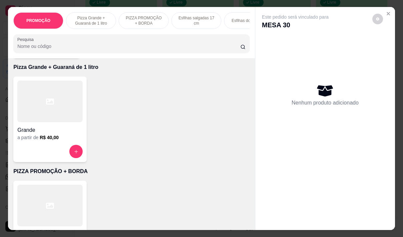
click at [39, 127] on div "Grande" at bounding box center [49, 128] width 65 height 12
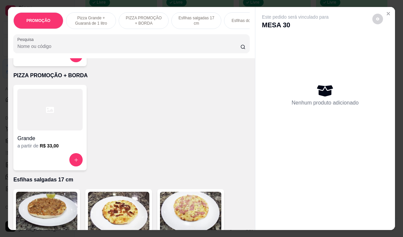
scroll to position [233, 0]
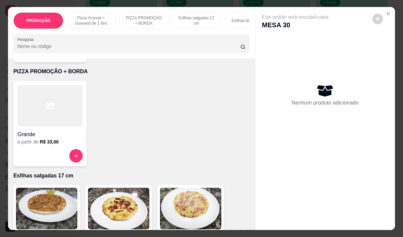
click at [36, 145] on div "a partir de R$ 33,00" at bounding box center [49, 142] width 65 height 7
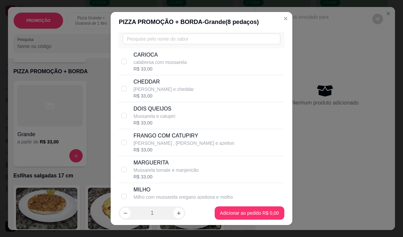
scroll to position [67, 0]
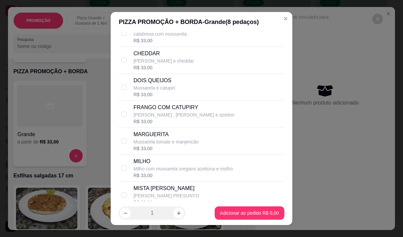
click at [157, 118] on p "[PERSON_NAME] , [PERSON_NAME] e azeiton" at bounding box center [183, 115] width 101 height 7
checkbox input "true"
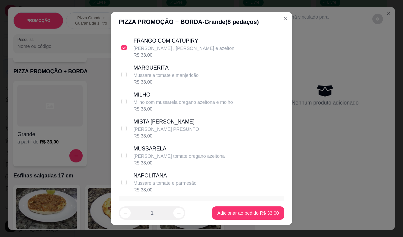
click at [160, 133] on p "[PERSON_NAME] PRESUNTO" at bounding box center [166, 129] width 66 height 7
checkbox input "true"
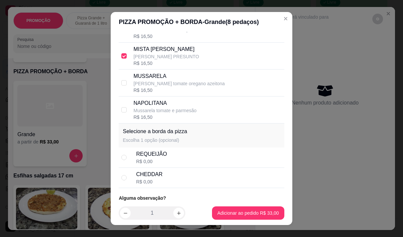
scroll to position [229, 0]
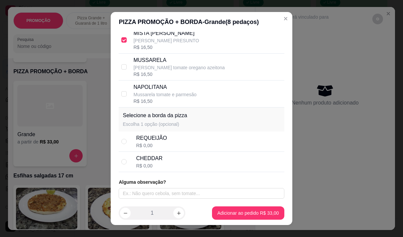
click at [166, 161] on div "CHEDDAR R$ 0,00" at bounding box center [208, 162] width 145 height 15
radio input "true"
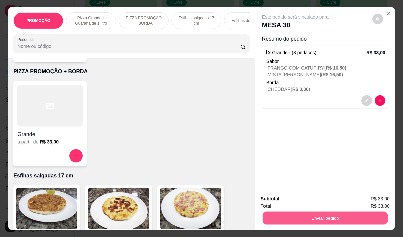
click at [311, 212] on button "Enviar pedido" at bounding box center [324, 218] width 125 height 13
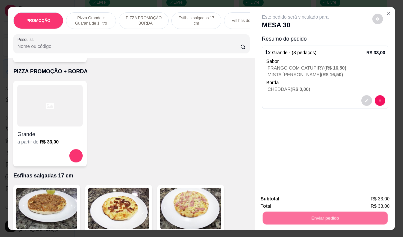
click at [289, 201] on button "Não registrar e enviar pedido" at bounding box center [302, 199] width 67 height 12
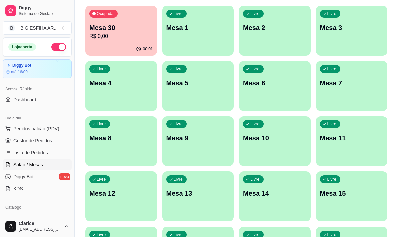
scroll to position [66, 0]
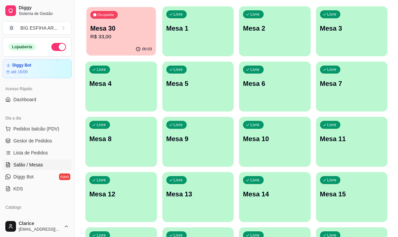
click at [103, 34] on p "R$ 33,00" at bounding box center [121, 37] width 62 height 8
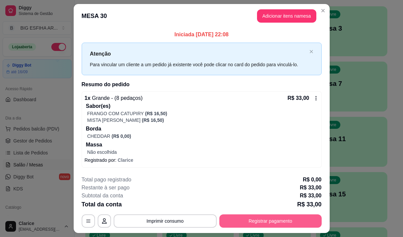
click at [261, 222] on button "Registrar pagamento" at bounding box center [270, 221] width 102 height 13
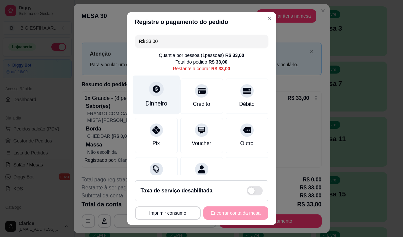
click at [156, 93] on icon at bounding box center [156, 89] width 9 height 9
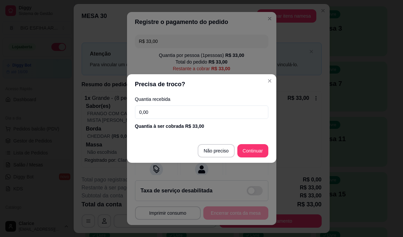
click at [161, 110] on input "0,00" at bounding box center [201, 112] width 133 height 13
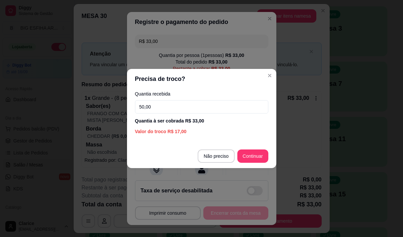
type input "50,00"
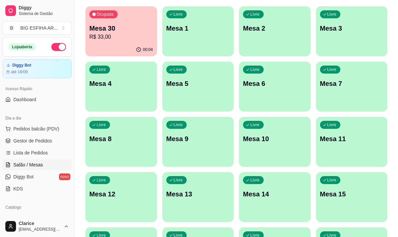
scroll to position [0, 0]
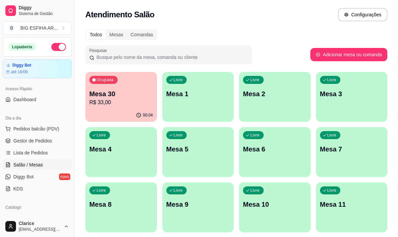
click at [126, 94] on p "Mesa 30" at bounding box center [121, 93] width 64 height 9
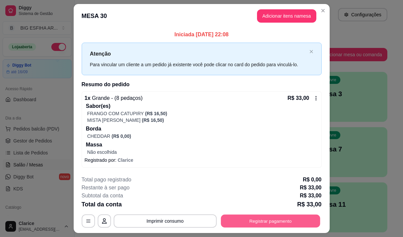
click at [259, 219] on button "Registrar pagamento" at bounding box center [270, 221] width 99 height 13
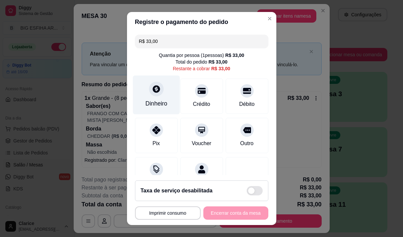
click at [150, 95] on div at bounding box center [156, 89] width 15 height 15
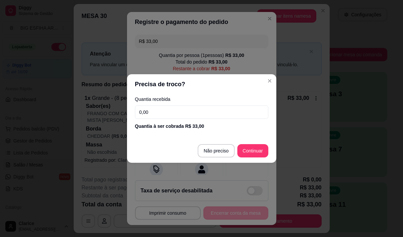
click at [173, 112] on input "0,00" at bounding box center [201, 112] width 133 height 13
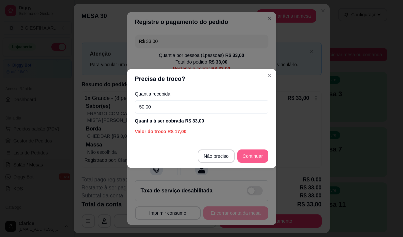
type input "50,00"
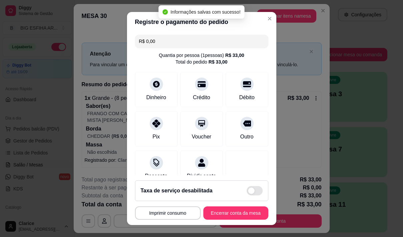
type input "R$ 0,00"
click at [222, 212] on button "Encerrar conta da mesa" at bounding box center [235, 213] width 65 height 13
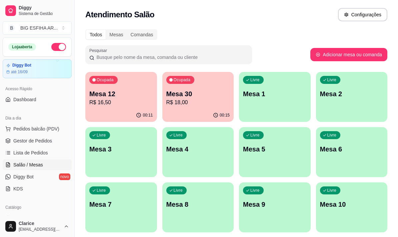
click at [203, 101] on p "R$ 18,00" at bounding box center [198, 103] width 64 height 8
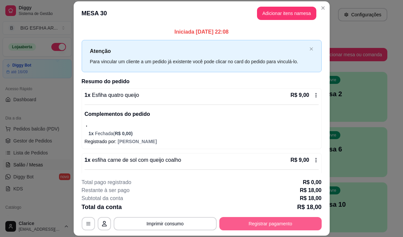
click at [245, 230] on button "Registrar pagamento" at bounding box center [270, 223] width 102 height 13
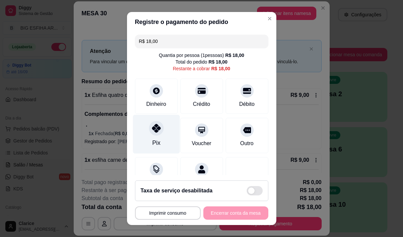
click at [152, 142] on div "Pix" at bounding box center [156, 143] width 8 height 9
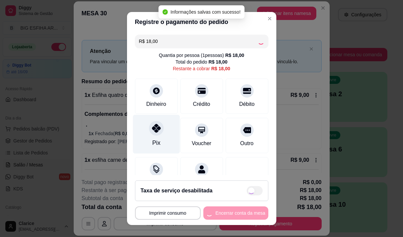
type input "R$ 0,00"
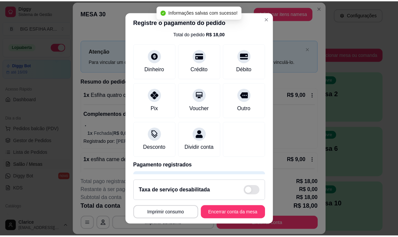
scroll to position [56, 0]
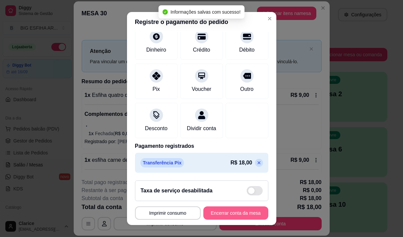
click at [226, 211] on button "Encerrar conta da mesa" at bounding box center [235, 213] width 65 height 13
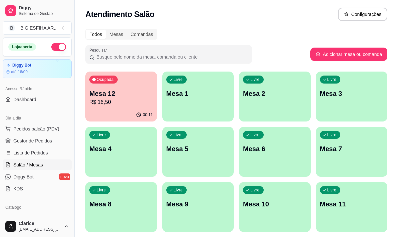
scroll to position [0, 0]
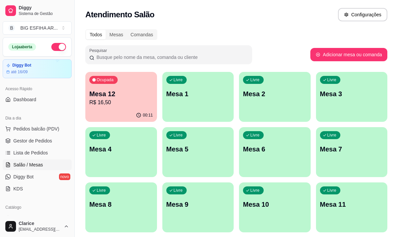
click at [139, 103] on p "R$ 16,50" at bounding box center [121, 103] width 64 height 8
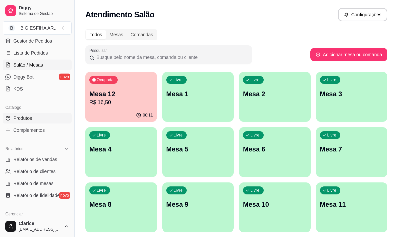
click at [39, 119] on link "Produtos" at bounding box center [37, 118] width 69 height 11
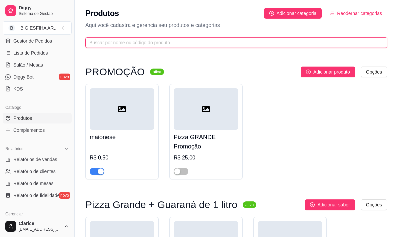
click at [140, 43] on input "text" at bounding box center [233, 42] width 288 height 7
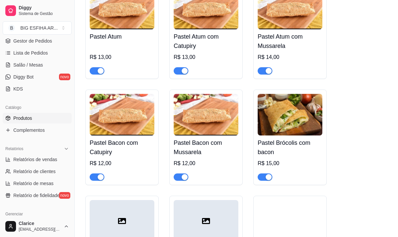
scroll to position [2332, 0]
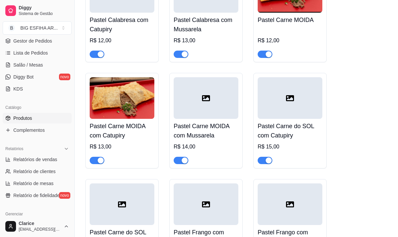
type input "m"
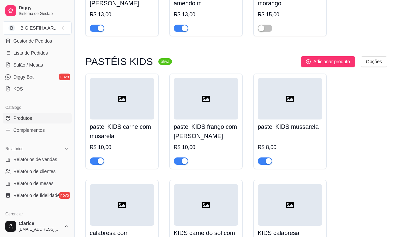
scroll to position [3516, 0]
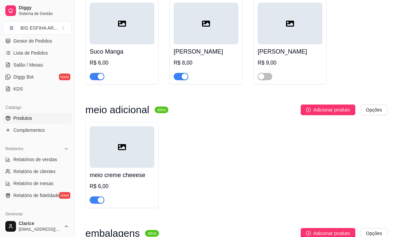
scroll to position [4875, 0]
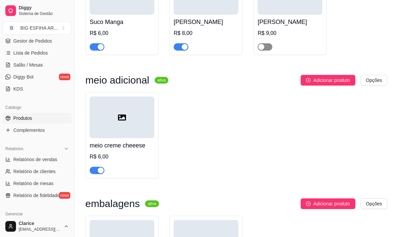
click at [270, 51] on span "button" at bounding box center [264, 46] width 15 height 7
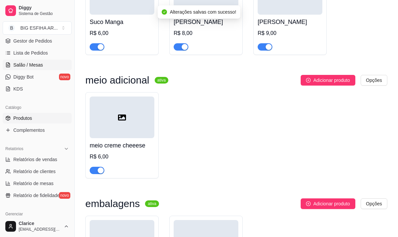
click at [34, 65] on span "Salão / Mesas" at bounding box center [28, 65] width 30 height 7
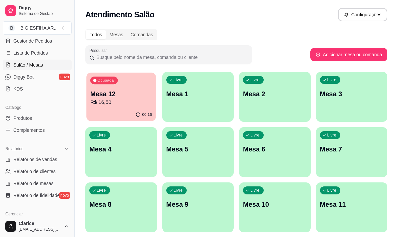
click at [126, 104] on p "R$ 16,50" at bounding box center [121, 103] width 62 height 8
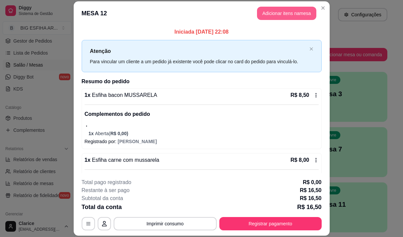
click at [285, 17] on button "Adicionar itens na mesa" at bounding box center [286, 13] width 59 height 13
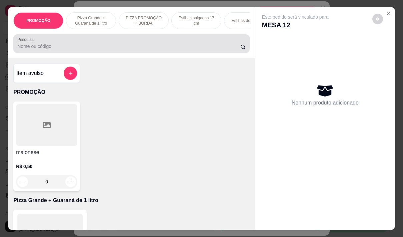
click at [95, 42] on div at bounding box center [131, 43] width 228 height 13
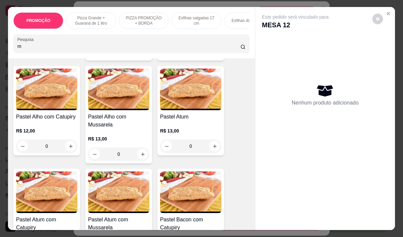
scroll to position [1466, 0]
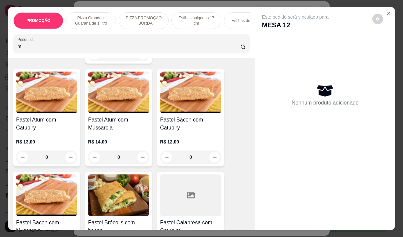
type input "m"
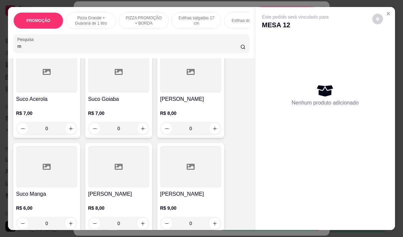
scroll to position [9972, 0]
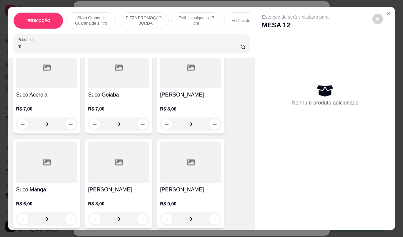
click at [189, 186] on h4 "[PERSON_NAME]" at bounding box center [190, 190] width 61 height 8
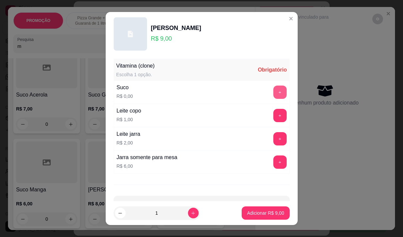
click at [273, 89] on button "+" at bounding box center [279, 92] width 13 height 13
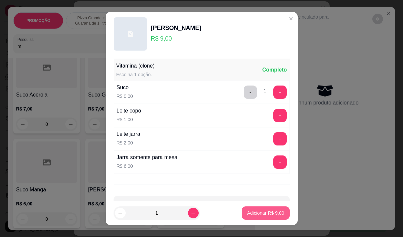
click at [248, 215] on p "Adicionar R$ 9,00" at bounding box center [265, 213] width 37 height 7
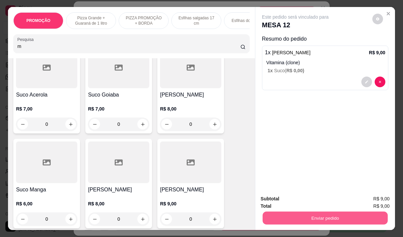
click at [314, 218] on button "Enviar pedido" at bounding box center [324, 218] width 125 height 13
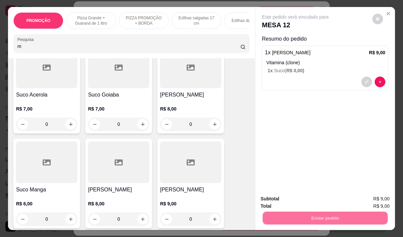
click at [309, 196] on button "Não registrar e enviar pedido" at bounding box center [302, 199] width 69 height 13
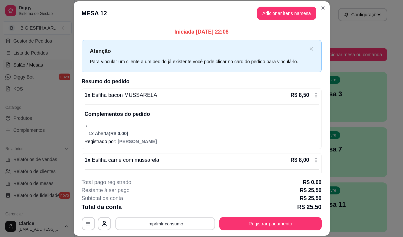
click at [155, 227] on button "Imprimir consumo" at bounding box center [165, 224] width 100 height 13
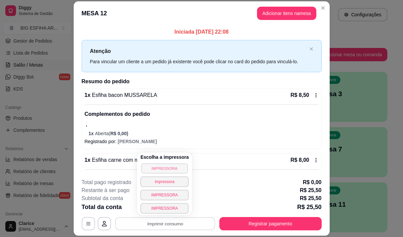
click at [172, 165] on button "IMPRESSORA" at bounding box center [164, 168] width 47 height 10
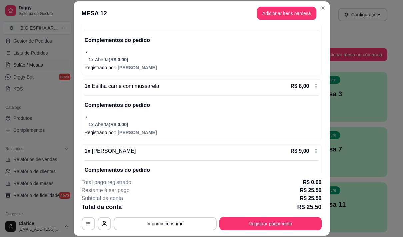
scroll to position [108, 0]
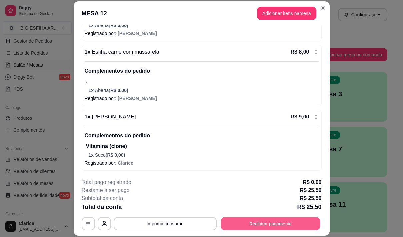
click at [255, 228] on button "Registrar pagamento" at bounding box center [270, 224] width 99 height 13
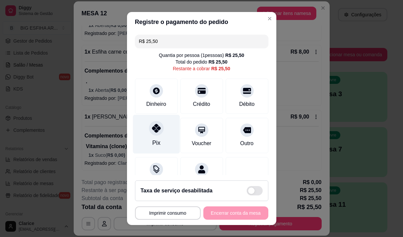
click at [152, 125] on icon at bounding box center [156, 128] width 9 height 9
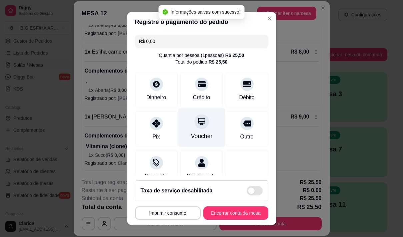
type input "R$ 0,00"
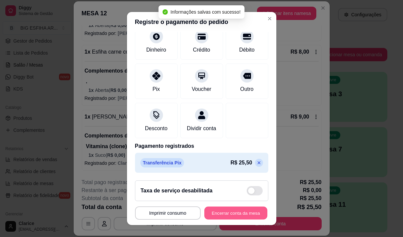
click at [208, 217] on button "Encerrar conta da mesa" at bounding box center [235, 213] width 63 height 13
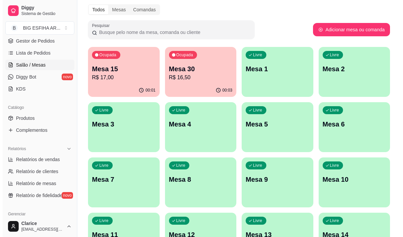
scroll to position [67, 0]
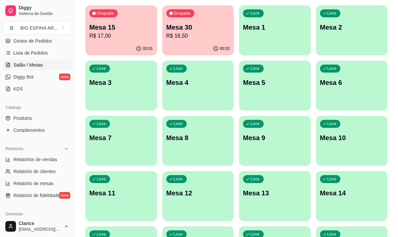
click at [204, 48] on div "00:03" at bounding box center [198, 48] width 72 height 13
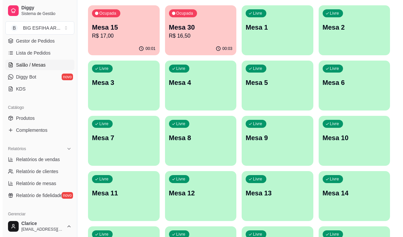
scroll to position [0, 0]
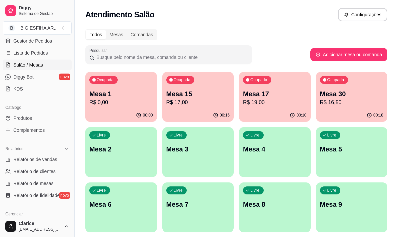
click at [108, 154] on div "Livre Mesa 2" at bounding box center [121, 148] width 72 height 42
click at [342, 104] on p "R$ 16,50" at bounding box center [352, 103] width 64 height 8
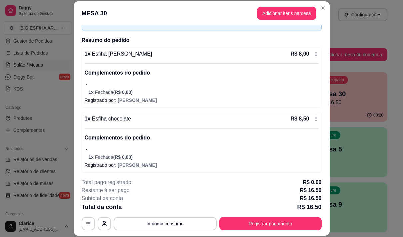
scroll to position [43, 0]
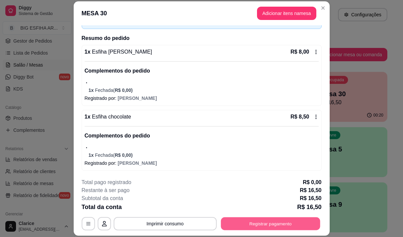
click at [269, 222] on button "Registrar pagamento" at bounding box center [270, 224] width 99 height 13
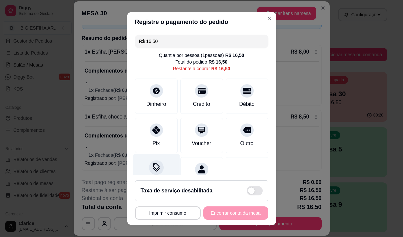
scroll to position [28, 0]
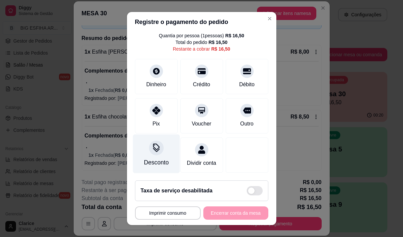
click at [144, 158] on div "Desconto" at bounding box center [156, 162] width 25 height 9
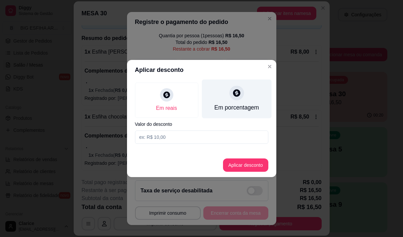
click at [233, 96] on icon at bounding box center [236, 93] width 9 height 9
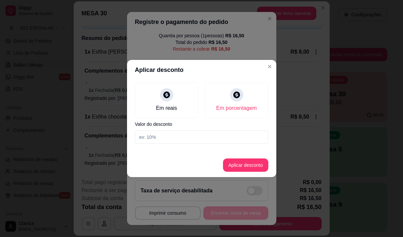
click at [224, 139] on input at bounding box center [201, 137] width 133 height 13
type input "20"
click at [247, 165] on button "Aplicar desconto" at bounding box center [245, 165] width 45 height 13
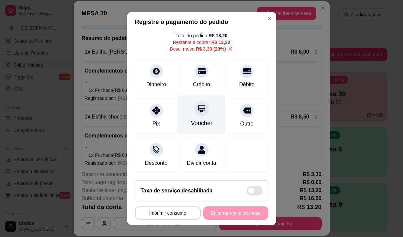
click at [191, 121] on div "Voucher" at bounding box center [202, 123] width 22 height 9
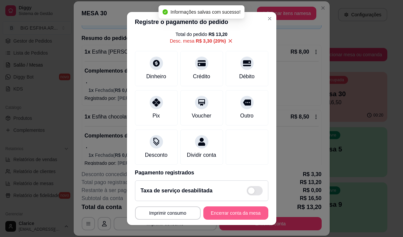
type input "R$ 0,00"
click at [223, 213] on button "Encerrar conta da mesa" at bounding box center [235, 213] width 63 height 13
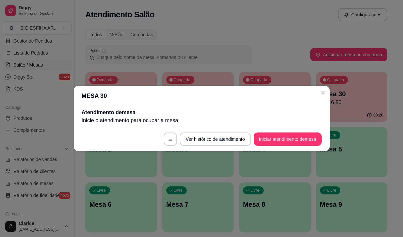
scroll to position [0, 0]
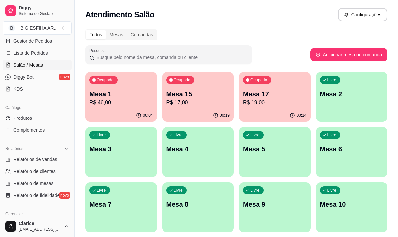
click at [260, 93] on p "Mesa 17" at bounding box center [275, 93] width 64 height 9
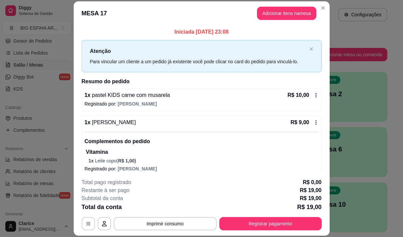
scroll to position [6, 0]
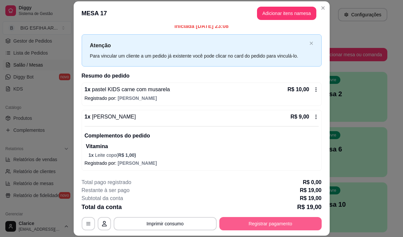
click at [244, 221] on button "Registrar pagamento" at bounding box center [270, 223] width 102 height 13
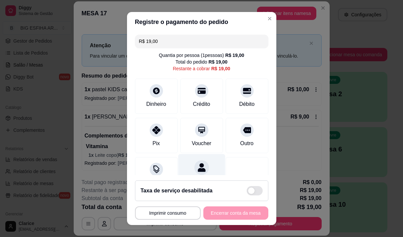
scroll to position [28, 0]
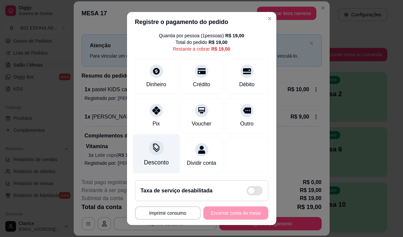
click at [157, 149] on div "Desconto" at bounding box center [156, 153] width 47 height 39
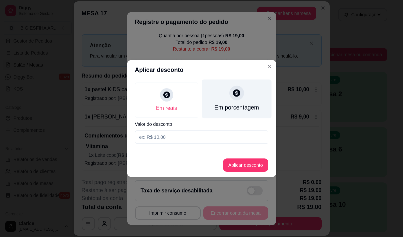
drag, startPoint x: 227, startPoint y: 97, endPoint x: 229, endPoint y: 111, distance: 14.1
click at [228, 97] on div "Em porcentagem" at bounding box center [237, 99] width 70 height 39
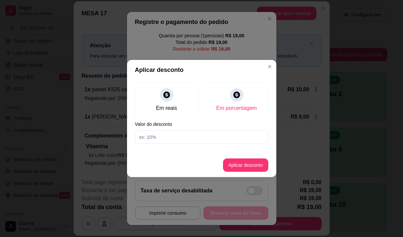
click at [223, 138] on input at bounding box center [201, 137] width 133 height 13
type input "20"
click at [244, 164] on button "Aplicar desconto" at bounding box center [246, 165] width 44 height 13
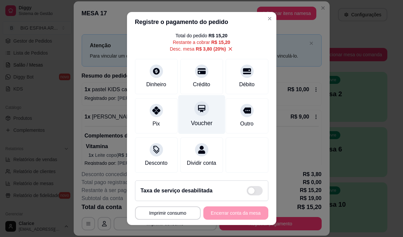
click at [206, 114] on div "Voucher" at bounding box center [201, 114] width 47 height 39
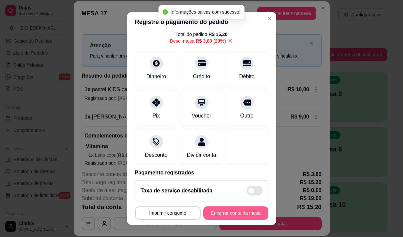
type input "R$ 0,00"
click at [240, 215] on button "Encerrar conta da mesa" at bounding box center [235, 213] width 65 height 13
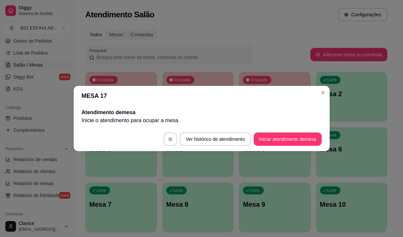
scroll to position [0, 0]
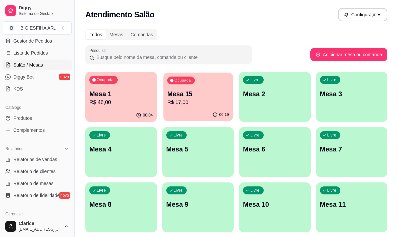
click at [190, 94] on p "Mesa 15" at bounding box center [198, 94] width 62 height 9
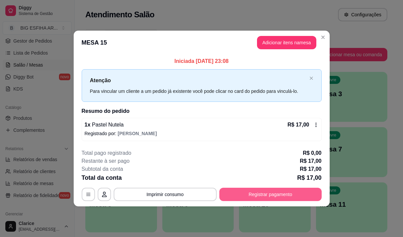
click at [268, 196] on button "Registrar pagamento" at bounding box center [270, 194] width 102 height 13
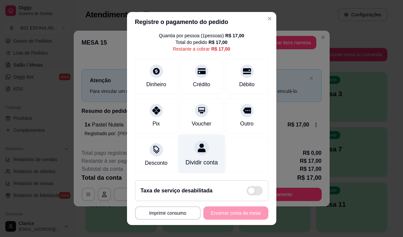
scroll to position [28, 0]
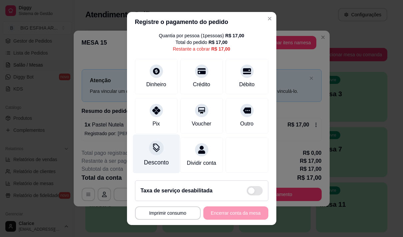
click at [155, 158] on div "Desconto" at bounding box center [156, 162] width 25 height 9
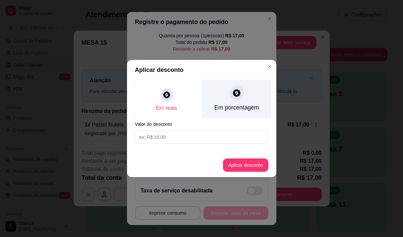
click at [224, 92] on div "Em porcentagem" at bounding box center [237, 99] width 70 height 39
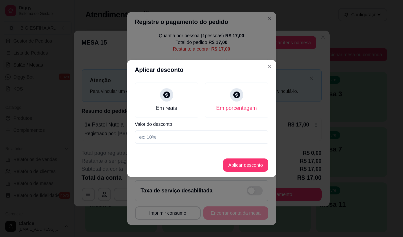
click at [224, 134] on input at bounding box center [201, 137] width 133 height 13
type input "20"
click at [239, 167] on button "Aplicar desconto" at bounding box center [245, 165] width 45 height 13
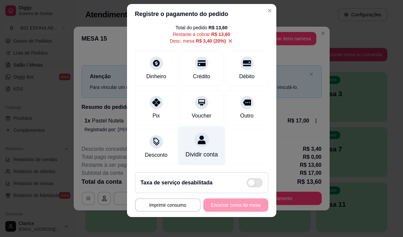
scroll to position [9, 0]
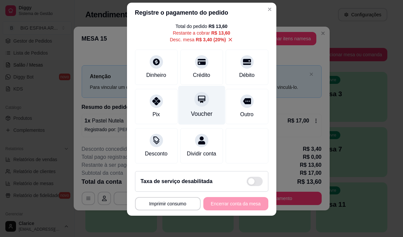
click at [200, 97] on div "Voucher" at bounding box center [201, 105] width 47 height 39
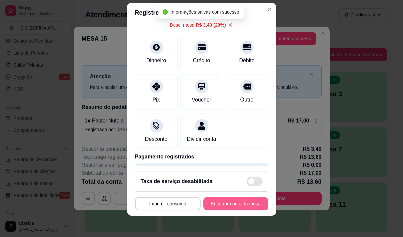
type input "R$ 0,00"
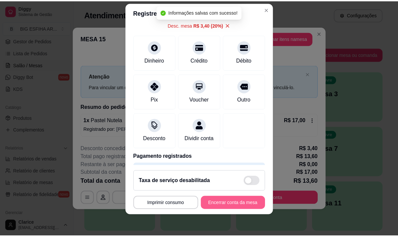
scroll to position [28, 0]
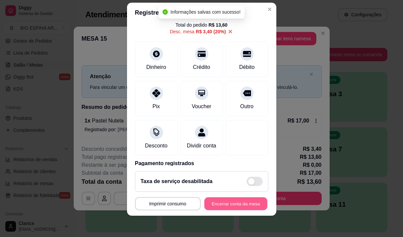
click at [234, 205] on button "Encerrar conta da mesa" at bounding box center [235, 204] width 63 height 13
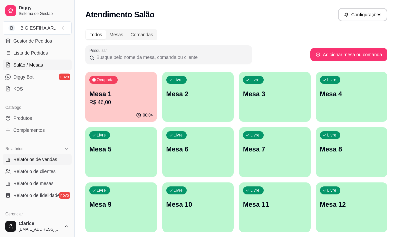
click at [47, 156] on link "Relatórios de vendas" at bounding box center [37, 159] width 69 height 11
select select "ALL"
select select "0"
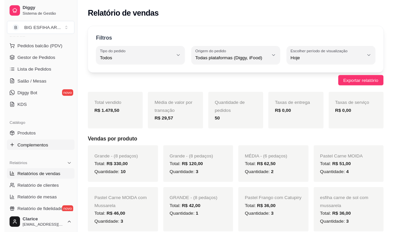
scroll to position [67, 0]
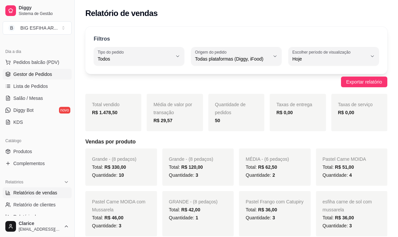
click at [39, 76] on span "Gestor de Pedidos" at bounding box center [32, 74] width 39 height 7
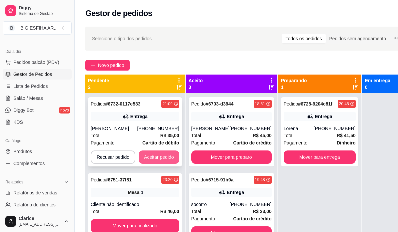
click at [149, 156] on button "Aceitar pedido" at bounding box center [159, 157] width 41 height 13
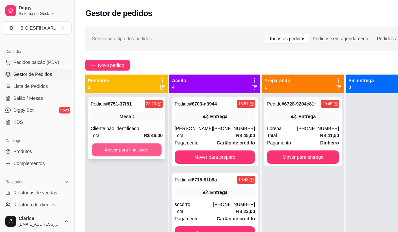
click at [109, 146] on button "Mover para finalizado" at bounding box center [127, 150] width 70 height 13
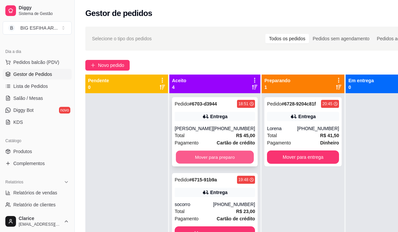
click at [199, 156] on button "Mover para preparo" at bounding box center [215, 157] width 78 height 13
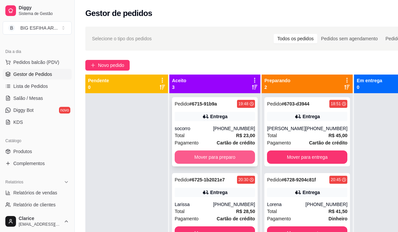
click at [199, 157] on button "Mover para preparo" at bounding box center [215, 157] width 80 height 13
click at [200, 157] on button "Mover para preparo" at bounding box center [215, 157] width 80 height 13
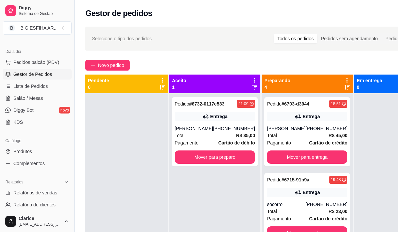
click at [200, 157] on div "Pedido # 6732-0117e533 21:09 Entrega [PERSON_NAME] [PHONE_NUMBER] Total R$ 35,0…" at bounding box center [215, 131] width 86 height 69
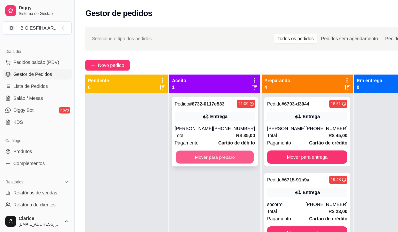
click at [230, 161] on button "Mover para preparo" at bounding box center [215, 157] width 78 height 13
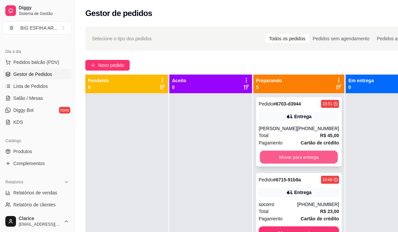
click at [302, 159] on button "Mover para entrega" at bounding box center [299, 157] width 78 height 13
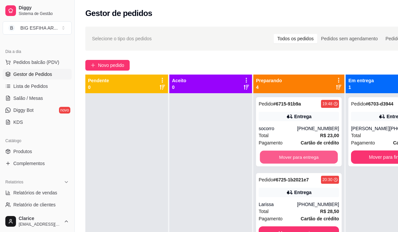
click at [302, 159] on button "Mover para entrega" at bounding box center [299, 157] width 78 height 13
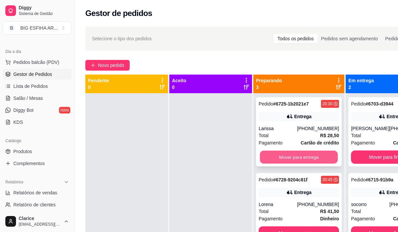
click at [302, 163] on button "Mover para entrega" at bounding box center [299, 157] width 78 height 13
click at [301, 156] on button "Mover para entrega" at bounding box center [299, 157] width 78 height 13
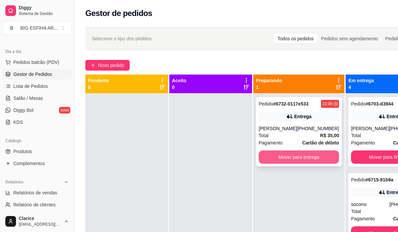
click at [303, 160] on button "Mover para entrega" at bounding box center [298, 157] width 80 height 13
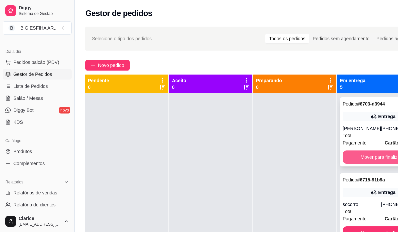
click at [360, 158] on button "Mover para finalizado" at bounding box center [382, 157] width 80 height 13
click at [360, 158] on button "Mover para finalizado" at bounding box center [383, 157] width 78 height 13
click at [361, 164] on button "Mover para finalizado" at bounding box center [382, 157] width 80 height 13
click at [362, 154] on button "Mover para finalizado" at bounding box center [382, 157] width 80 height 13
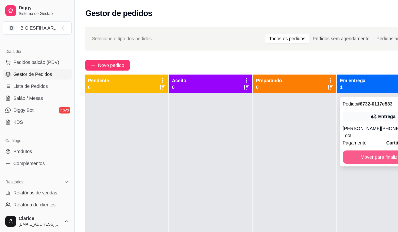
click at [365, 162] on button "Mover para finalizado" at bounding box center [382, 157] width 80 height 13
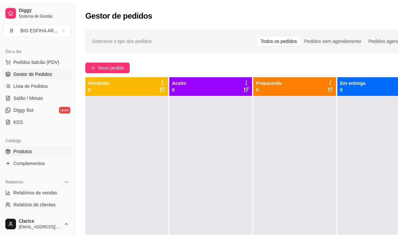
scroll to position [67, 0]
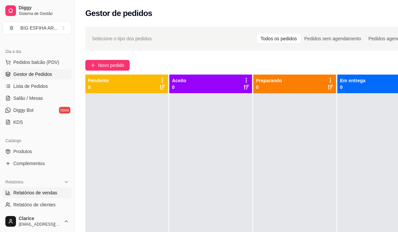
click at [45, 191] on span "Relatórios de vendas" at bounding box center [35, 193] width 44 height 7
select select "ALL"
select select "0"
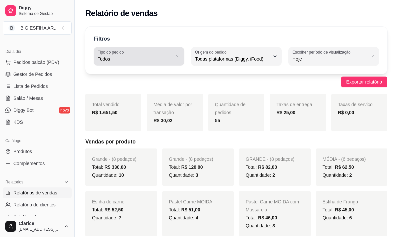
click at [156, 49] on button "Tipo do pedido Todos" at bounding box center [139, 56] width 91 height 19
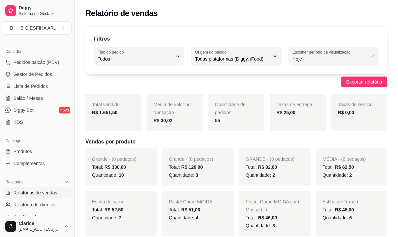
click at [143, 87] on span "Entrega" at bounding box center [136, 86] width 70 height 6
type input "DELIVERY"
select select "DELIVERY"
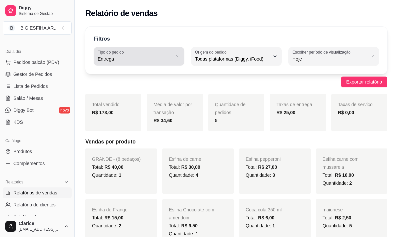
click at [141, 60] on span "Entrega" at bounding box center [135, 59] width 75 height 7
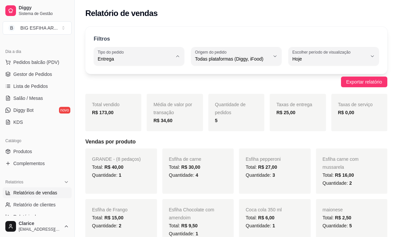
click at [146, 75] on span "Todos" at bounding box center [136, 75] width 70 height 6
type input "ALL"
select select "ALL"
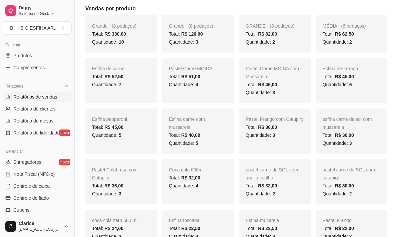
scroll to position [200, 0]
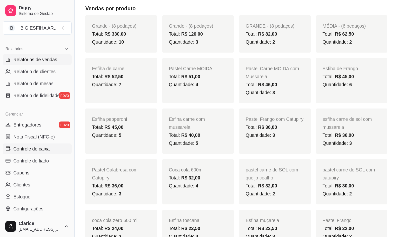
click at [34, 151] on span "Controle de caixa" at bounding box center [31, 149] width 36 height 7
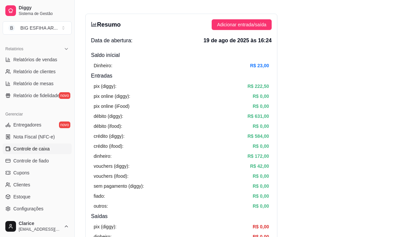
scroll to position [33, 0]
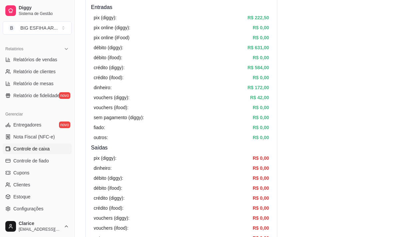
scroll to position [33, 0]
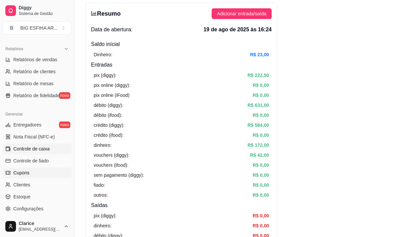
click at [42, 168] on link "Cupons" at bounding box center [37, 173] width 69 height 11
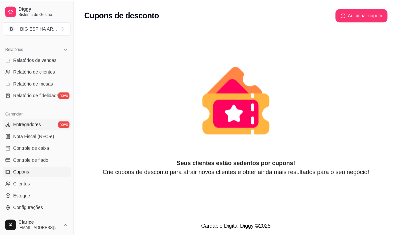
scroll to position [167, 0]
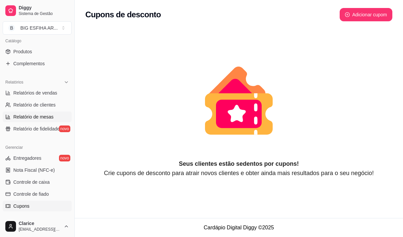
click at [27, 115] on span "Relatório de mesas" at bounding box center [33, 117] width 40 height 7
select select "TOTAL_OF_ORDERS"
select select "7"
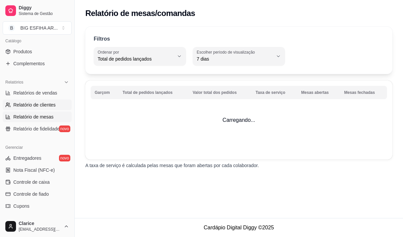
click at [30, 106] on span "Relatório de clientes" at bounding box center [34, 105] width 42 height 7
select select "30"
select select "HIGHEST_TOTAL_SPENT_WITH_ORDERS"
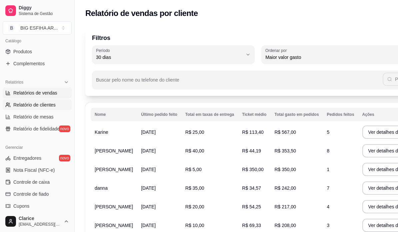
click at [44, 93] on span "Relatórios de vendas" at bounding box center [35, 93] width 44 height 7
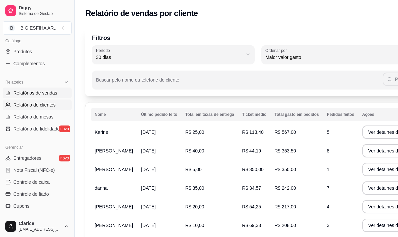
select select "ALL"
select select "0"
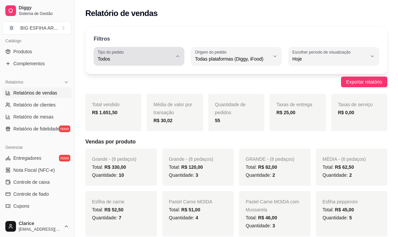
click at [154, 60] on span "Todos" at bounding box center [135, 59] width 75 height 7
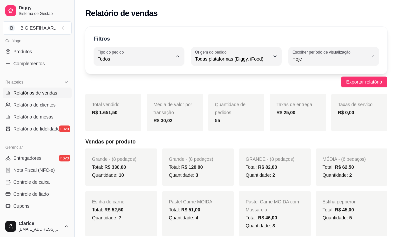
click at [154, 87] on span "Entrega" at bounding box center [136, 86] width 70 height 6
type input "DELIVERY"
select select "DELIVERY"
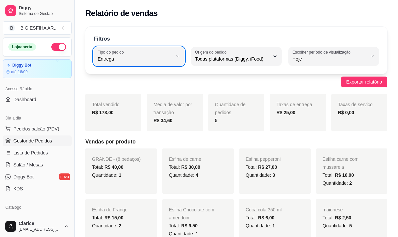
click at [29, 140] on span "Gestor de Pedidos" at bounding box center [32, 141] width 39 height 7
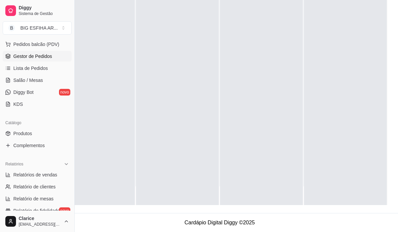
scroll to position [133, 0]
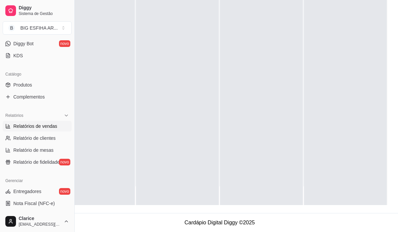
click at [39, 128] on span "Relatórios de vendas" at bounding box center [35, 126] width 44 height 7
select select "ALL"
select select "0"
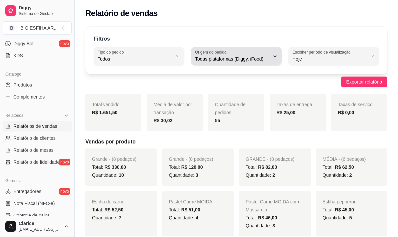
click at [268, 60] on span "Todas plataformas (Diggy, iFood)" at bounding box center [232, 59] width 75 height 7
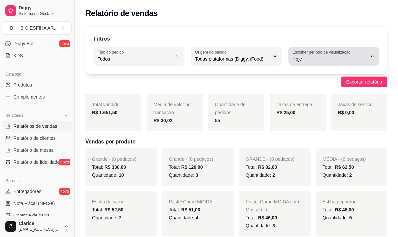
click at [316, 62] on span "Hoje" at bounding box center [329, 59] width 75 height 7
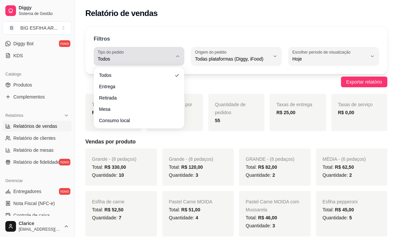
click at [146, 59] on span "Todos" at bounding box center [135, 59] width 75 height 7
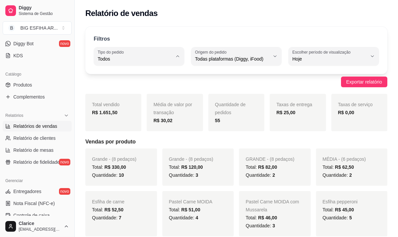
click at [131, 87] on span "Entrega" at bounding box center [136, 86] width 70 height 6
type input "DELIVERY"
select select "DELIVERY"
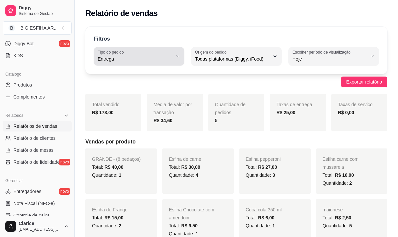
click at [179, 58] on icon "button" at bounding box center [177, 56] width 5 height 5
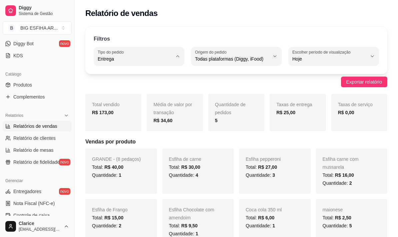
click at [130, 75] on span "Todos" at bounding box center [136, 75] width 70 height 6
type input "ALL"
select select "ALL"
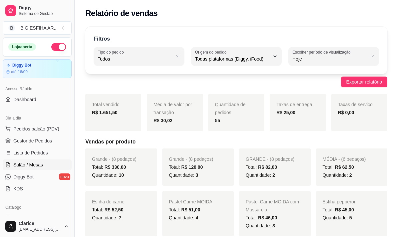
click at [36, 162] on span "Salão / Mesas" at bounding box center [28, 165] width 30 height 7
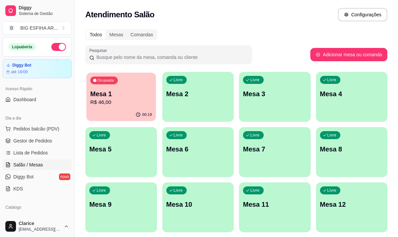
click at [116, 106] on p "R$ 46,00" at bounding box center [121, 103] width 62 height 8
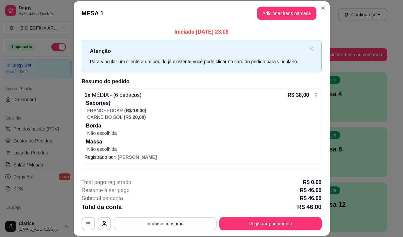
click at [185, 222] on button "Imprimir consumo" at bounding box center [165, 223] width 103 height 13
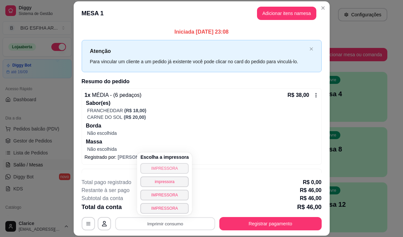
click at [178, 169] on button "IMPRESSORA" at bounding box center [164, 168] width 48 height 11
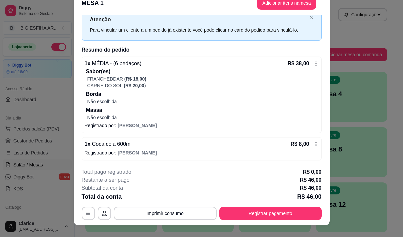
scroll to position [20, 0]
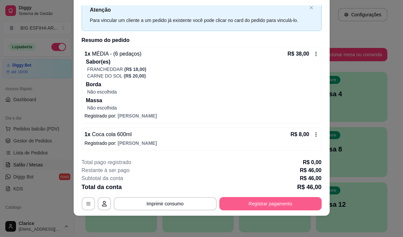
click at [272, 204] on button "Registrar pagamento" at bounding box center [270, 203] width 102 height 13
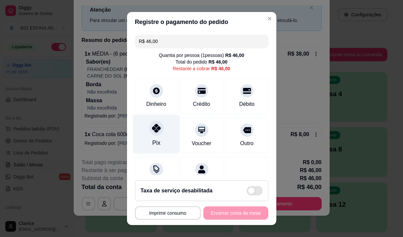
click at [158, 140] on div "Pix" at bounding box center [156, 134] width 47 height 39
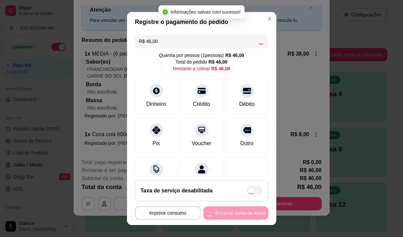
type input "R$ 0,00"
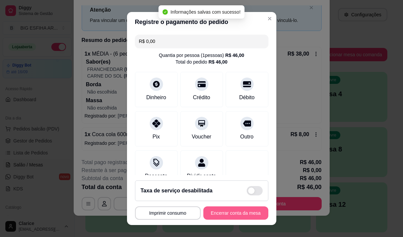
click at [214, 214] on button "Encerrar conta da mesa" at bounding box center [235, 213] width 65 height 13
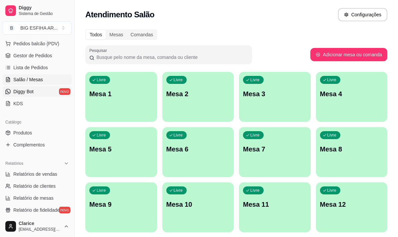
scroll to position [100, 0]
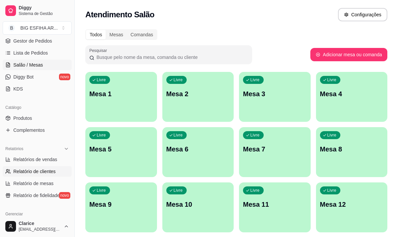
click at [38, 171] on span "Relatório de clientes" at bounding box center [34, 171] width 42 height 7
select select "30"
select select "HIGHEST_TOTAL_SPENT_WITH_ORDERS"
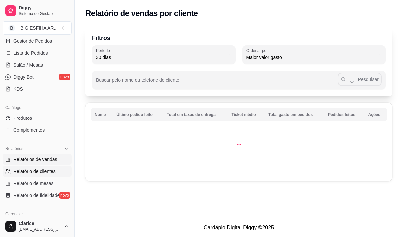
click at [40, 159] on span "Relatórios de vendas" at bounding box center [35, 159] width 44 height 7
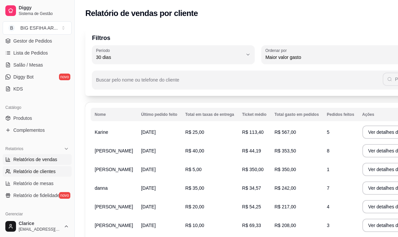
select select "ALL"
select select "0"
